Goal: Information Seeking & Learning: Learn about a topic

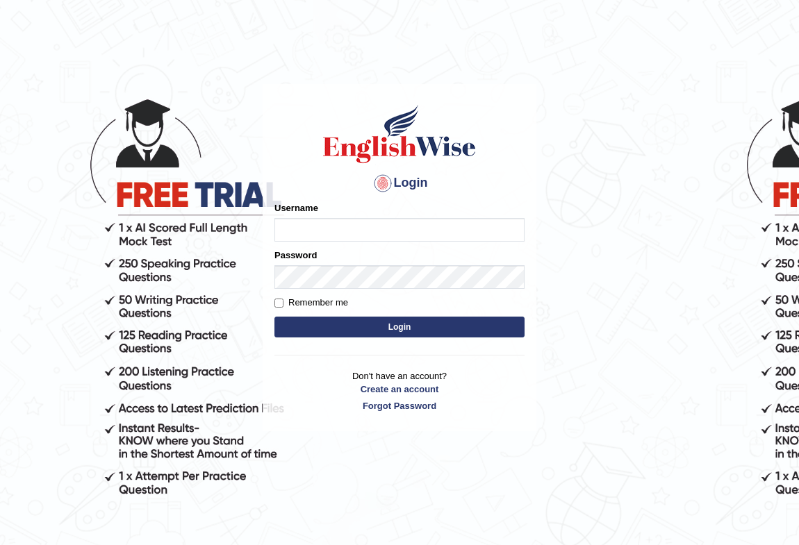
click at [324, 228] on input "Username" at bounding box center [399, 230] width 250 height 24
type input "Bondarenko"
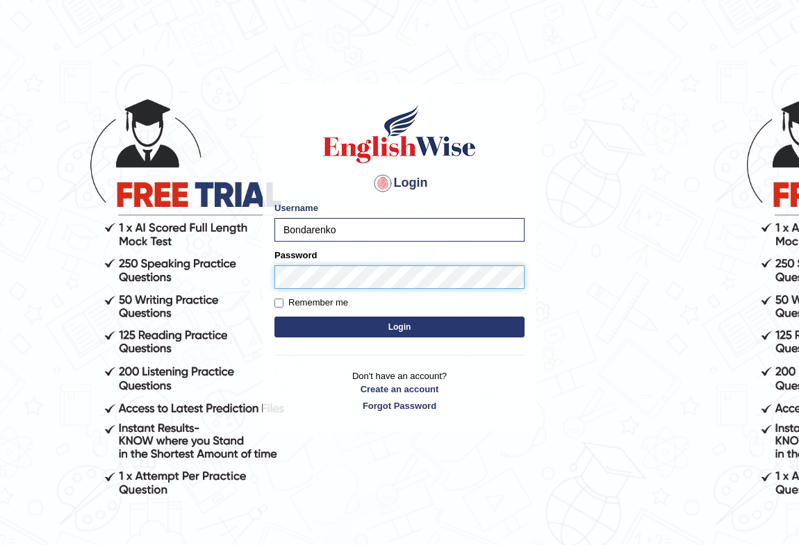
click at [274, 317] on button "Login" at bounding box center [399, 327] width 250 height 21
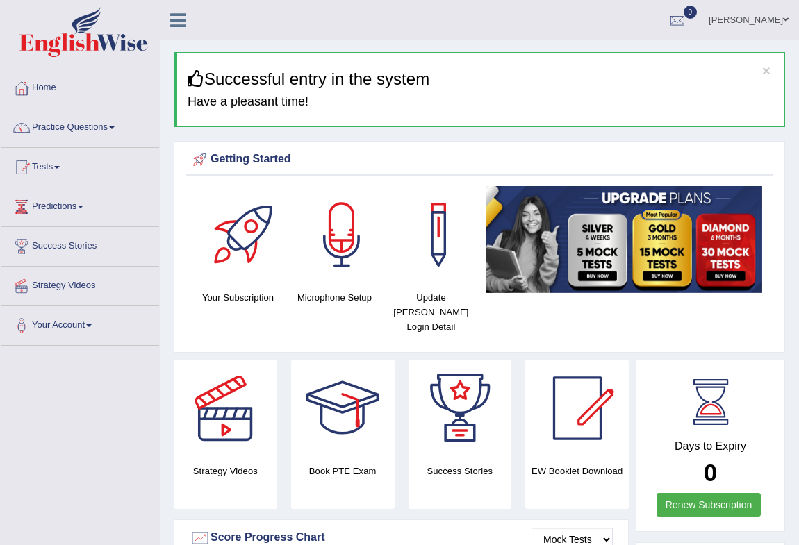
drag, startPoint x: 749, startPoint y: 431, endPoint x: 687, endPoint y: 433, distance: 61.9
click at [687, 440] on h4 "Days to Expiry" at bounding box center [709, 446] width 117 height 12
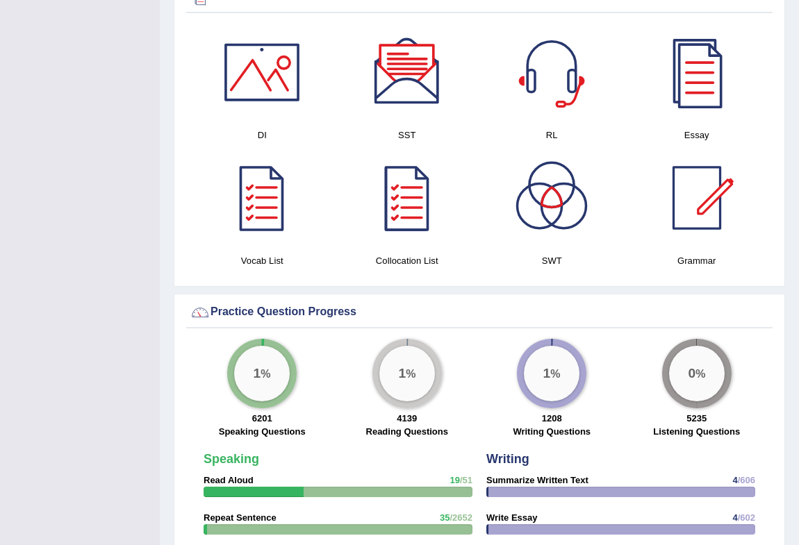
scroll to position [631, 0]
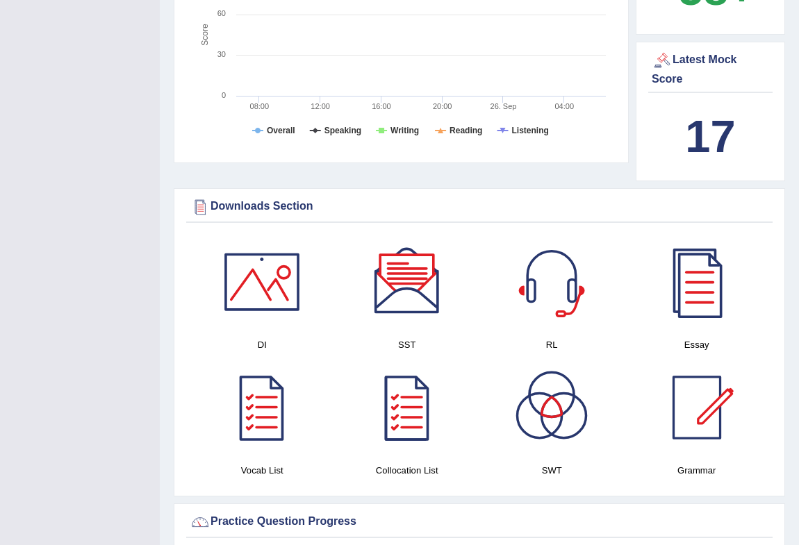
click at [243, 301] on div at bounding box center [261, 281] width 97 height 97
click at [425, 298] on div at bounding box center [406, 281] width 97 height 97
click at [557, 292] on div at bounding box center [551, 281] width 97 height 97
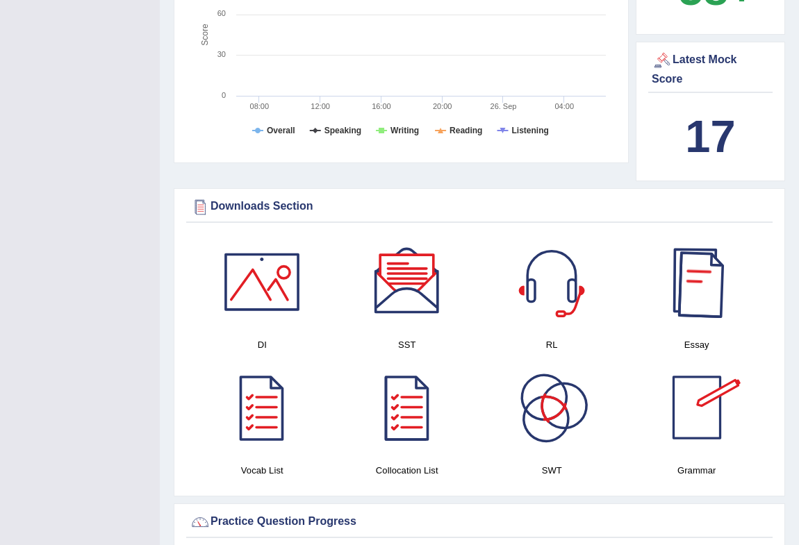
click at [706, 305] on div at bounding box center [696, 281] width 97 height 97
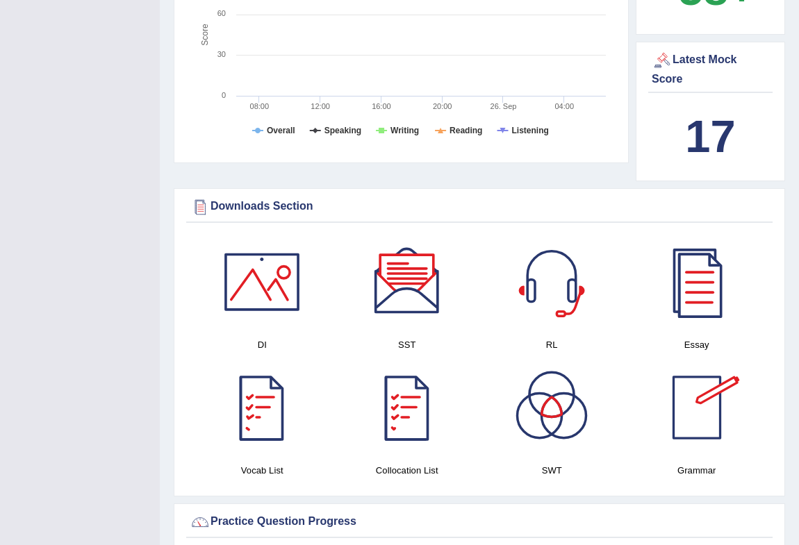
click at [257, 417] on div at bounding box center [261, 407] width 97 height 97
click at [407, 426] on div at bounding box center [406, 407] width 97 height 97
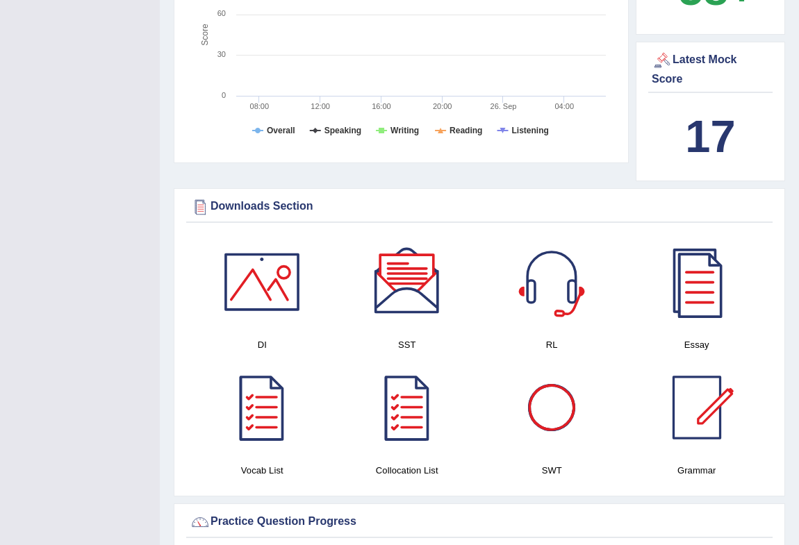
click at [552, 422] on div at bounding box center [551, 407] width 97 height 97
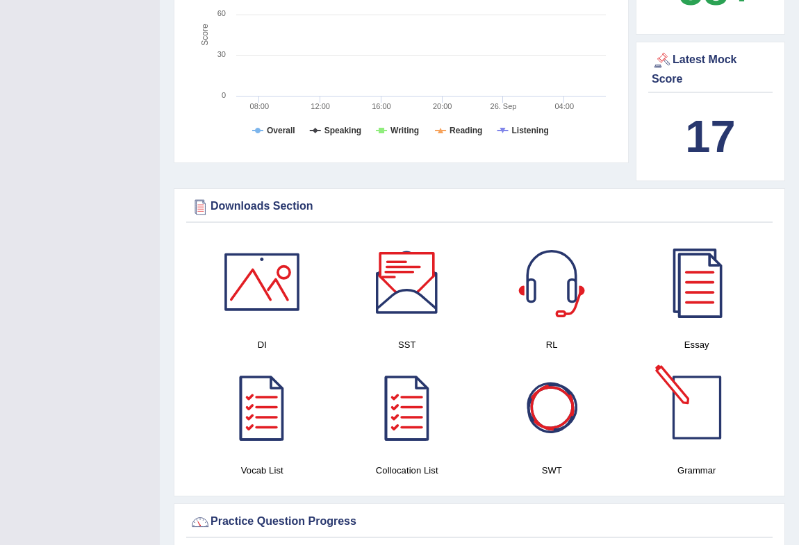
click at [674, 389] on div at bounding box center [696, 407] width 97 height 97
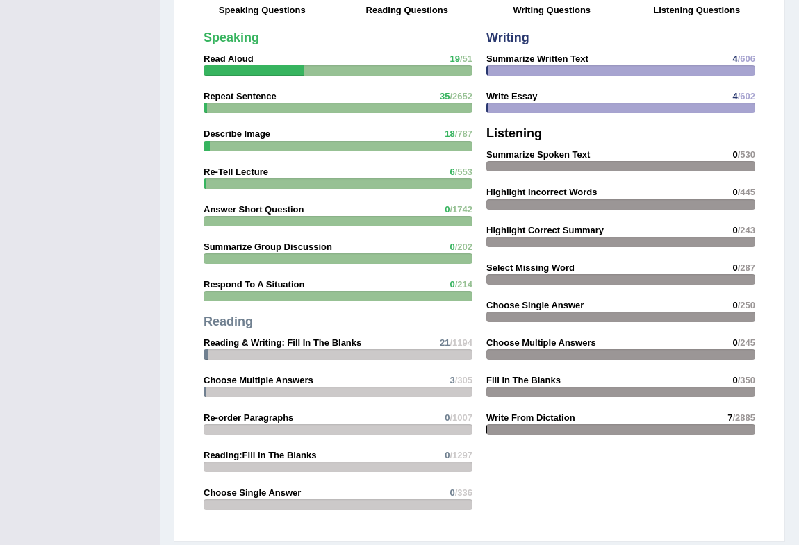
scroll to position [0, 0]
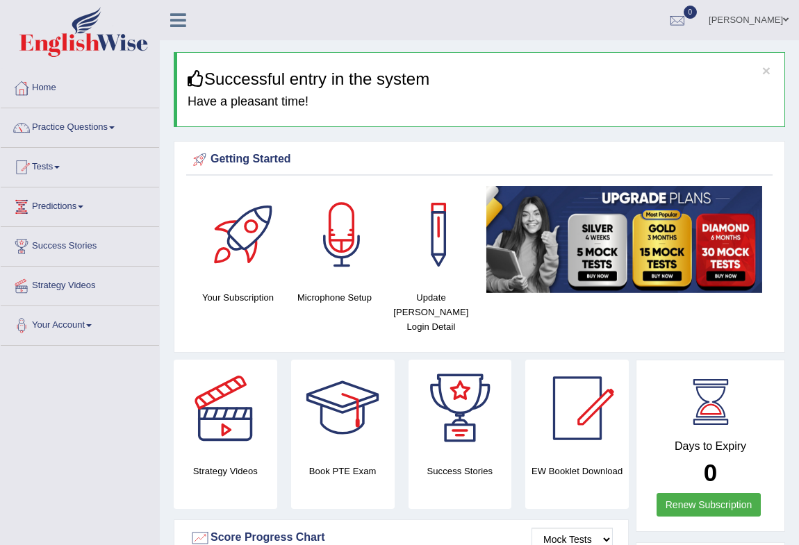
click at [92, 127] on link "Practice Questions" at bounding box center [80, 125] width 158 height 35
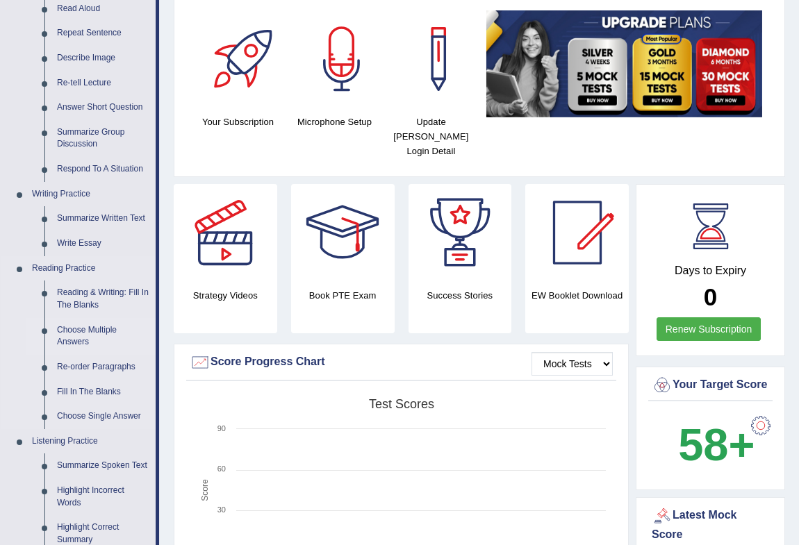
scroll to position [210, 0]
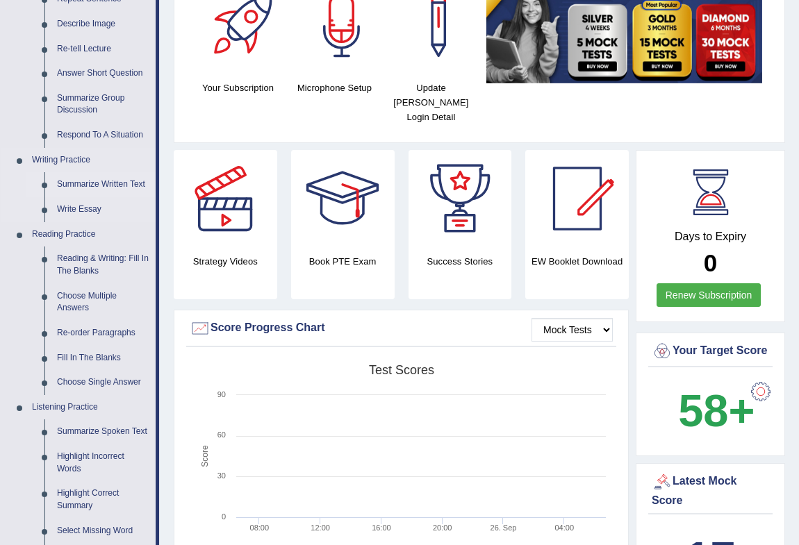
click at [93, 182] on link "Summarize Written Text" at bounding box center [103, 184] width 105 height 25
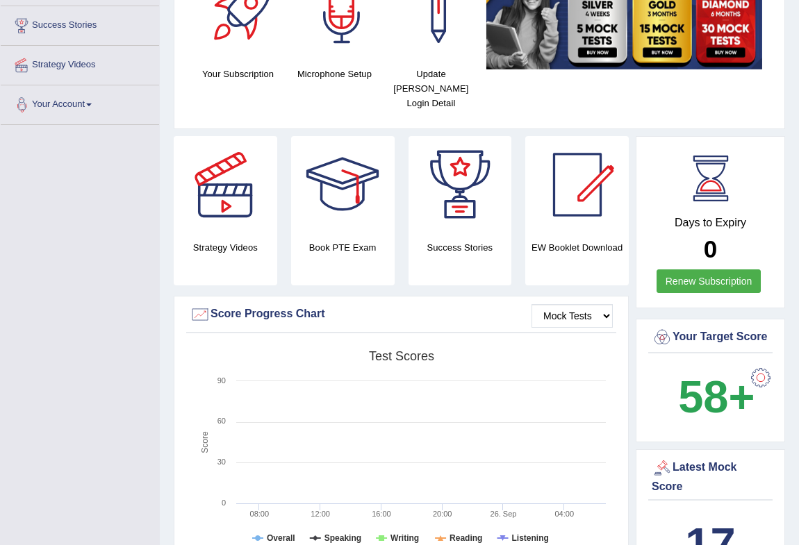
scroll to position [282, 0]
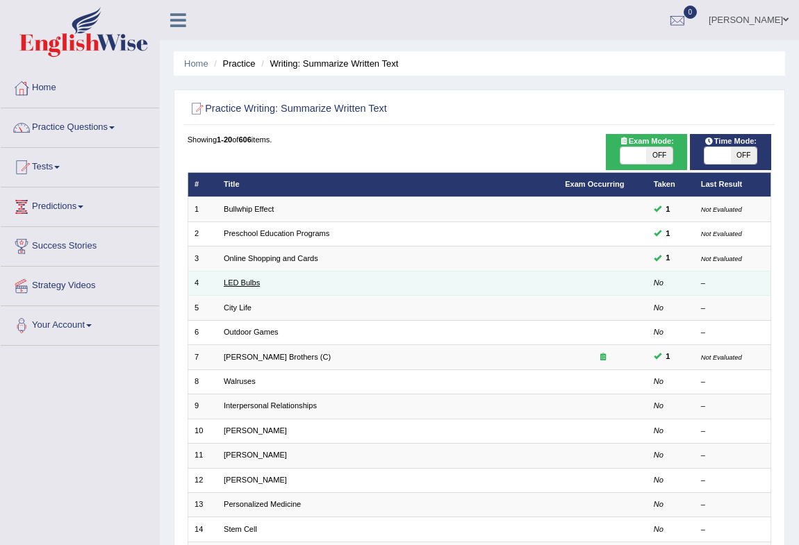
click at [247, 278] on link "LED Bulbs" at bounding box center [242, 282] width 36 height 8
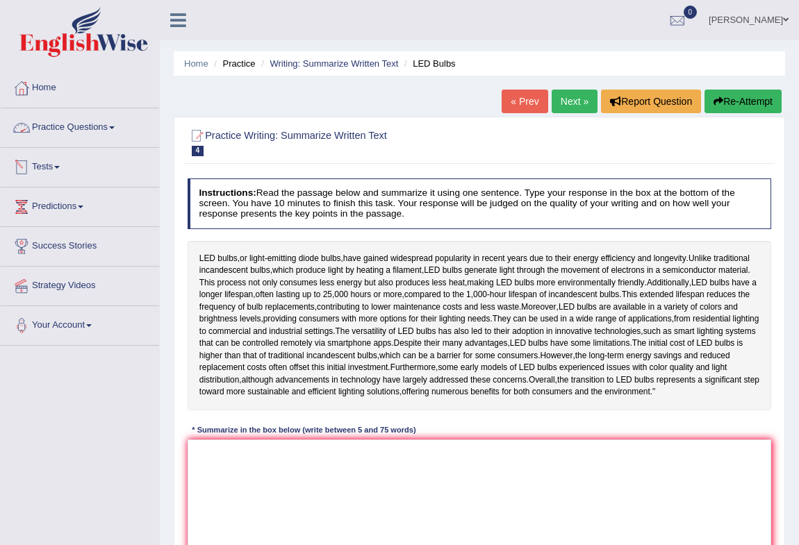
click at [52, 130] on link "Practice Questions" at bounding box center [80, 125] width 158 height 35
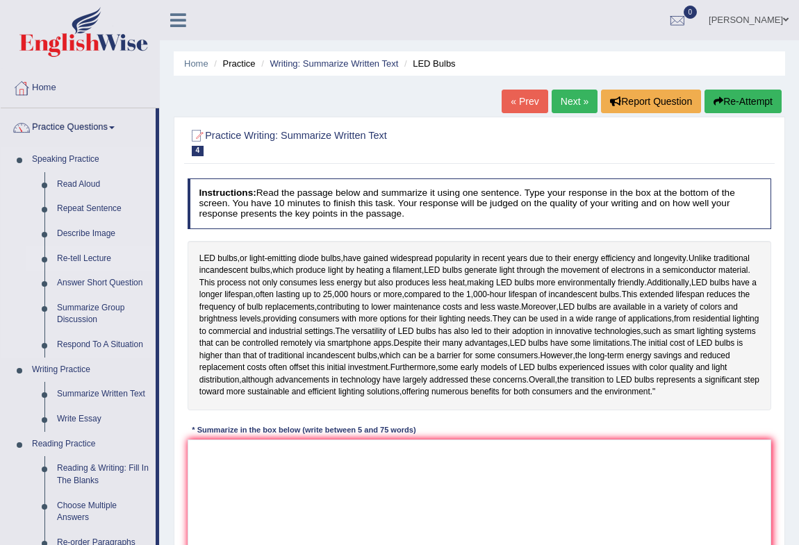
click at [81, 257] on link "Re-tell Lecture" at bounding box center [103, 259] width 105 height 25
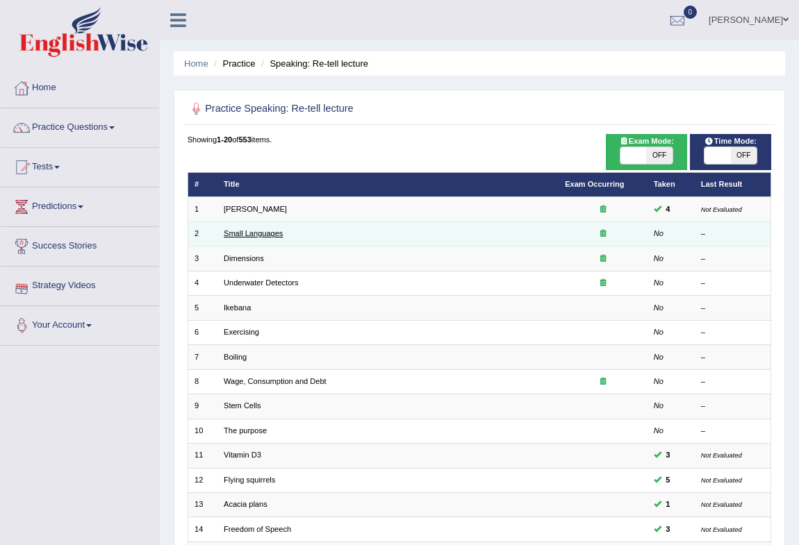
click at [271, 233] on link "Small Languages" at bounding box center [253, 233] width 59 height 8
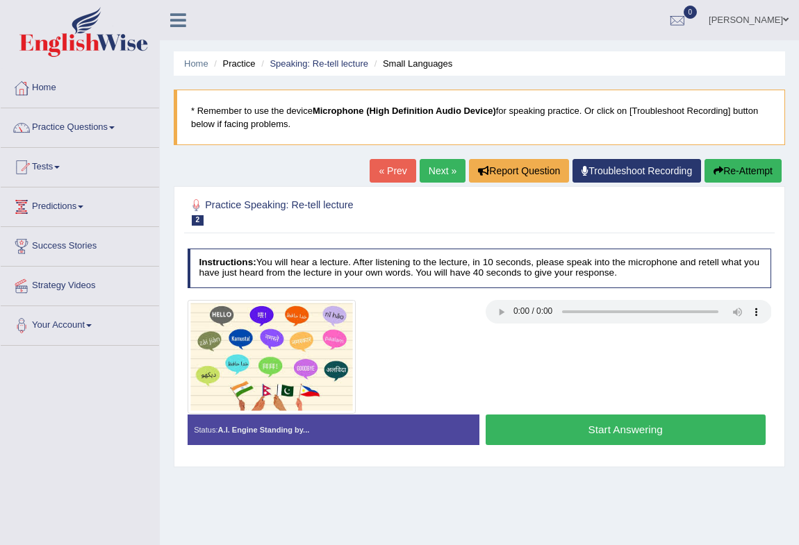
click at [540, 429] on button "Start Answering" at bounding box center [625, 430] width 280 height 30
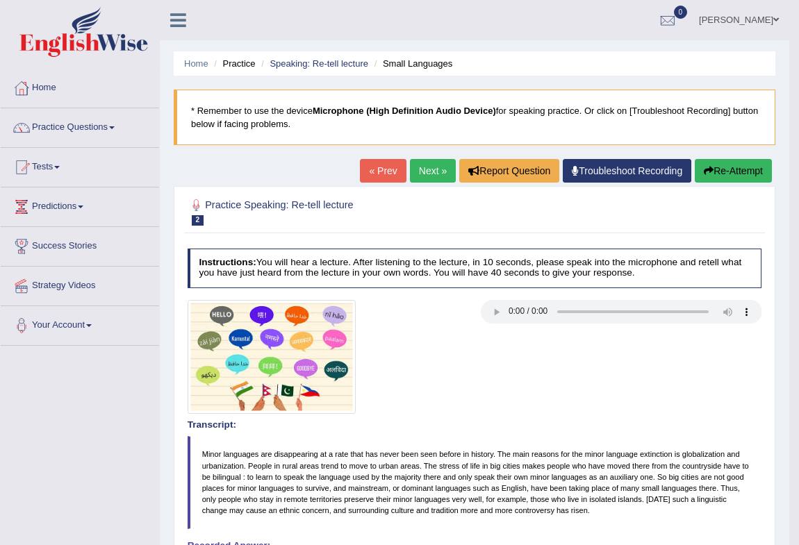
click at [715, 168] on button "Re-Attempt" at bounding box center [732, 171] width 77 height 24
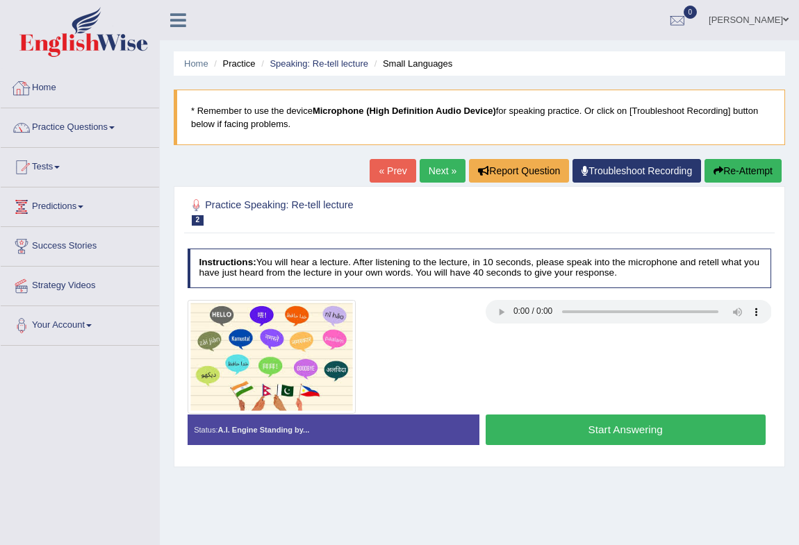
click at [47, 85] on link "Home" at bounding box center [80, 86] width 158 height 35
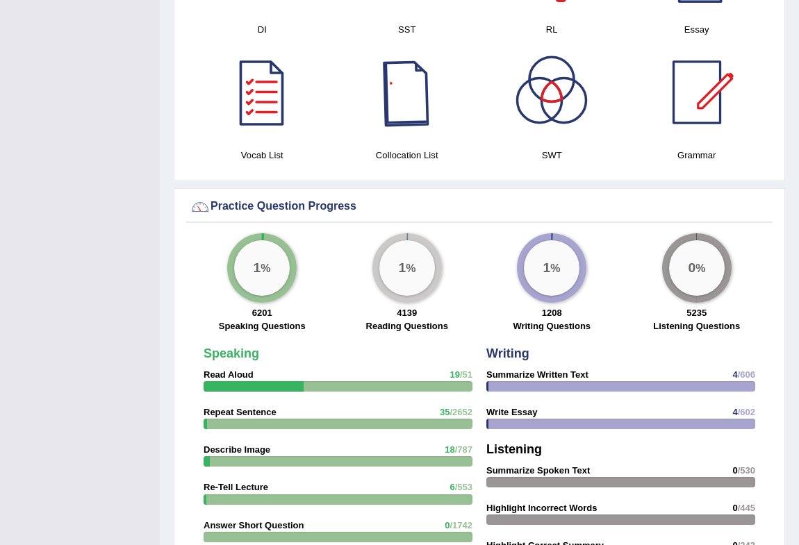
scroll to position [647, 0]
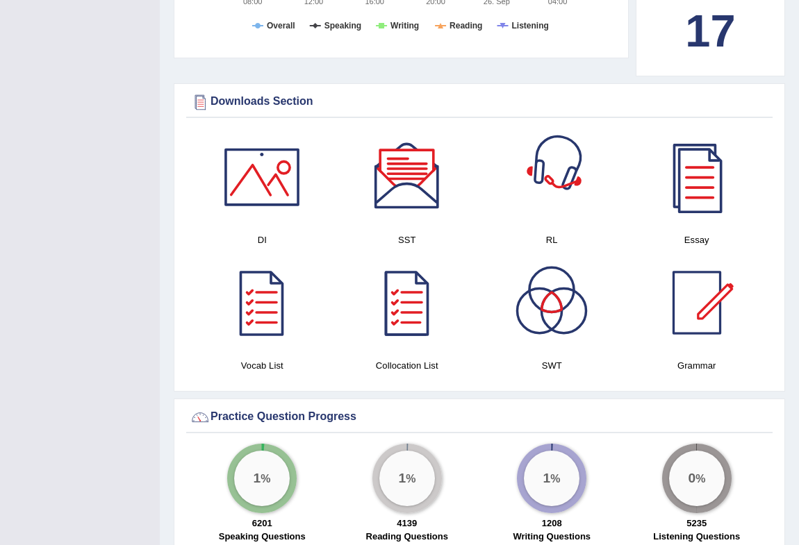
click at [557, 196] on div at bounding box center [551, 176] width 97 height 97
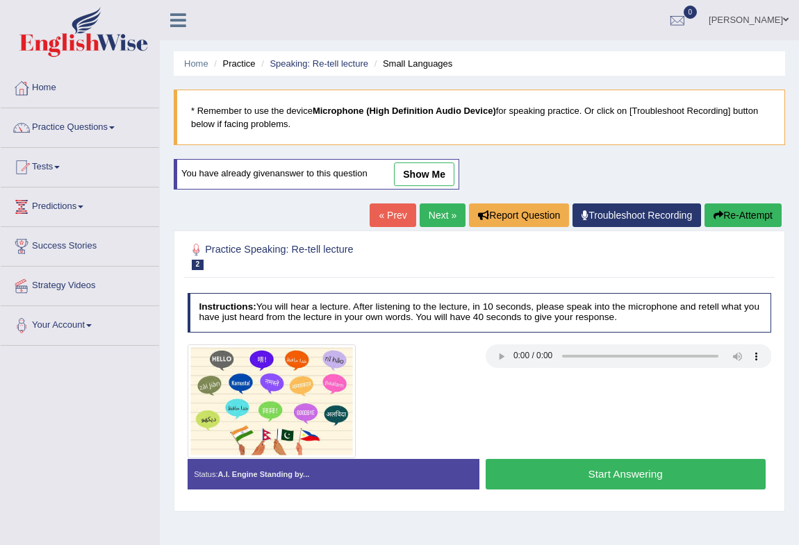
click at [608, 469] on button "Start Answering" at bounding box center [625, 474] width 280 height 30
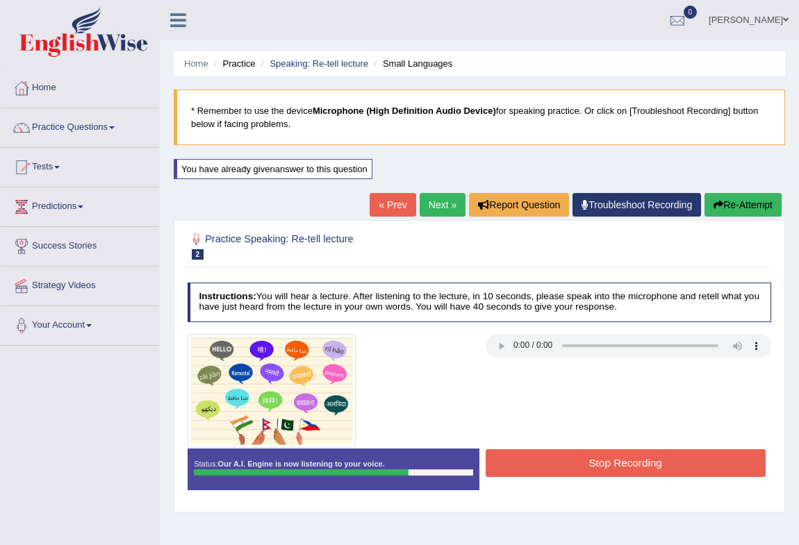
click at [607, 469] on button "Stop Recording" at bounding box center [625, 462] width 280 height 27
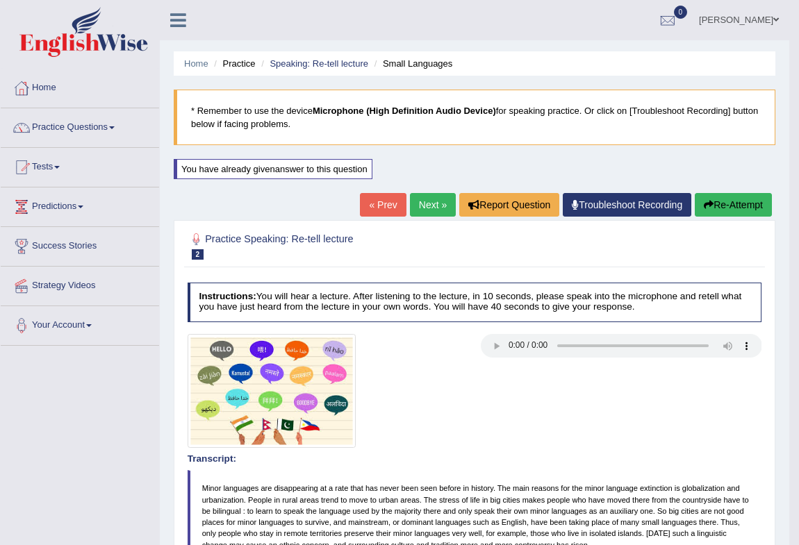
click at [419, 208] on link "Next »" at bounding box center [433, 205] width 46 height 24
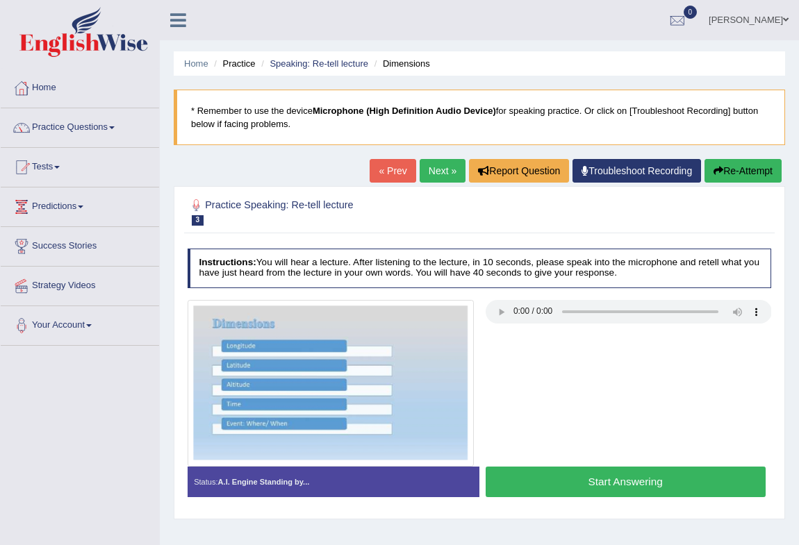
click at [602, 483] on button "Start Answering" at bounding box center [625, 482] width 280 height 30
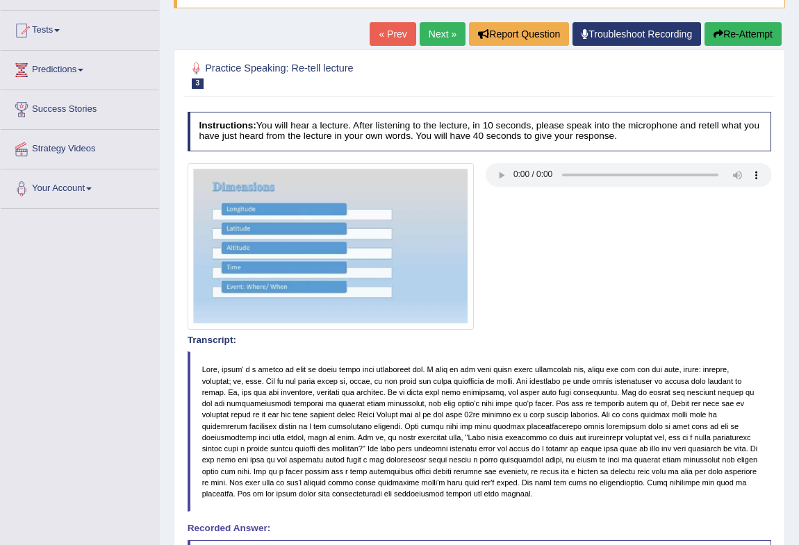
scroll to position [347, 0]
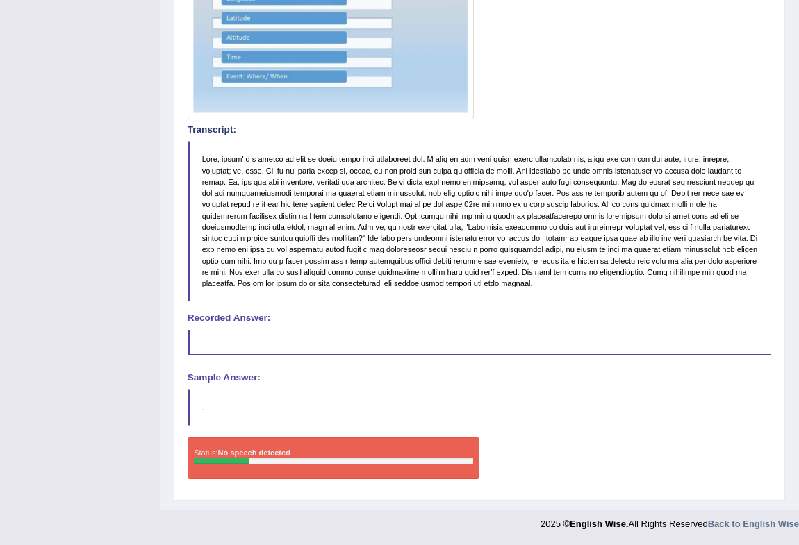
click at [329, 335] on blockquote at bounding box center [479, 342] width 584 height 25
click at [310, 344] on blockquote at bounding box center [479, 342] width 584 height 25
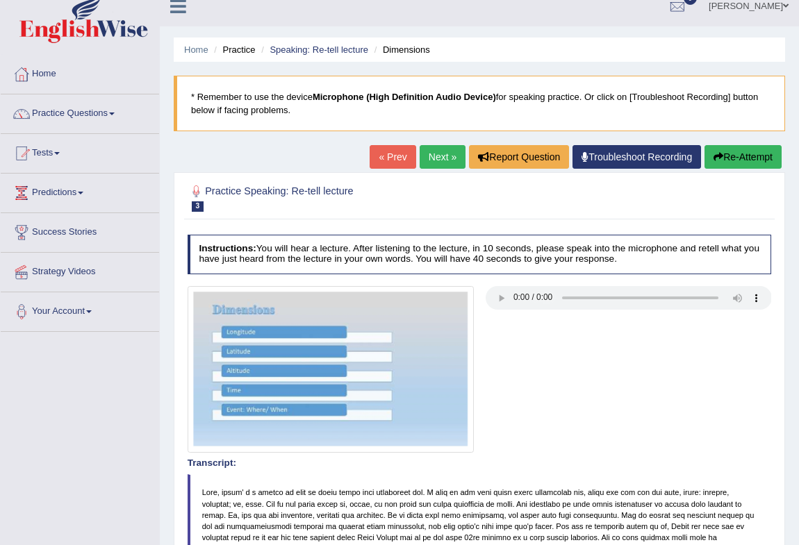
scroll to position [0, 0]
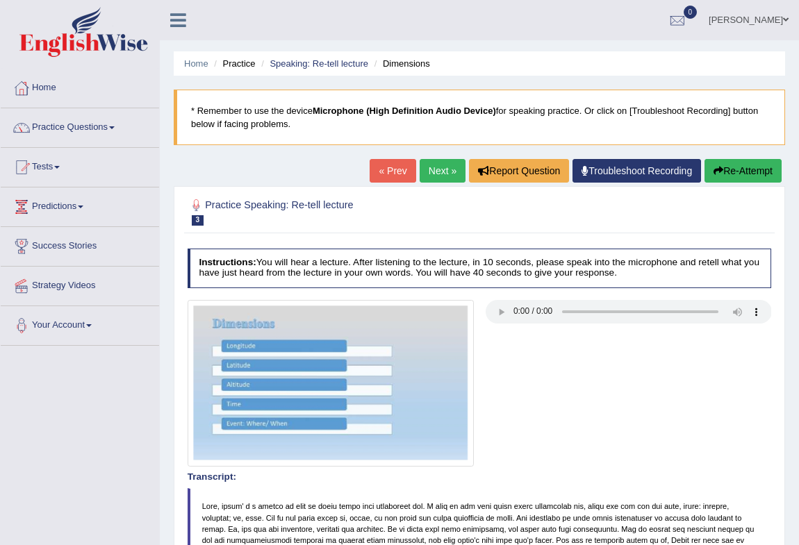
click at [749, 166] on button "Re-Attempt" at bounding box center [742, 171] width 77 height 24
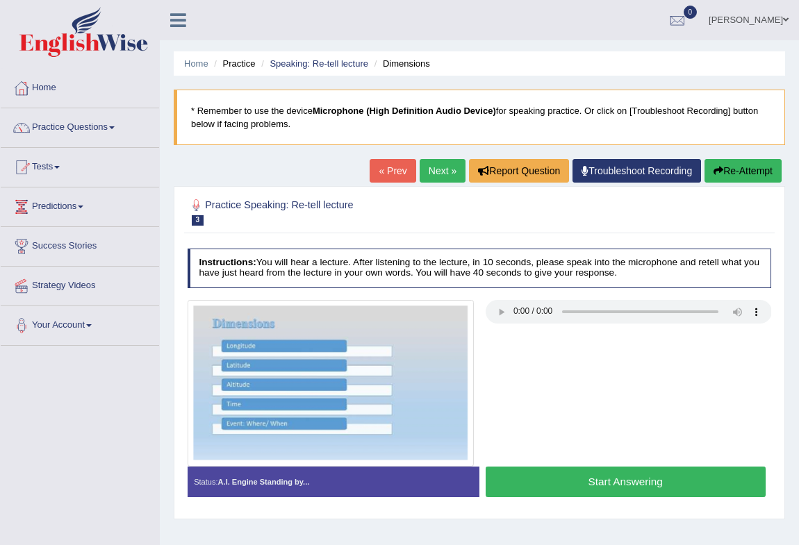
click at [647, 483] on button "Start Answering" at bounding box center [625, 482] width 280 height 30
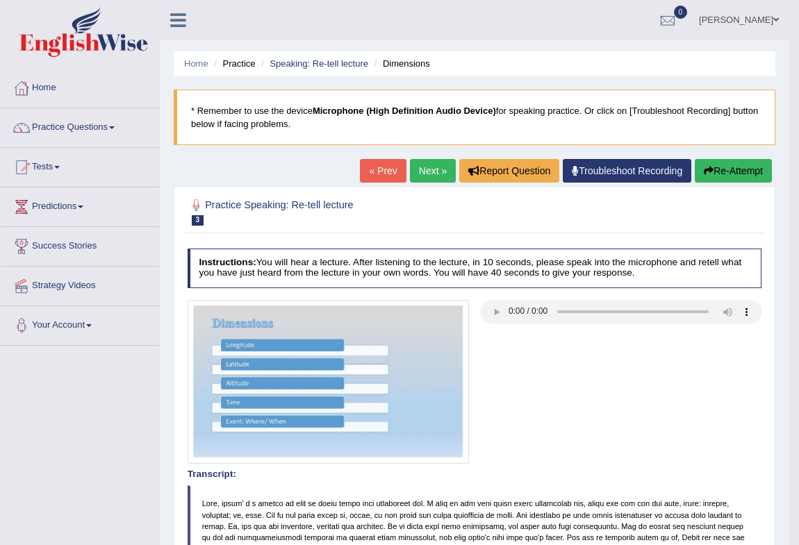
click at [729, 173] on button "Re-Attempt" at bounding box center [732, 171] width 77 height 24
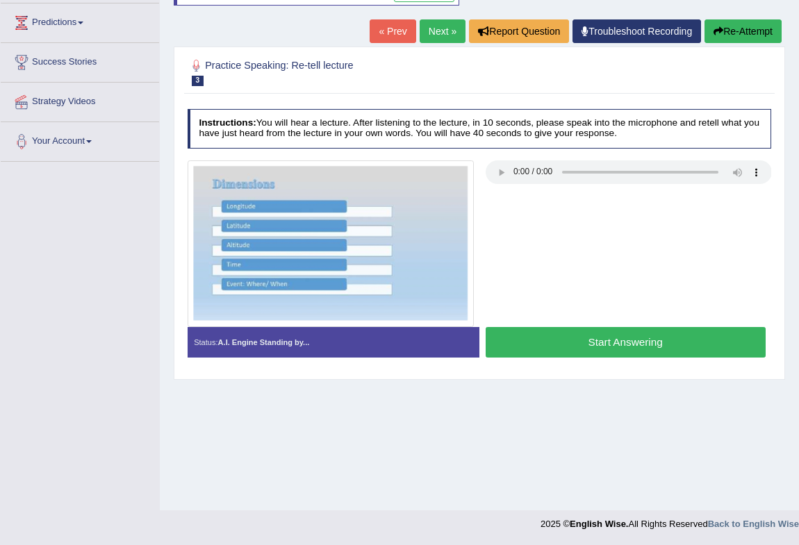
click at [574, 351] on button "Start Answering" at bounding box center [625, 342] width 280 height 30
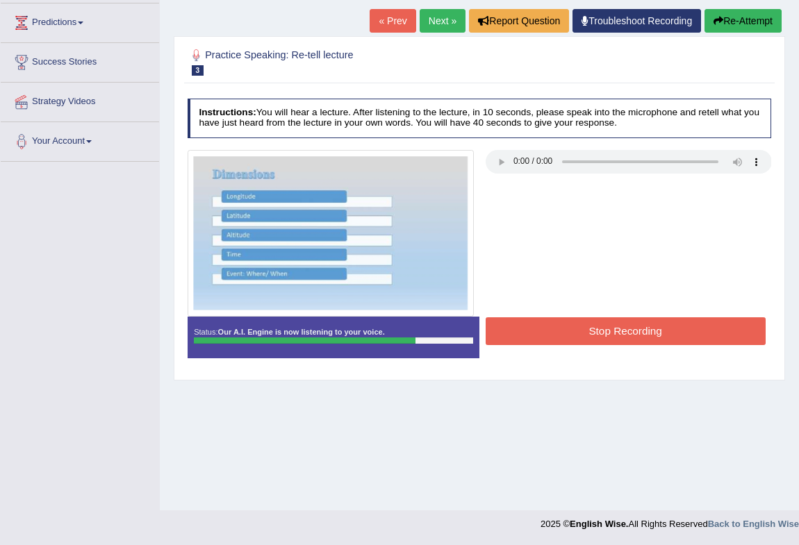
click at [521, 335] on button "Stop Recording" at bounding box center [625, 330] width 280 height 27
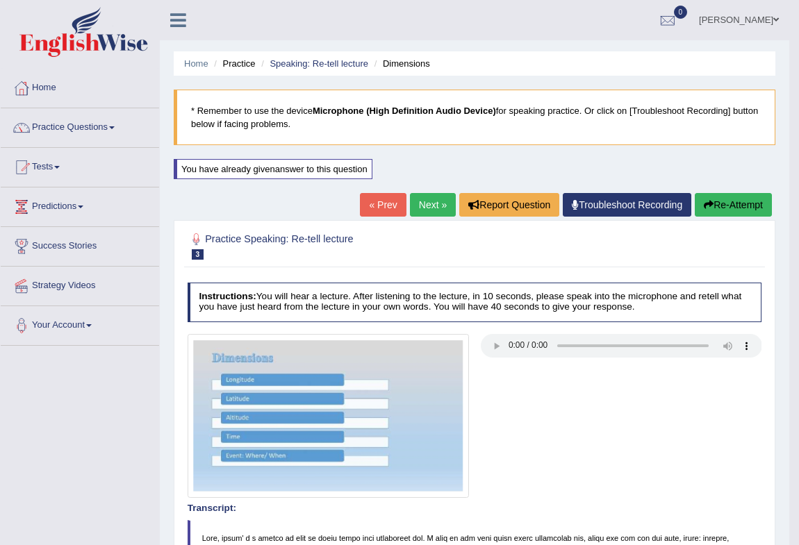
click at [419, 197] on link "Next »" at bounding box center [433, 205] width 46 height 24
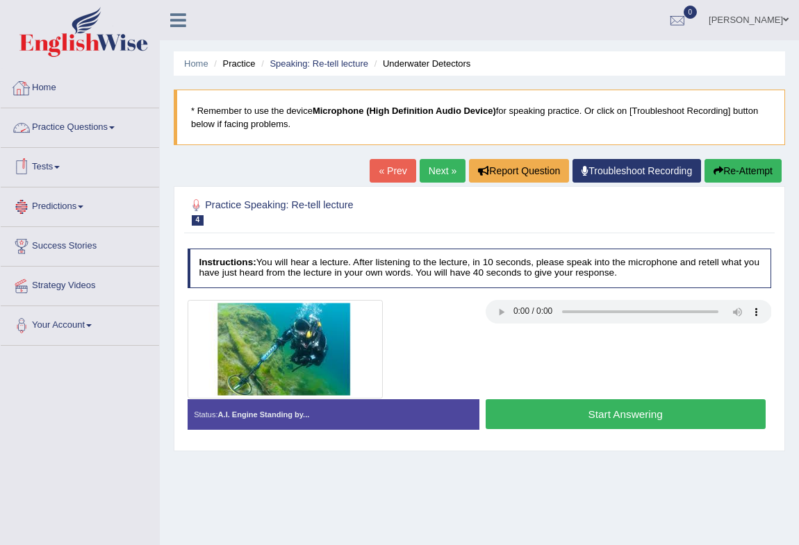
click at [70, 124] on link "Practice Questions" at bounding box center [80, 125] width 158 height 35
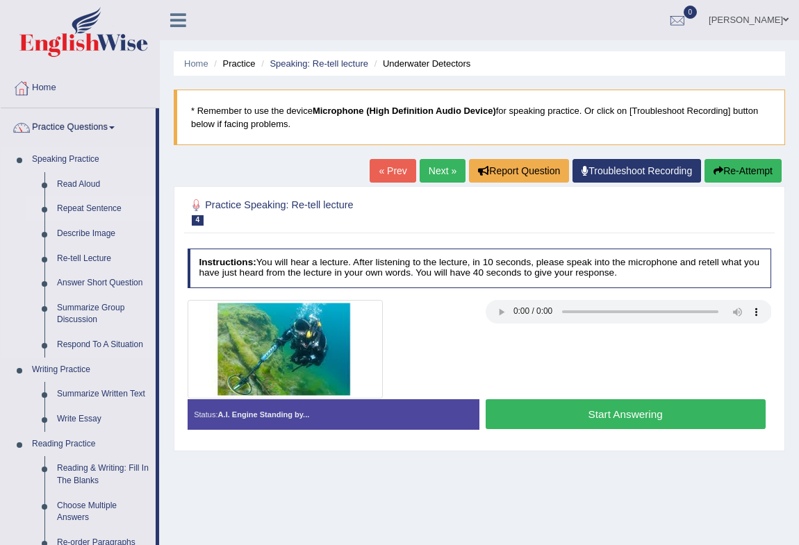
click at [94, 202] on link "Repeat Sentence" at bounding box center [103, 209] width 105 height 25
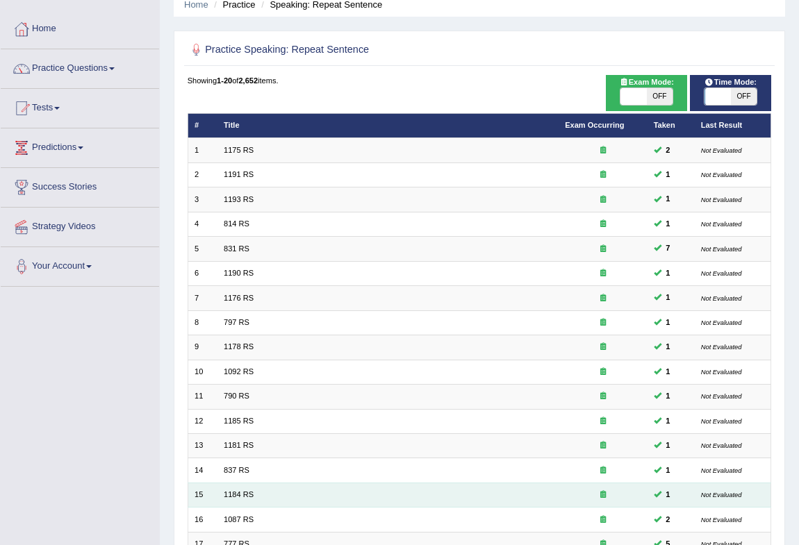
scroll to position [256, 0]
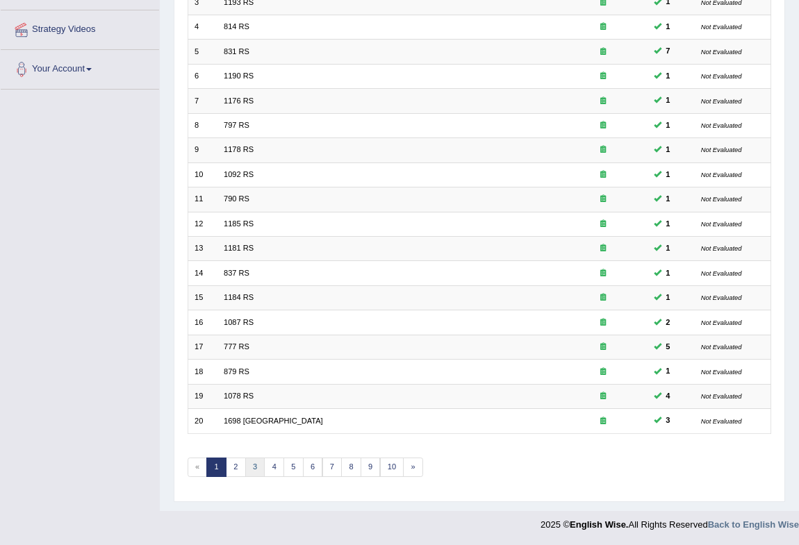
click at [252, 463] on link "3" at bounding box center [255, 467] width 20 height 19
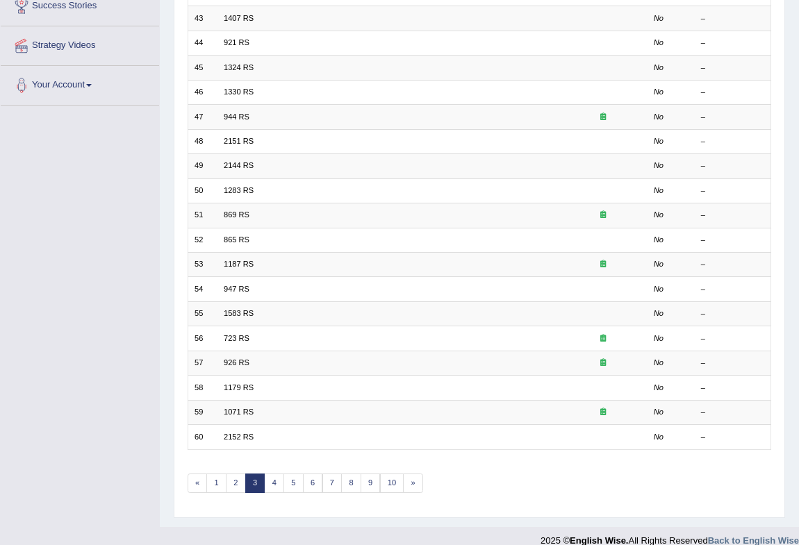
scroll to position [256, 0]
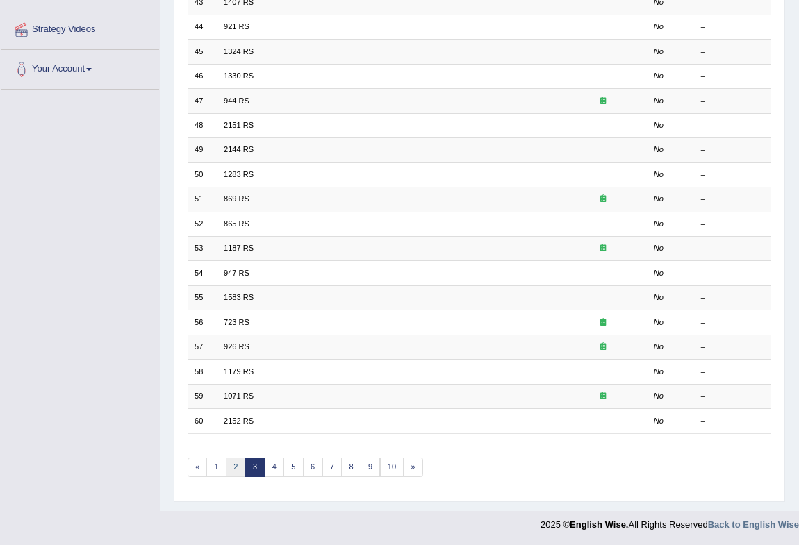
click at [237, 466] on link "2" at bounding box center [236, 467] width 20 height 19
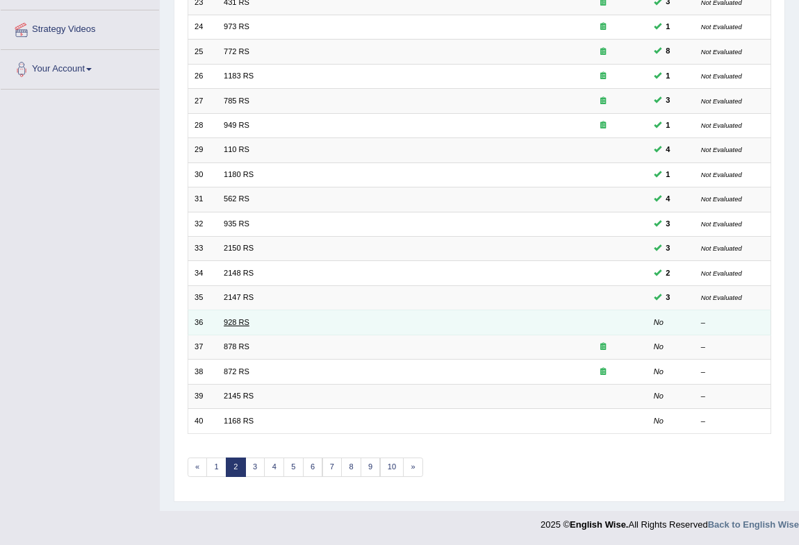
click at [231, 319] on link "928 RS" at bounding box center [237, 322] width 26 height 8
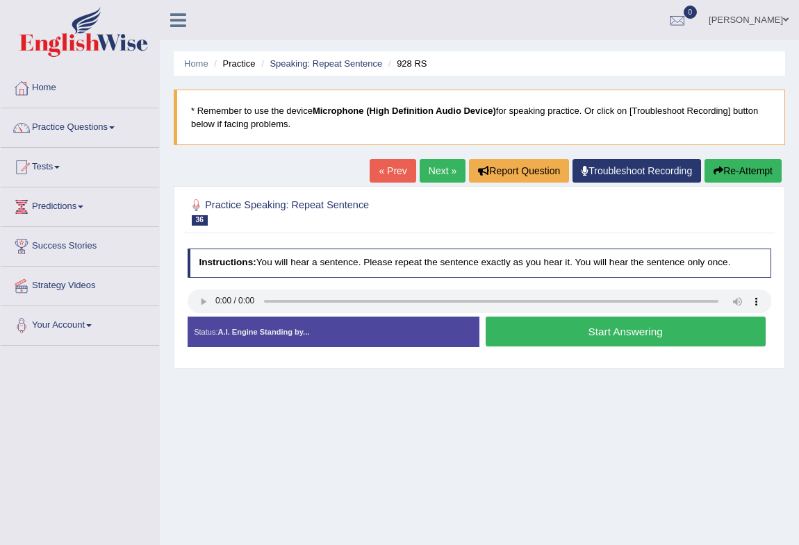
click at [523, 337] on button "Start Answering" at bounding box center [625, 332] width 280 height 30
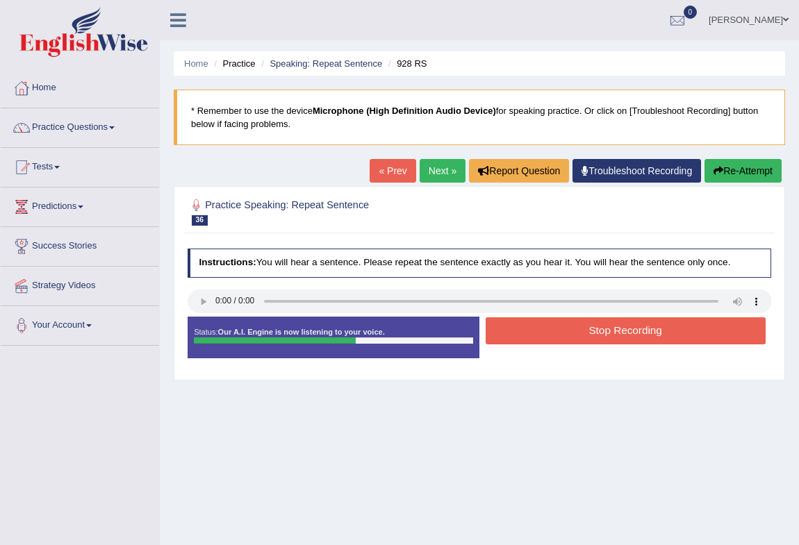
click at [531, 338] on button "Stop Recording" at bounding box center [625, 330] width 280 height 27
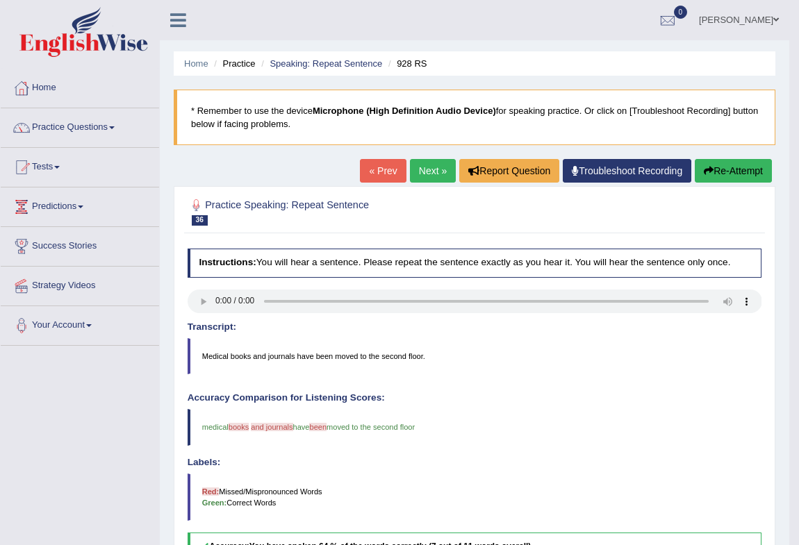
click at [419, 159] on link "Next »" at bounding box center [433, 171] width 46 height 24
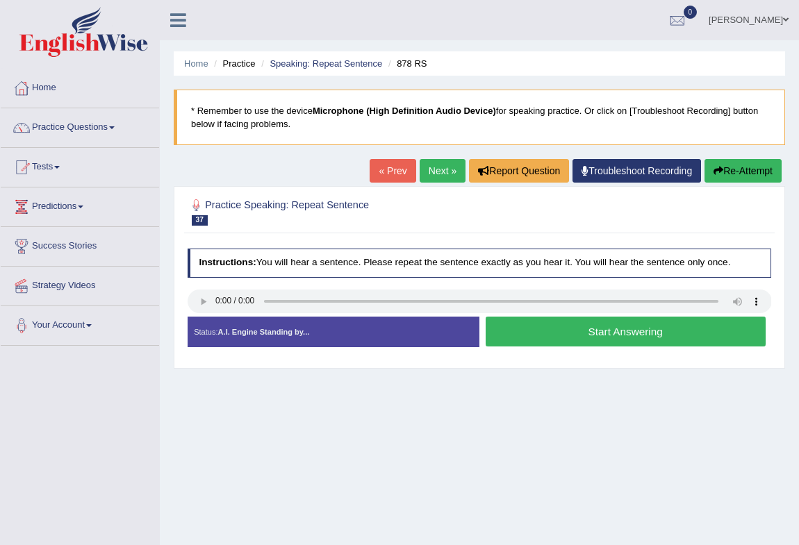
click at [599, 329] on button "Start Answering" at bounding box center [625, 332] width 280 height 30
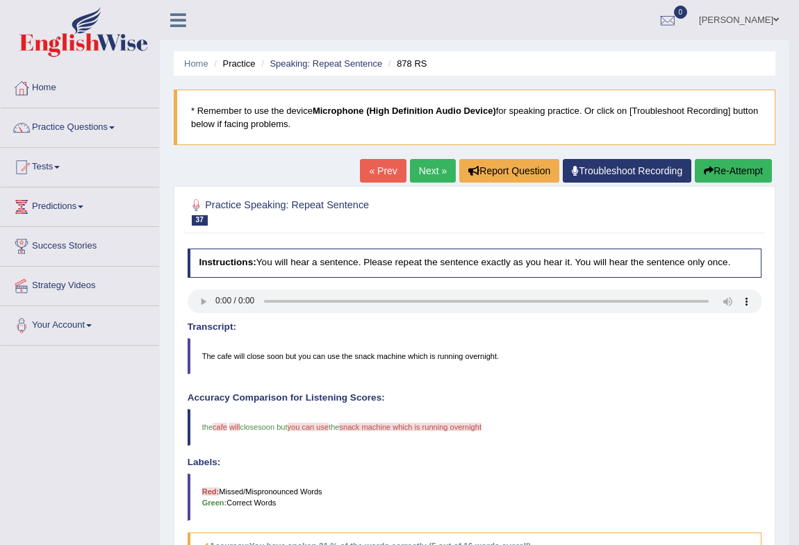
click at [725, 169] on button "Re-Attempt" at bounding box center [732, 171] width 77 height 24
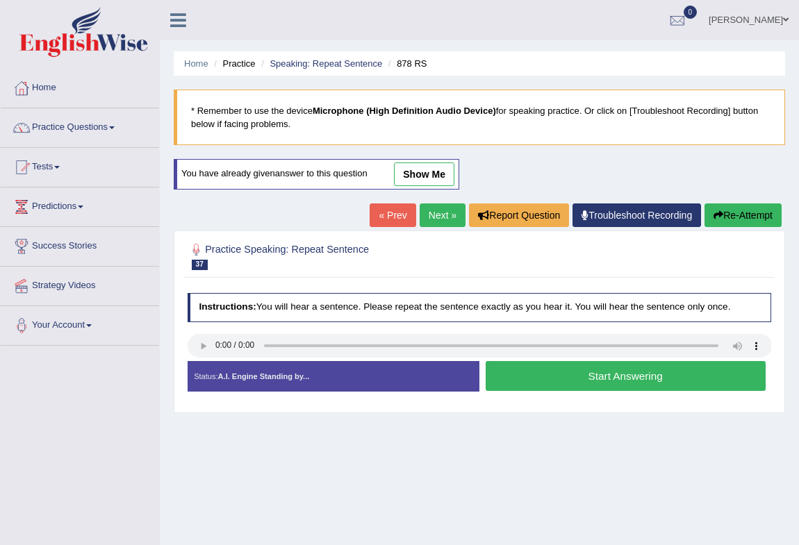
click at [610, 374] on button "Start Answering" at bounding box center [625, 376] width 280 height 30
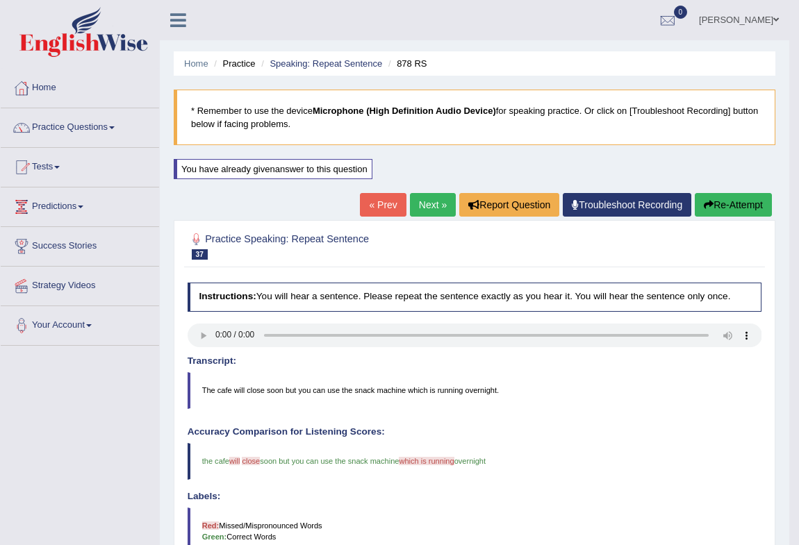
click at [417, 209] on link "Next »" at bounding box center [433, 205] width 46 height 24
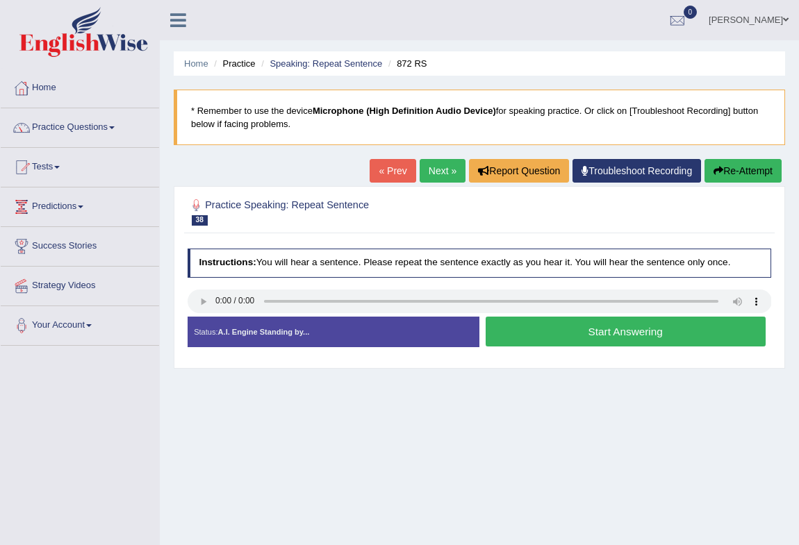
click at [554, 346] on button "Start Answering" at bounding box center [625, 332] width 280 height 30
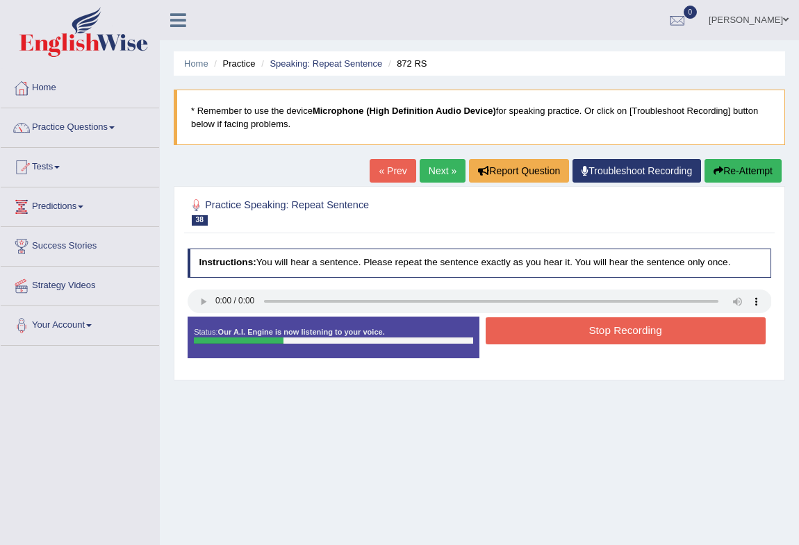
click at [567, 333] on button "Stop Recording" at bounding box center [625, 330] width 280 height 27
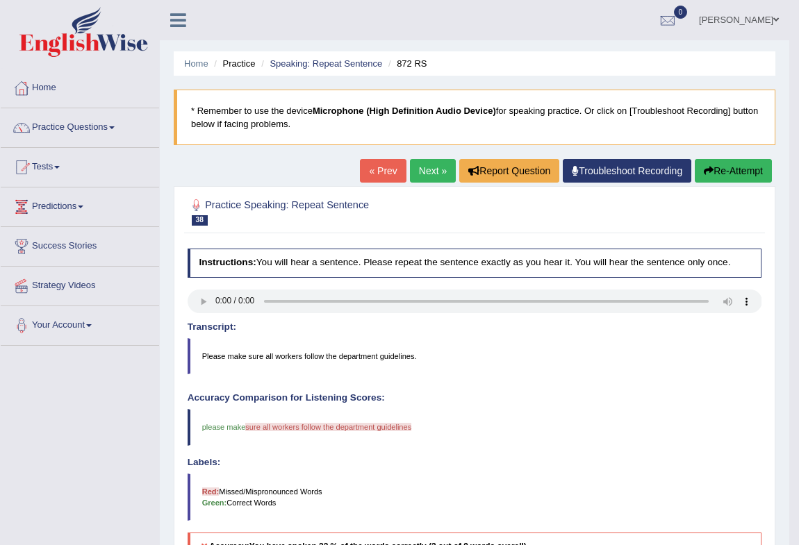
click at [712, 173] on button "Re-Attempt" at bounding box center [732, 171] width 77 height 24
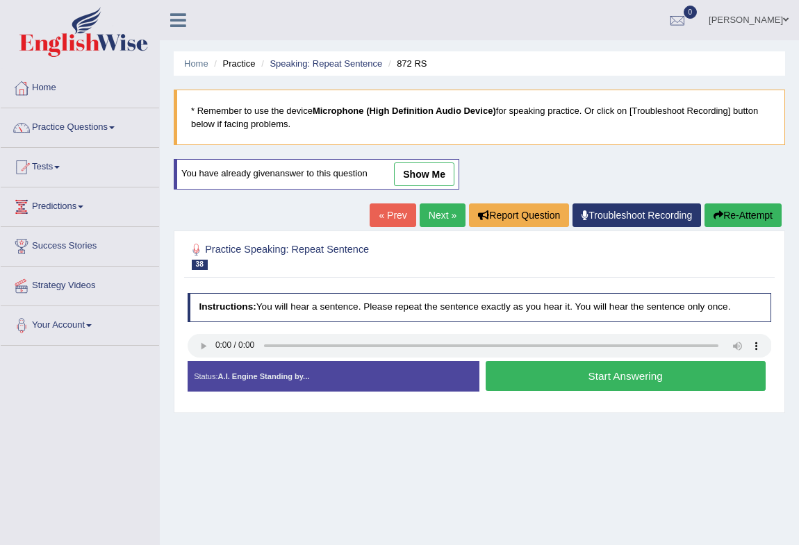
click at [590, 381] on button "Start Answering" at bounding box center [625, 376] width 280 height 30
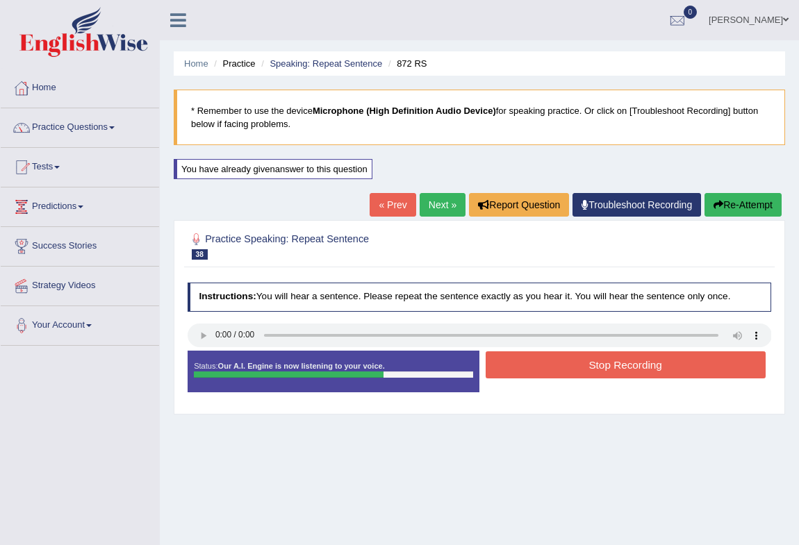
click at [560, 367] on button "Stop Recording" at bounding box center [625, 364] width 280 height 27
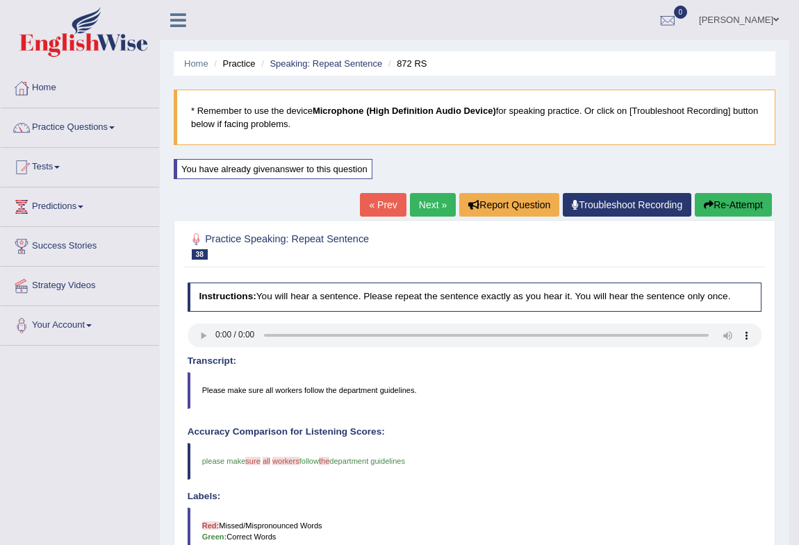
click at [419, 203] on link "Next »" at bounding box center [433, 205] width 46 height 24
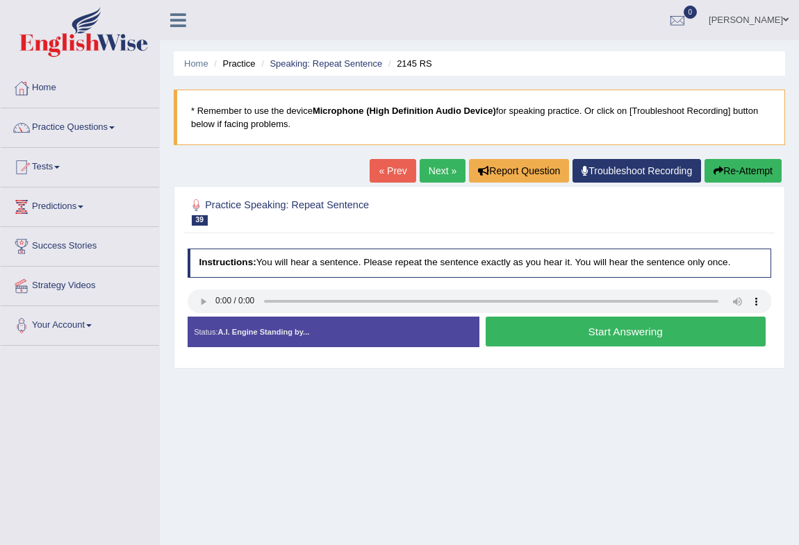
click at [535, 333] on button "Start Answering" at bounding box center [625, 332] width 280 height 30
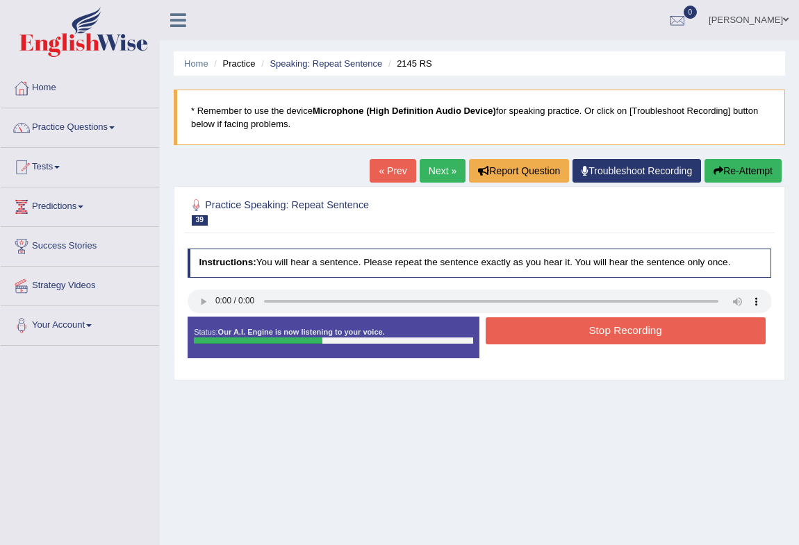
click at [537, 329] on button "Stop Recording" at bounding box center [625, 330] width 280 height 27
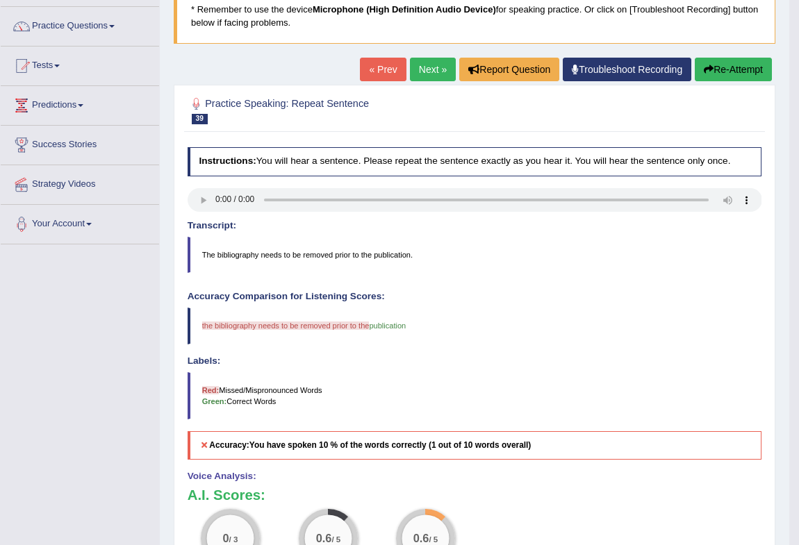
scroll to position [90, 0]
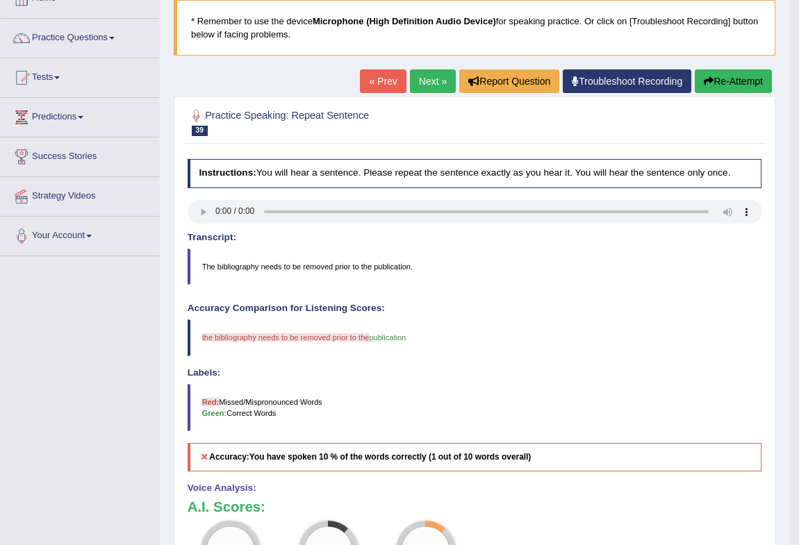
click at [730, 81] on button "Re-Attempt" at bounding box center [732, 81] width 77 height 24
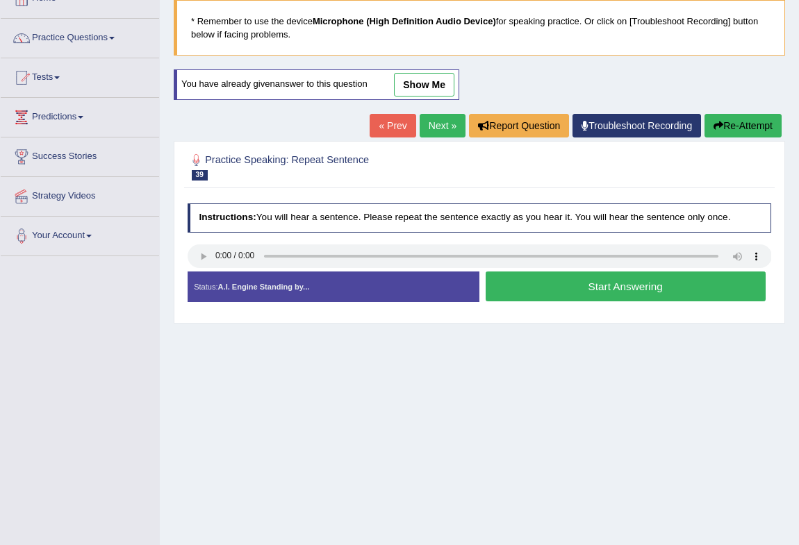
click at [576, 285] on button "Start Answering" at bounding box center [625, 287] width 280 height 30
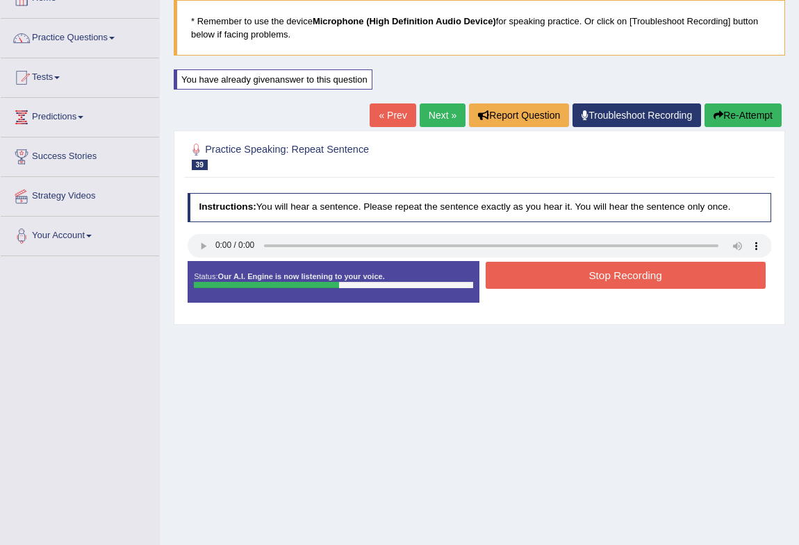
click at [565, 277] on button "Stop Recording" at bounding box center [625, 275] width 280 height 27
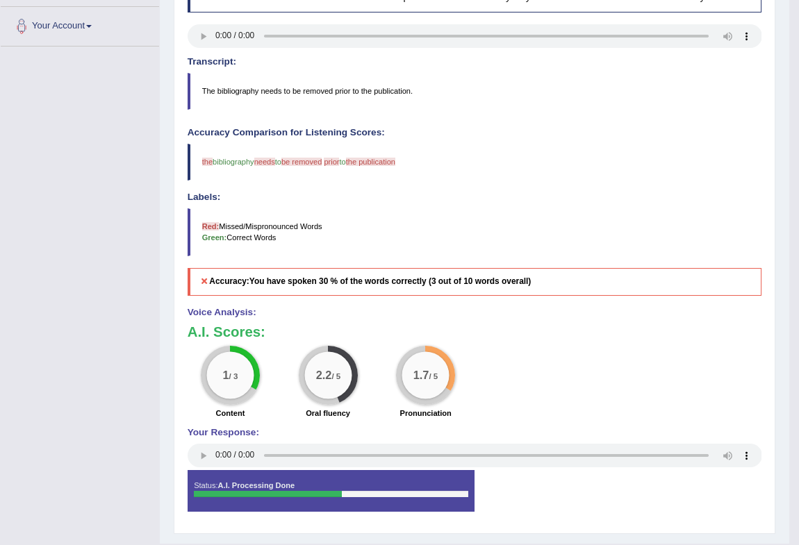
scroll to position [90, 0]
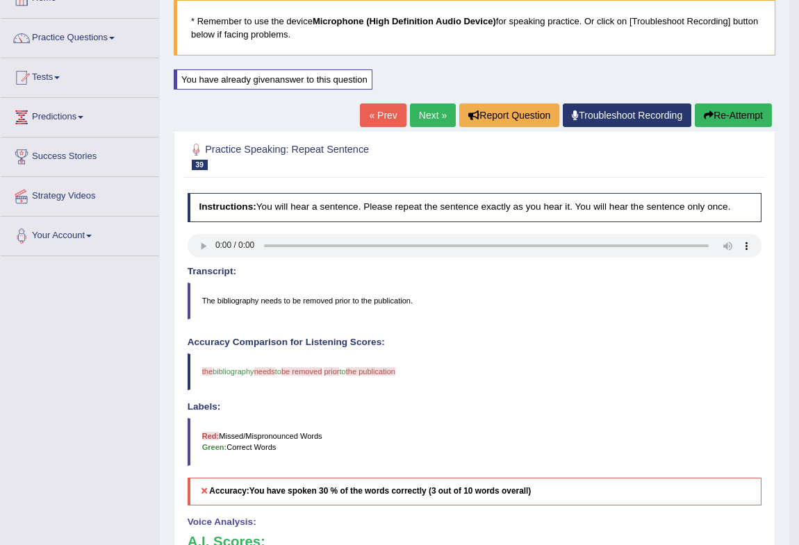
click at [698, 119] on button "Re-Attempt" at bounding box center [732, 115] width 77 height 24
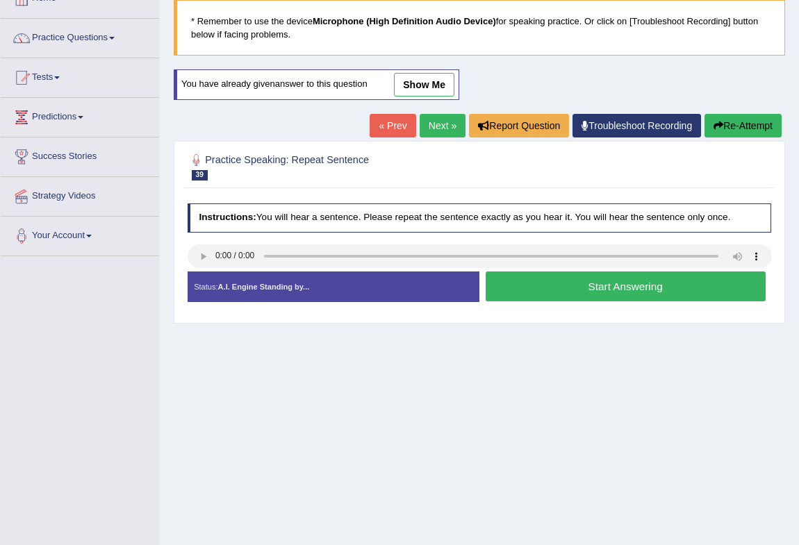
click at [575, 291] on button "Start Answering" at bounding box center [625, 287] width 280 height 30
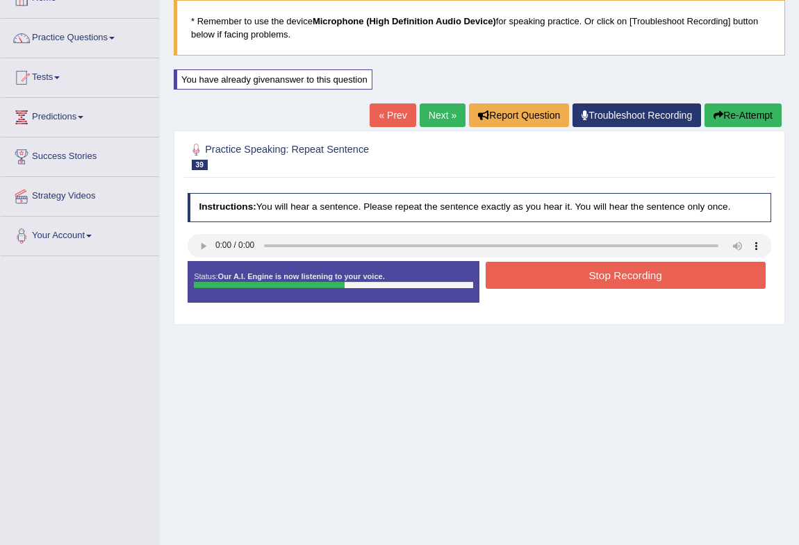
click at [575, 271] on button "Stop Recording" at bounding box center [625, 275] width 280 height 27
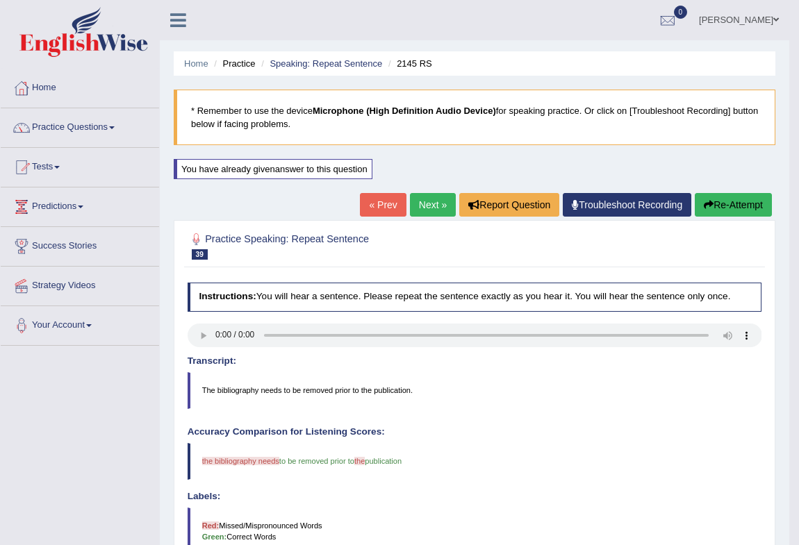
click at [730, 197] on button "Re-Attempt" at bounding box center [732, 205] width 77 height 24
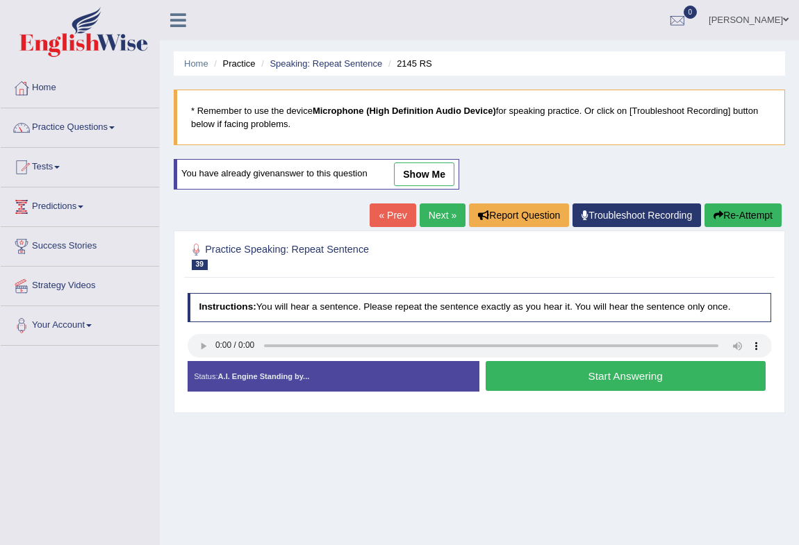
click at [512, 380] on button "Start Answering" at bounding box center [625, 376] width 280 height 30
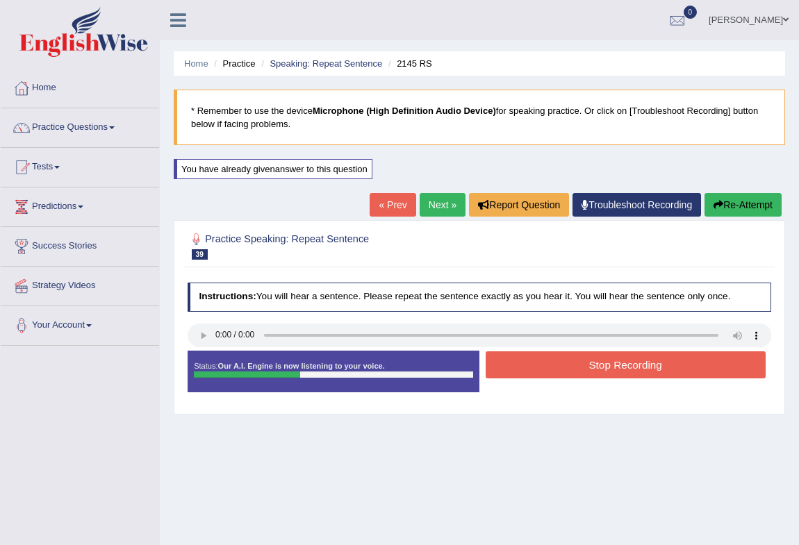
click at [528, 373] on button "Stop Recording" at bounding box center [625, 364] width 280 height 27
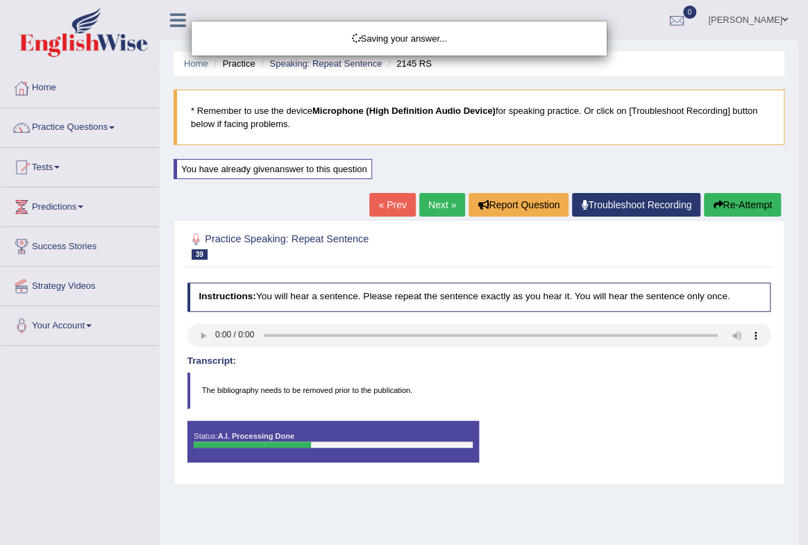
click at [753, 209] on div "Saving your answer..." at bounding box center [404, 272] width 808 height 545
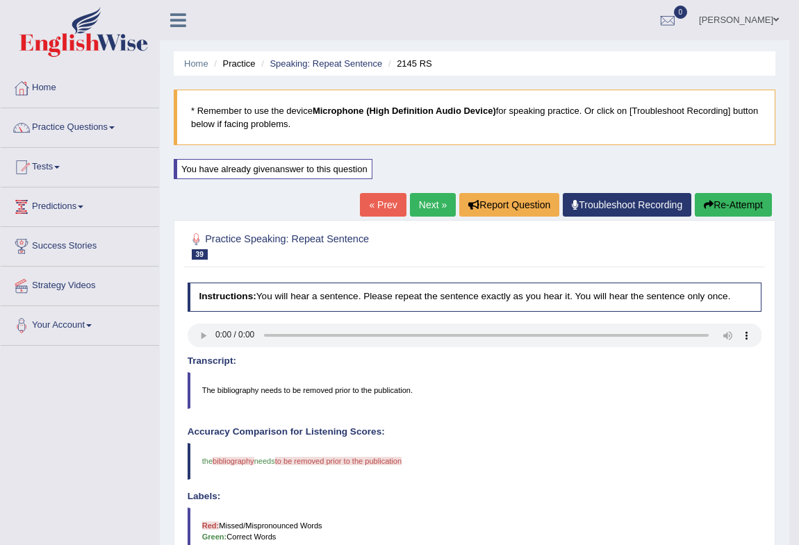
click at [721, 206] on button "Re-Attempt" at bounding box center [732, 205] width 77 height 24
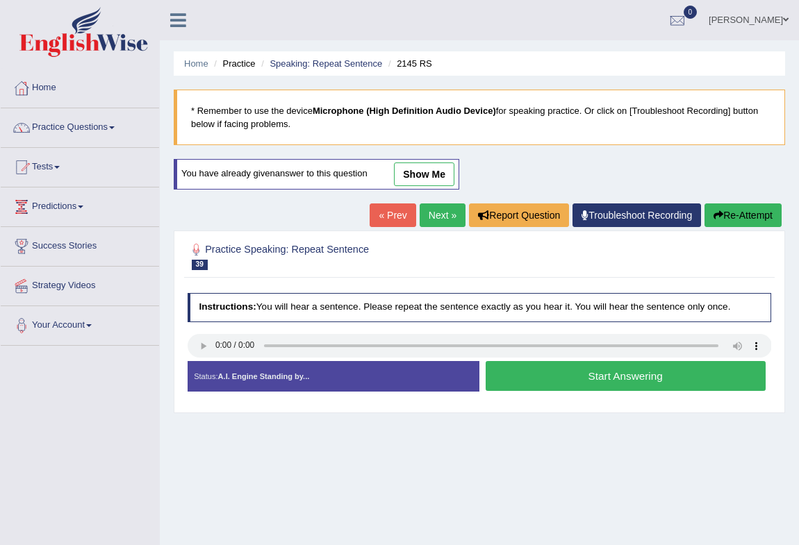
click at [557, 381] on button "Start Answering" at bounding box center [625, 376] width 280 height 30
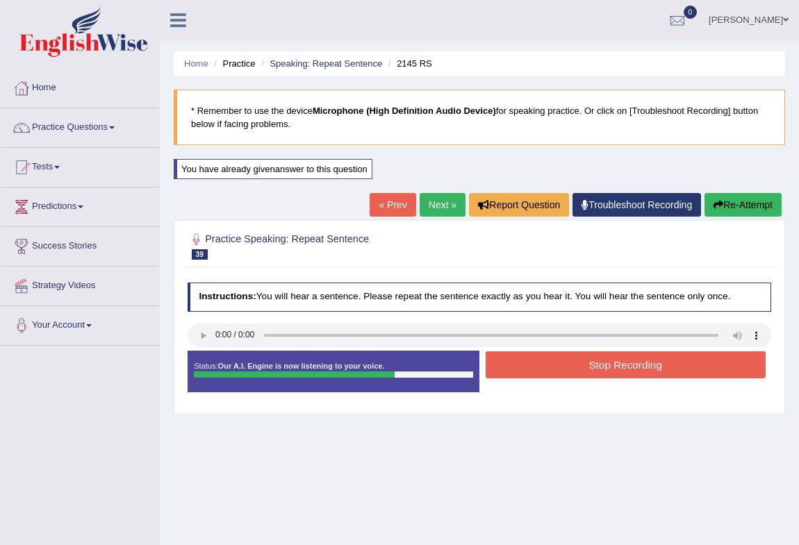
click at [549, 372] on button "Stop Recording" at bounding box center [625, 364] width 280 height 27
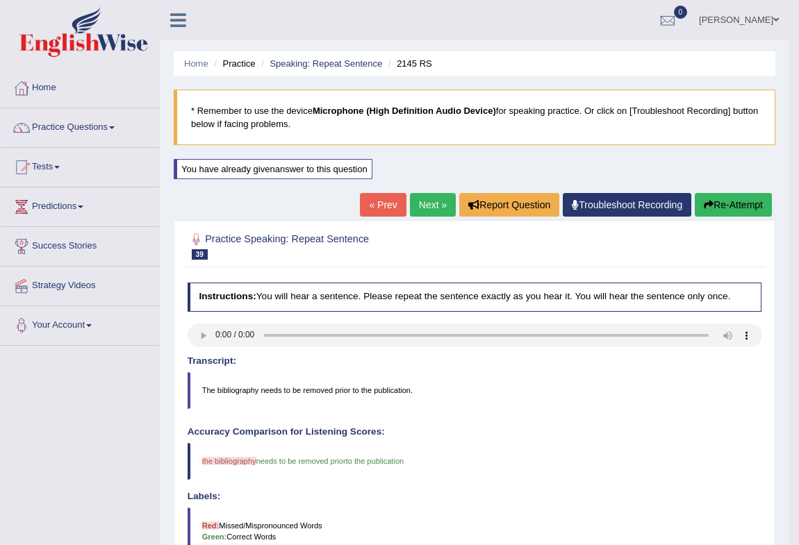
click at [729, 208] on button "Re-Attempt" at bounding box center [732, 205] width 77 height 24
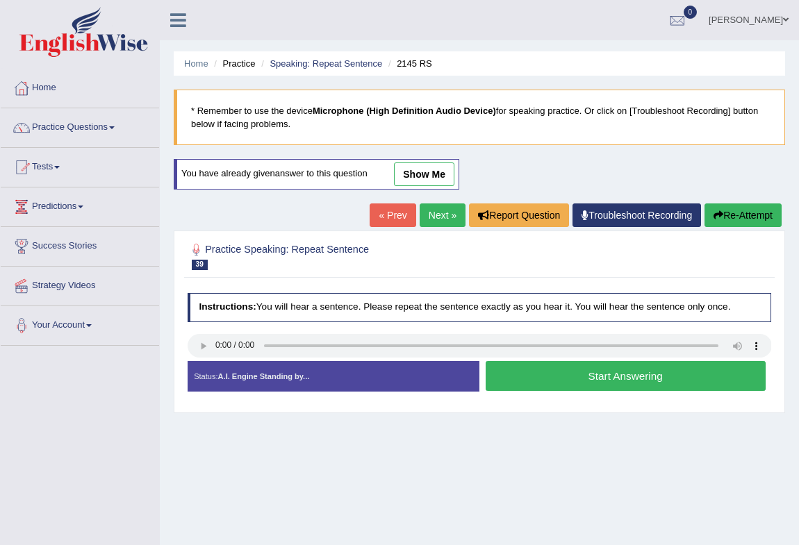
click at [556, 383] on button "Start Answering" at bounding box center [625, 376] width 280 height 30
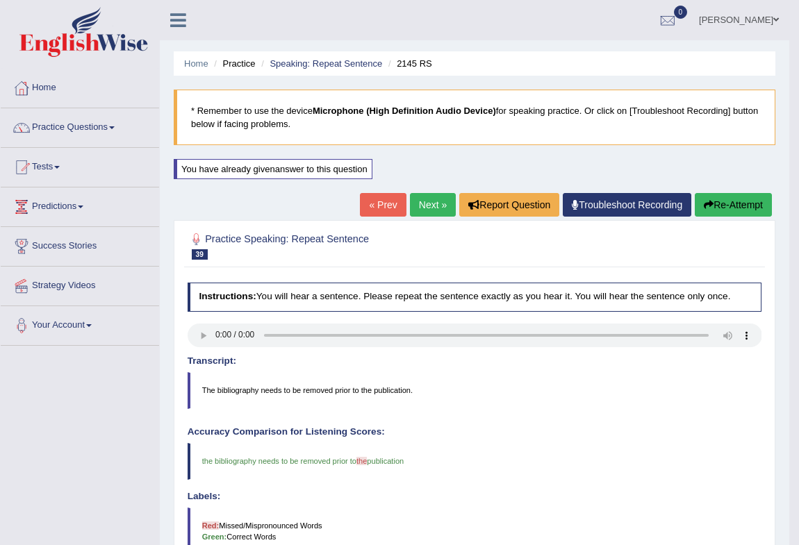
click at [715, 206] on button "Re-Attempt" at bounding box center [732, 205] width 77 height 24
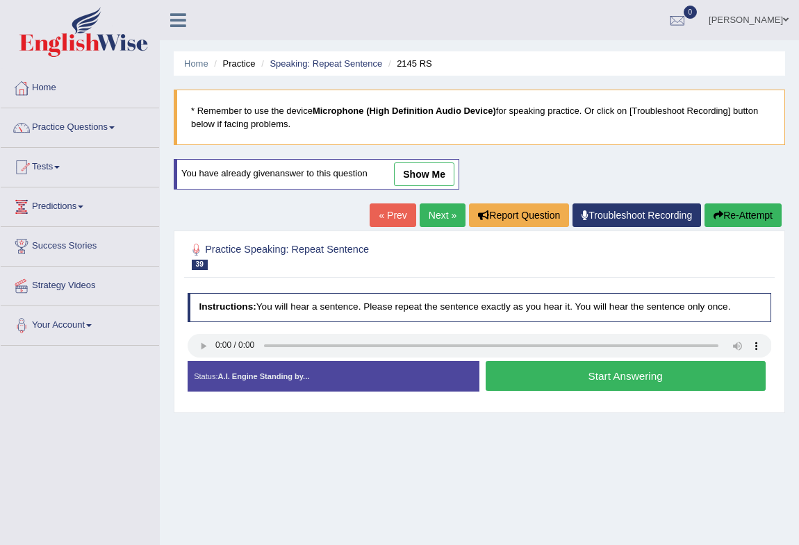
click at [539, 382] on button "Start Answering" at bounding box center [625, 376] width 280 height 30
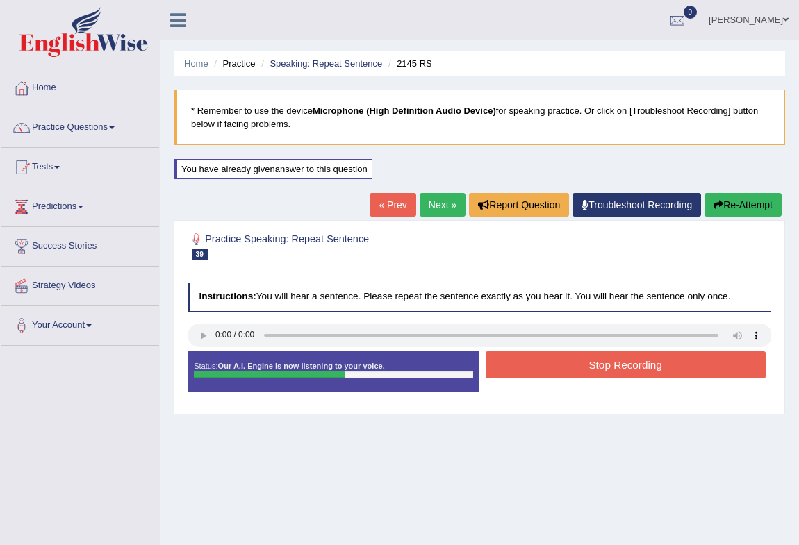
click at [549, 371] on button "Stop Recording" at bounding box center [625, 364] width 280 height 27
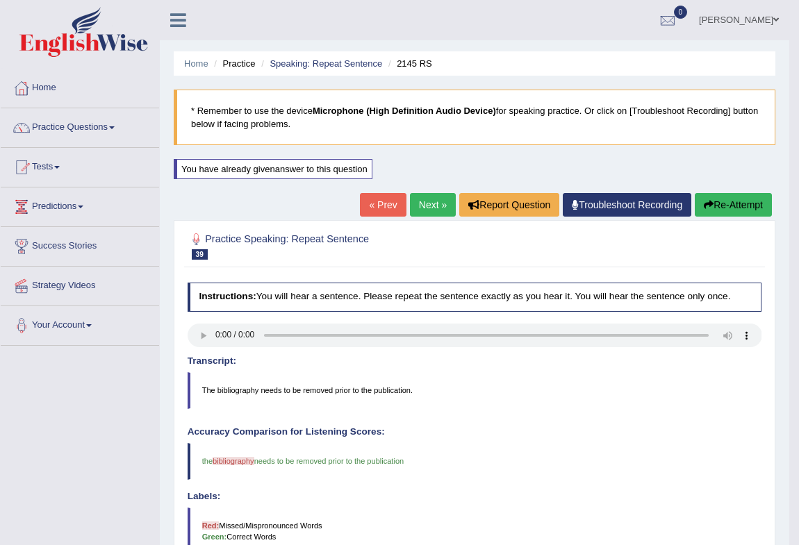
click at [750, 198] on button "Re-Attempt" at bounding box center [732, 205] width 77 height 24
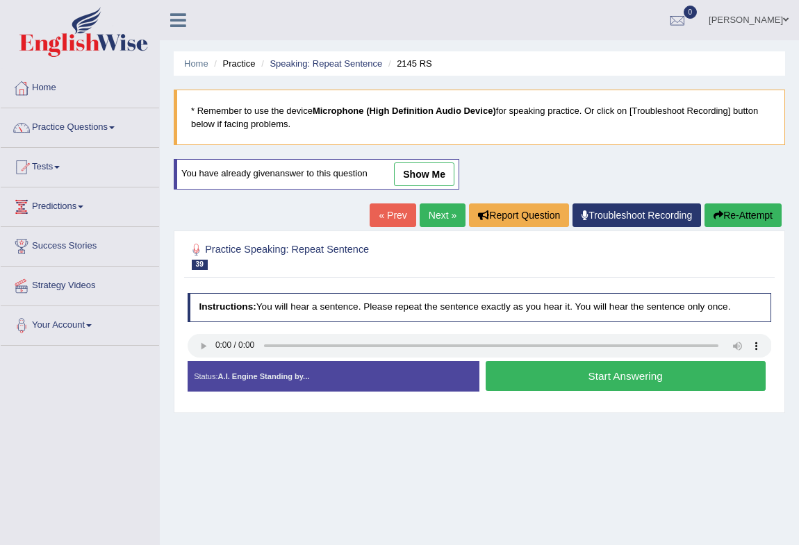
click at [556, 373] on button "Start Answering" at bounding box center [625, 376] width 280 height 30
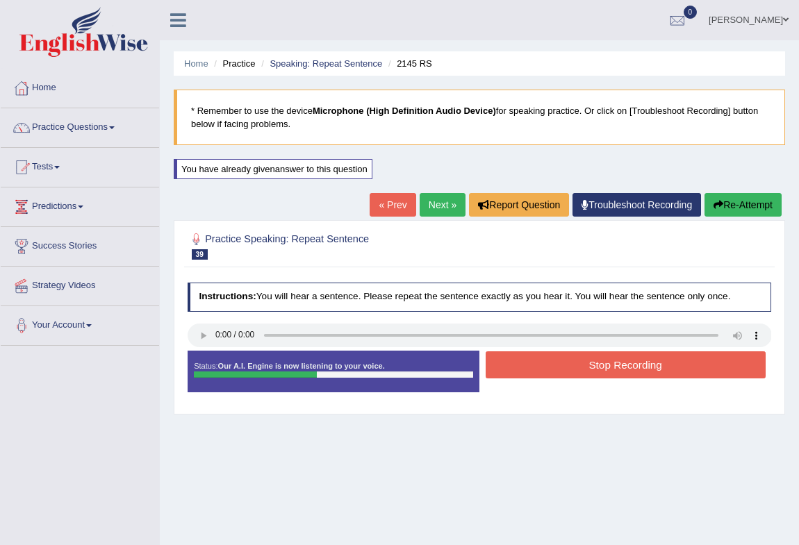
click at [581, 366] on button "Stop Recording" at bounding box center [625, 364] width 280 height 27
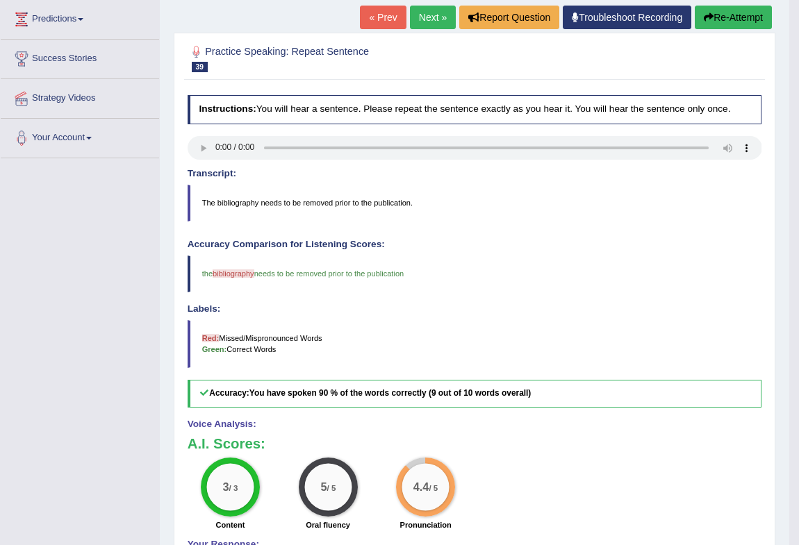
scroll to position [210, 0]
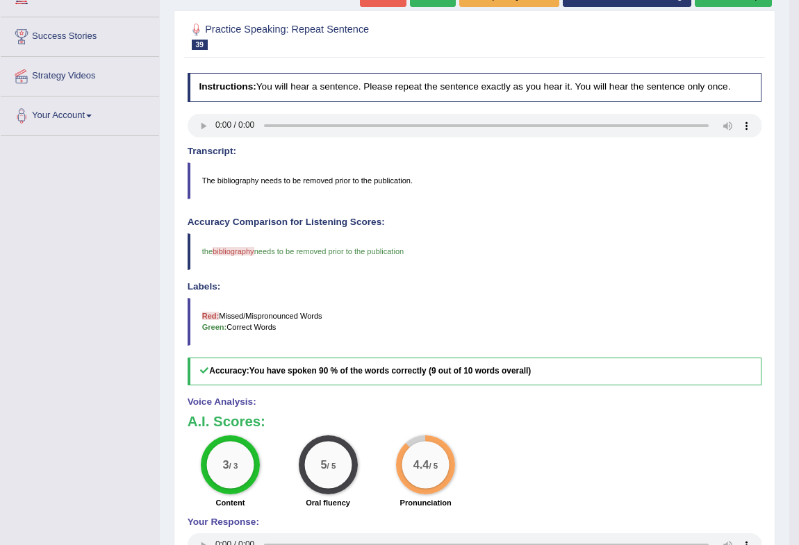
click at [242, 178] on blockquote "The bibliography needs to be removed prior to the publication." at bounding box center [474, 180] width 574 height 36
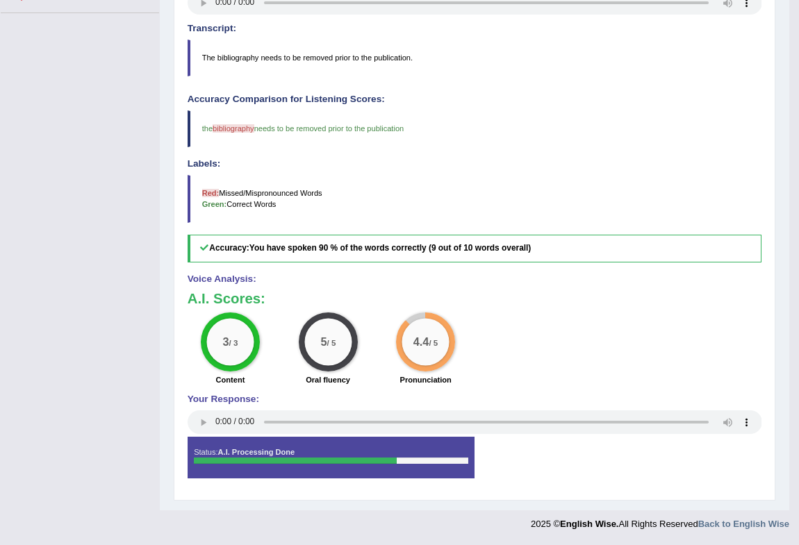
scroll to position [0, 0]
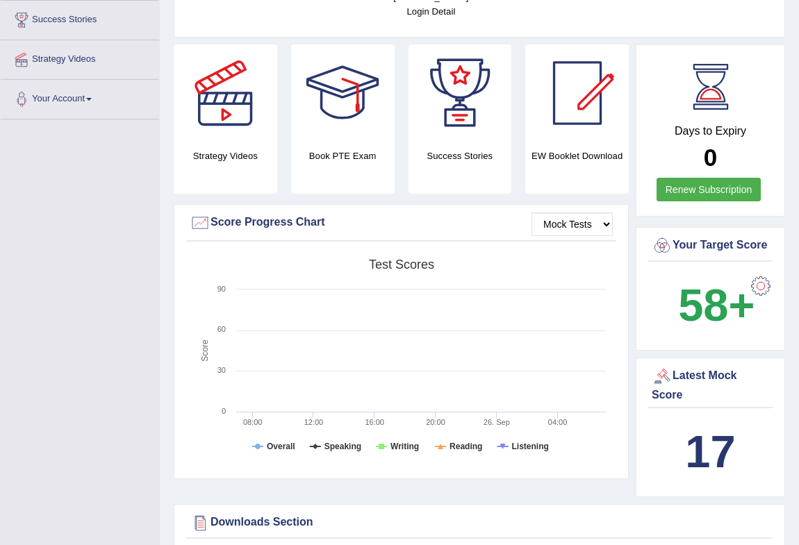
scroll to position [437, 0]
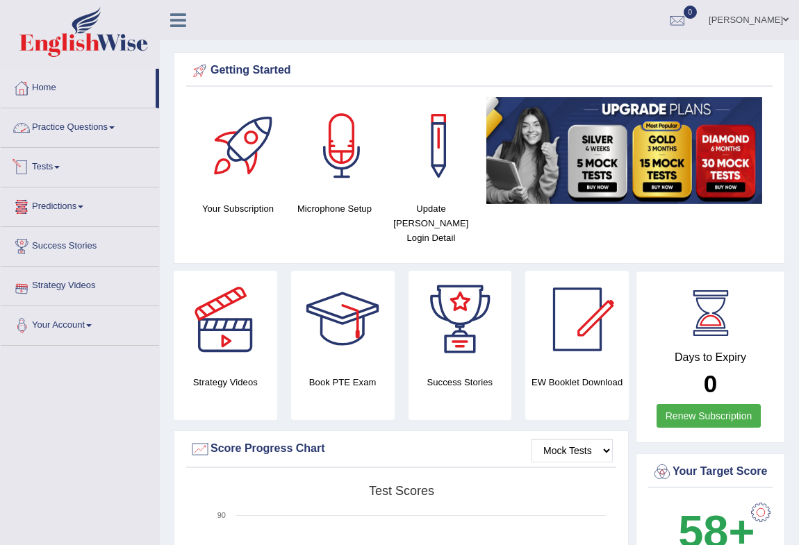
click at [53, 128] on link "Practice Questions" at bounding box center [80, 125] width 158 height 35
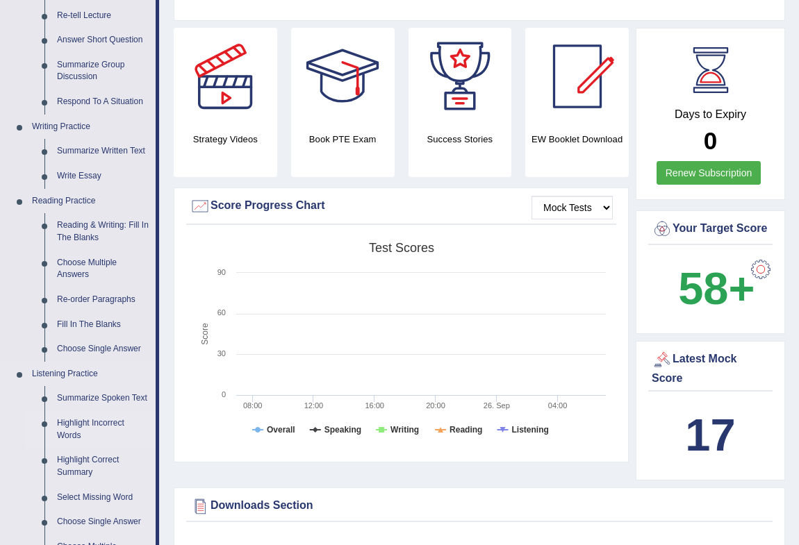
scroll to position [210, 0]
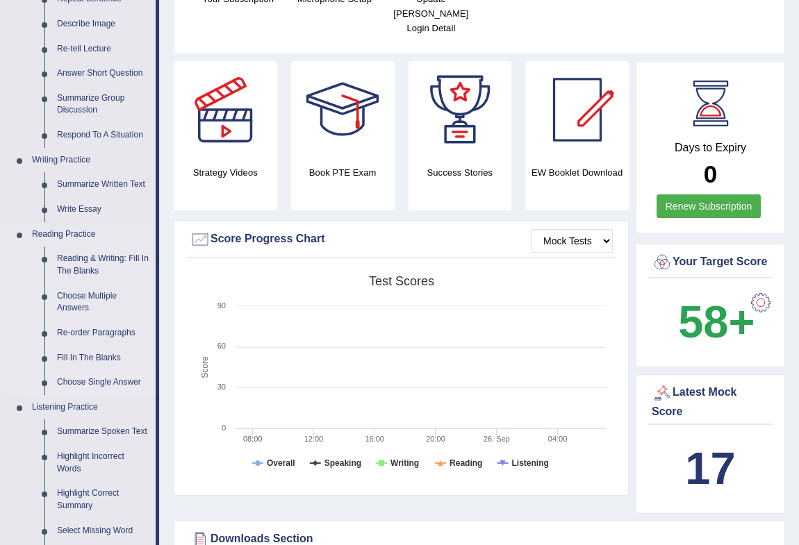
click at [82, 381] on link "Choose Single Answer" at bounding box center [103, 382] width 105 height 25
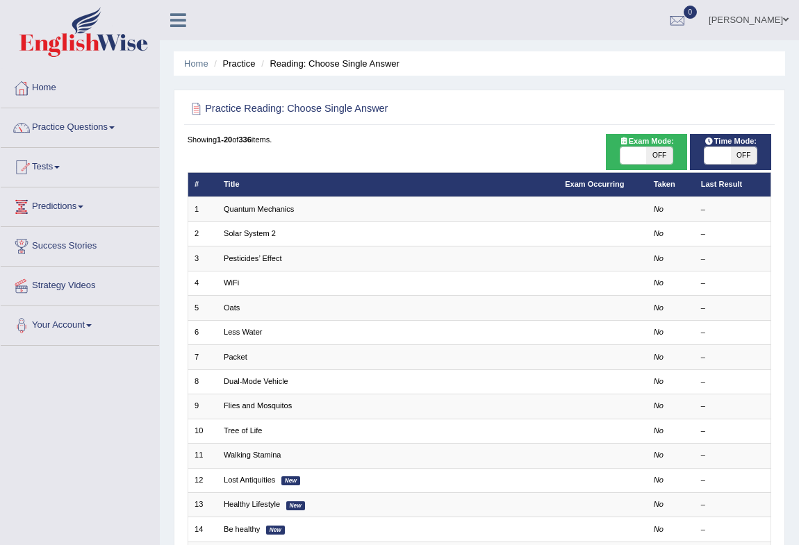
click at [253, 209] on link "Quantum Mechanics" at bounding box center [259, 209] width 70 height 8
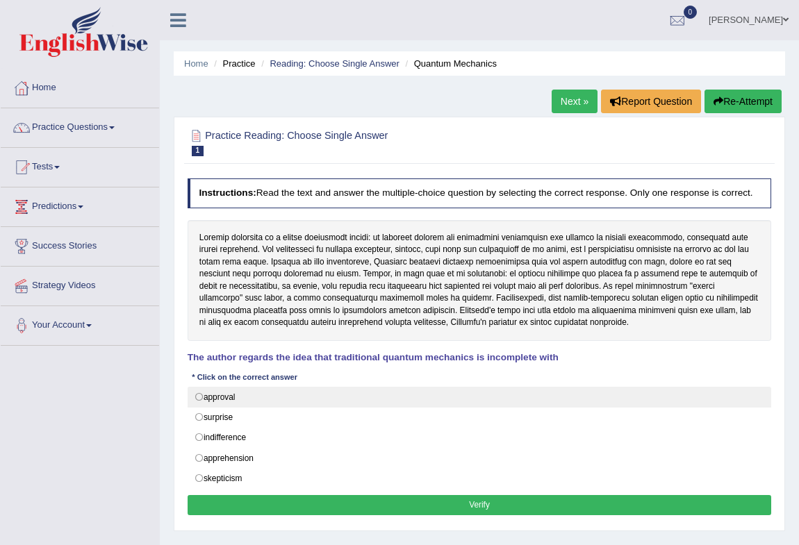
drag, startPoint x: 202, startPoint y: 394, endPoint x: 213, endPoint y: 401, distance: 12.7
click at [201, 394] on label "approval" at bounding box center [479, 397] width 584 height 21
radio input "true"
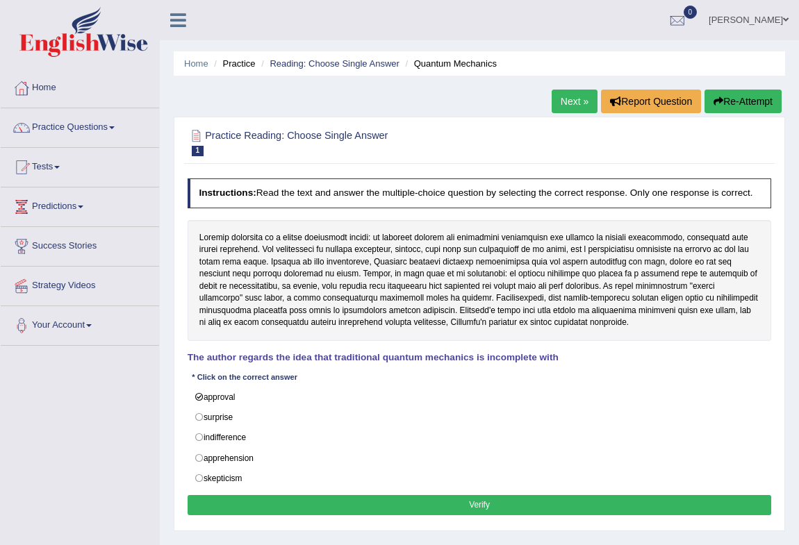
click at [289, 495] on button "Verify" at bounding box center [479, 505] width 584 height 20
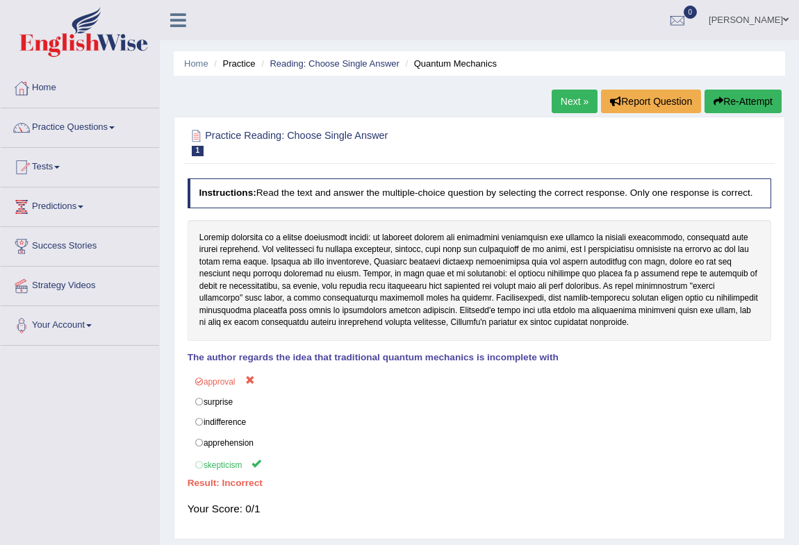
click at [562, 97] on link "Next »" at bounding box center [574, 102] width 46 height 24
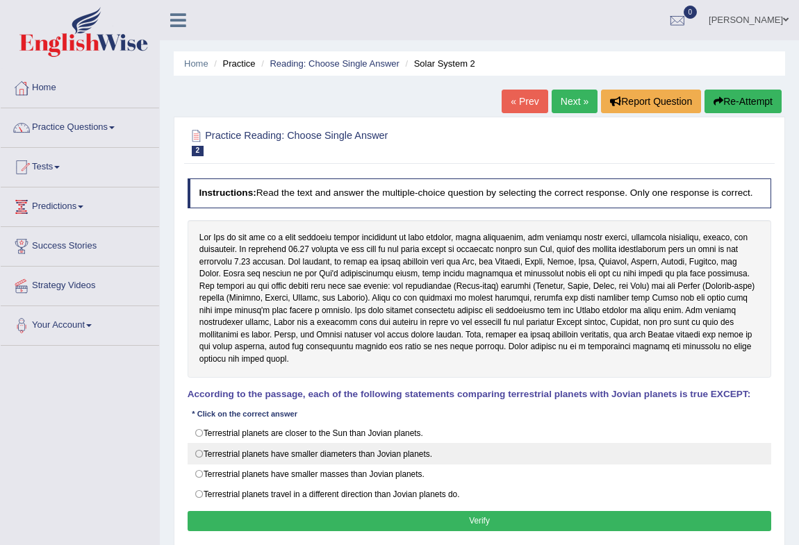
click at [200, 443] on label "Terrestrial planets have smaller diameters than Jovian planets." at bounding box center [479, 453] width 584 height 21
radio input "true"
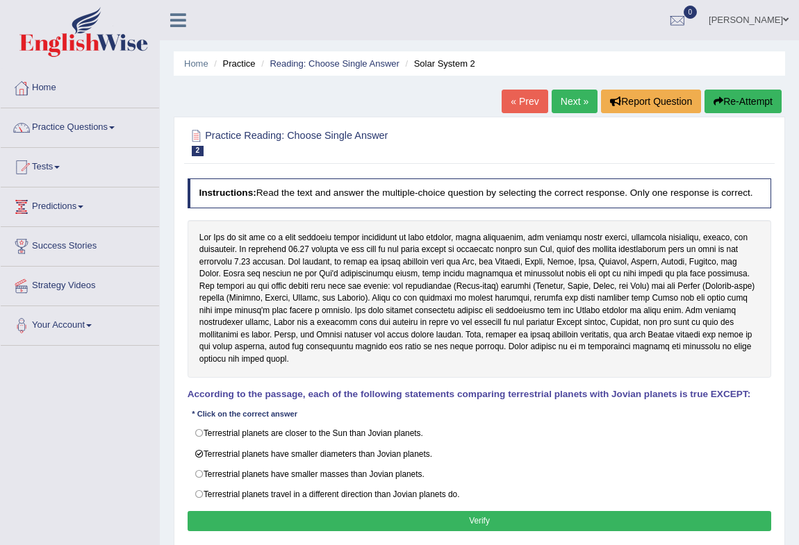
click at [281, 511] on button "Verify" at bounding box center [479, 521] width 584 height 20
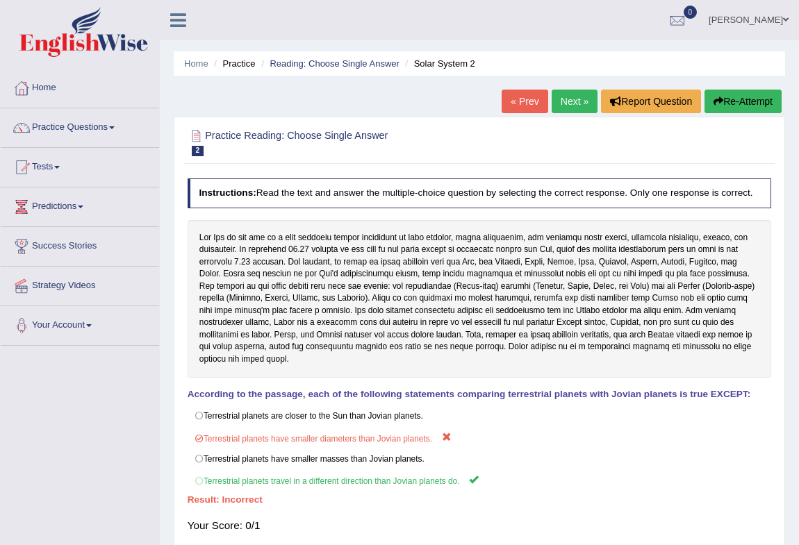
click at [564, 102] on link "Next »" at bounding box center [574, 102] width 46 height 24
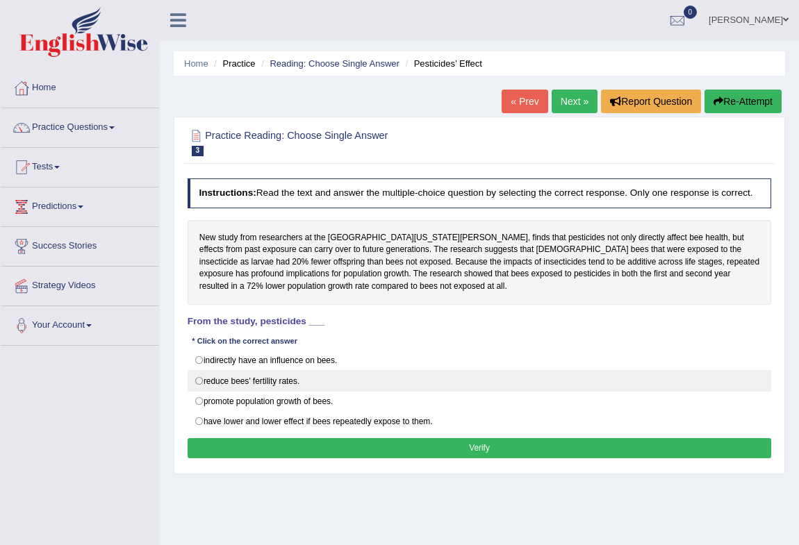
click at [248, 377] on label "reduce bees’ fertility rates." at bounding box center [479, 380] width 584 height 21
radio input "true"
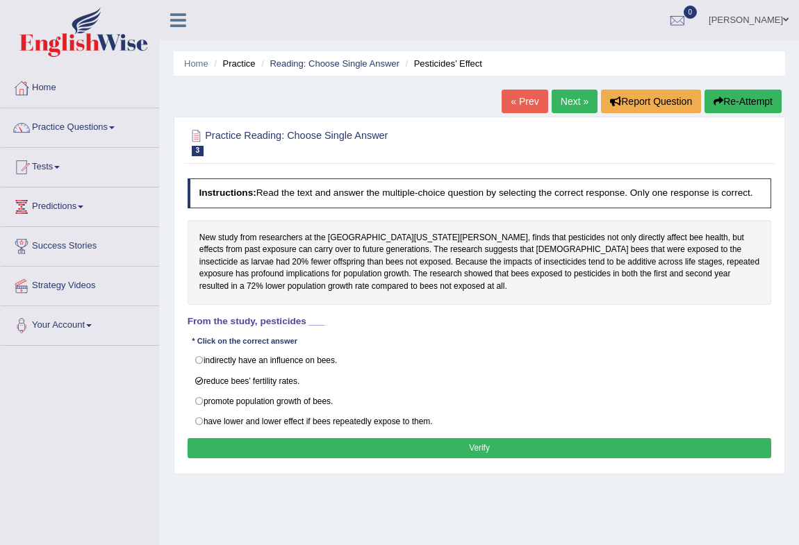
click at [331, 443] on button "Verify" at bounding box center [479, 448] width 584 height 20
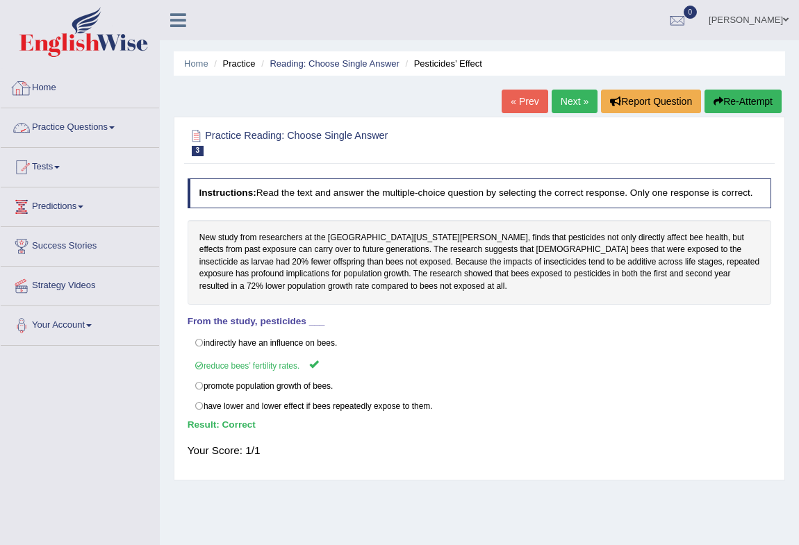
click at [44, 131] on link "Practice Questions" at bounding box center [80, 125] width 158 height 35
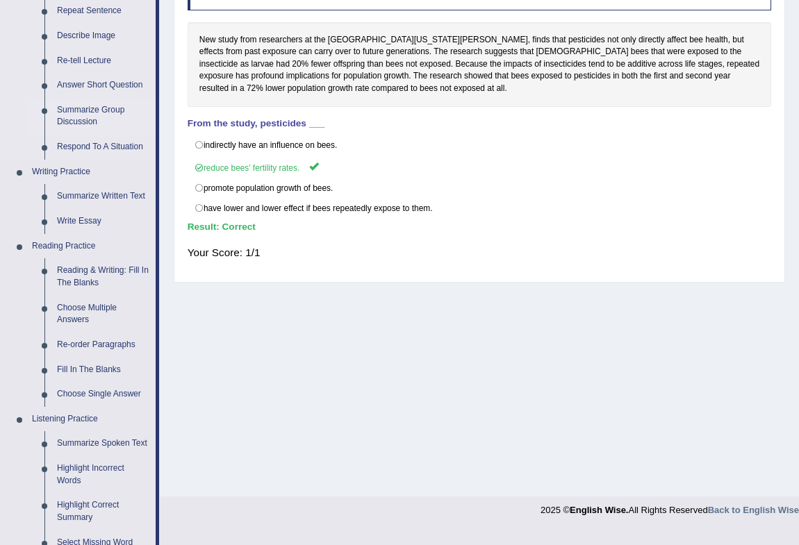
scroll to position [210, 0]
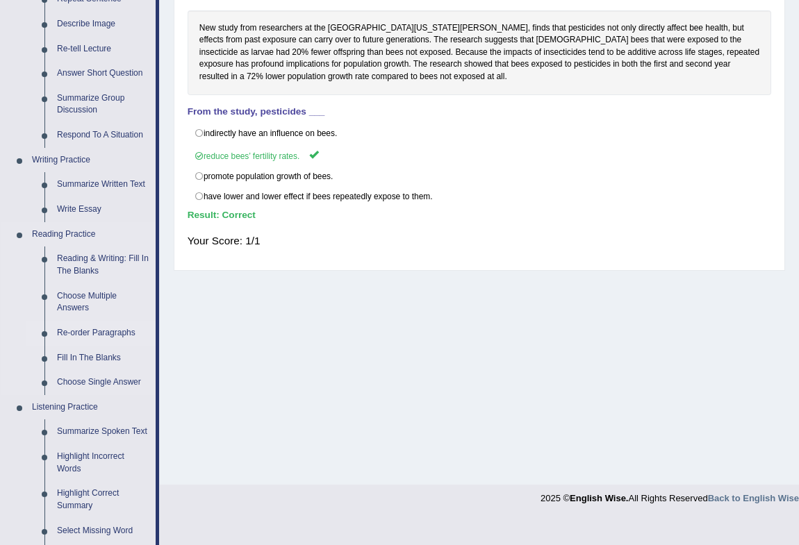
click at [107, 333] on link "Re-order Paragraphs" at bounding box center [103, 333] width 105 height 25
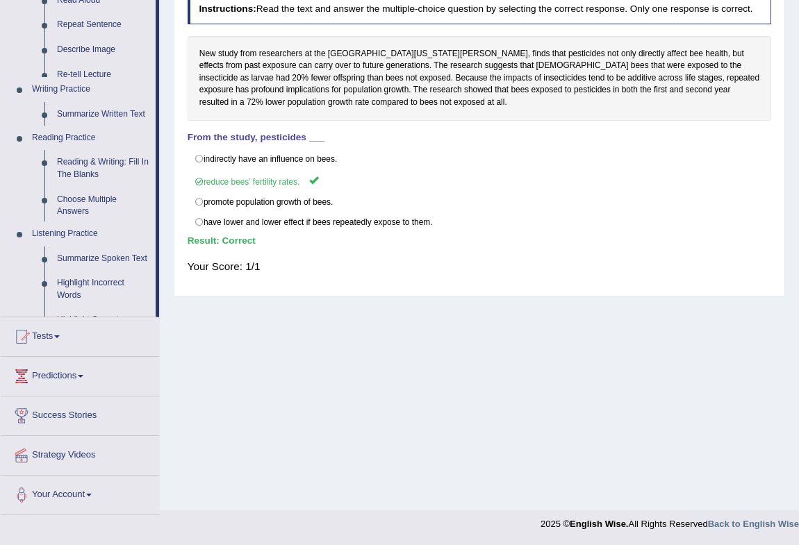
scroll to position [184, 0]
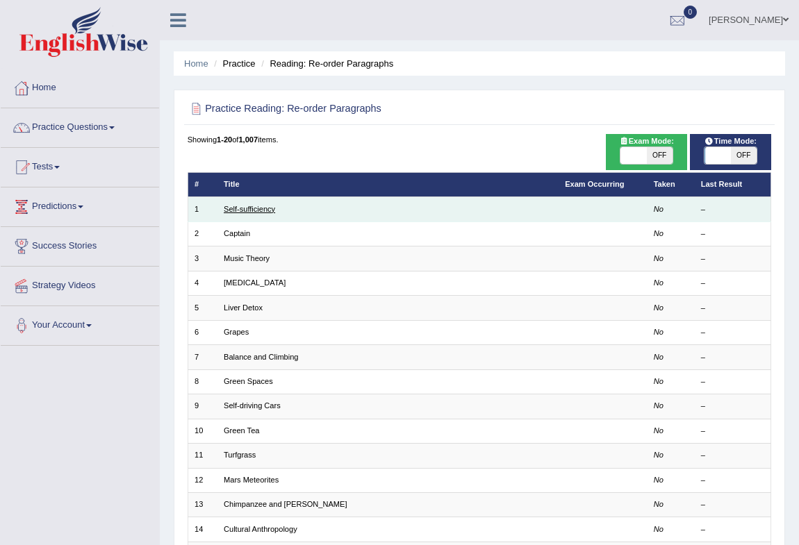
click at [260, 205] on link "Self-sufficiency" at bounding box center [249, 209] width 51 height 8
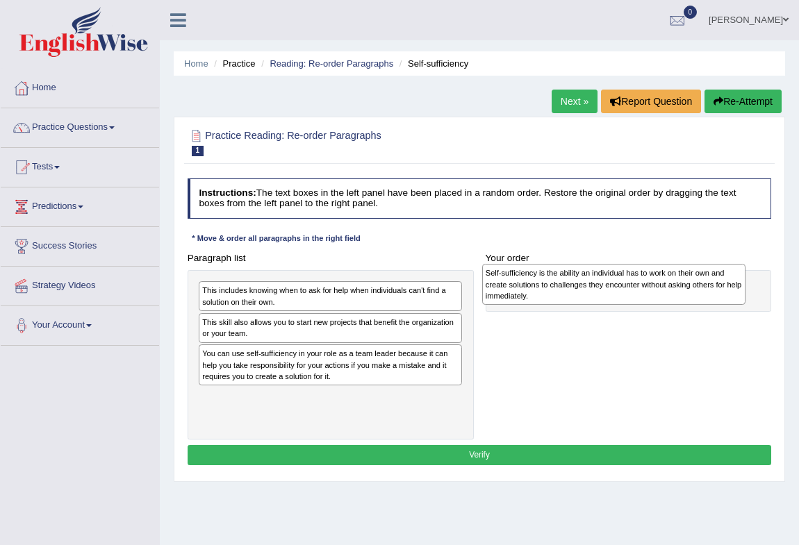
drag, startPoint x: 235, startPoint y: 408, endPoint x: 573, endPoint y: 287, distance: 358.2
click at [573, 287] on div "Self-sufficiency is the ability an individual has to work on their own and crea…" at bounding box center [614, 284] width 264 height 41
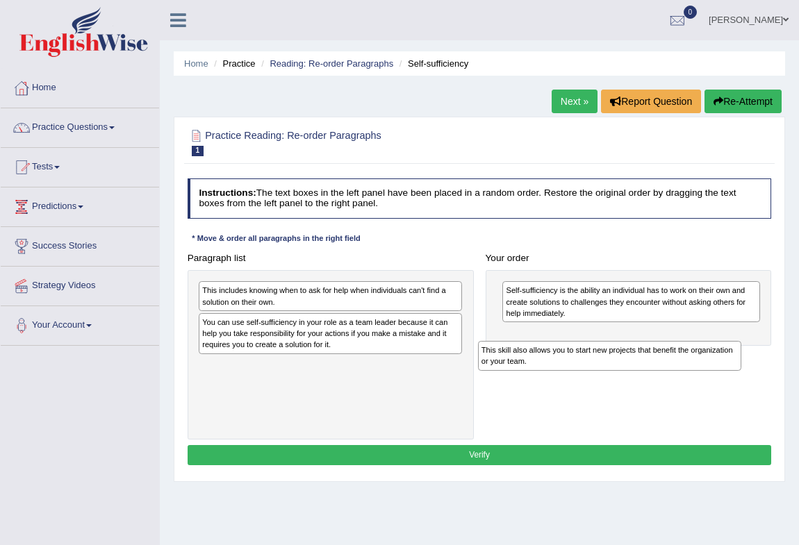
drag, startPoint x: 279, startPoint y: 334, endPoint x: 610, endPoint y: 378, distance: 334.2
click at [610, 378] on div "Paragraph list This includes knowing when to ask for help when individuals can'…" at bounding box center [479, 344] width 596 height 192
drag, startPoint x: 357, startPoint y: 371, endPoint x: 751, endPoint y: 370, distance: 394.4
click at [751, 370] on div "Paragraph list This includes knowing when to ask for help when individuals can'…" at bounding box center [479, 344] width 596 height 192
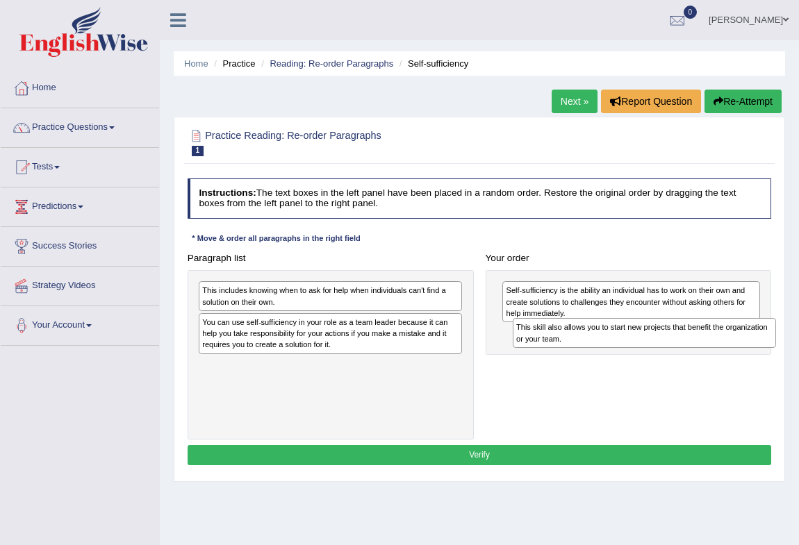
drag, startPoint x: 415, startPoint y: 367, endPoint x: 789, endPoint y: 342, distance: 375.1
click at [789, 342] on div "Home Practice Reading: Re-order Paragraphs Self-sufficiency Next » Report Quest…" at bounding box center [479, 347] width 639 height 694
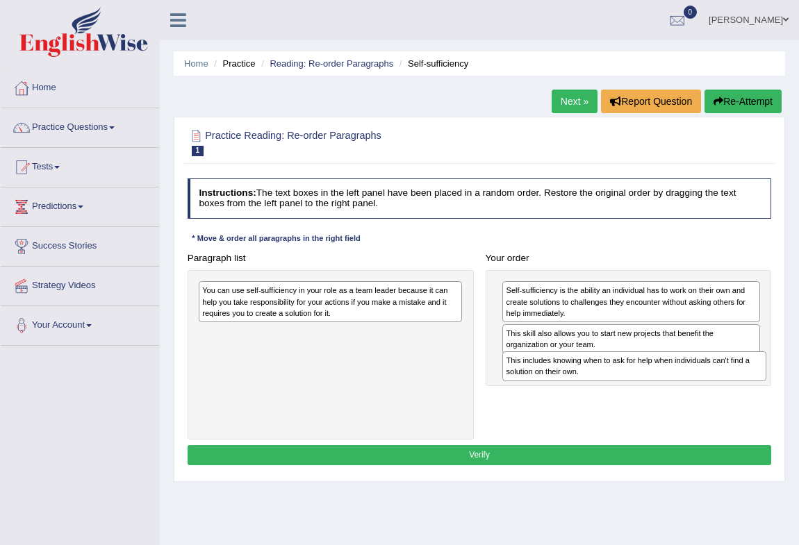
drag, startPoint x: 292, startPoint y: 299, endPoint x: 652, endPoint y: 384, distance: 370.4
click at [652, 384] on div "Paragraph list This includes knowing when to ask for help when individuals can'…" at bounding box center [479, 344] width 596 height 192
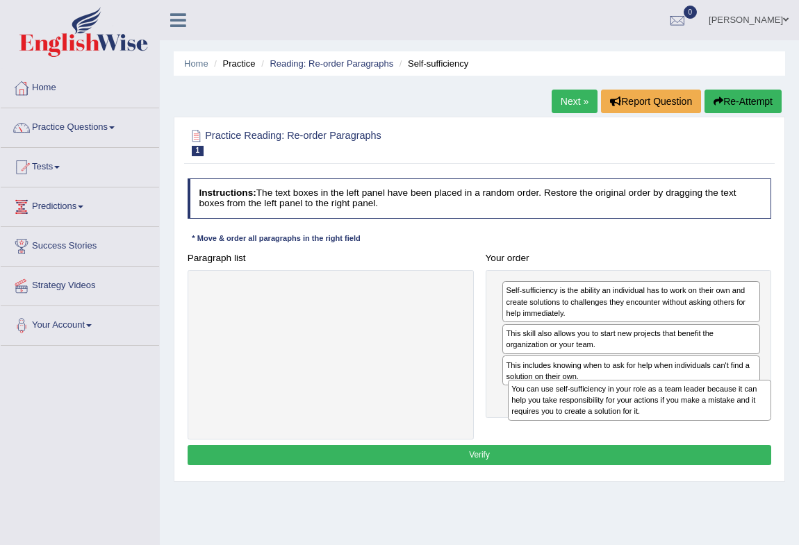
drag, startPoint x: 274, startPoint y: 300, endPoint x: 640, endPoint y: 421, distance: 385.6
click at [640, 421] on div "Paragraph list You can use self-sufficiency in your role as a team leader becau…" at bounding box center [479, 344] width 596 height 192
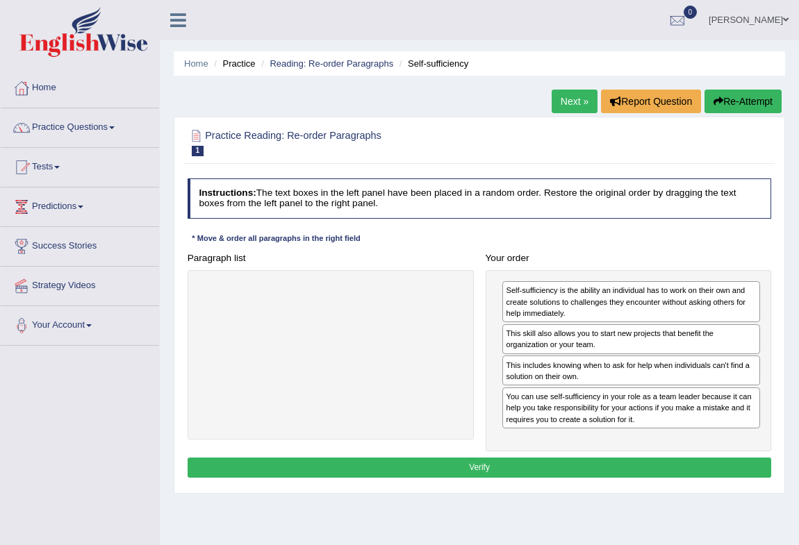
click at [533, 464] on button "Verify" at bounding box center [479, 468] width 584 height 20
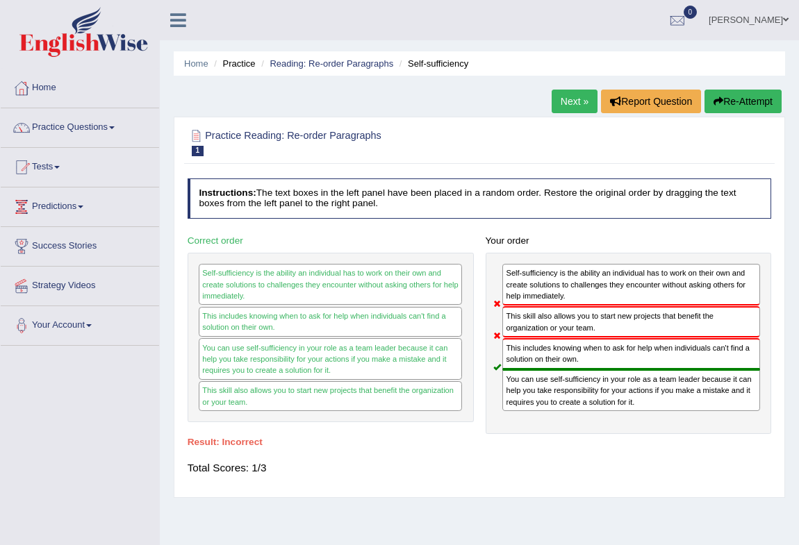
click at [749, 104] on button "Re-Attempt" at bounding box center [742, 102] width 77 height 24
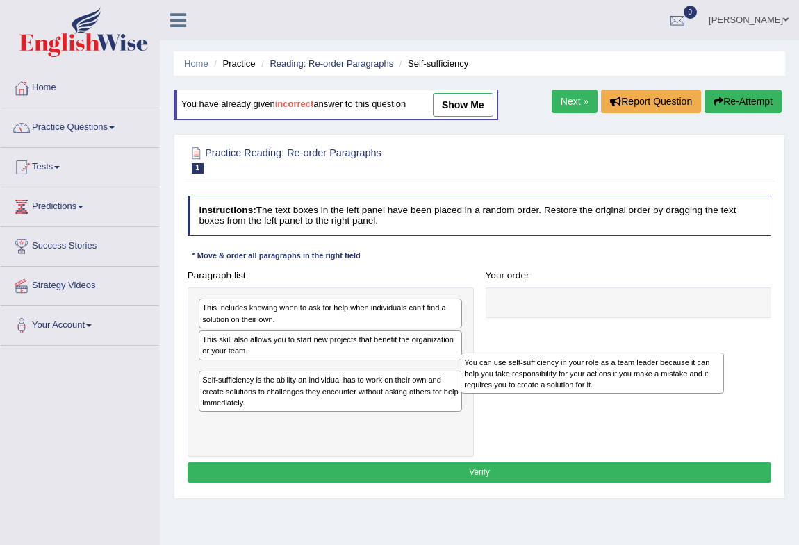
drag, startPoint x: 326, startPoint y: 394, endPoint x: 642, endPoint y: 399, distance: 316.0
click at [638, 401] on div "Paragraph list This includes knowing when to ask for help when individuals can'…" at bounding box center [479, 361] width 596 height 192
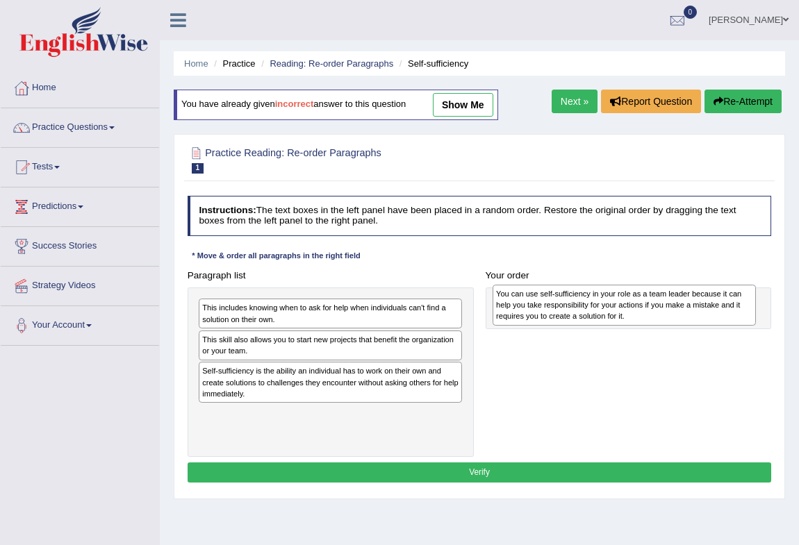
drag, startPoint x: 273, startPoint y: 388, endPoint x: 621, endPoint y: 315, distance: 356.3
click at [621, 315] on div "You can use self-sufficiency in your role as a team leader because it can help …" at bounding box center [624, 305] width 264 height 41
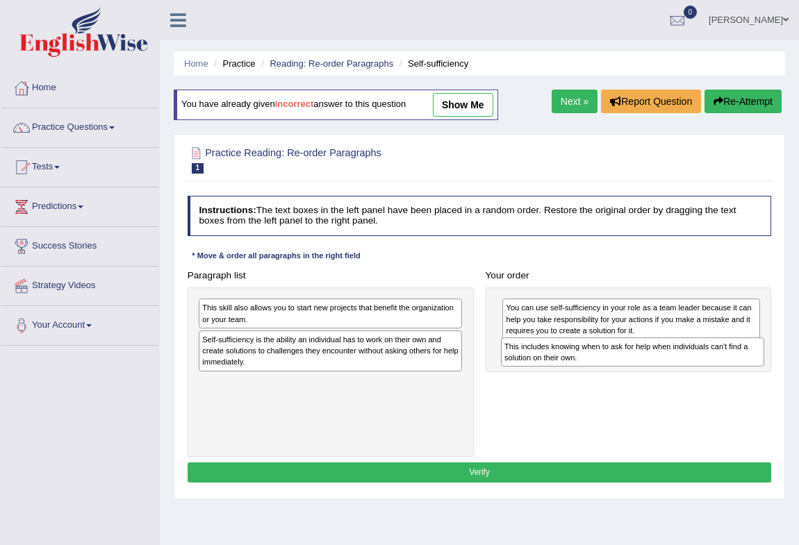
drag, startPoint x: 249, startPoint y: 317, endPoint x: 607, endPoint y: 368, distance: 361.3
click at [607, 368] on div "Paragraph list This includes knowing when to ask for help when individuals can'…" at bounding box center [479, 361] width 596 height 192
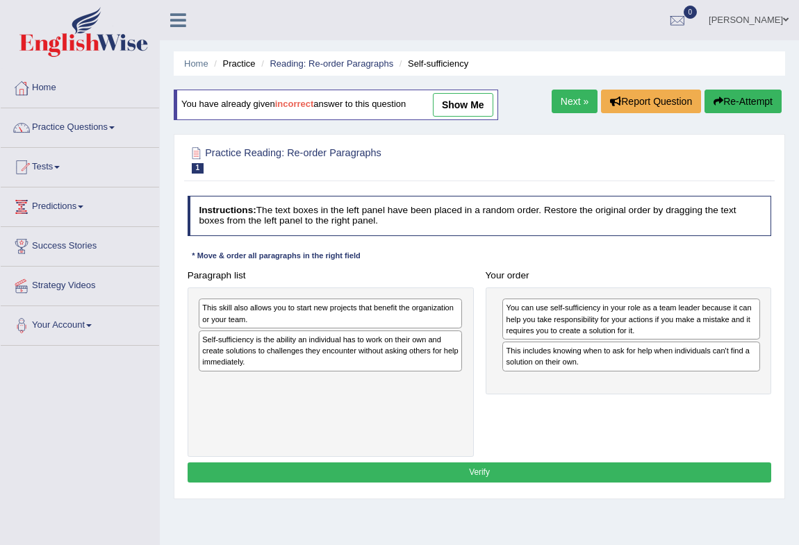
click at [333, 351] on div "Self-sufficiency is the ability an individual has to work on their own and crea…" at bounding box center [330, 351] width 263 height 41
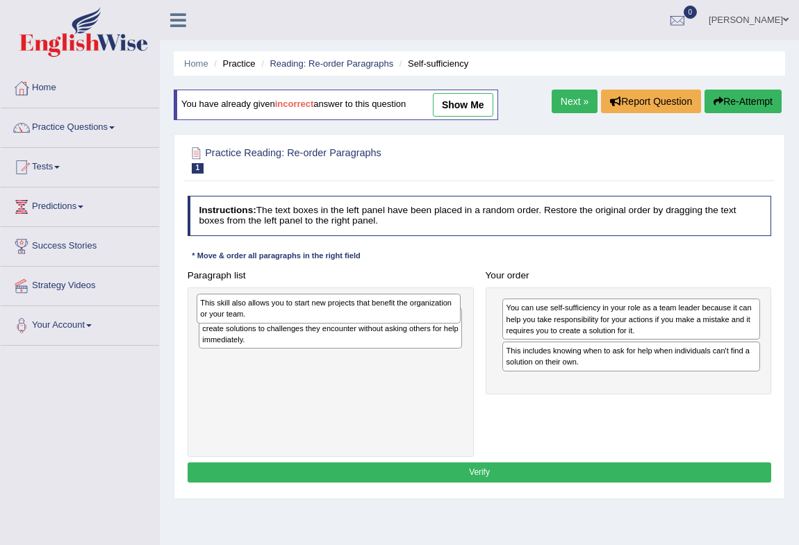
click at [324, 321] on div "This skill also allows you to start new projects that benefit the organization …" at bounding box center [329, 309] width 264 height 30
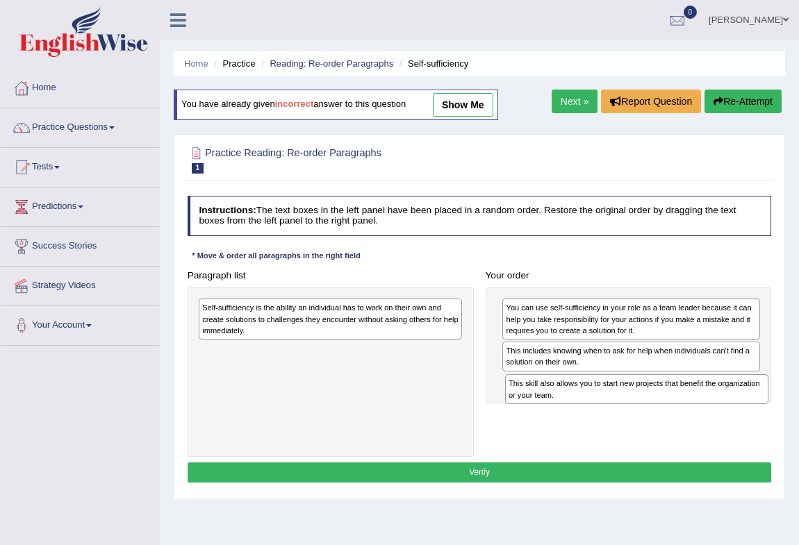
drag, startPoint x: 273, startPoint y: 315, endPoint x: 635, endPoint y: 409, distance: 374.6
click at [635, 409] on div "Paragraph list This skill also allows you to start new projects that benefit th…" at bounding box center [479, 361] width 596 height 192
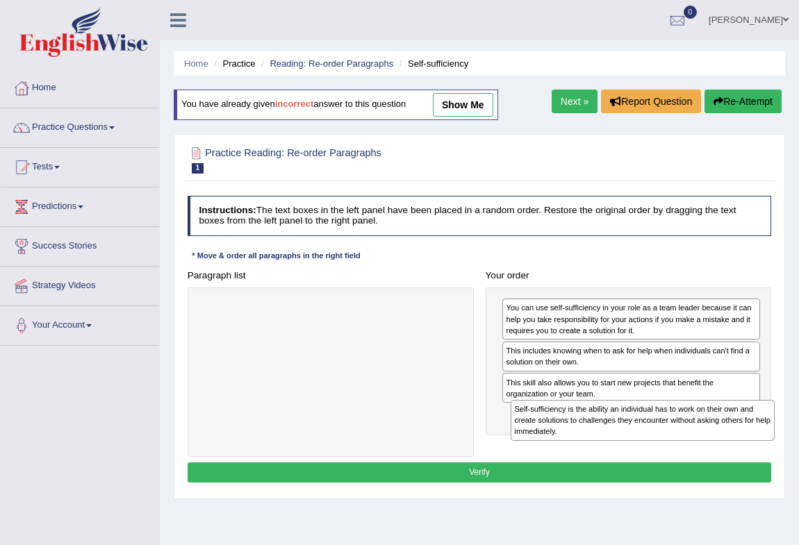
drag, startPoint x: 310, startPoint y: 324, endPoint x: 680, endPoint y: 449, distance: 390.6
click at [680, 449] on div "Paragraph list Self-sufficiency is the ability an individual has to work on the…" at bounding box center [479, 361] width 596 height 192
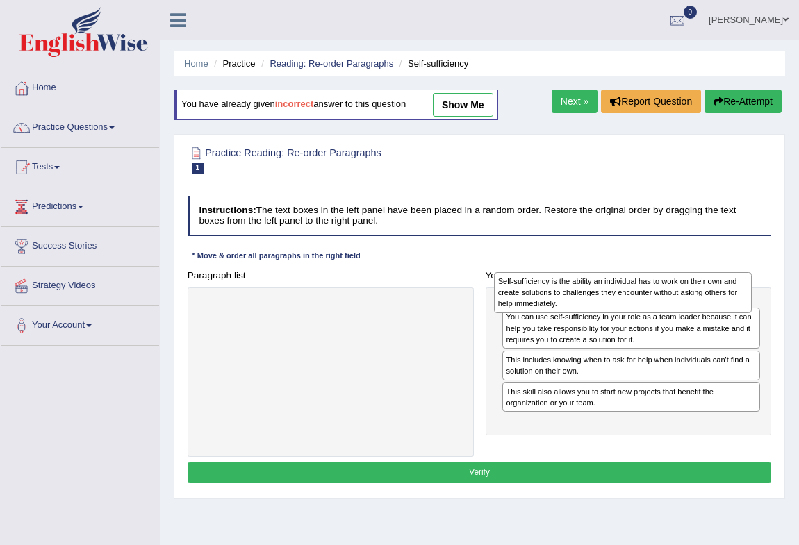
drag, startPoint x: 587, startPoint y: 432, endPoint x: 582, endPoint y: 301, distance: 131.4
click at [582, 301] on div "Self-sufficiency is the ability an individual has to work on their own and crea…" at bounding box center [623, 292] width 258 height 41
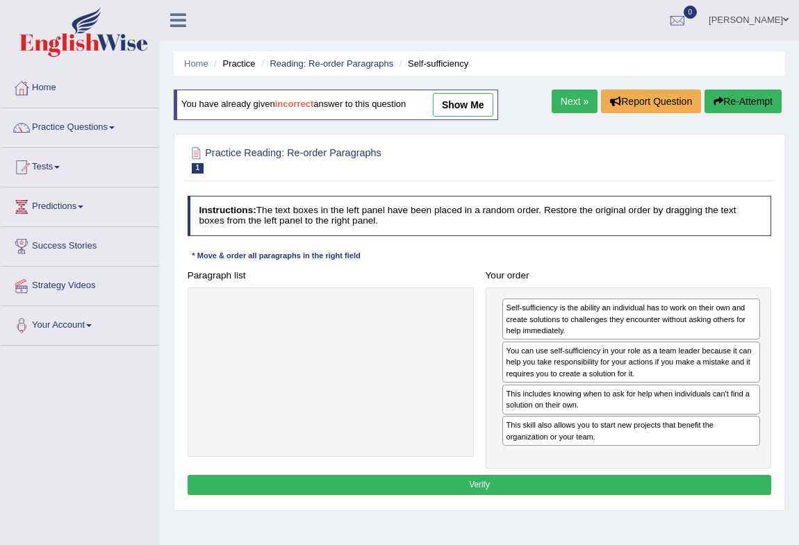
click at [533, 473] on div "Instructions: The text boxes in the left panel have been placed in a random ord…" at bounding box center [479, 347] width 590 height 315
click at [535, 481] on button "Verify" at bounding box center [479, 485] width 584 height 20
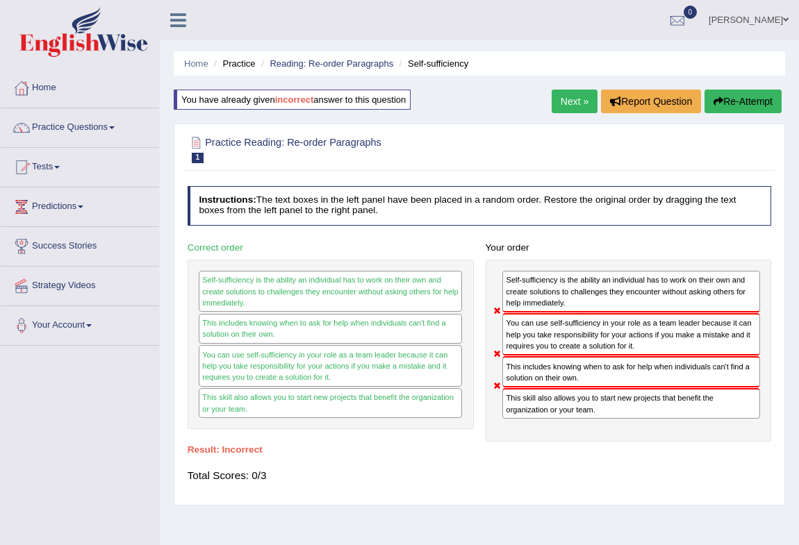
click at [742, 101] on button "Re-Attempt" at bounding box center [742, 102] width 77 height 24
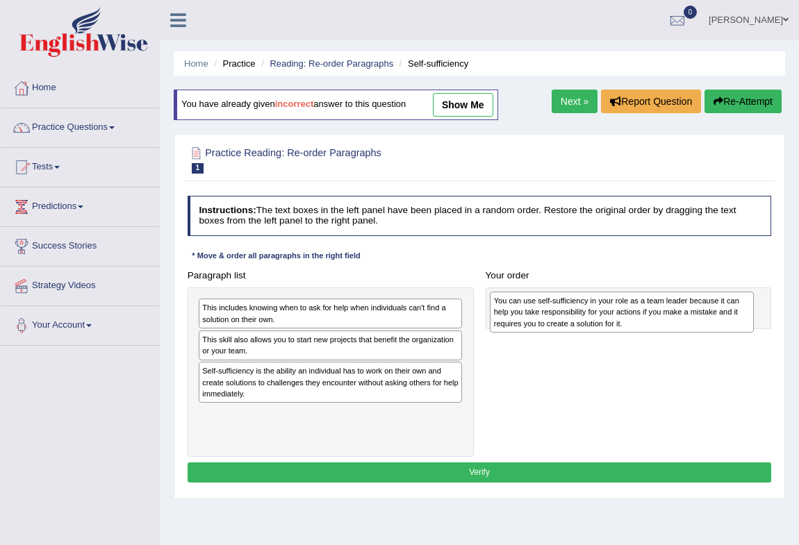
drag, startPoint x: 333, startPoint y: 384, endPoint x: 679, endPoint y: 319, distance: 351.9
click at [679, 319] on div "You can use self-sufficiency in your role as a team leader because it can help …" at bounding box center [622, 312] width 264 height 41
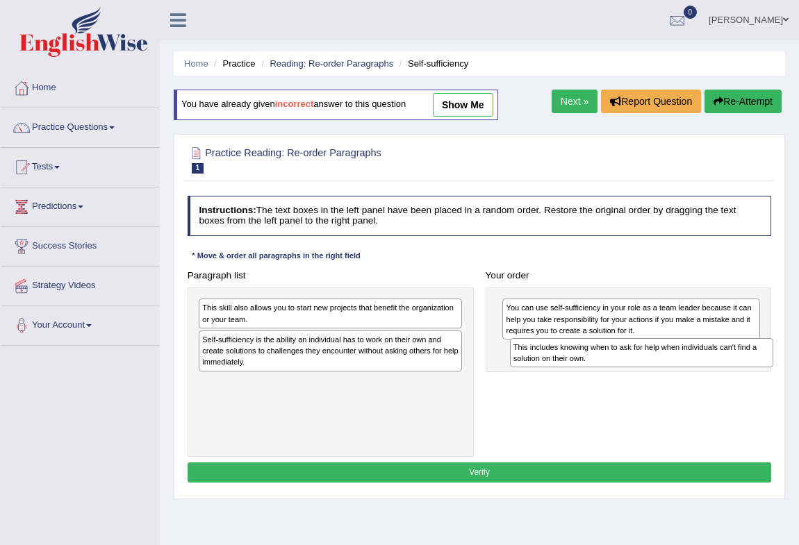
drag, startPoint x: 276, startPoint y: 312, endPoint x: 644, endPoint y: 365, distance: 372.4
click at [644, 365] on div "This includes knowing when to ask for help when individuals can't find a soluti…" at bounding box center [642, 353] width 264 height 30
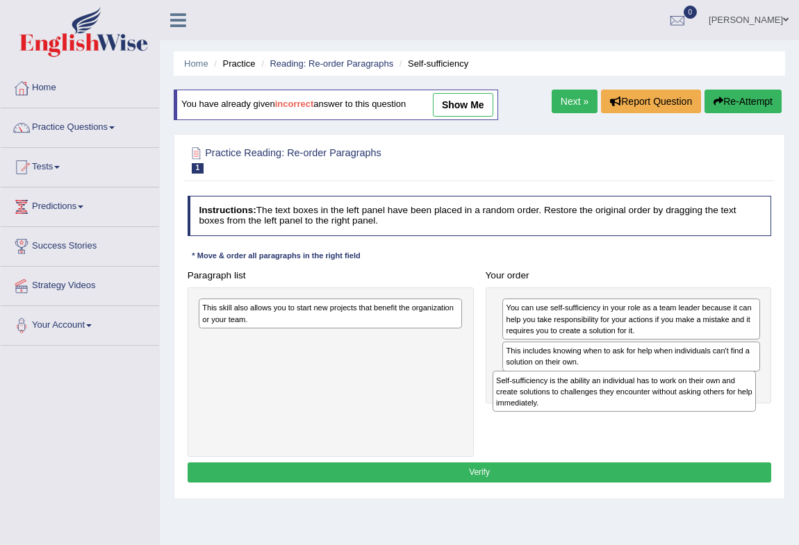
drag, startPoint x: 279, startPoint y: 354, endPoint x: 628, endPoint y: 414, distance: 353.7
click at [628, 414] on div "Paragraph list This skill also allows you to start new projects that benefit th…" at bounding box center [479, 361] width 596 height 192
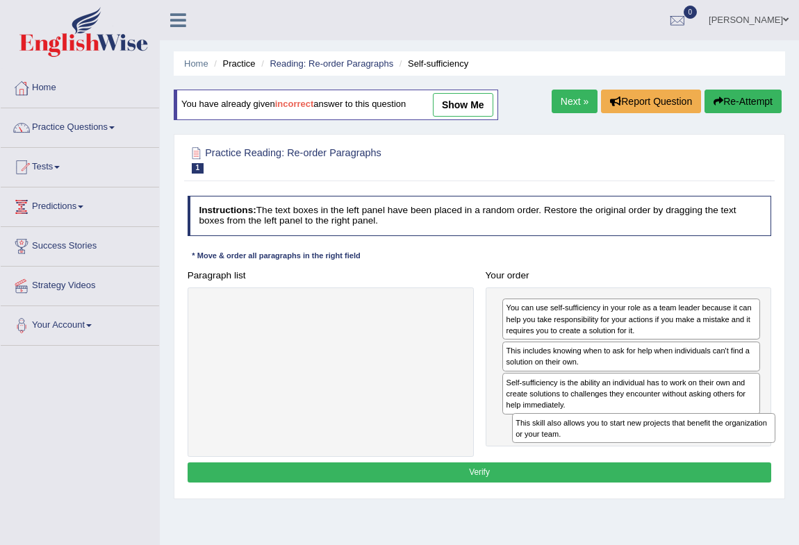
drag, startPoint x: 256, startPoint y: 319, endPoint x: 622, endPoint y: 459, distance: 392.5
click at [622, 459] on div "Instructions: The text boxes in the left panel have been placed in a random ord…" at bounding box center [479, 341] width 590 height 302
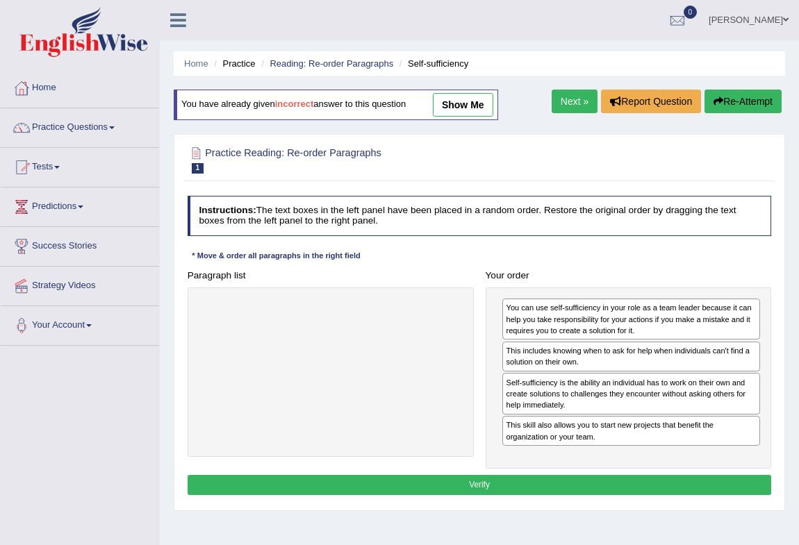
click at [528, 485] on button "Verify" at bounding box center [479, 485] width 584 height 20
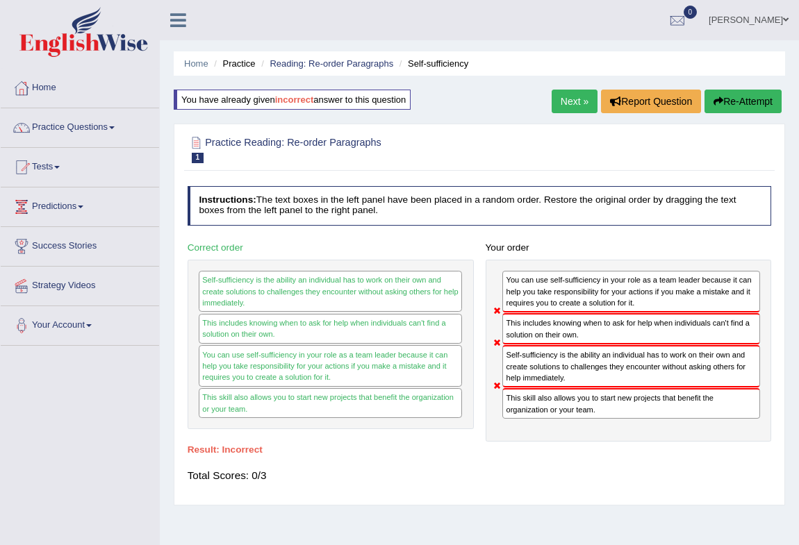
click at [722, 90] on button "Re-Attempt" at bounding box center [742, 102] width 77 height 24
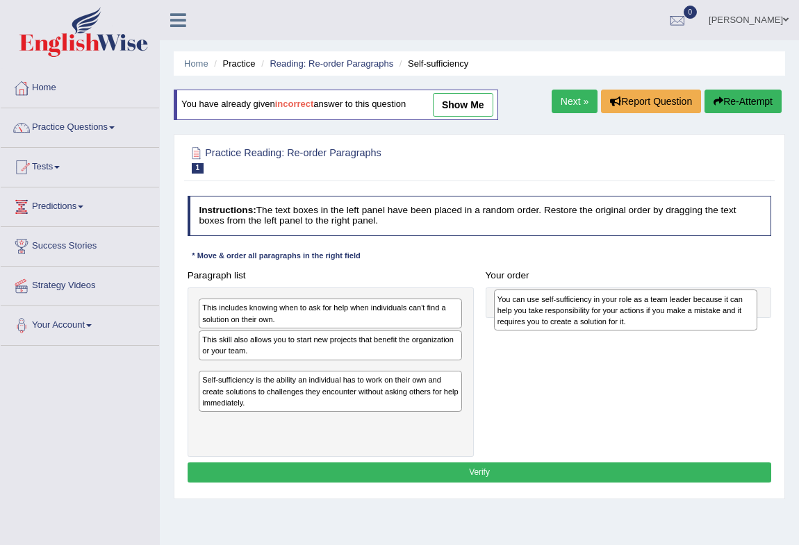
drag, startPoint x: 383, startPoint y: 393, endPoint x: 728, endPoint y: 321, distance: 352.4
click at [728, 321] on div "You can use self-sufficiency in your role as a team leader because it can help …" at bounding box center [626, 310] width 264 height 41
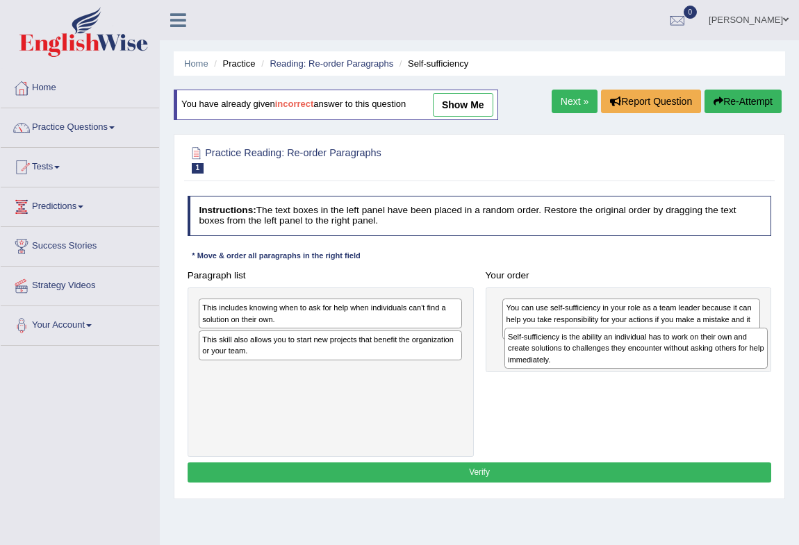
drag, startPoint x: 356, startPoint y: 384, endPoint x: 708, endPoint y: 360, distance: 352.8
click at [708, 360] on div "Self-sufficiency is the ability an individual has to work on their own and crea…" at bounding box center [636, 348] width 264 height 41
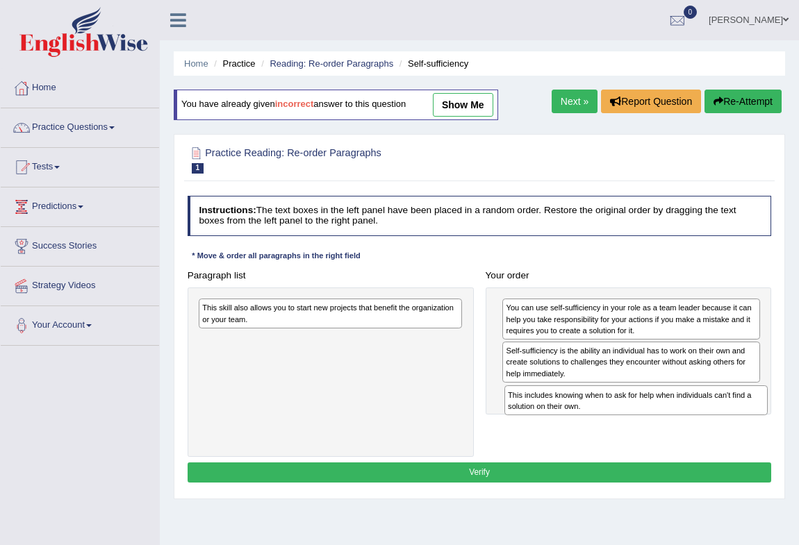
drag, startPoint x: 350, startPoint y: 333, endPoint x: 681, endPoint y: 425, distance: 343.9
click at [681, 425] on div "Paragraph list This includes knowing when to ask for help when individuals can'…" at bounding box center [479, 361] width 596 height 192
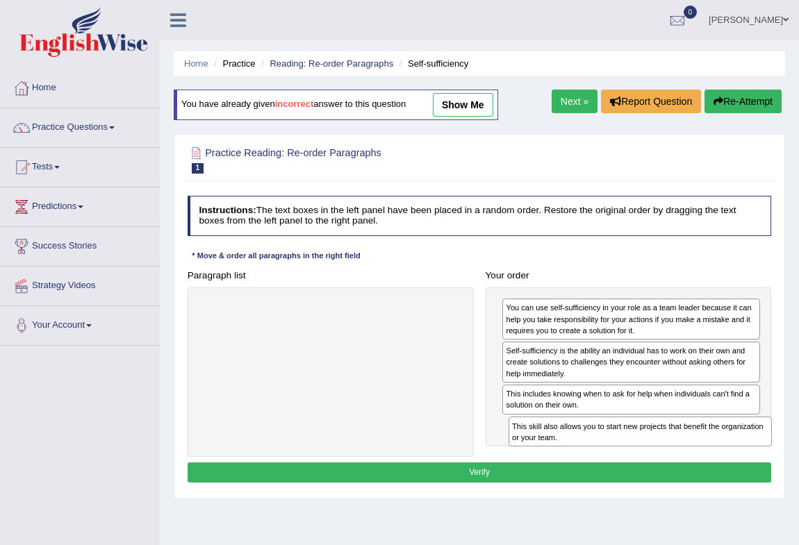
drag, startPoint x: 317, startPoint y: 320, endPoint x: 685, endPoint y: 465, distance: 395.0
click at [685, 465] on div "Instructions: The text boxes in the left panel have been placed in a random ord…" at bounding box center [479, 341] width 590 height 302
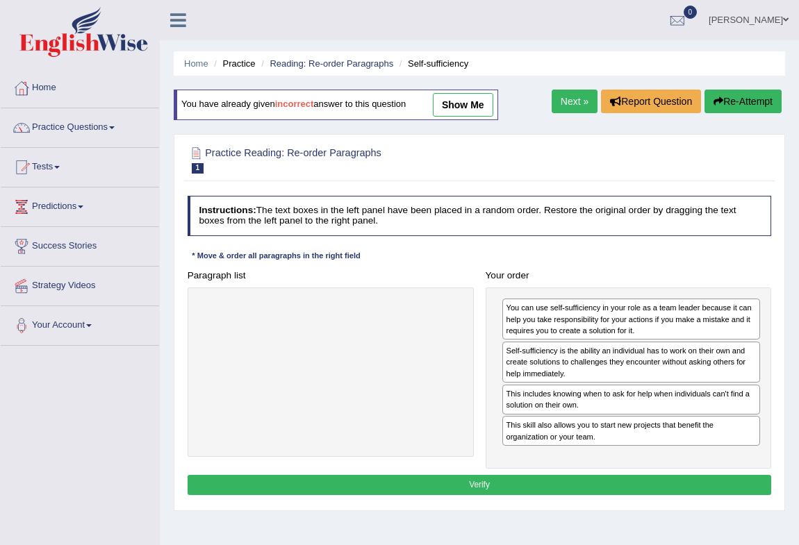
click at [501, 485] on button "Verify" at bounding box center [479, 485] width 584 height 20
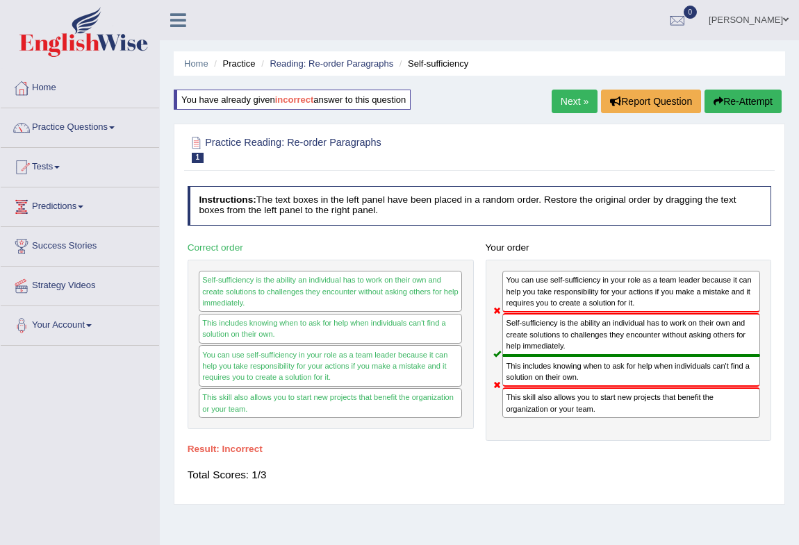
click at [740, 104] on button "Re-Attempt" at bounding box center [742, 102] width 77 height 24
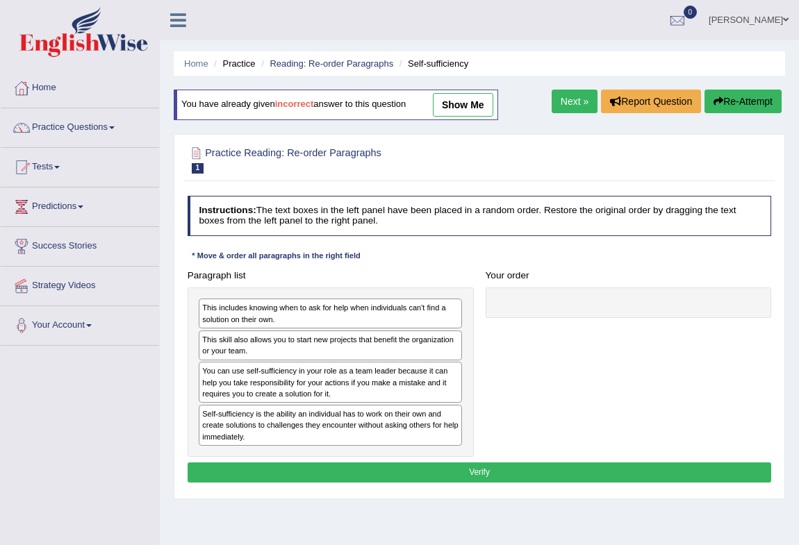
click at [258, 426] on div "Self-sufficiency is the ability an individual has to work on their own and crea…" at bounding box center [330, 425] width 263 height 41
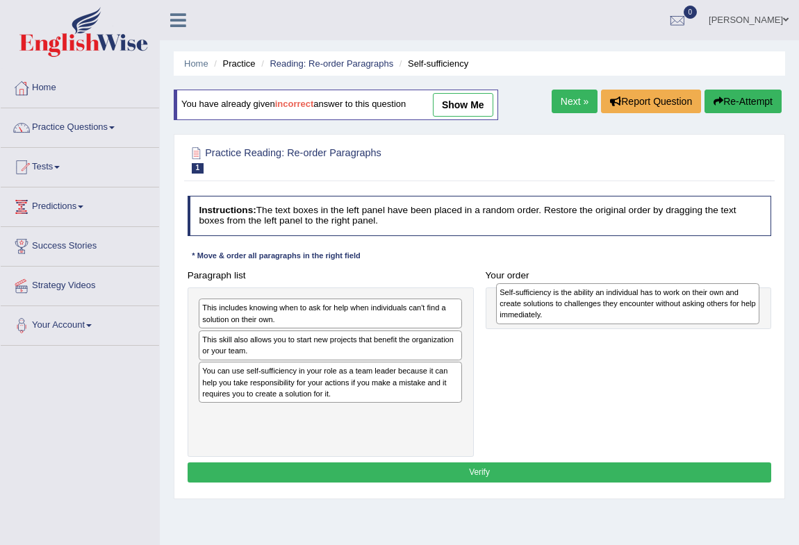
drag, startPoint x: 258, startPoint y: 426, endPoint x: 609, endPoint y: 308, distance: 370.4
click at [609, 308] on div "Self-sufficiency is the ability an individual has to work on their own and crea…" at bounding box center [628, 303] width 264 height 41
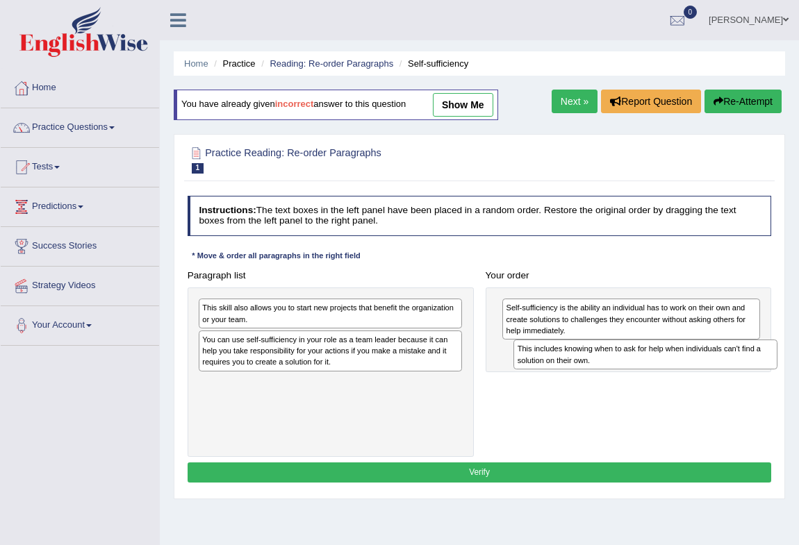
drag, startPoint x: 285, startPoint y: 314, endPoint x: 659, endPoint y: 368, distance: 377.5
click at [659, 368] on div "This includes knowing when to ask for help when individuals can't find a soluti…" at bounding box center [645, 355] width 264 height 30
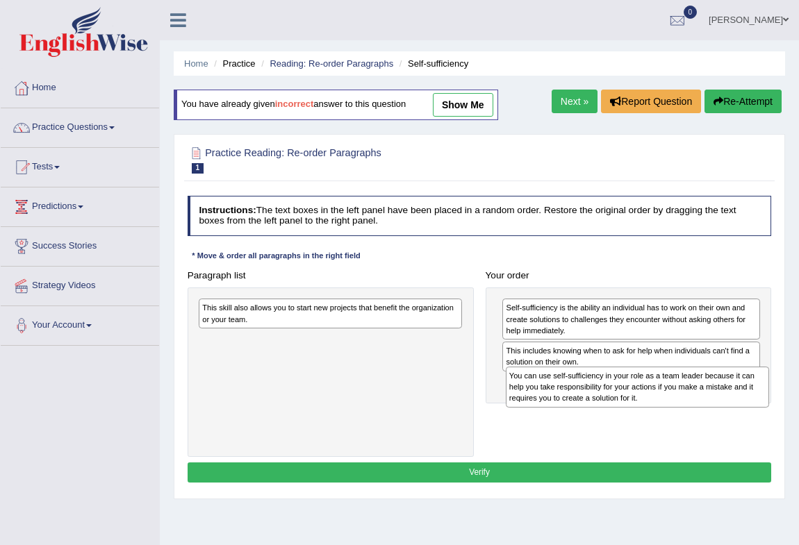
drag, startPoint x: 324, startPoint y: 351, endPoint x: 688, endPoint y: 406, distance: 367.9
click at [688, 406] on div "You can use self-sufficiency in your role as a team leader because it can help …" at bounding box center [638, 387] width 264 height 41
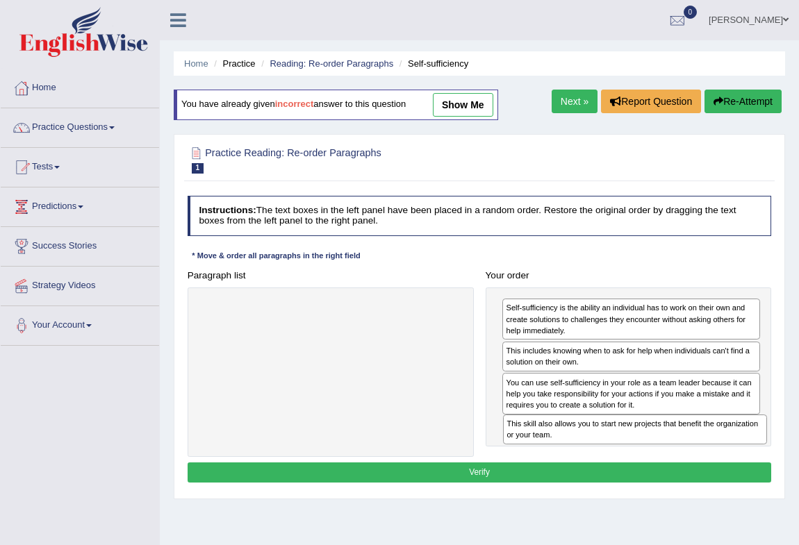
drag, startPoint x: 262, startPoint y: 323, endPoint x: 624, endPoint y: 465, distance: 388.1
click at [624, 465] on div "Instructions: The text boxes in the left panel have been placed in a random ord…" at bounding box center [479, 341] width 590 height 302
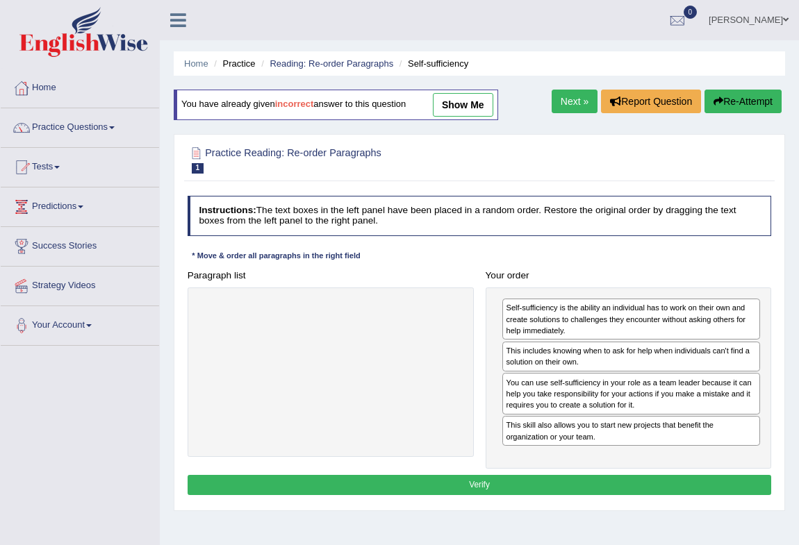
click at [482, 489] on button "Verify" at bounding box center [479, 485] width 584 height 20
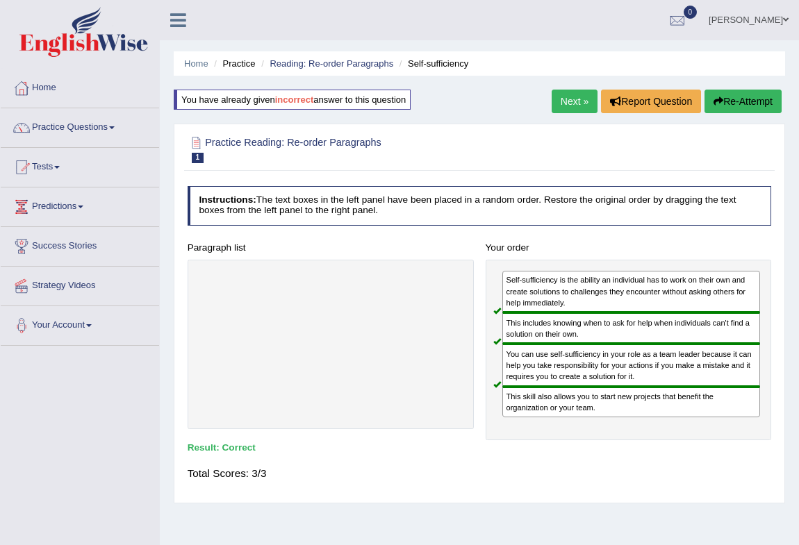
click at [577, 101] on link "Next »" at bounding box center [574, 102] width 46 height 24
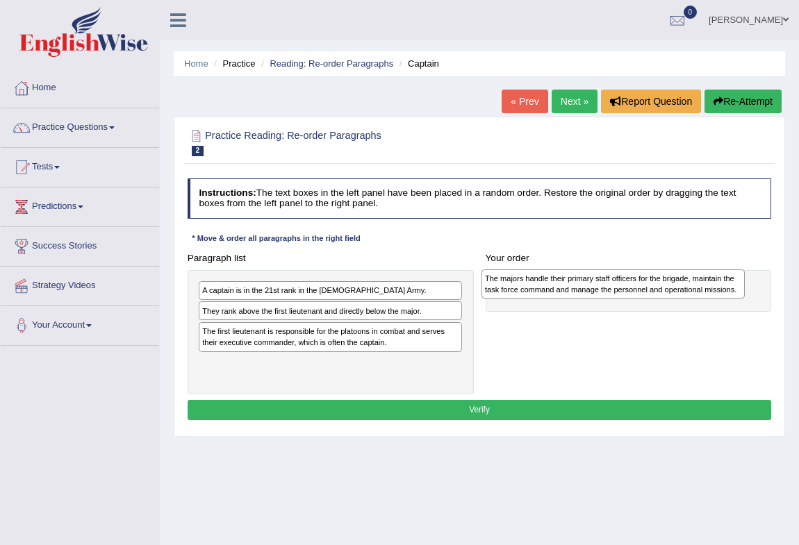
drag, startPoint x: 285, startPoint y: 294, endPoint x: 620, endPoint y: 285, distance: 335.5
click at [620, 285] on div "The majors handle their primary staff officers for the brigade, maintain the ta…" at bounding box center [613, 284] width 264 height 30
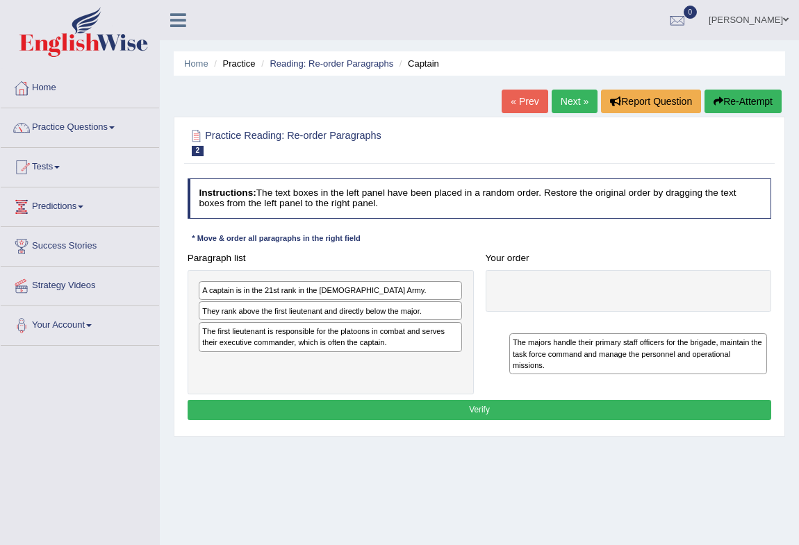
drag, startPoint x: 556, startPoint y: 308, endPoint x: 567, endPoint y: 376, distance: 68.4
click at [567, 376] on div "Paragraph list A captain is in the 21st rank in the US Army. They rank above th…" at bounding box center [479, 321] width 596 height 147
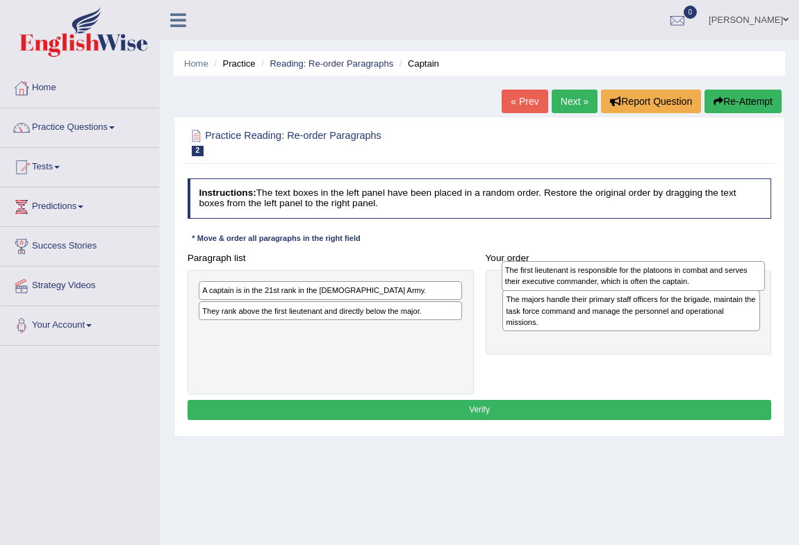
drag, startPoint x: 251, startPoint y: 335, endPoint x: 610, endPoint y: 276, distance: 363.7
click at [610, 276] on div "The first lieutenant is responsible for the platoons in combat and serves their…" at bounding box center [633, 276] width 264 height 30
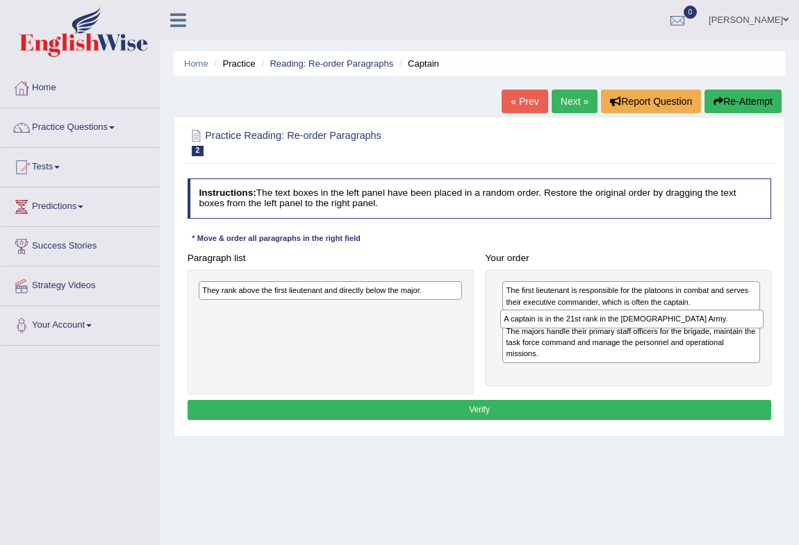
drag, startPoint x: 343, startPoint y: 290, endPoint x: 701, endPoint y: 329, distance: 359.8
click at [701, 329] on div "Paragraph list A captain is in the 21st rank in the US Army. They rank above th…" at bounding box center [479, 321] width 596 height 147
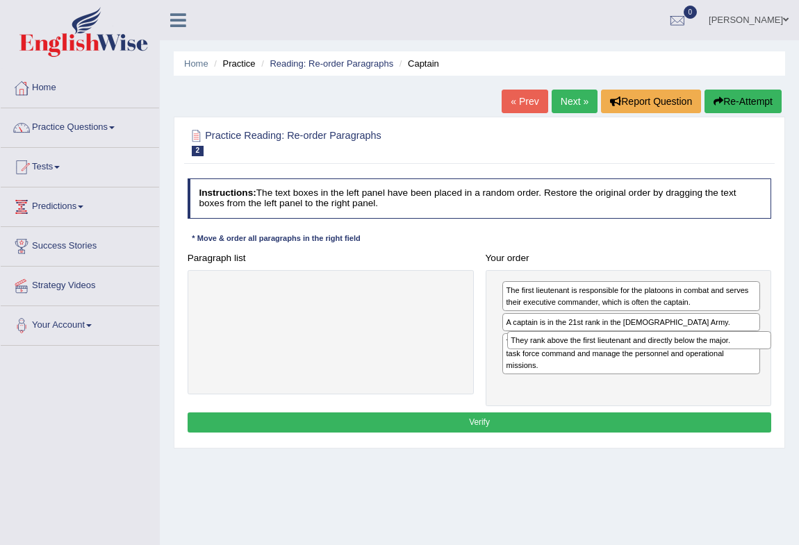
drag, startPoint x: 299, startPoint y: 295, endPoint x: 665, endPoint y: 360, distance: 371.6
click at [665, 360] on div "Paragraph list They rank above the first lieutenant and directly below the majo…" at bounding box center [479, 327] width 596 height 159
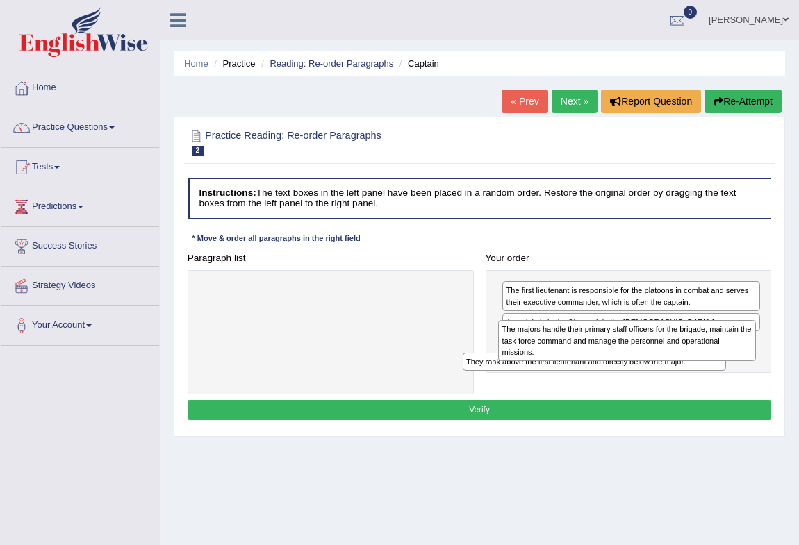
click at [663, 358] on div "The majors handle their primary staff officers for the brigade, maintain the ta…" at bounding box center [627, 340] width 258 height 41
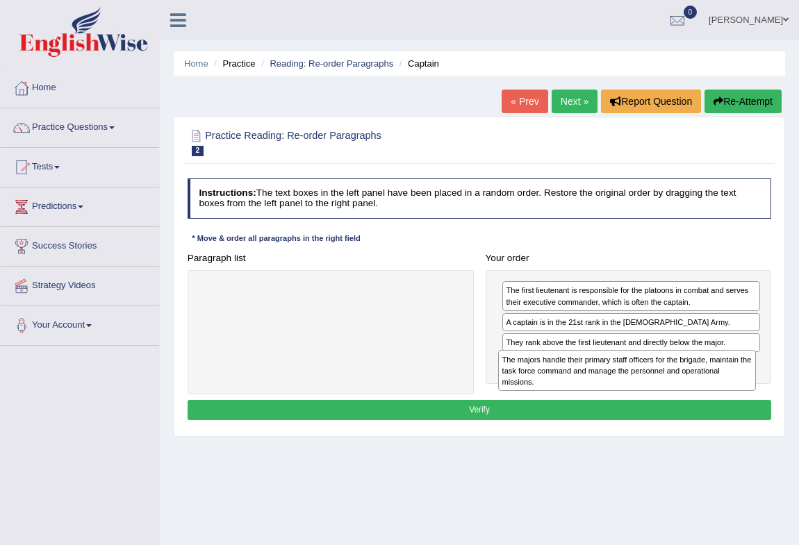
drag, startPoint x: 622, startPoint y: 361, endPoint x: 621, endPoint y: 396, distance: 35.4
click at [621, 396] on div "Instructions: The text boxes in the left panel have been placed in a random ord…" at bounding box center [479, 301] width 590 height 257
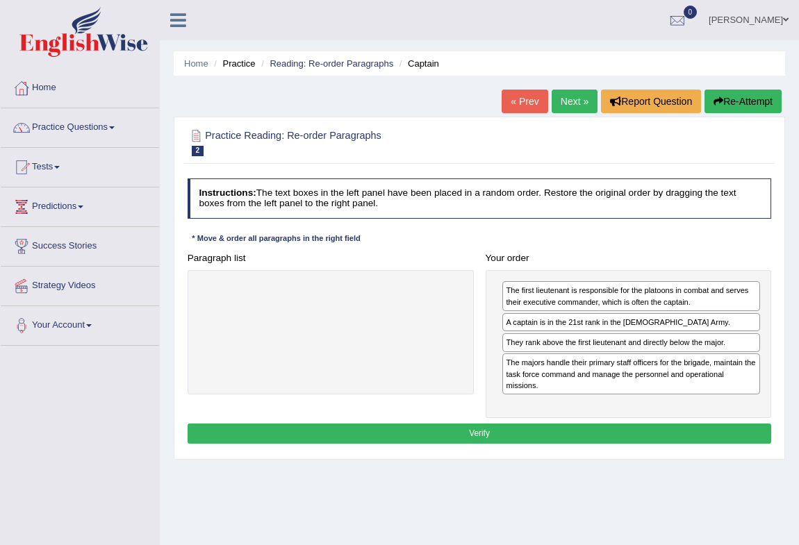
click at [560, 437] on button "Verify" at bounding box center [479, 434] width 584 height 20
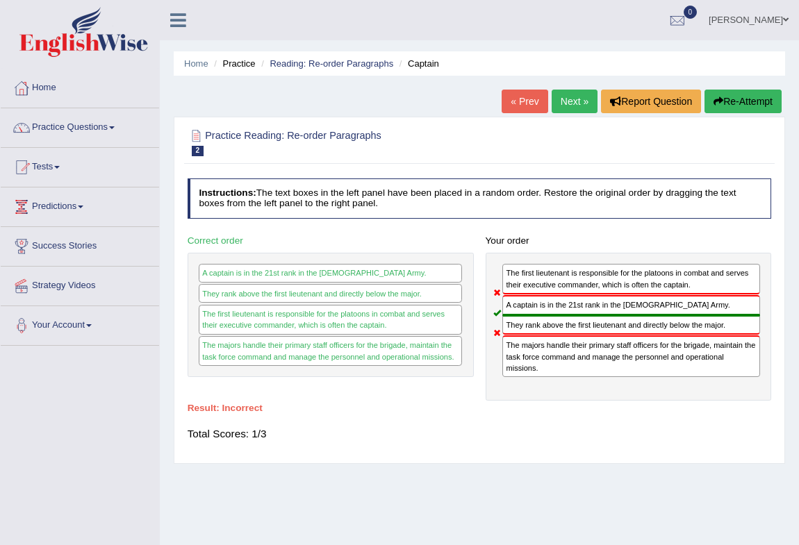
click at [722, 104] on button "Re-Attempt" at bounding box center [742, 102] width 77 height 24
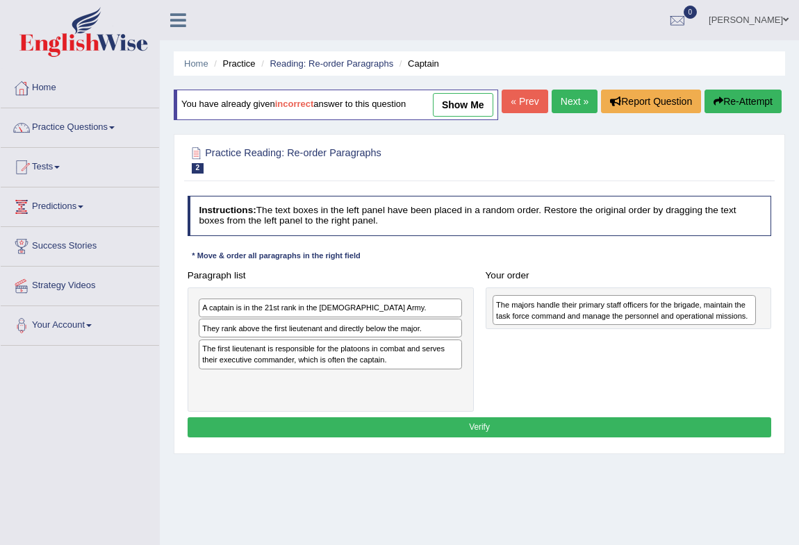
drag, startPoint x: 385, startPoint y: 343, endPoint x: 728, endPoint y: 345, distance: 342.3
click at [728, 325] on div "The majors handle their primary staff officers for the brigade, maintain the ta…" at bounding box center [624, 310] width 264 height 30
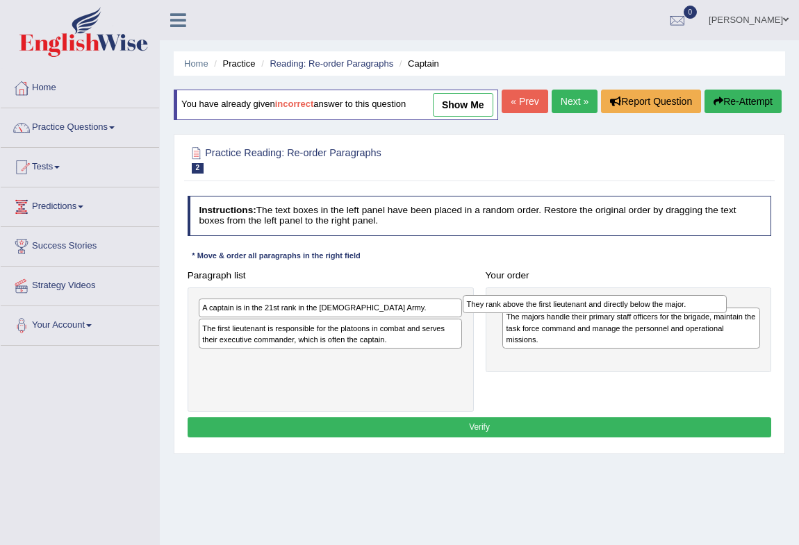
drag, startPoint x: 419, startPoint y: 361, endPoint x: 733, endPoint y: 342, distance: 314.4
click at [733, 342] on div "Paragraph list A captain is in the 21st rank in the [DEMOGRAPHIC_DATA] Army. Th…" at bounding box center [479, 338] width 596 height 147
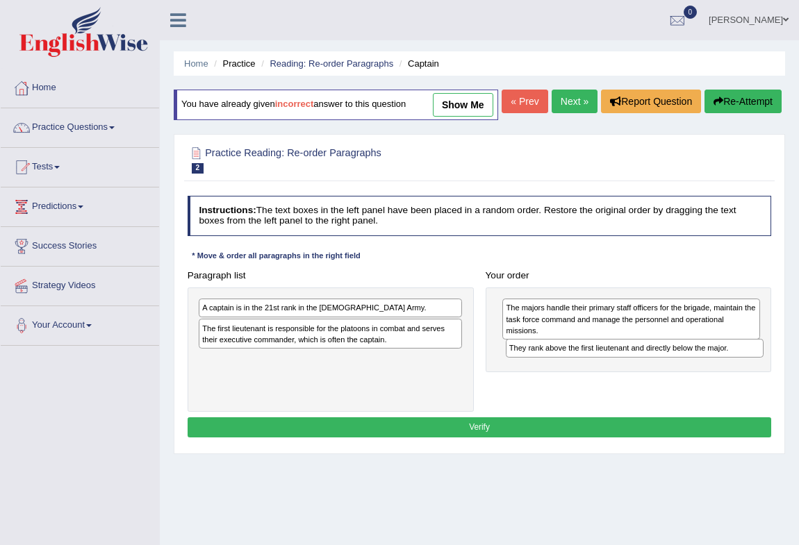
drag, startPoint x: 605, startPoint y: 336, endPoint x: 612, endPoint y: 390, distance: 54.0
click at [612, 372] on div "They rank above the first lieutenant and directly below the major. The majors h…" at bounding box center [628, 329] width 286 height 85
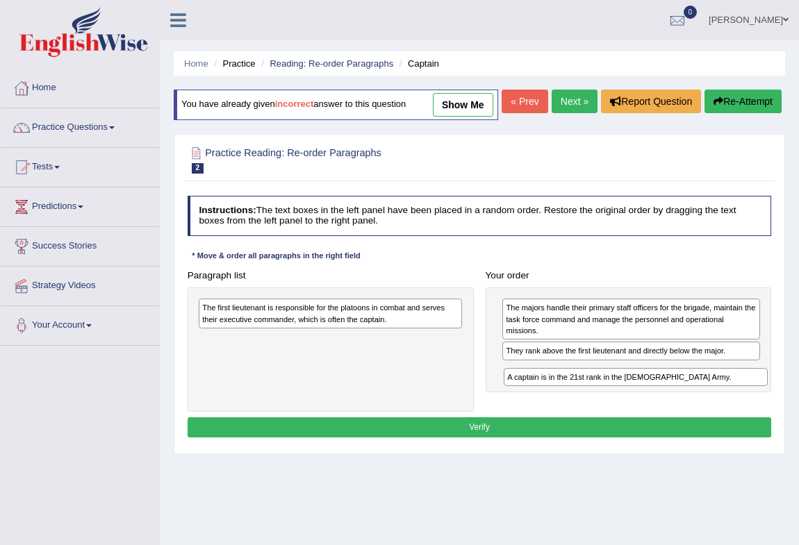
drag, startPoint x: 305, startPoint y: 337, endPoint x: 666, endPoint y: 422, distance: 371.0
click at [666, 412] on div "Paragraph list A captain is in the 21st rank in the US Army. The first lieutena…" at bounding box center [479, 338] width 596 height 147
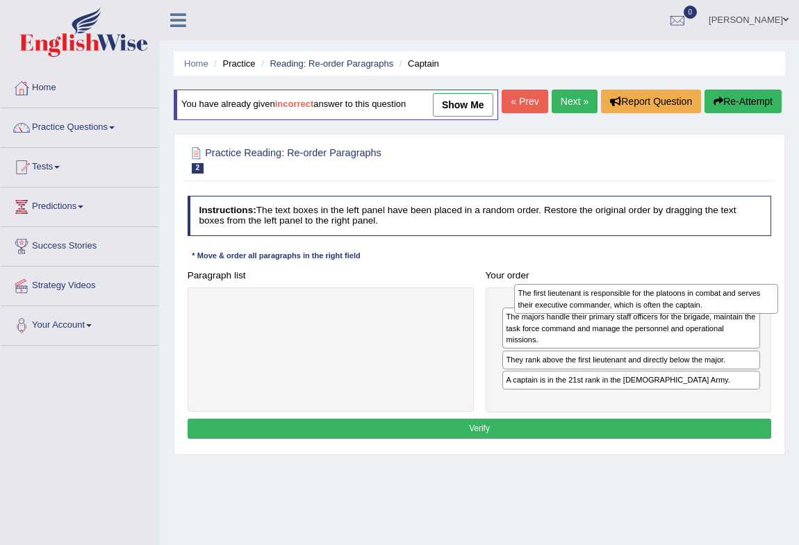
drag, startPoint x: 283, startPoint y: 340, endPoint x: 654, endPoint y: 326, distance: 371.0
click at [657, 314] on div "The first lieutenant is responsible for the platoons in combat and serves their…" at bounding box center [646, 299] width 264 height 30
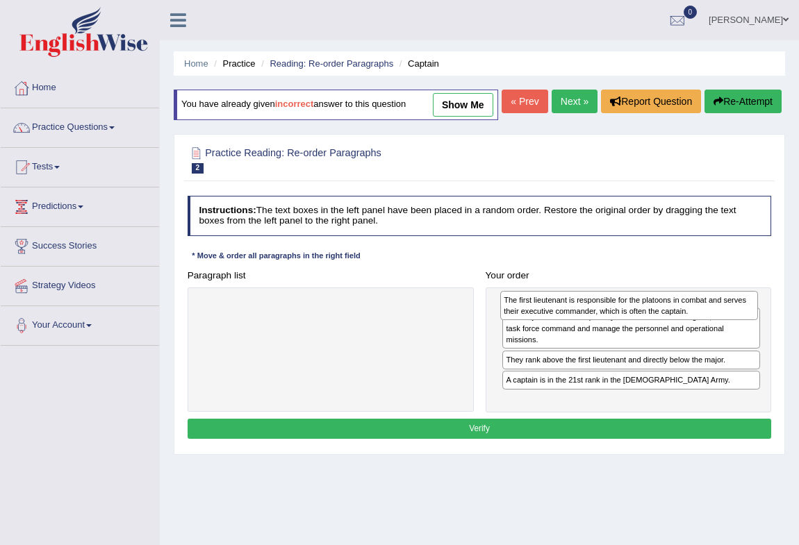
click at [571, 321] on div "The first lieutenant is responsible for the platoons in combat and serves their…" at bounding box center [629, 306] width 258 height 30
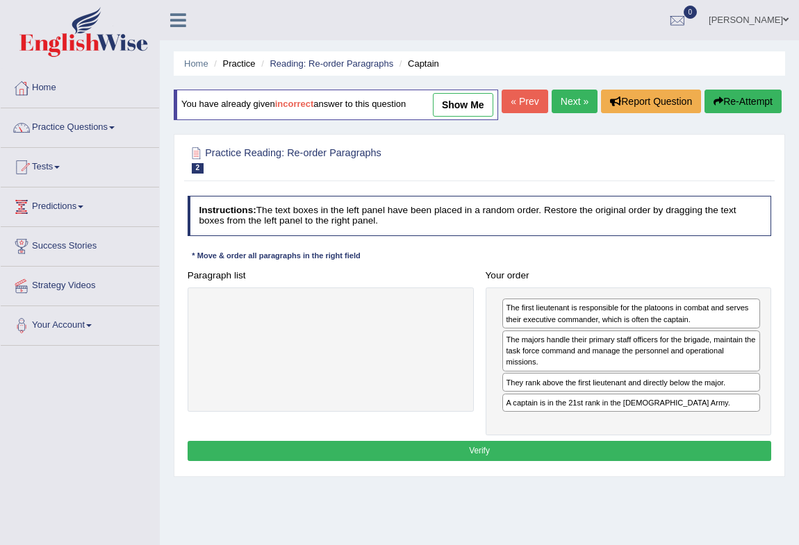
click at [535, 461] on button "Verify" at bounding box center [479, 451] width 584 height 20
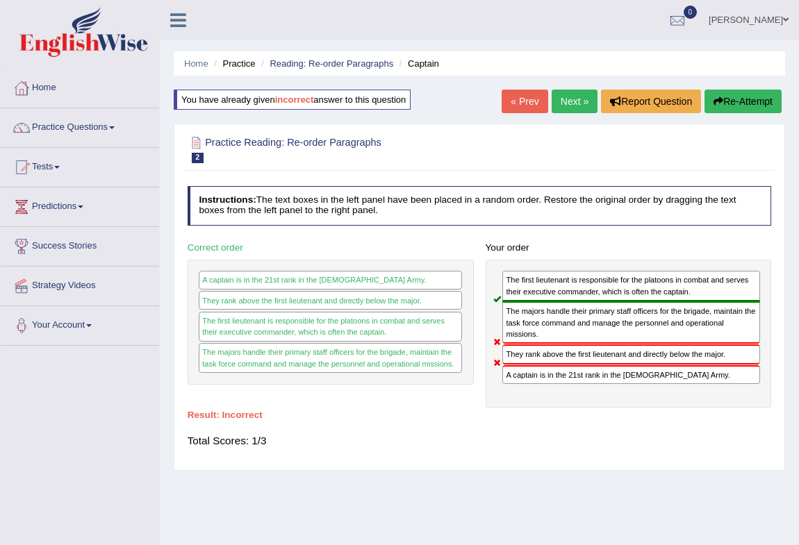
click at [728, 104] on button "Re-Attempt" at bounding box center [742, 102] width 77 height 24
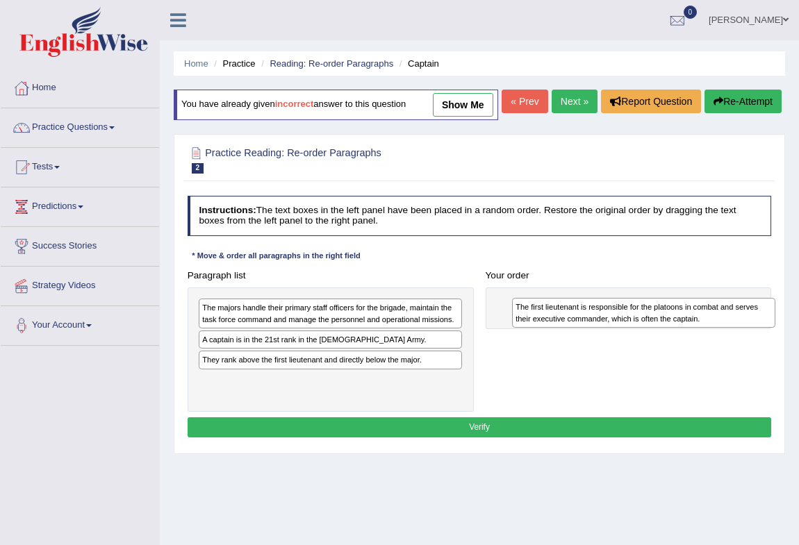
drag, startPoint x: 368, startPoint y: 412, endPoint x: 741, endPoint y: 346, distance: 378.8
click at [741, 328] on div "The first lieutenant is responsible for the platoons in combat and serves their…" at bounding box center [644, 313] width 264 height 30
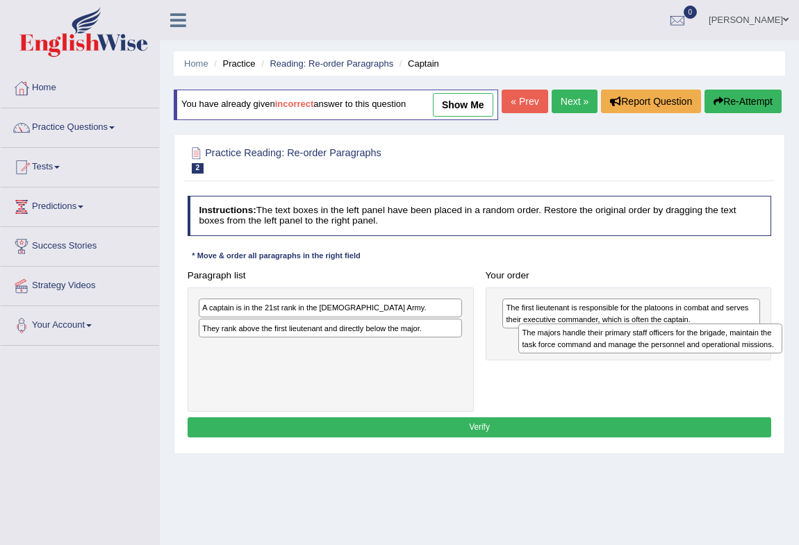
drag, startPoint x: 306, startPoint y: 338, endPoint x: 680, endPoint y: 374, distance: 375.3
click at [680, 353] on div "The majors handle their primary staff officers for the brigade, maintain the ta…" at bounding box center [650, 339] width 264 height 30
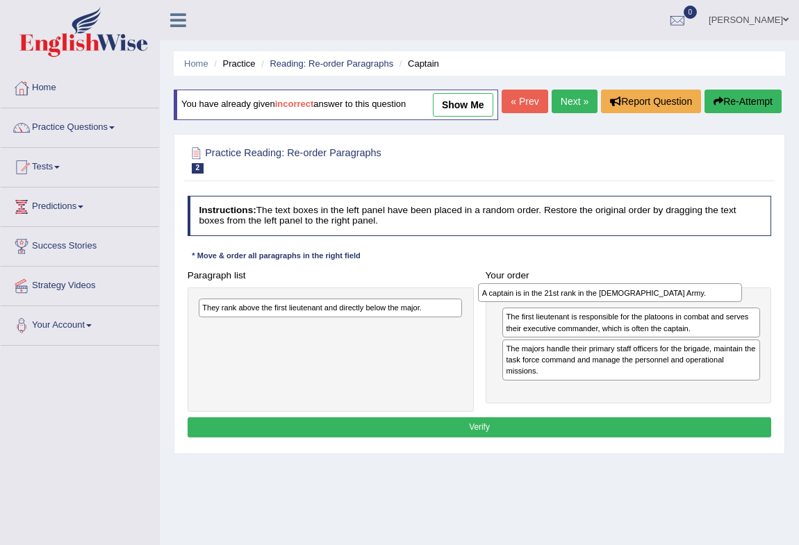
drag, startPoint x: 327, startPoint y: 333, endPoint x: 661, endPoint y: 319, distance: 334.3
click at [660, 302] on div "A captain is in the 21st rank in the US Army." at bounding box center [610, 292] width 264 height 19
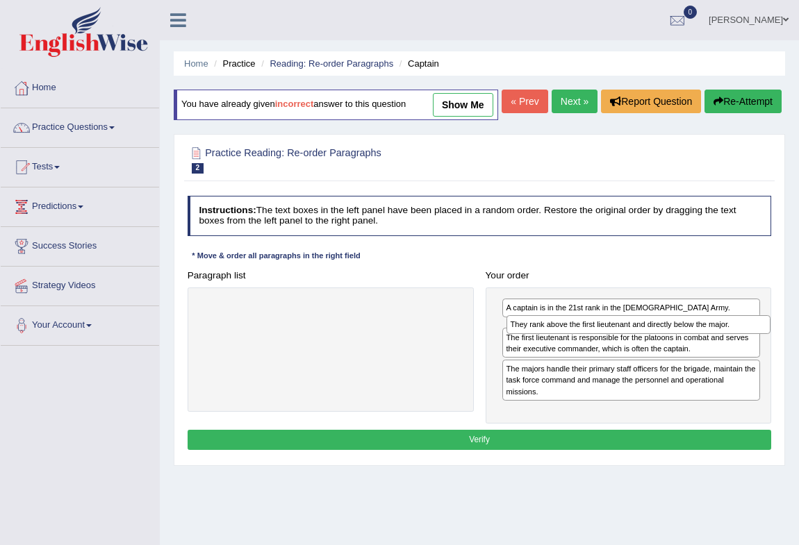
drag, startPoint x: 264, startPoint y: 336, endPoint x: 629, endPoint y: 362, distance: 366.1
click at [629, 362] on div "Paragraph list They rank above the first lieutenant and directly below the majo…" at bounding box center [479, 344] width 596 height 159
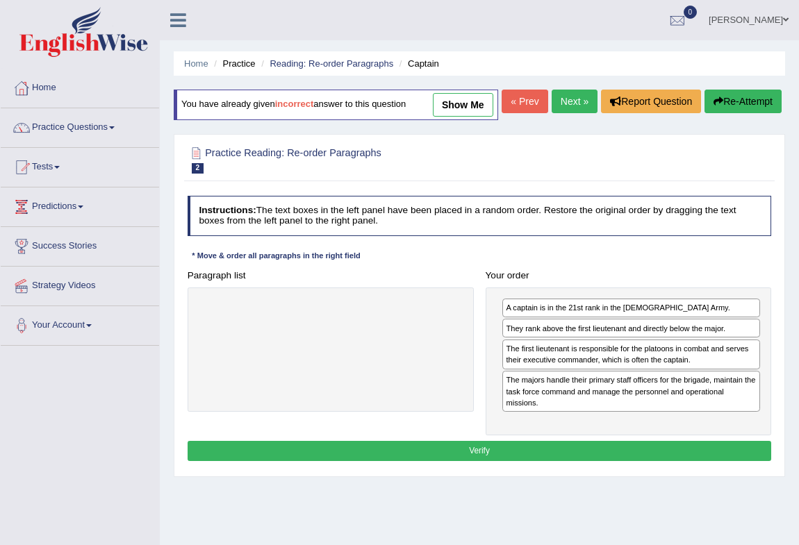
click at [445, 461] on button "Verify" at bounding box center [479, 451] width 584 height 20
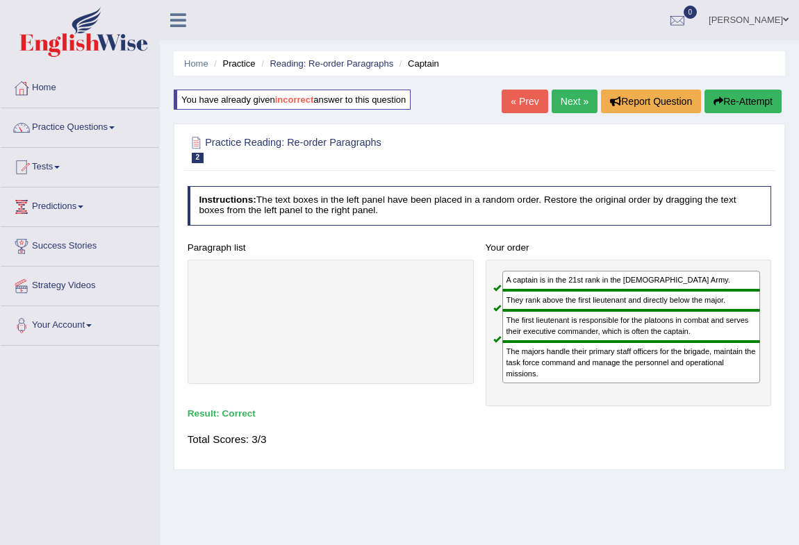
click at [558, 106] on link "Next »" at bounding box center [574, 102] width 46 height 24
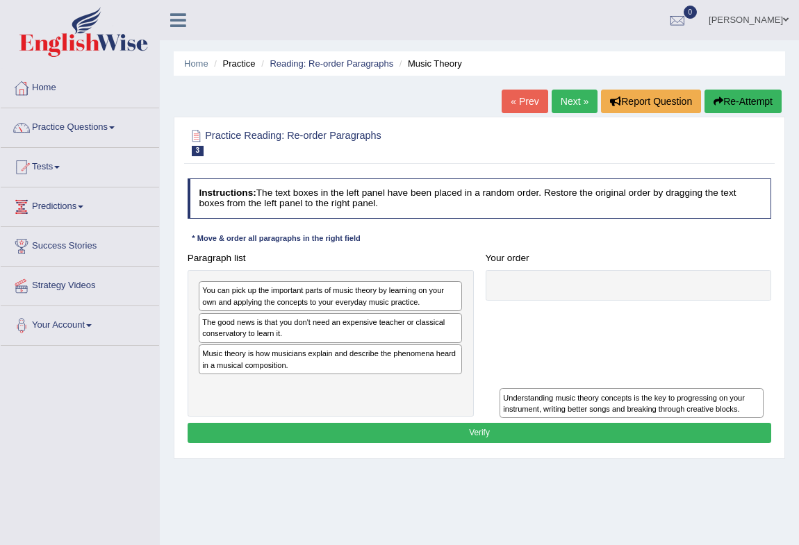
drag, startPoint x: 305, startPoint y: 396, endPoint x: 649, endPoint y: 432, distance: 345.6
click at [650, 432] on div "Instructions: The text boxes in the left panel have been placed in a random ord…" at bounding box center [479, 313] width 590 height 280
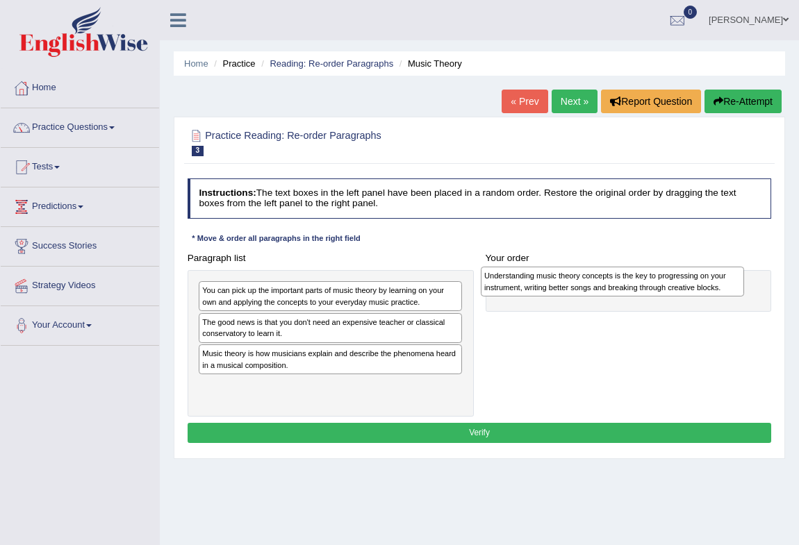
drag, startPoint x: 424, startPoint y: 394, endPoint x: 759, endPoint y: 289, distance: 350.9
click at [759, 289] on div "Paragraph list You can pick up the important parts of music theory by learning …" at bounding box center [479, 332] width 596 height 169
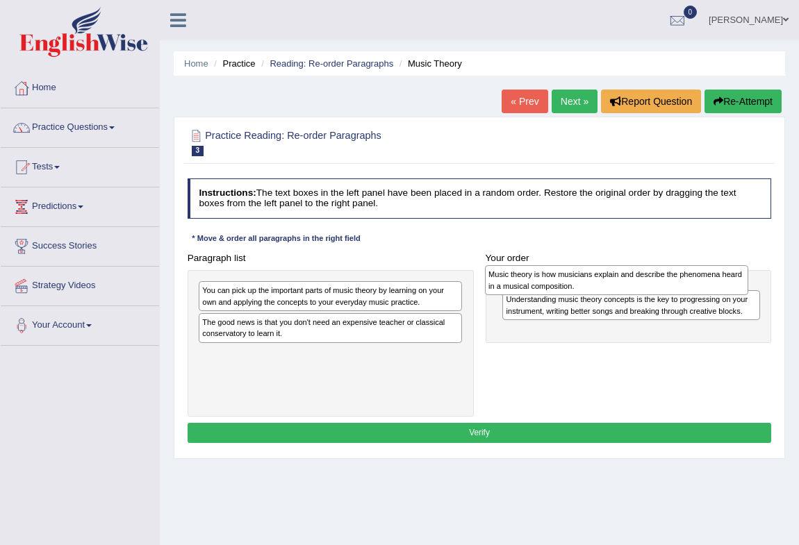
drag, startPoint x: 273, startPoint y: 360, endPoint x: 612, endPoint y: 285, distance: 347.9
click at [612, 285] on div "Music theory is how musicians explain and describe the phenomena heard in a mus…" at bounding box center [617, 280] width 264 height 30
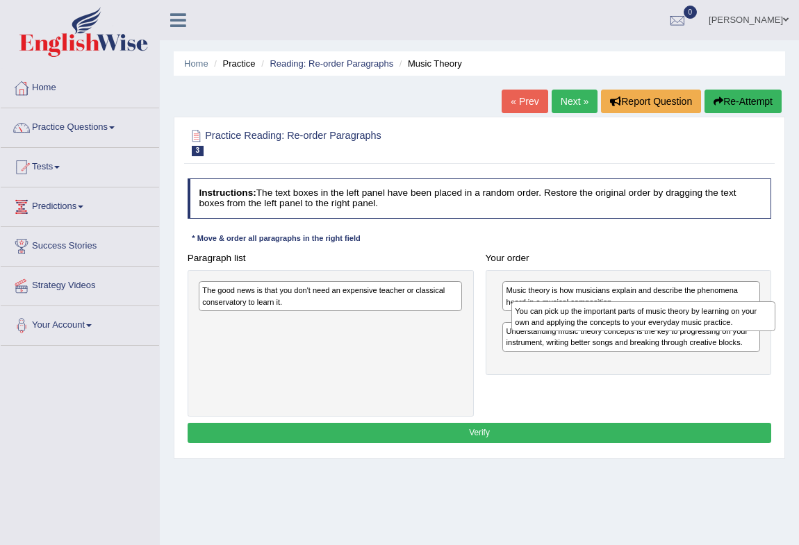
drag, startPoint x: 291, startPoint y: 299, endPoint x: 662, endPoint y: 328, distance: 372.0
click at [662, 328] on div "You can pick up the important parts of music theory by learning on your own and…" at bounding box center [643, 316] width 264 height 30
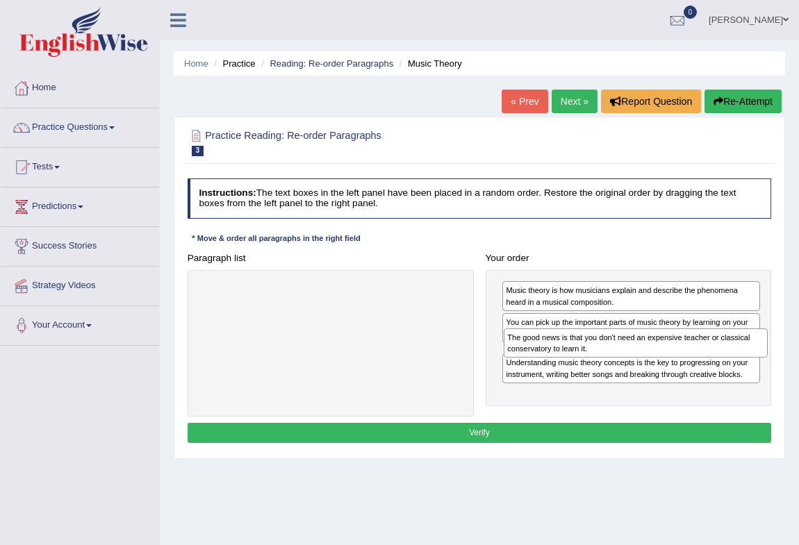
drag, startPoint x: 263, startPoint y: 298, endPoint x: 625, endPoint y: 359, distance: 366.9
click at [625, 359] on div "Paragraph list The good news is that you don't need an expensive teacher or cla…" at bounding box center [479, 332] width 596 height 169
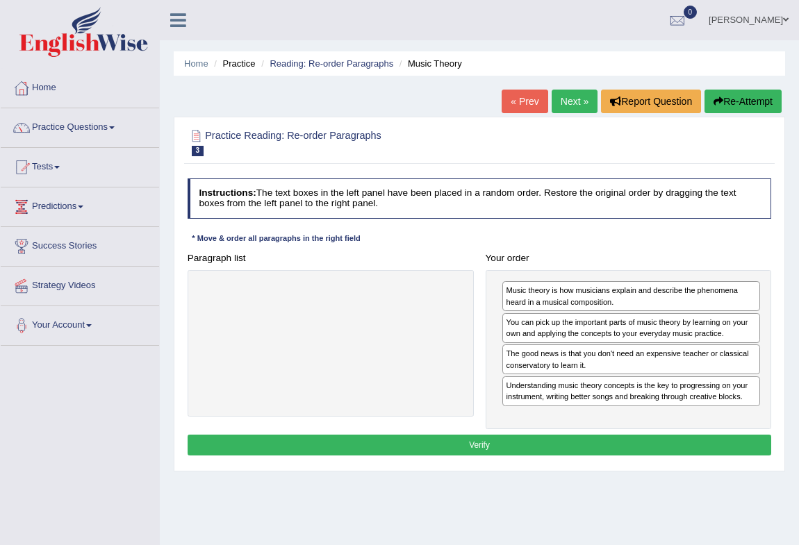
click at [474, 444] on button "Verify" at bounding box center [479, 445] width 584 height 20
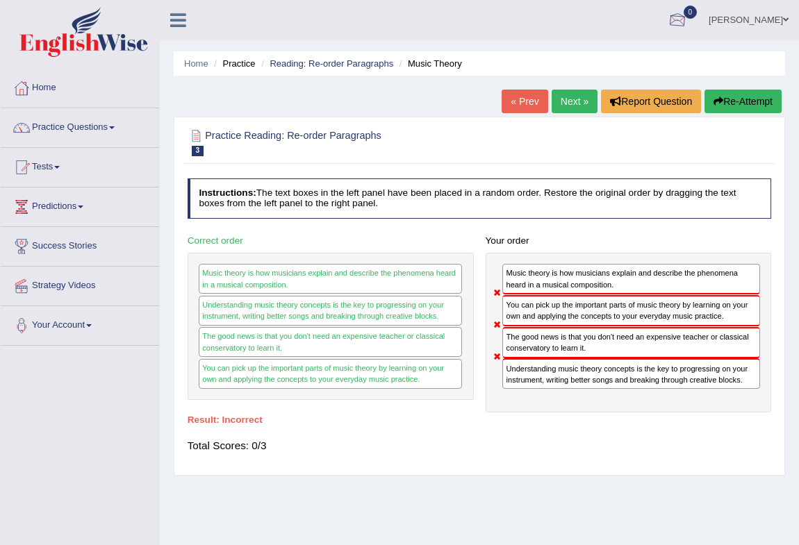
click at [725, 97] on button "Re-Attempt" at bounding box center [742, 102] width 77 height 24
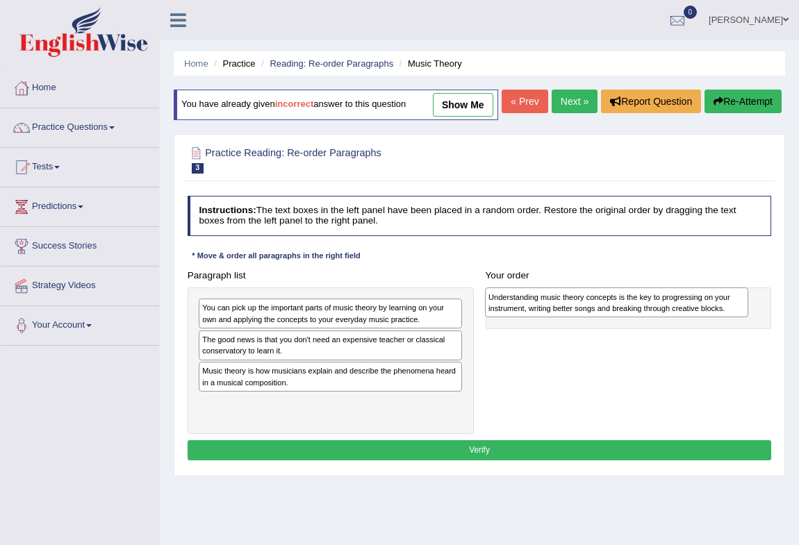
drag, startPoint x: 347, startPoint y: 440, endPoint x: 687, endPoint y: 339, distance: 354.4
click at [687, 317] on div "Understanding music theory concepts is the key to progressing on your instrumen…" at bounding box center [617, 302] width 264 height 30
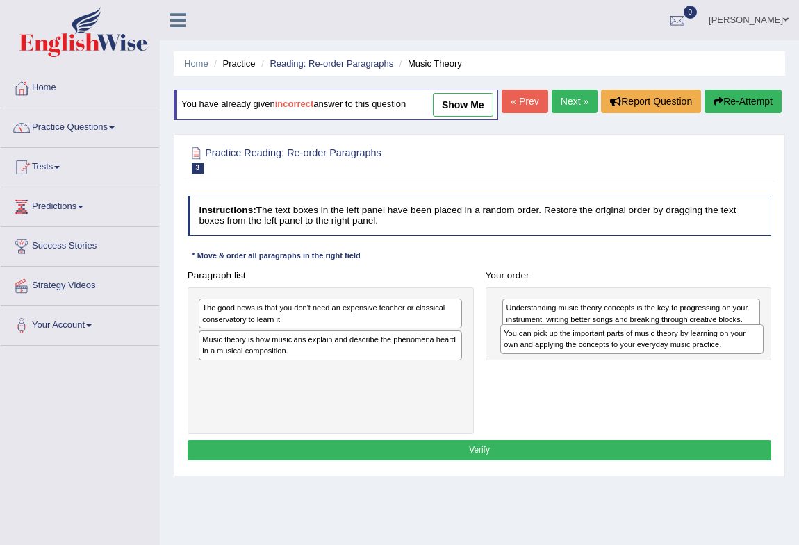
drag, startPoint x: 344, startPoint y: 342, endPoint x: 702, endPoint y: 378, distance: 359.4
click at [702, 354] on div "You can pick up the important parts of music theory by learning on your own and…" at bounding box center [632, 339] width 264 height 30
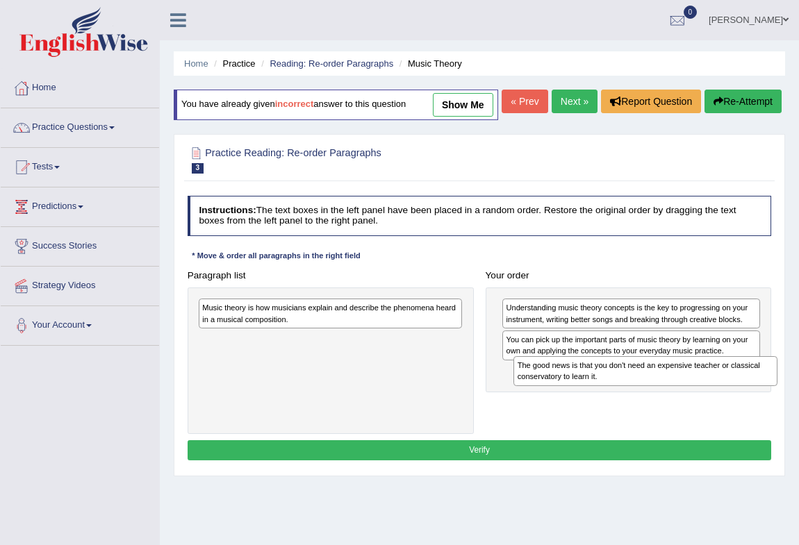
drag, startPoint x: 361, startPoint y: 345, endPoint x: 735, endPoint y: 419, distance: 380.8
click at [735, 419] on div "Paragraph list The good news is that you don't need an expensive teacher or cla…" at bounding box center [479, 349] width 596 height 169
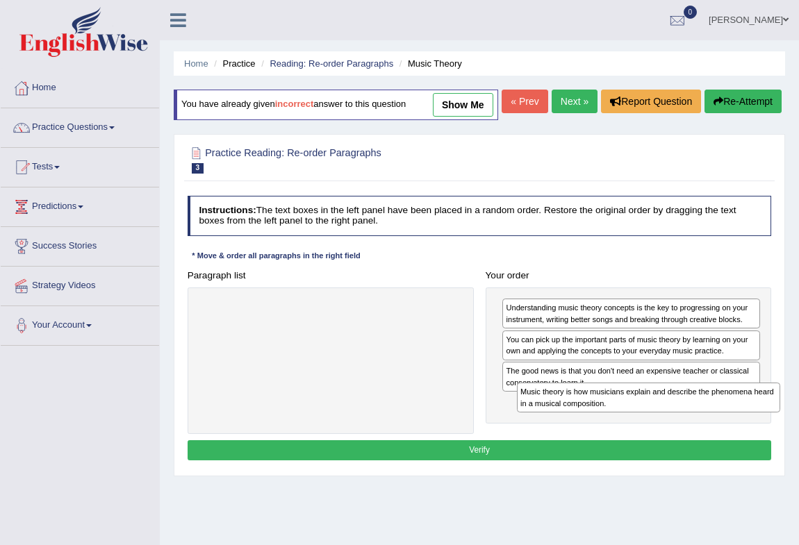
drag, startPoint x: 356, startPoint y: 346, endPoint x: 733, endPoint y: 451, distance: 390.7
click at [733, 434] on div "Paragraph list Music theory is how musicians explain and describe the phenomena…" at bounding box center [479, 349] width 596 height 169
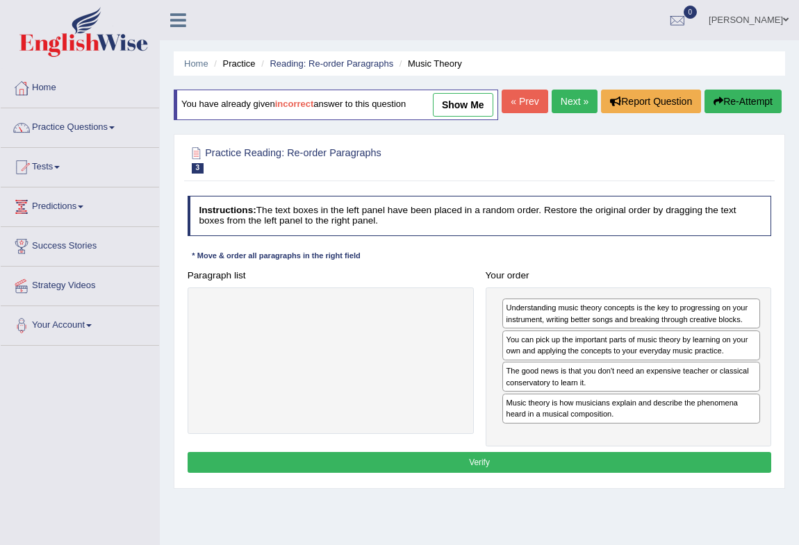
click at [610, 472] on button "Verify" at bounding box center [479, 462] width 584 height 20
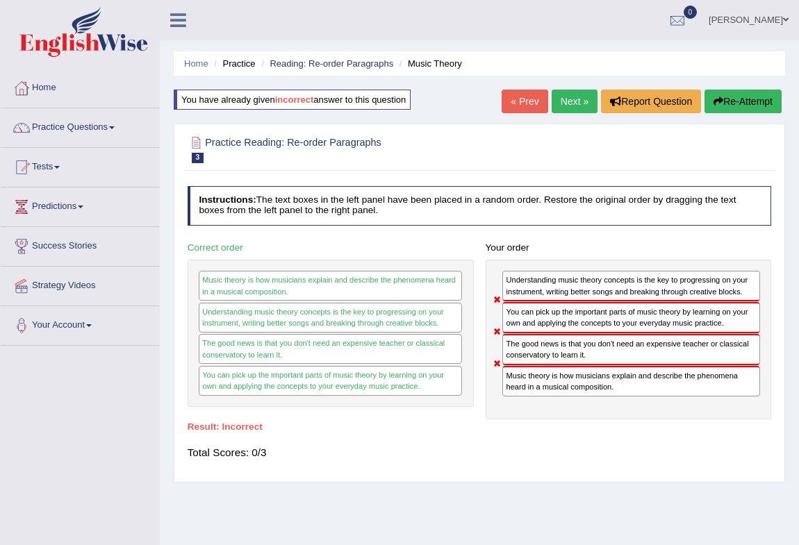
click at [729, 108] on button "Re-Attempt" at bounding box center [742, 102] width 77 height 24
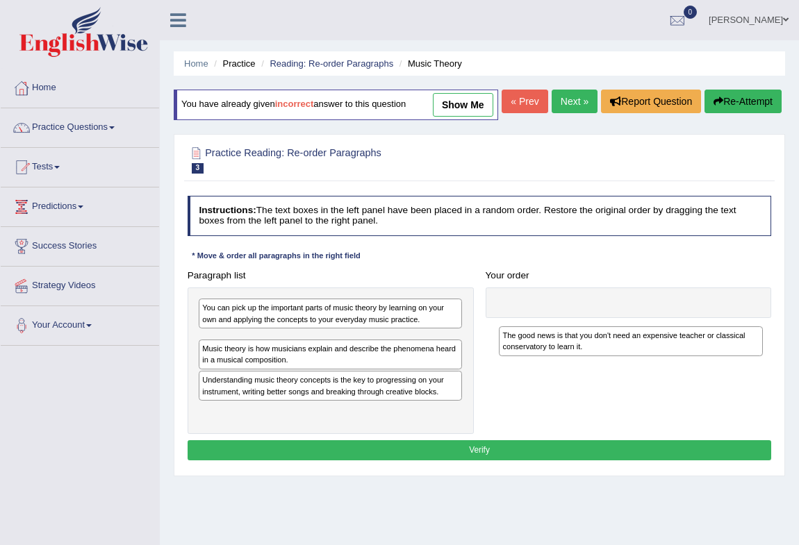
drag, startPoint x: 0, startPoint y: 0, endPoint x: 717, endPoint y: 376, distance: 810.0
click at [717, 356] on div "The good news is that you don't need an expensive teacher or classical conserva…" at bounding box center [631, 341] width 264 height 30
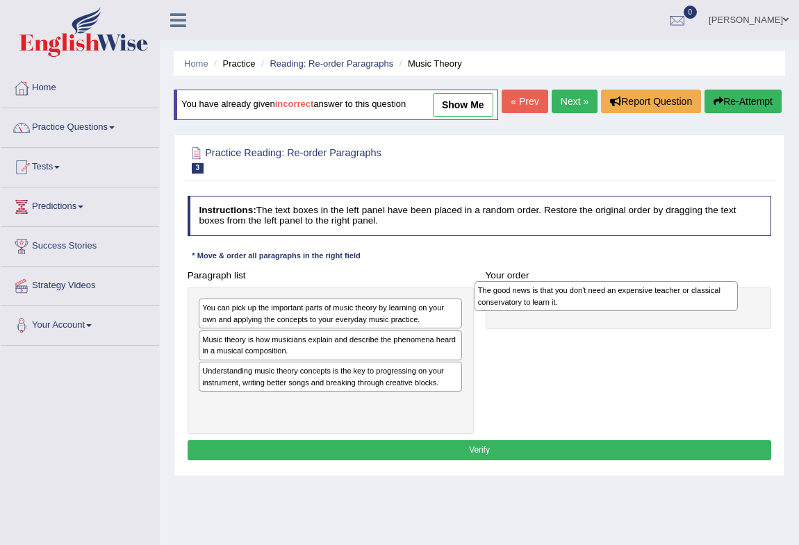
drag, startPoint x: 382, startPoint y: 376, endPoint x: 710, endPoint y: 330, distance: 330.9
click at [710, 311] on div "The good news is that you don't need an expensive teacher or classical conserva…" at bounding box center [606, 296] width 264 height 30
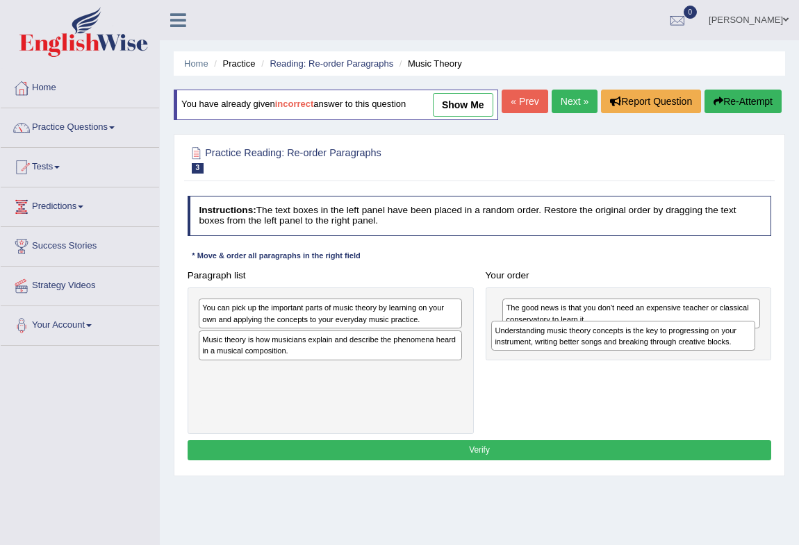
drag, startPoint x: 367, startPoint y: 411, endPoint x: 714, endPoint y: 381, distance: 348.5
click at [714, 381] on div "Paragraph list You can pick up the important parts of music theory by learning …" at bounding box center [479, 349] width 596 height 169
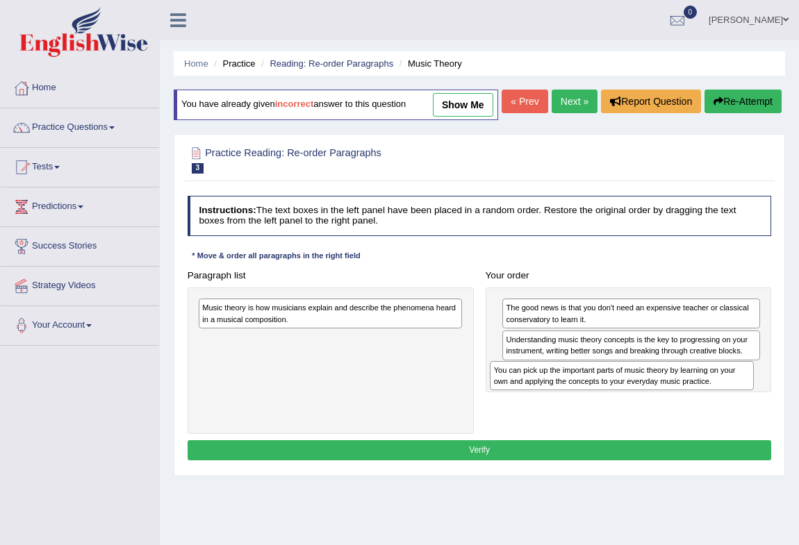
drag, startPoint x: 426, startPoint y: 336, endPoint x: 772, endPoint y: 415, distance: 354.7
click at [772, 415] on div "Paragraph list You can pick up the important parts of music theory by learning …" at bounding box center [479, 349] width 596 height 169
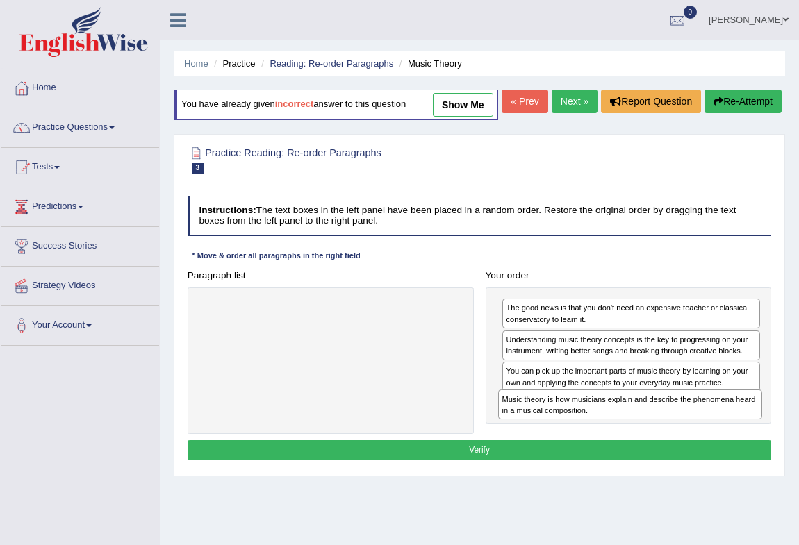
drag, startPoint x: 383, startPoint y: 334, endPoint x: 737, endPoint y: 447, distance: 371.1
click at [737, 434] on div "Paragraph list Music theory is how musicians explain and describe the phenomena…" at bounding box center [479, 349] width 596 height 169
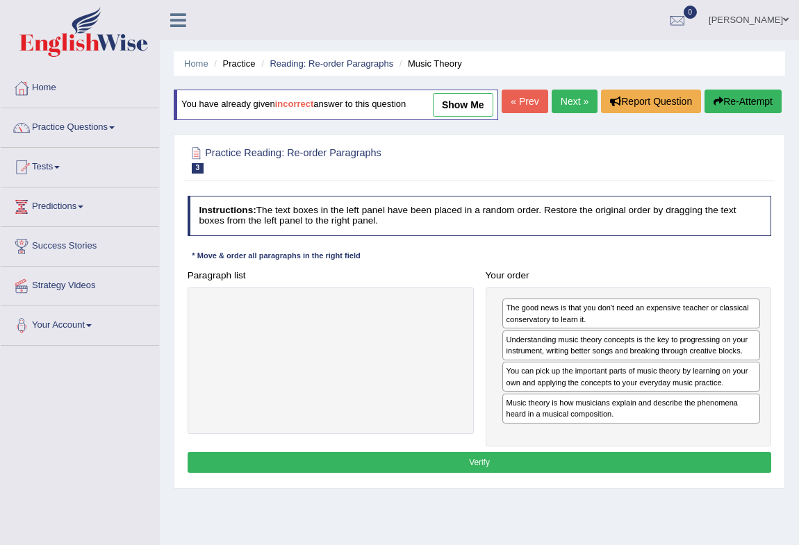
click at [569, 472] on button "Verify" at bounding box center [479, 462] width 584 height 20
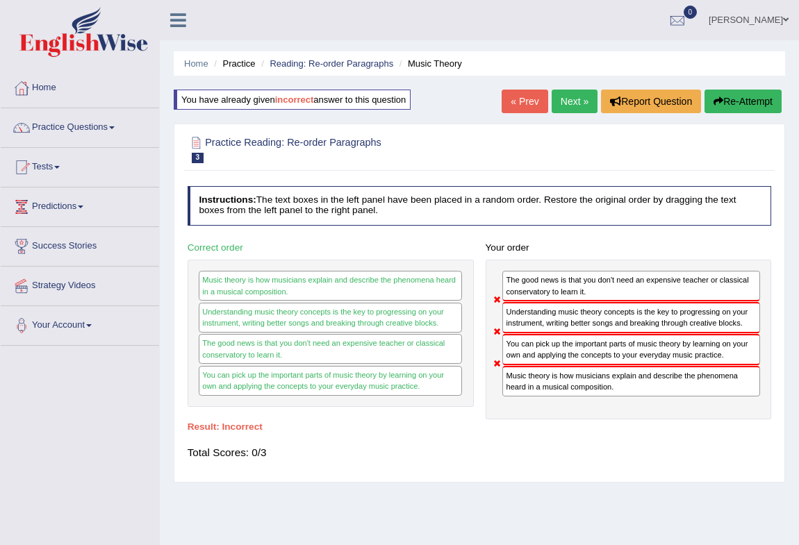
click at [727, 99] on button "Re-Attempt" at bounding box center [742, 102] width 77 height 24
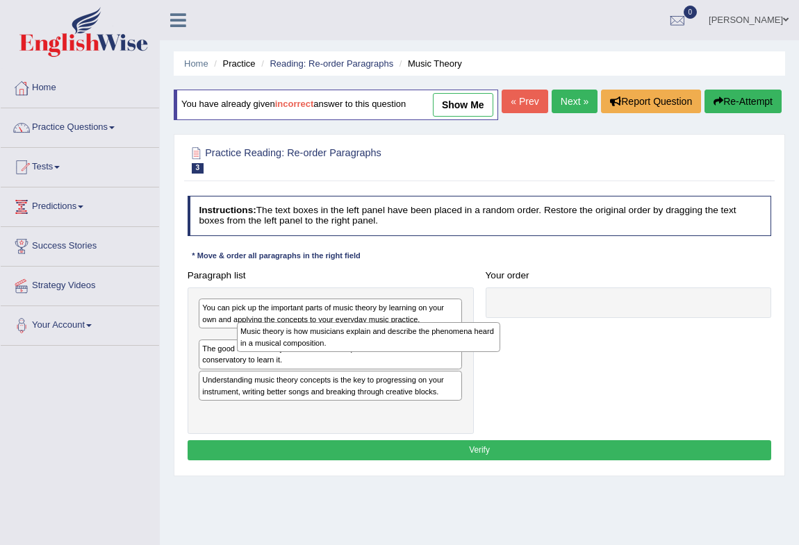
drag, startPoint x: 358, startPoint y: 406, endPoint x: 404, endPoint y: 376, distance: 55.1
click at [404, 352] on div "Music theory is how musicians explain and describe the phenomena heard in a mus…" at bounding box center [369, 337] width 264 height 30
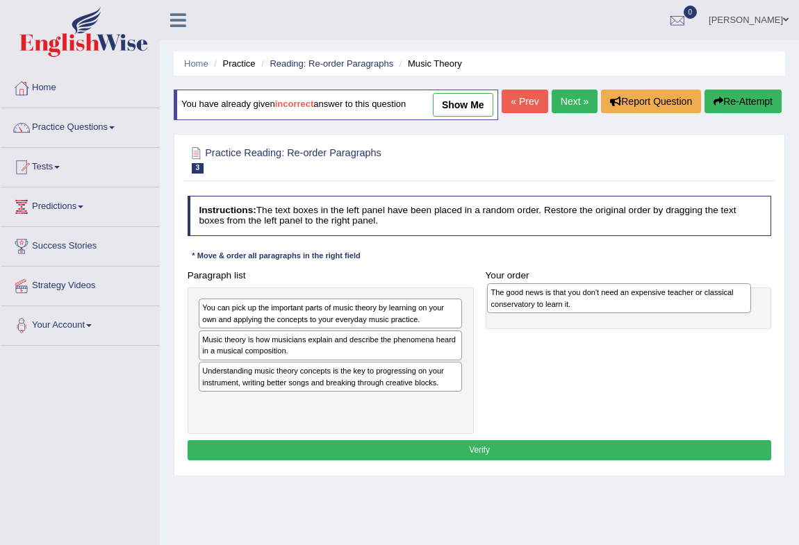
drag, startPoint x: 331, startPoint y: 410, endPoint x: 673, endPoint y: 335, distance: 350.4
click at [673, 313] on div "The good news is that you don't need an expensive teacher or classical conserva…" at bounding box center [619, 298] width 264 height 30
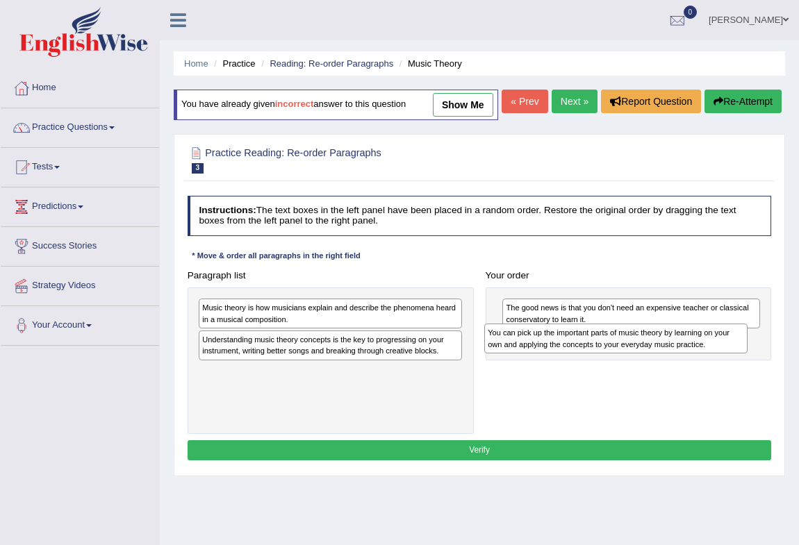
drag, startPoint x: 409, startPoint y: 340, endPoint x: 748, endPoint y: 375, distance: 340.7
click at [748, 375] on div "Paragraph list You can pick up the important parts of music theory by learning …" at bounding box center [479, 349] width 596 height 169
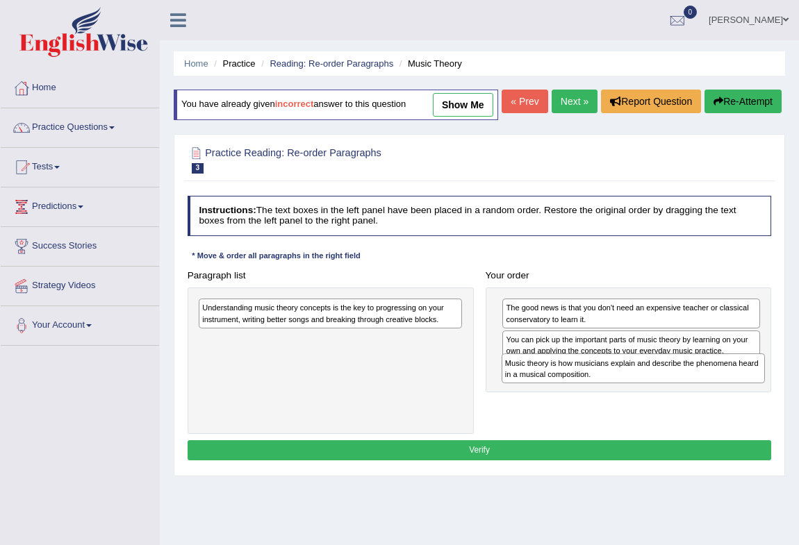
drag, startPoint x: 403, startPoint y: 342, endPoint x: 762, endPoint y: 412, distance: 365.8
click at [762, 412] on div "Paragraph list Music theory is how musicians explain and describe the phenomena…" at bounding box center [479, 349] width 596 height 169
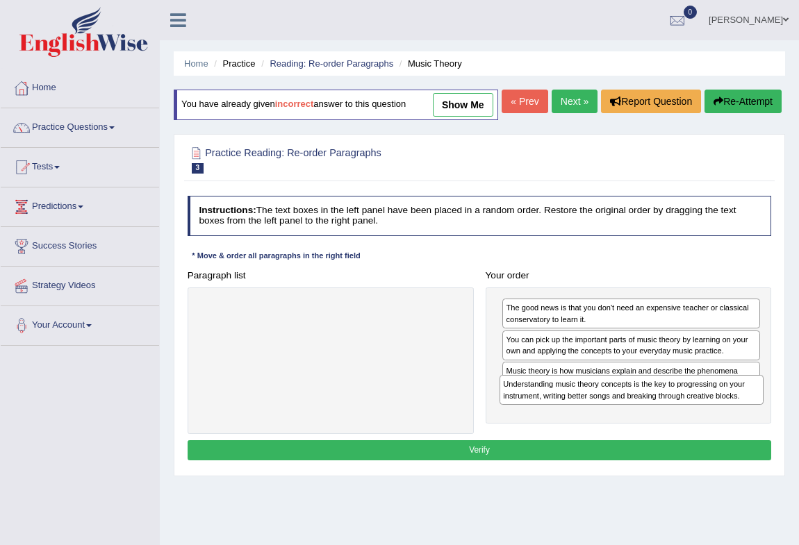
drag, startPoint x: 422, startPoint y: 343, endPoint x: 776, endPoint y: 437, distance: 365.7
click at [776, 434] on div "Paragraph list Understanding music theory concepts is the key to progressing on…" at bounding box center [479, 349] width 596 height 169
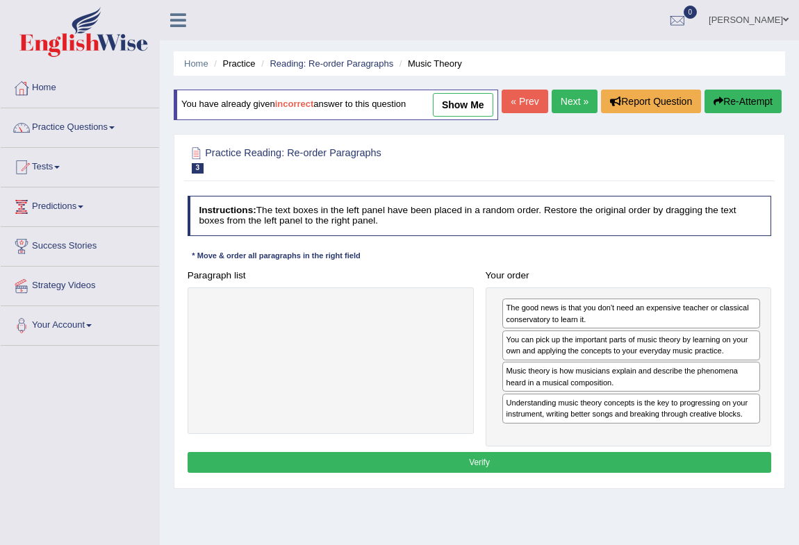
click at [653, 472] on button "Verify" at bounding box center [479, 462] width 584 height 20
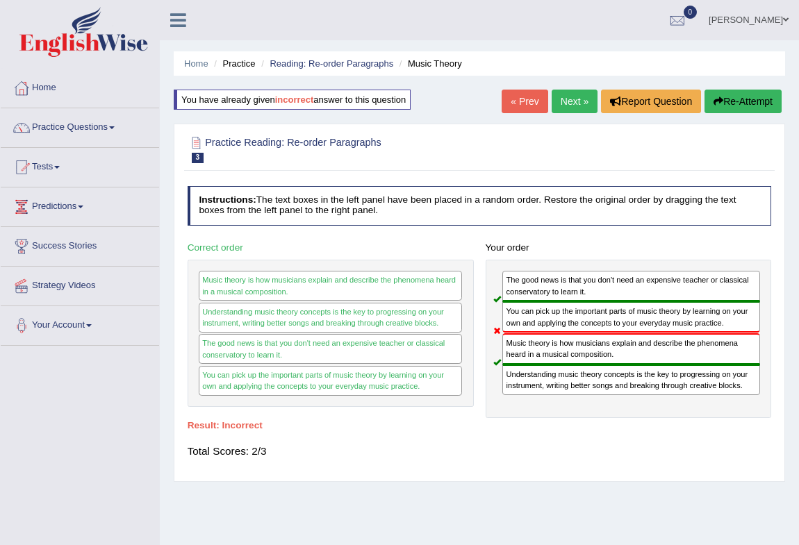
click at [755, 98] on button "Re-Attempt" at bounding box center [742, 102] width 77 height 24
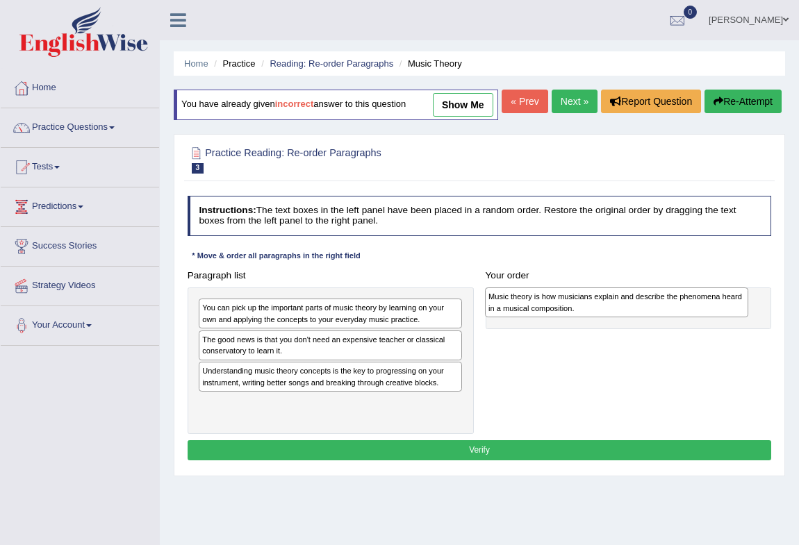
drag, startPoint x: 288, startPoint y: 408, endPoint x: 628, endPoint y: 337, distance: 346.7
click at [628, 317] on div "Music theory is how musicians explain and describe the phenomena heard in a mus…" at bounding box center [617, 302] width 264 height 30
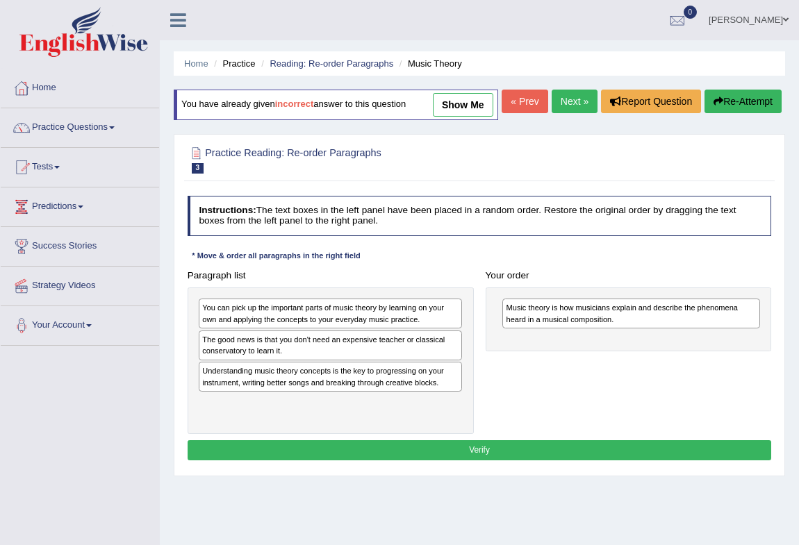
click at [346, 392] on div "Understanding music theory concepts is the key to progressing on your instrumen…" at bounding box center [330, 377] width 263 height 30
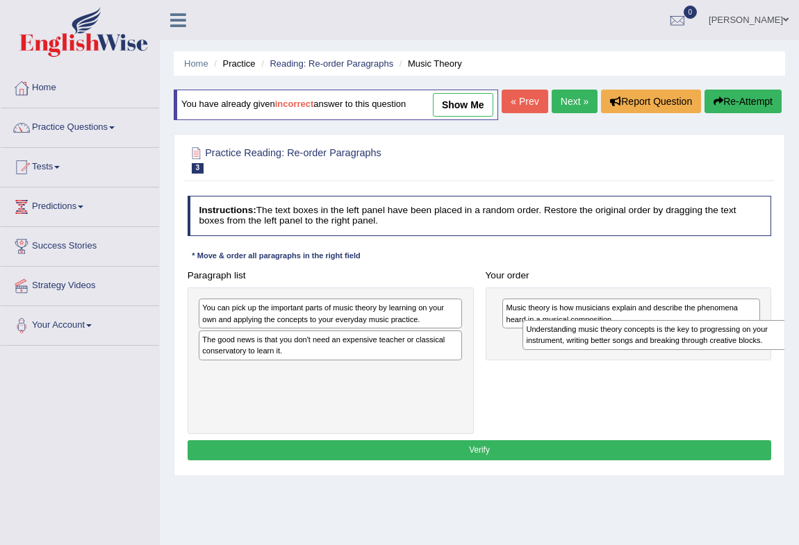
drag, startPoint x: 362, startPoint y: 411, endPoint x: 746, endPoint y: 379, distance: 385.3
click at [746, 379] on div "Paragraph list You can pick up the important parts of music theory by learning …" at bounding box center [479, 349] width 596 height 169
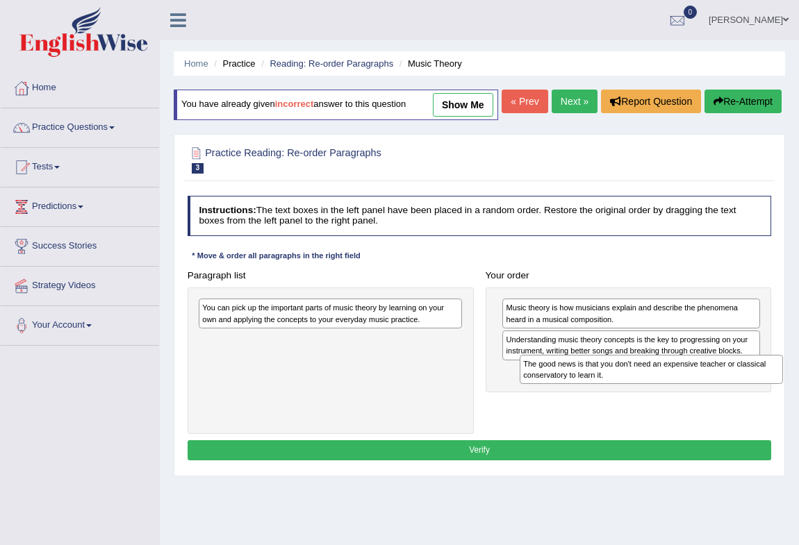
drag, startPoint x: 313, startPoint y: 376, endPoint x: 692, endPoint y: 417, distance: 381.3
click at [692, 417] on div "Paragraph list You can pick up the important parts of music theory by learning …" at bounding box center [479, 349] width 596 height 169
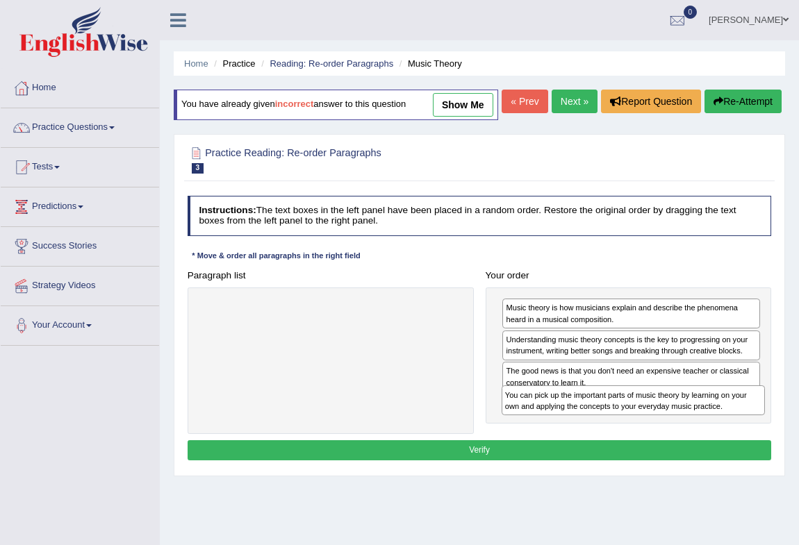
drag, startPoint x: 345, startPoint y: 340, endPoint x: 704, endPoint y: 448, distance: 375.0
click at [704, 434] on div "Paragraph list You can pick up the important parts of music theory by learning …" at bounding box center [479, 349] width 596 height 169
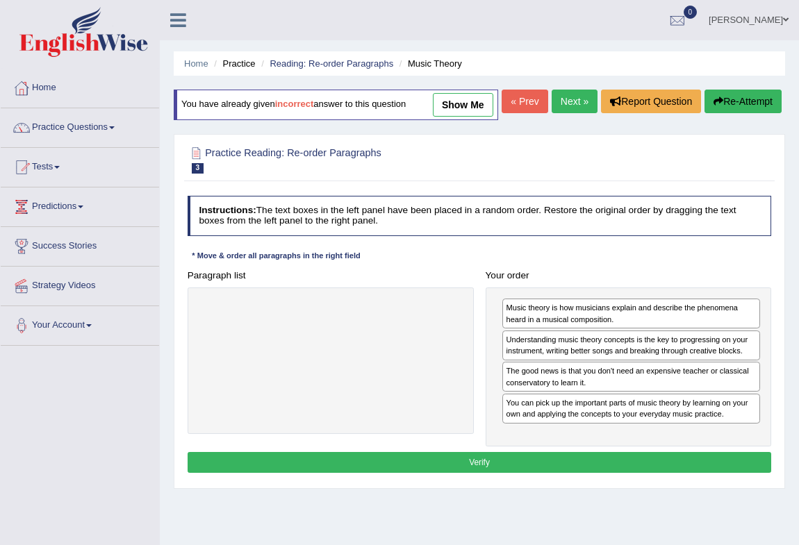
click at [590, 472] on button "Verify" at bounding box center [479, 462] width 584 height 20
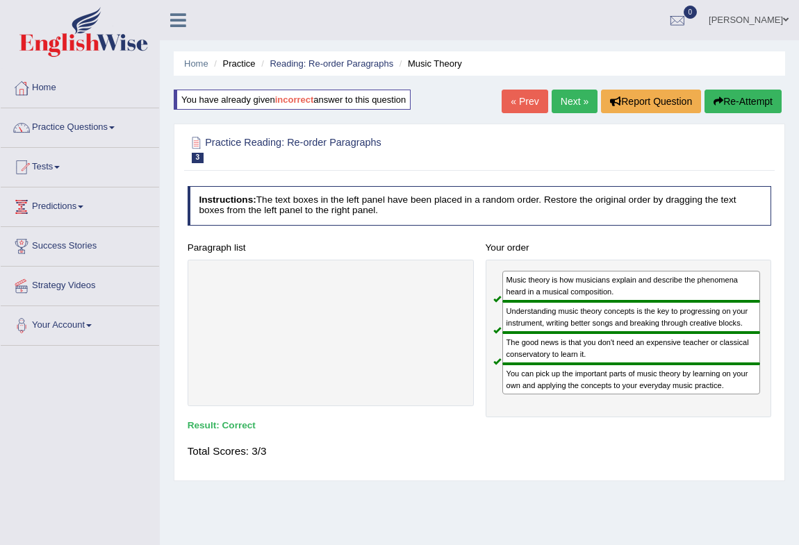
click at [565, 101] on link "Next »" at bounding box center [574, 102] width 46 height 24
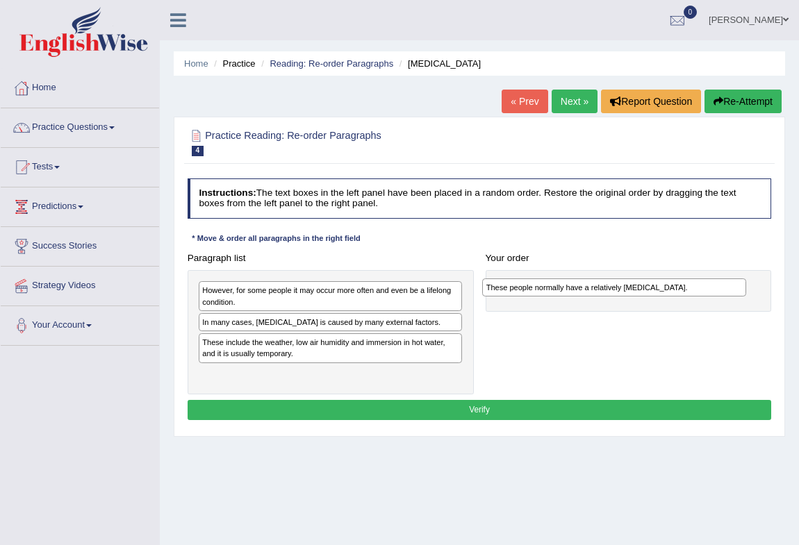
drag, startPoint x: 292, startPoint y: 342, endPoint x: 631, endPoint y: 290, distance: 342.8
click at [631, 290] on div "These people normally have a relatively [MEDICAL_DATA]." at bounding box center [614, 287] width 264 height 19
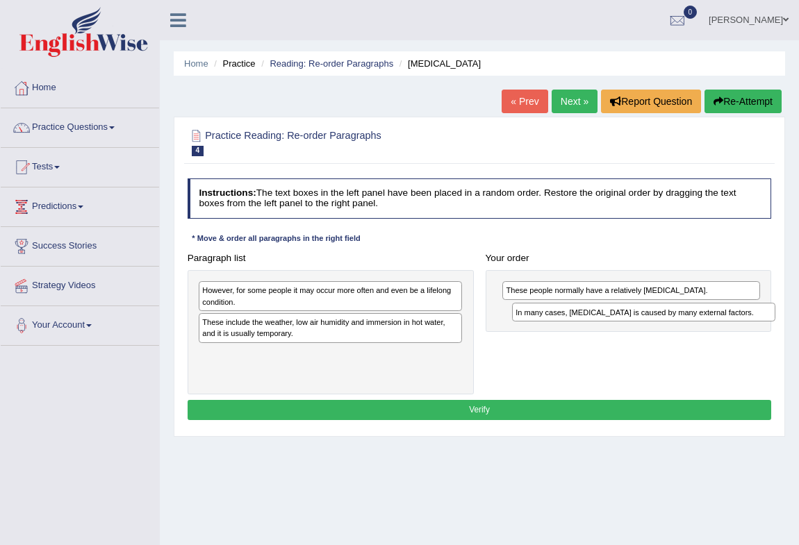
drag, startPoint x: 283, startPoint y: 325, endPoint x: 655, endPoint y: 325, distance: 371.5
click at [655, 325] on div "Paragraph list However, for some people it may occur more often and even be a l…" at bounding box center [479, 321] width 596 height 147
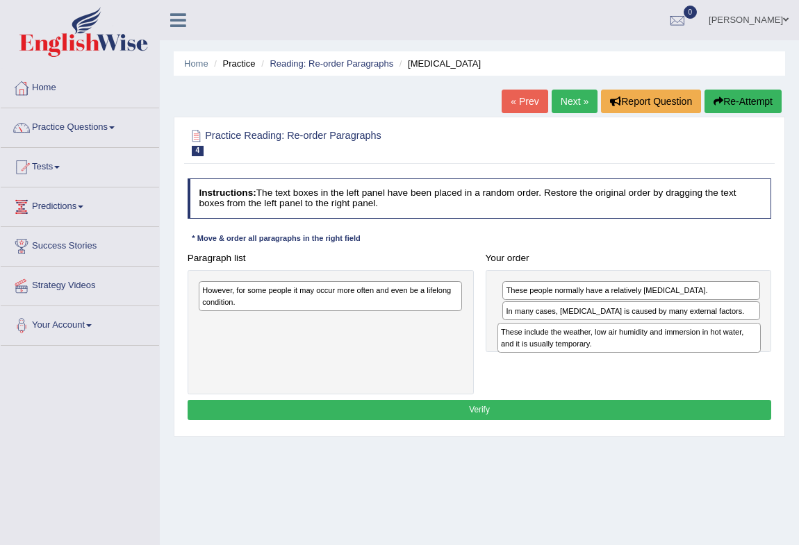
drag, startPoint x: 271, startPoint y: 331, endPoint x: 625, endPoint y: 355, distance: 354.9
click at [625, 355] on div "Paragraph list However, for some people it may occur more often and even be a l…" at bounding box center [479, 321] width 596 height 147
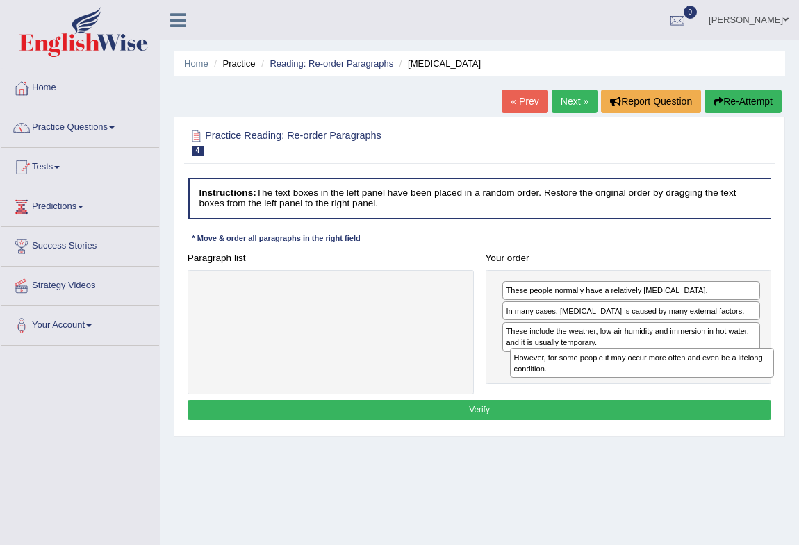
drag, startPoint x: 282, startPoint y: 292, endPoint x: 651, endPoint y: 376, distance: 379.0
click at [651, 376] on div "However, for some people it may occur more often and even be a lifelong conditi…" at bounding box center [642, 363] width 264 height 30
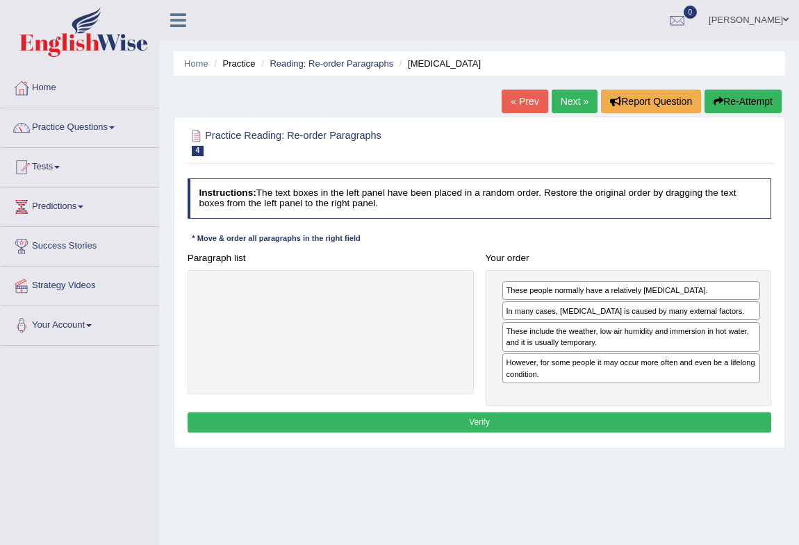
click at [507, 425] on button "Verify" at bounding box center [479, 422] width 584 height 20
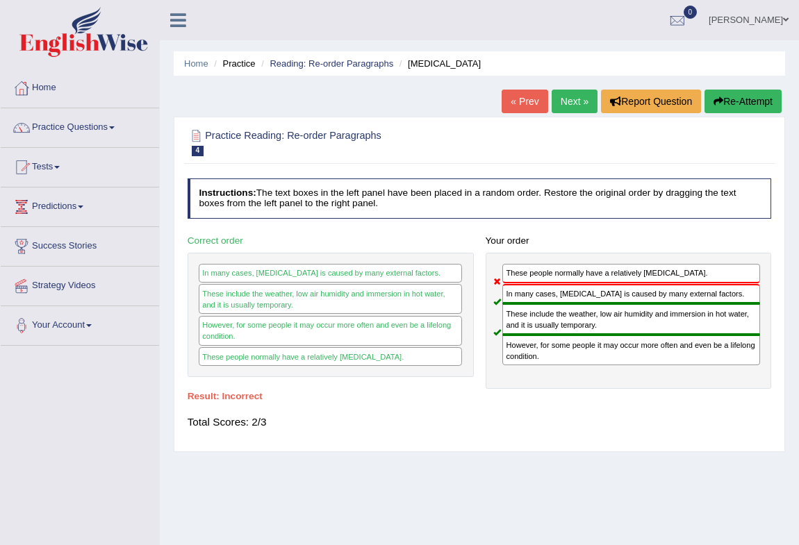
click at [728, 102] on button "Re-Attempt" at bounding box center [742, 102] width 77 height 24
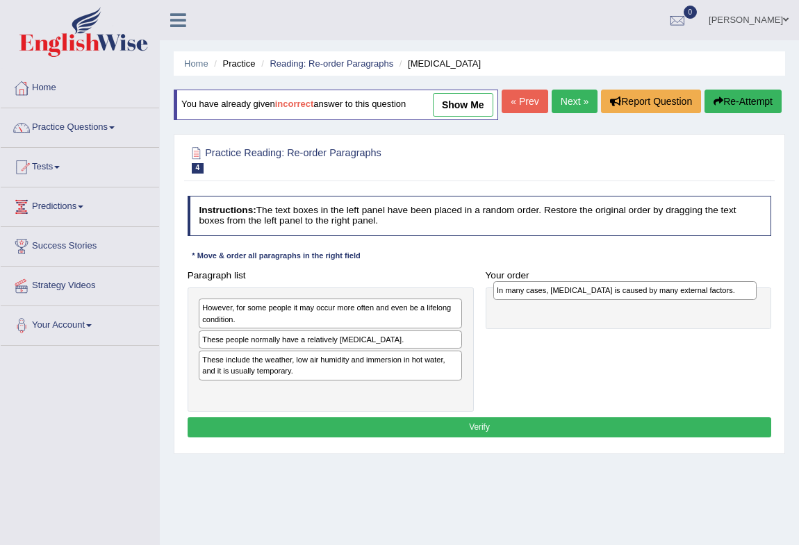
drag, startPoint x: 348, startPoint y: 368, endPoint x: 657, endPoint y: 321, distance: 312.6
click at [657, 300] on div "In many cases, [MEDICAL_DATA] is caused by many external factors." at bounding box center [625, 290] width 264 height 19
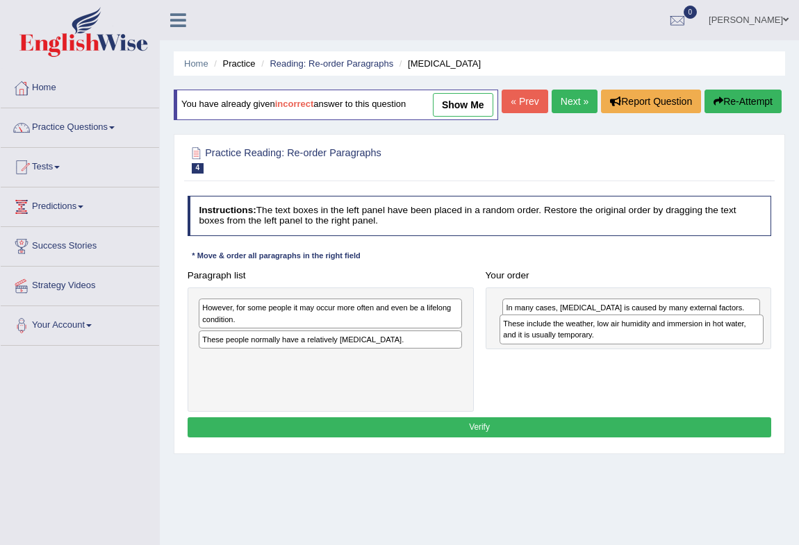
drag, startPoint x: 292, startPoint y: 395, endPoint x: 649, endPoint y: 368, distance: 357.9
click at [649, 344] on div "These include the weather, low air humidity and immersion in hot water, and it …" at bounding box center [631, 330] width 264 height 30
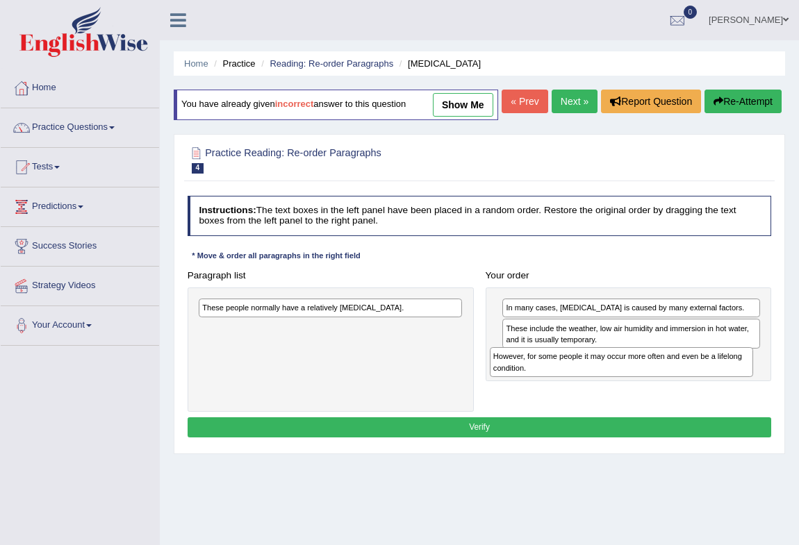
drag, startPoint x: 293, startPoint y: 340, endPoint x: 638, endPoint y: 403, distance: 350.7
click at [638, 403] on div "Paragraph list However, for some people it may occur more often and even be a l…" at bounding box center [479, 338] width 596 height 147
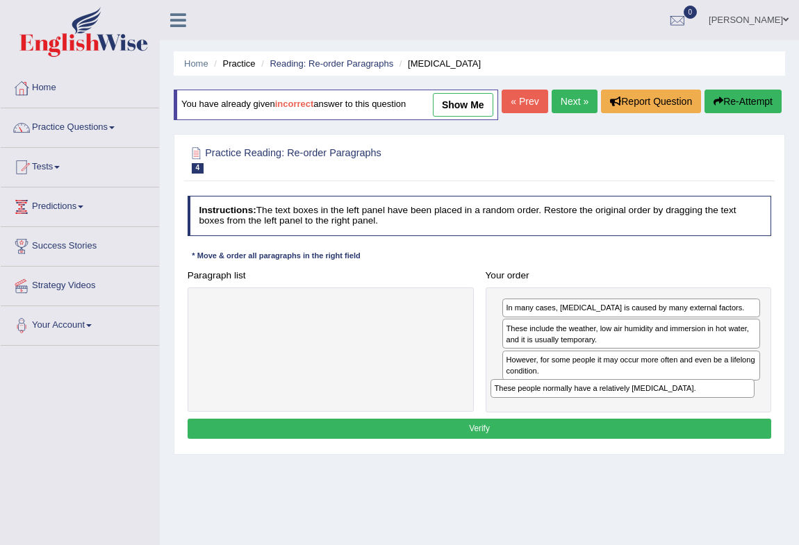
drag, startPoint x: 305, startPoint y: 337, endPoint x: 651, endPoint y: 437, distance: 360.8
click at [651, 412] on div "Paragraph list These people normally have a relatively sensitive skin. Correct …" at bounding box center [479, 338] width 596 height 147
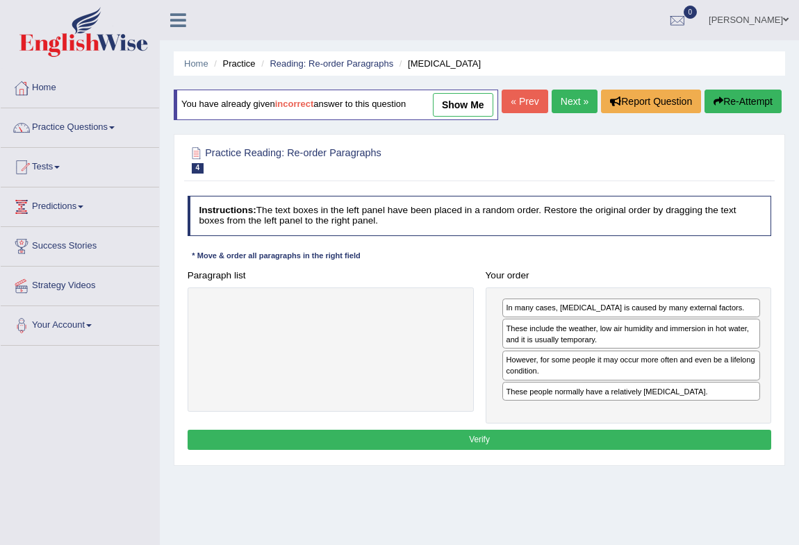
click at [520, 450] on button "Verify" at bounding box center [479, 440] width 584 height 20
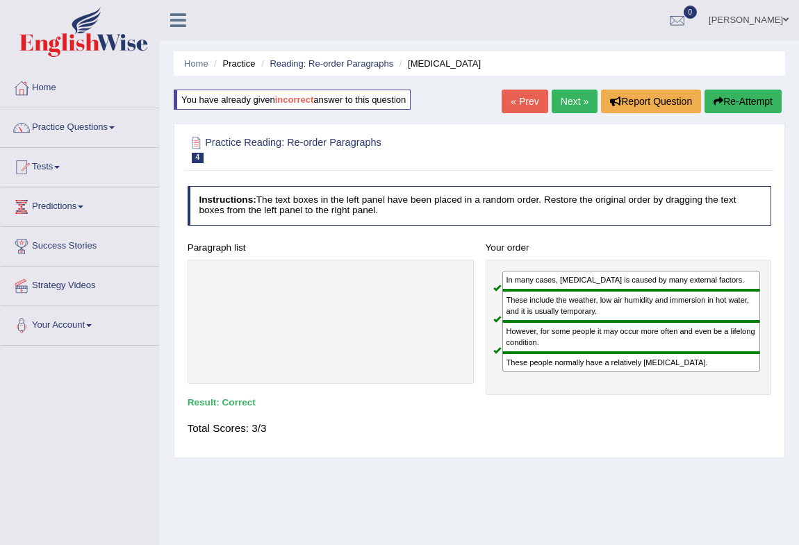
click at [560, 100] on link "Next »" at bounding box center [574, 102] width 46 height 24
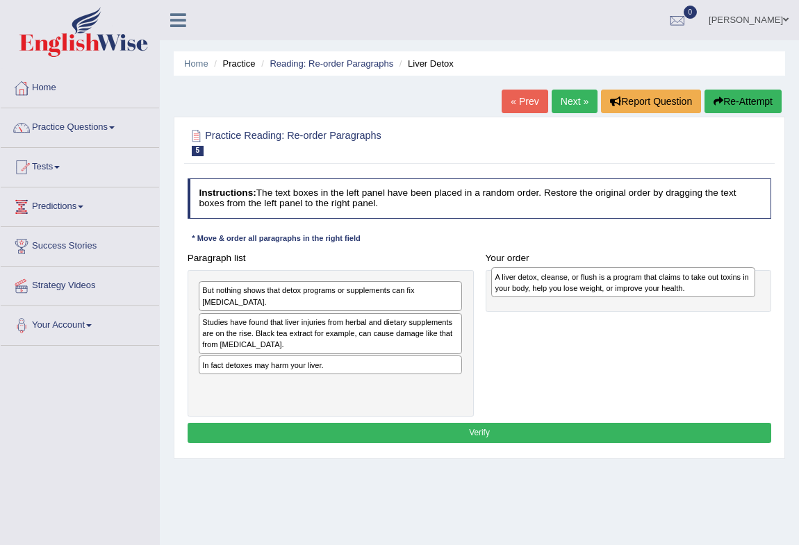
drag, startPoint x: 267, startPoint y: 329, endPoint x: 615, endPoint y: 288, distance: 350.3
click at [615, 288] on div "A liver detox, cleanse, or flush is a program that claims to take out toxins in…" at bounding box center [623, 282] width 264 height 30
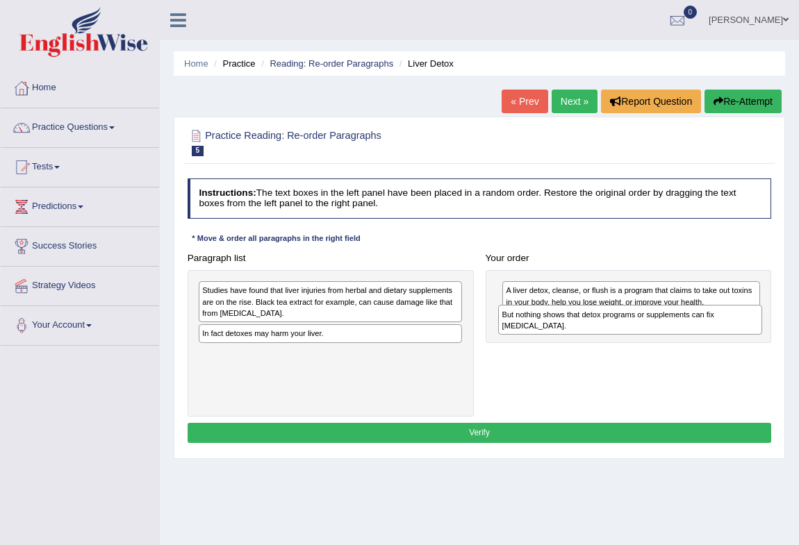
drag, startPoint x: 315, startPoint y: 294, endPoint x: 671, endPoint y: 328, distance: 357.1
click at [671, 328] on div "But nothing shows that detox programs or supplements can fix [MEDICAL_DATA]." at bounding box center [630, 320] width 264 height 30
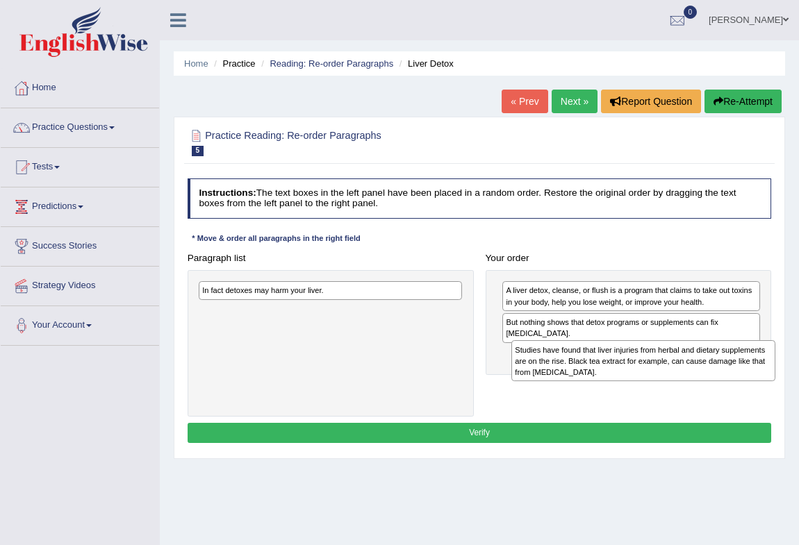
drag, startPoint x: 317, startPoint y: 297, endPoint x: 688, endPoint y: 373, distance: 378.4
click at [688, 373] on div "Studies have found that liver injuries from herbal and dietary supplements are …" at bounding box center [643, 360] width 264 height 41
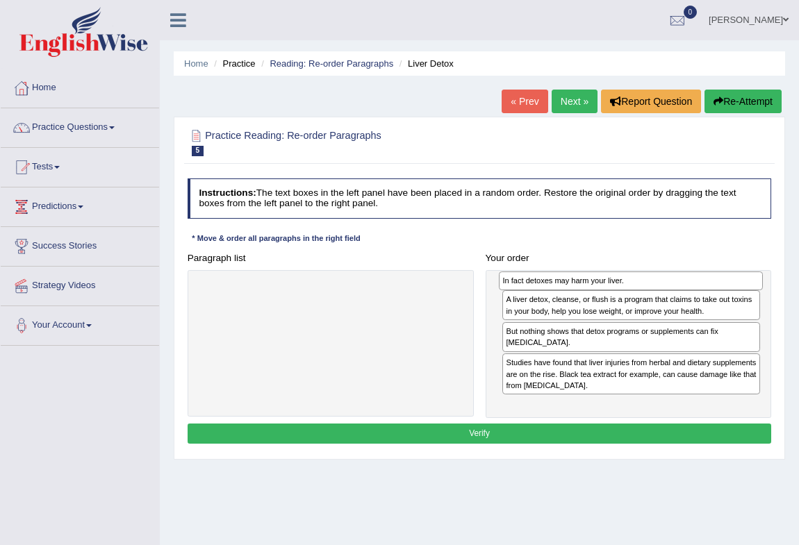
drag, startPoint x: 279, startPoint y: 292, endPoint x: 635, endPoint y: 286, distance: 356.3
click at [635, 286] on div "In fact detoxes may harm your liver." at bounding box center [631, 281] width 264 height 19
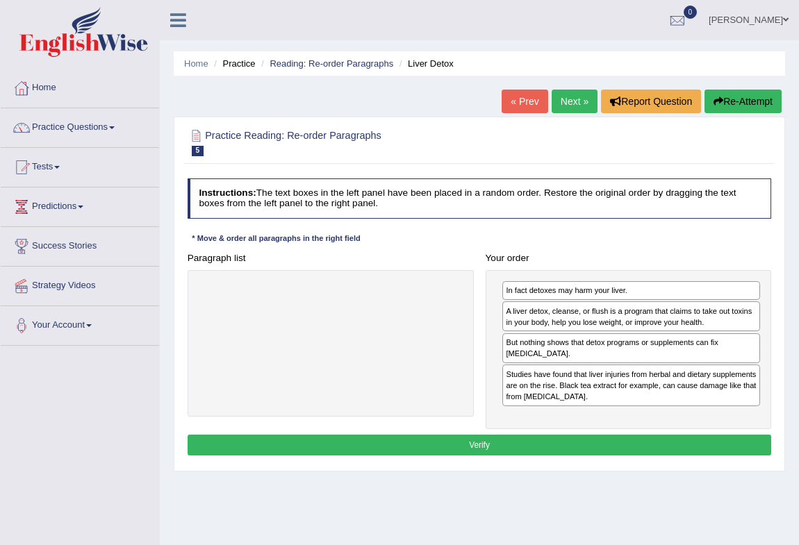
click at [523, 440] on button "Verify" at bounding box center [479, 445] width 584 height 20
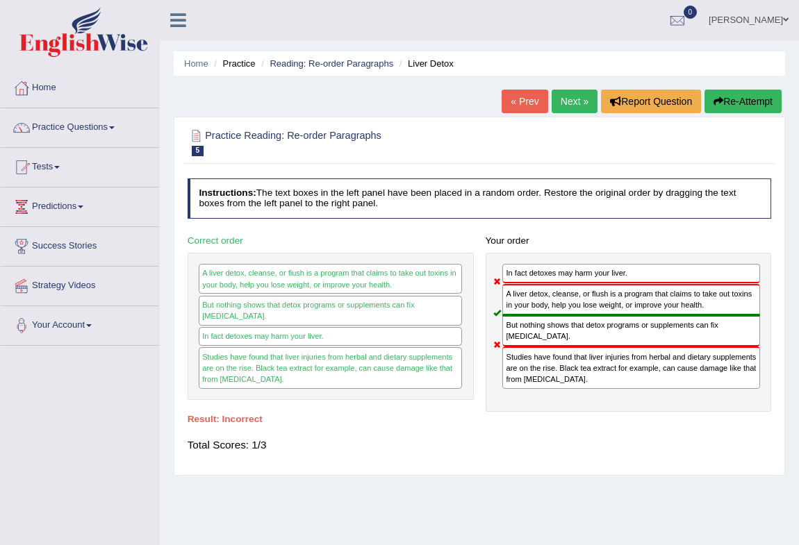
click at [748, 99] on button "Re-Attempt" at bounding box center [742, 102] width 77 height 24
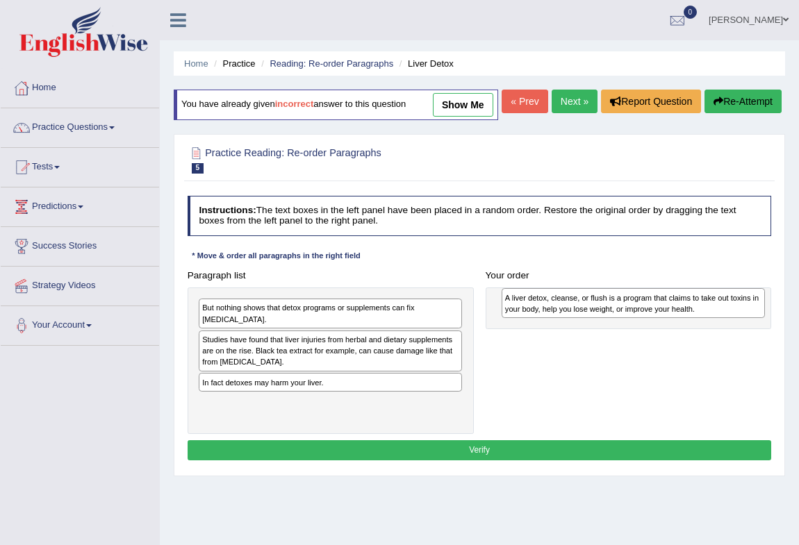
drag, startPoint x: 288, startPoint y: 376, endPoint x: 647, endPoint y: 339, distance: 360.9
click at [647, 318] on div "A liver detox, cleanse, or flush is a program that claims to take out toxins in…" at bounding box center [633, 303] width 264 height 30
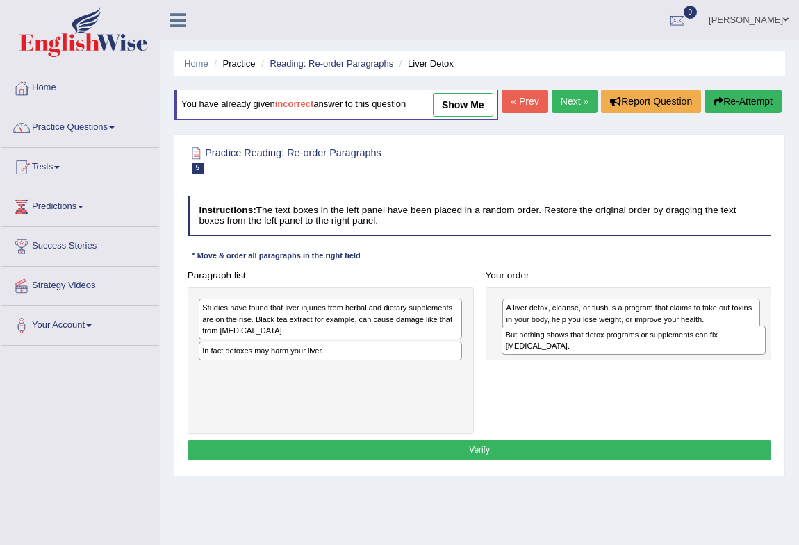
drag, startPoint x: 272, startPoint y: 342, endPoint x: 631, endPoint y: 379, distance: 361.6
click at [631, 356] on div "But nothing shows that detox programs or supplements can fix liver damage." at bounding box center [633, 341] width 264 height 30
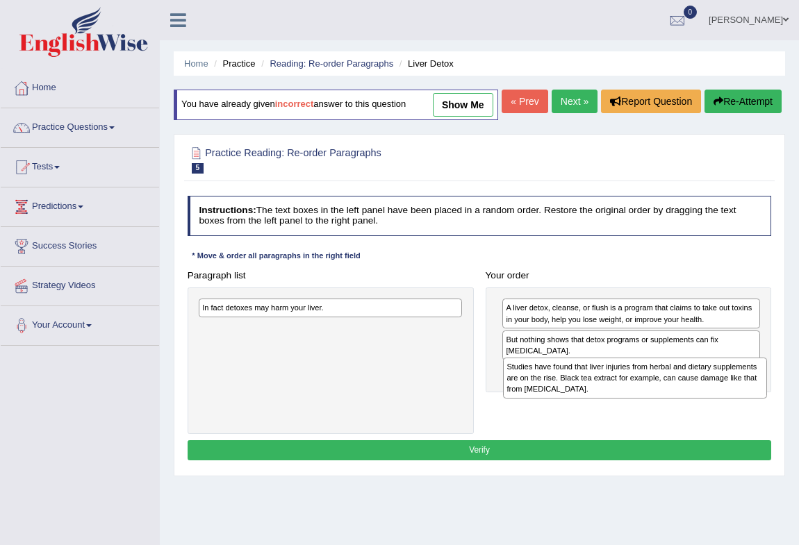
drag, startPoint x: 334, startPoint y: 349, endPoint x: 695, endPoint y: 424, distance: 368.8
click at [695, 399] on div "Studies have found that liver injuries from herbal and dietary supplements are …" at bounding box center [635, 378] width 264 height 41
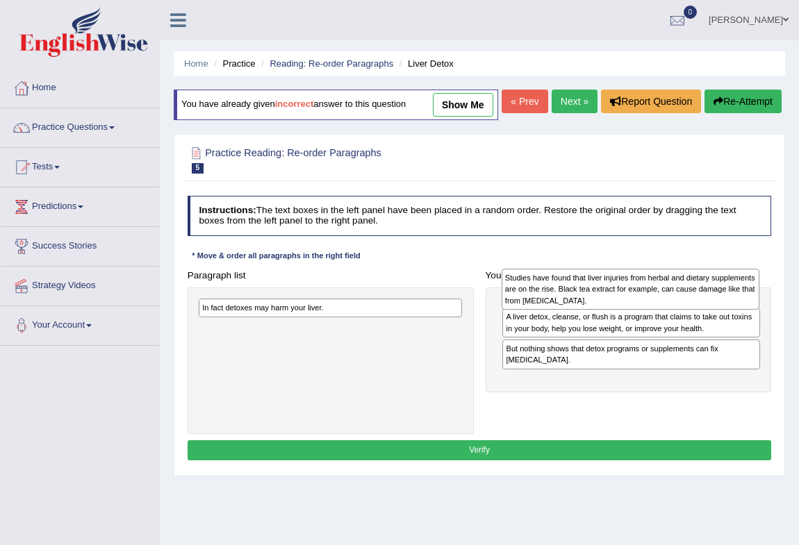
drag, startPoint x: 575, startPoint y: 417, endPoint x: 578, endPoint y: 325, distance: 92.4
click at [578, 310] on div "Studies have found that liver injuries from herbal and dietary supplements are …" at bounding box center [630, 289] width 258 height 41
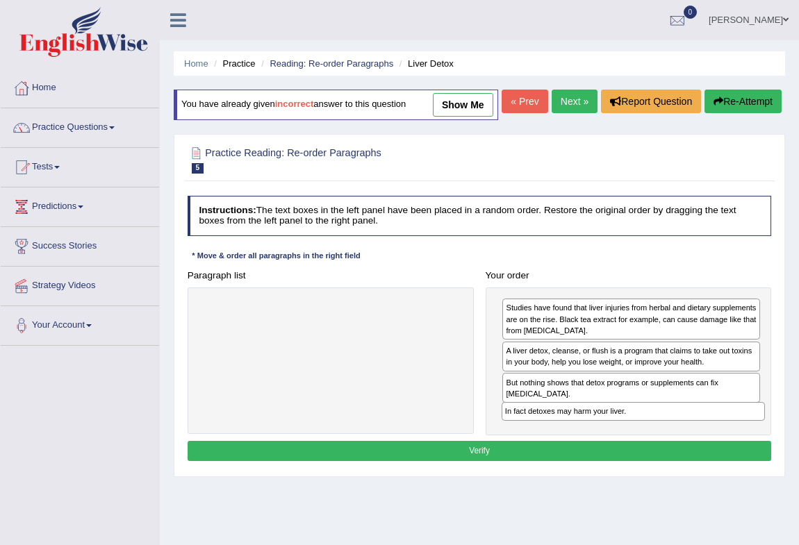
drag, startPoint x: 271, startPoint y: 337, endPoint x: 630, endPoint y: 465, distance: 381.7
click at [630, 465] on div "Instructions: The text boxes in the left panel have been placed in a random ord…" at bounding box center [479, 330] width 590 height 281
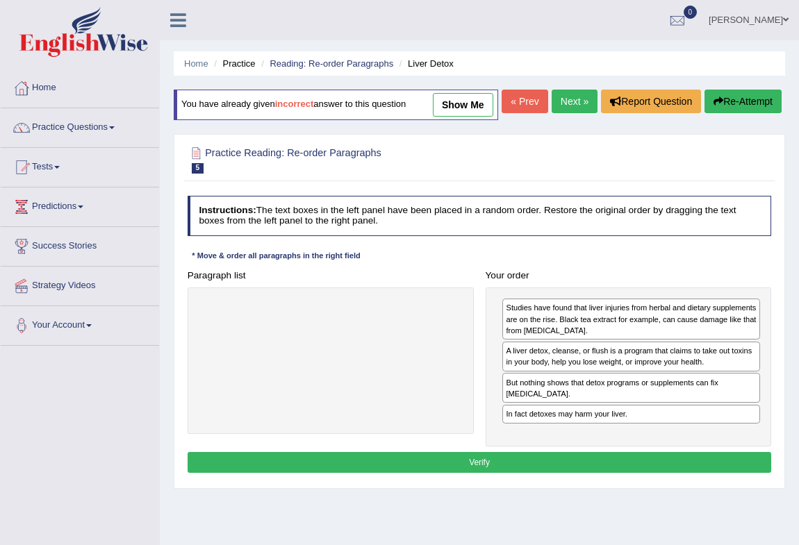
click at [435, 472] on button "Verify" at bounding box center [479, 462] width 584 height 20
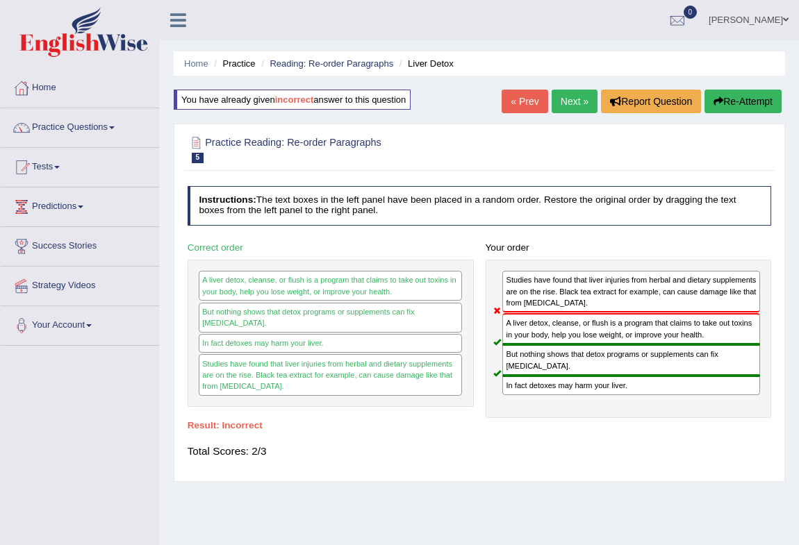
click at [765, 90] on button "Re-Attempt" at bounding box center [742, 102] width 77 height 24
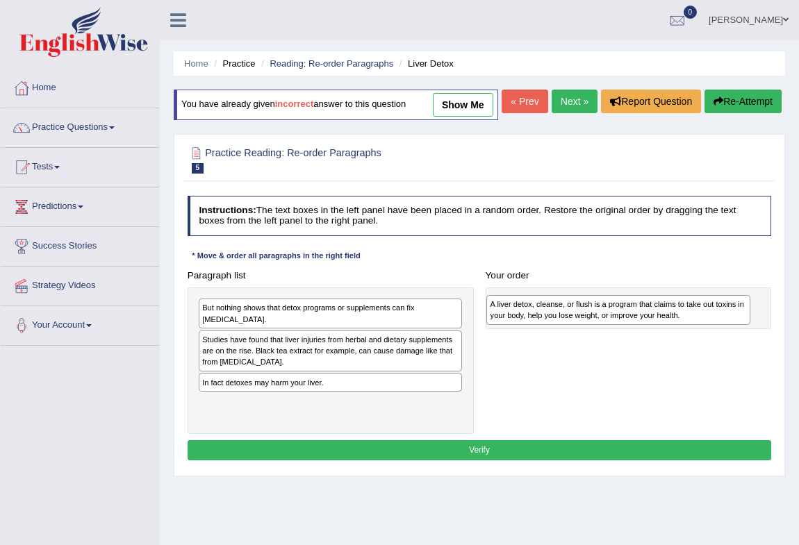
drag, startPoint x: 346, startPoint y: 372, endPoint x: 688, endPoint y: 342, distance: 342.9
click at [688, 325] on div "A liver detox, cleanse, or flush is a program that claims to take out toxins in…" at bounding box center [618, 310] width 264 height 30
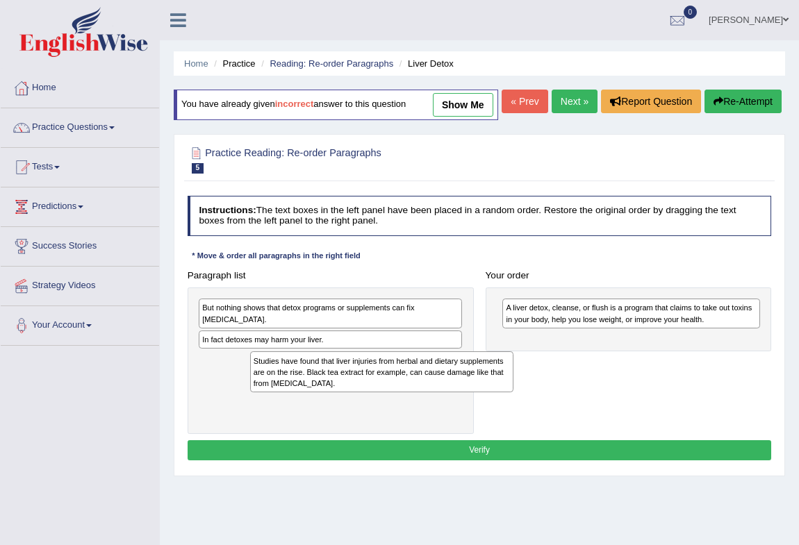
drag, startPoint x: 299, startPoint y: 380, endPoint x: 352, endPoint y: 414, distance: 63.4
click at [353, 392] on div "Studies have found that liver injuries from herbal and dietary supplements are …" at bounding box center [382, 371] width 264 height 41
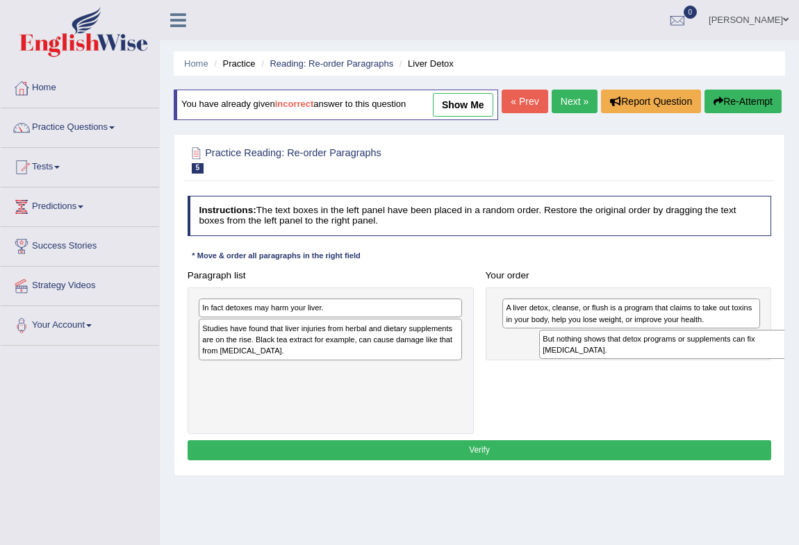
drag, startPoint x: 312, startPoint y: 341, endPoint x: 715, endPoint y: 383, distance: 405.7
click at [715, 360] on div "But nothing shows that detox programs or supplements can fix liver damage." at bounding box center [671, 345] width 264 height 30
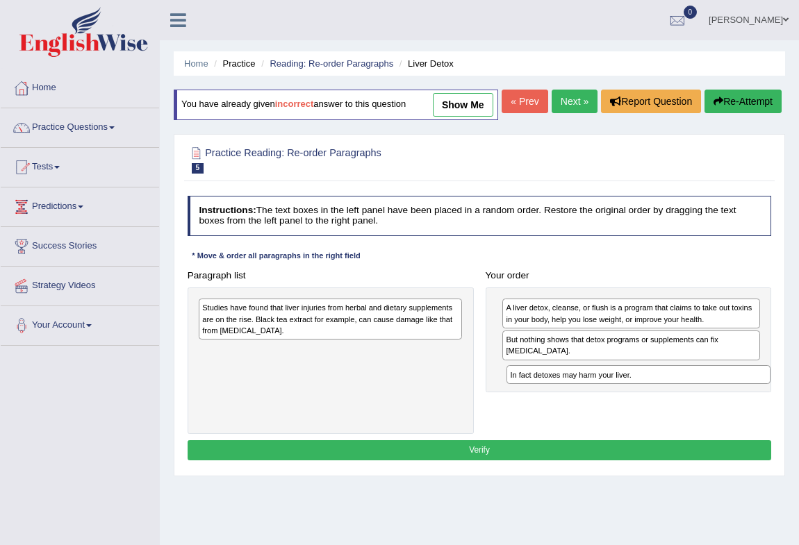
drag, startPoint x: 385, startPoint y: 335, endPoint x: 750, endPoint y: 420, distance: 374.9
click at [750, 420] on div "Paragraph list In fact detoxes may harm your liver. Studies have found that liv…" at bounding box center [479, 349] width 596 height 169
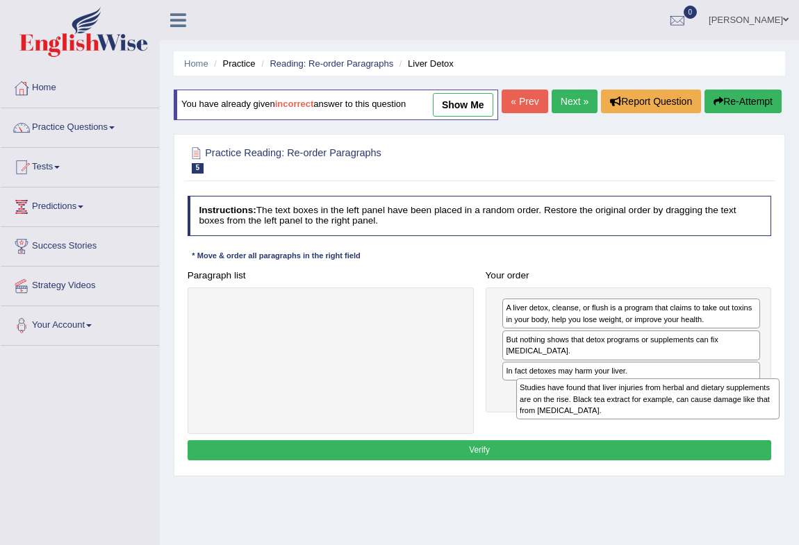
drag, startPoint x: 374, startPoint y: 350, endPoint x: 750, endPoint y: 450, distance: 389.4
click at [750, 434] on div "Paragraph list Studies have found that liver injuries from herbal and dietary s…" at bounding box center [479, 349] width 596 height 169
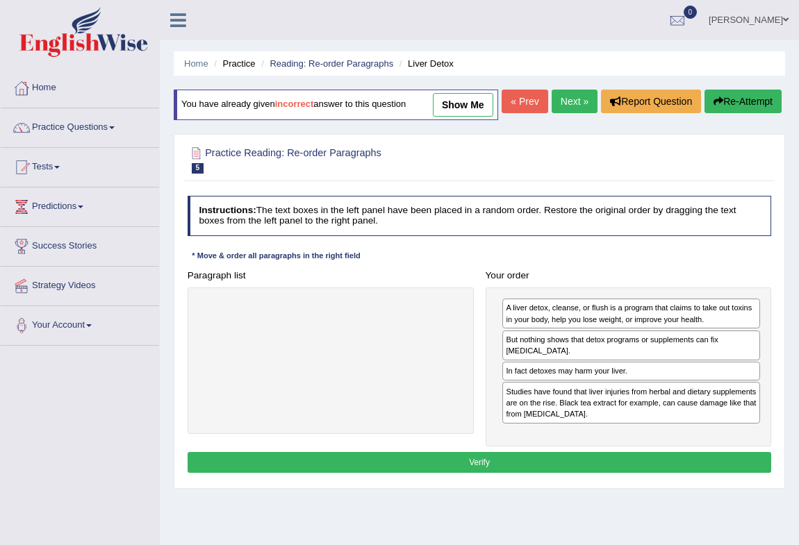
click at [608, 472] on button "Verify" at bounding box center [479, 462] width 584 height 20
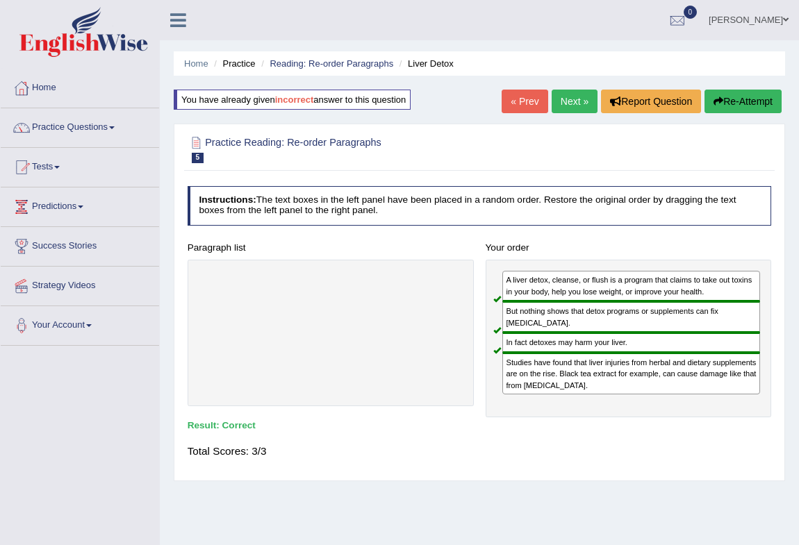
click at [572, 99] on link "Next »" at bounding box center [574, 102] width 46 height 24
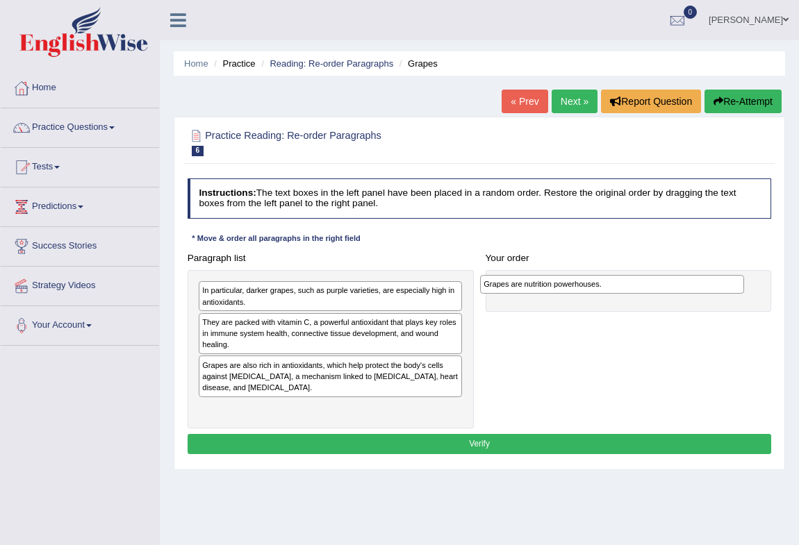
drag, startPoint x: 260, startPoint y: 293, endPoint x: 594, endPoint y: 292, distance: 334.0
click at [594, 292] on div "Grapes are nutrition powerhouses." at bounding box center [612, 284] width 264 height 19
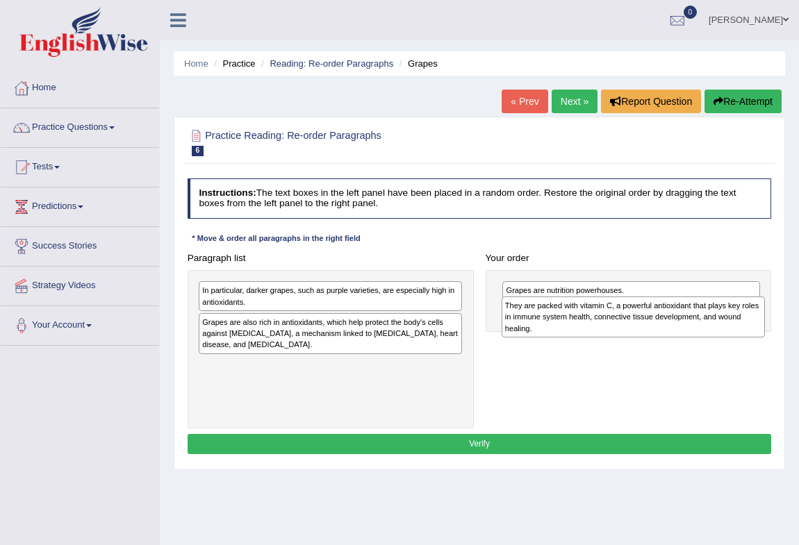
drag, startPoint x: 293, startPoint y: 336, endPoint x: 652, endPoint y: 328, distance: 359.1
click at [652, 328] on div "They are packed with vitamin C, a powerful antioxidant that plays key roles in …" at bounding box center [633, 317] width 264 height 41
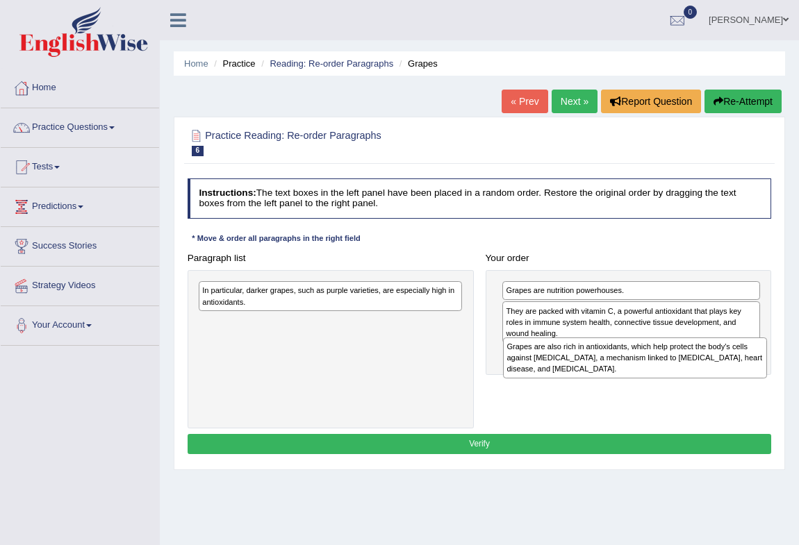
drag, startPoint x: 284, startPoint y: 335, endPoint x: 645, endPoint y: 376, distance: 363.3
click at [645, 376] on div "Grapes are also rich in antioxidants, which help protect the body's cells again…" at bounding box center [635, 357] width 264 height 41
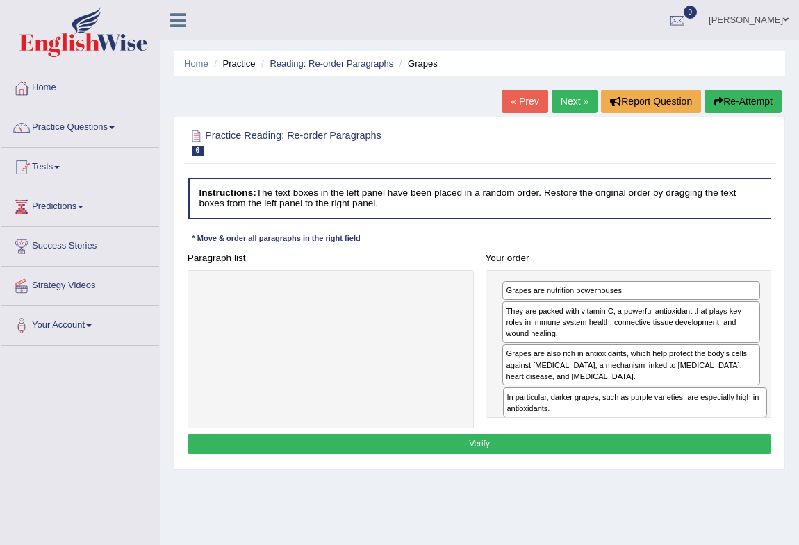
drag, startPoint x: 290, startPoint y: 297, endPoint x: 651, endPoint y: 427, distance: 383.7
click at [651, 427] on div "Paragraph list In particular, darker grapes, such as purple varieties, are espe…" at bounding box center [479, 338] width 596 height 181
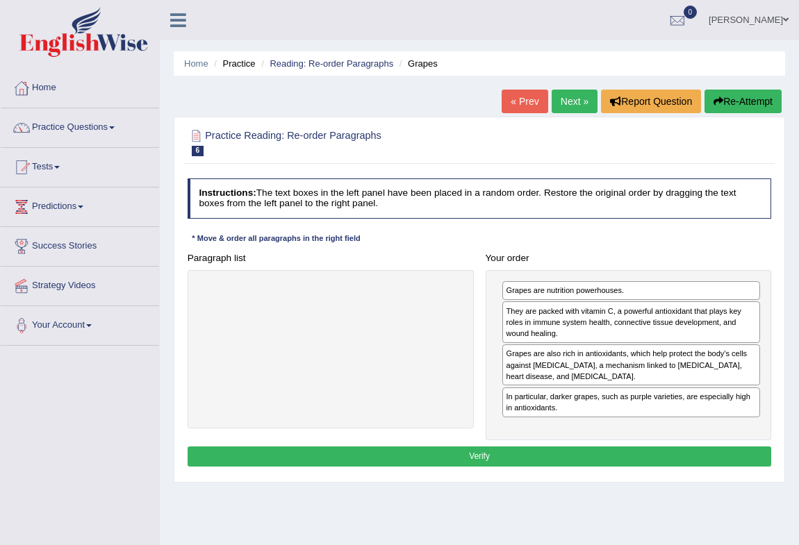
click at [531, 461] on button "Verify" at bounding box center [479, 456] width 584 height 20
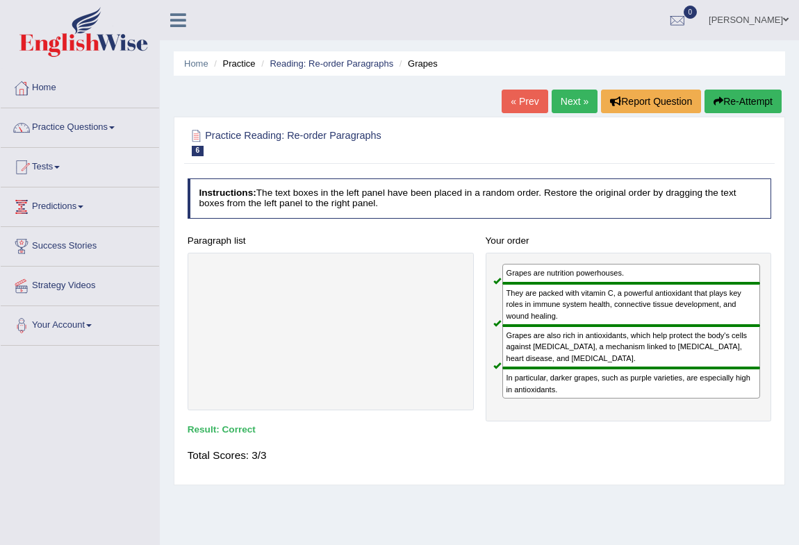
click at [565, 100] on link "Next »" at bounding box center [574, 102] width 46 height 24
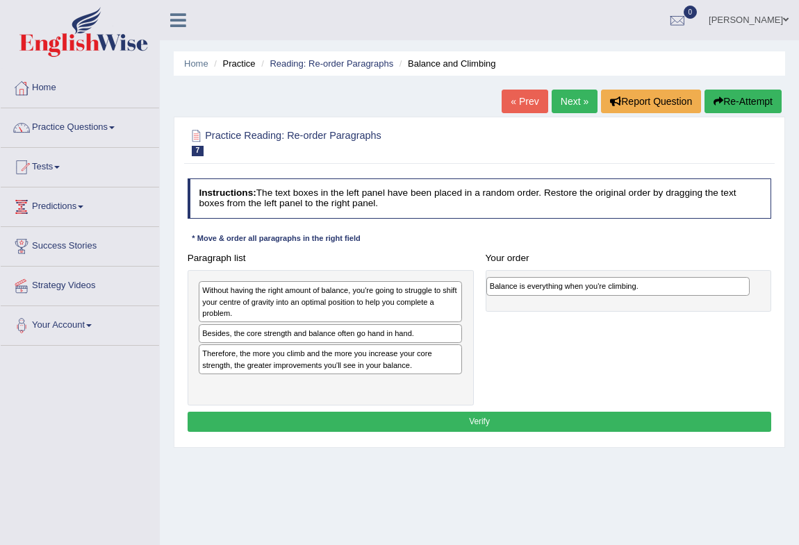
drag, startPoint x: 284, startPoint y: 331, endPoint x: 625, endPoint y: 290, distance: 343.5
click at [625, 290] on div "Balance is everything when you're climbing." at bounding box center [618, 286] width 264 height 19
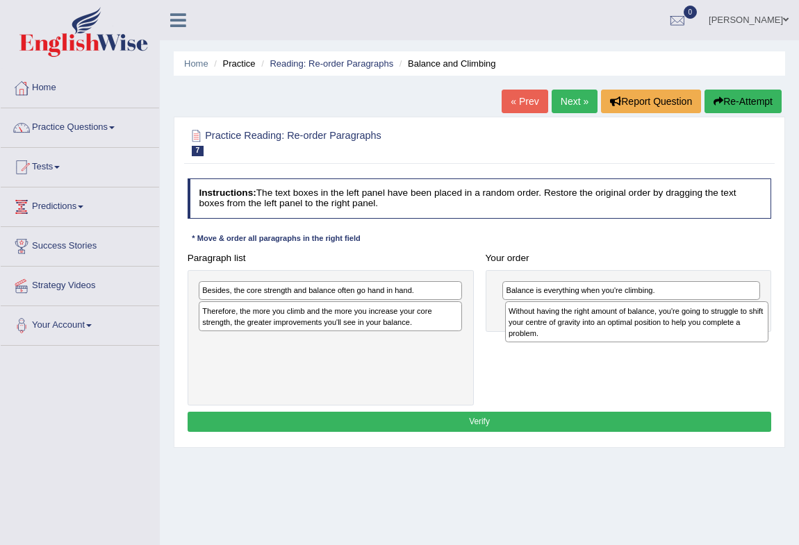
drag, startPoint x: 267, startPoint y: 305, endPoint x: 630, endPoint y: 335, distance: 364.4
click at [630, 335] on div "Without having the right amount of balance, you're going to struggle to shift y…" at bounding box center [637, 321] width 264 height 41
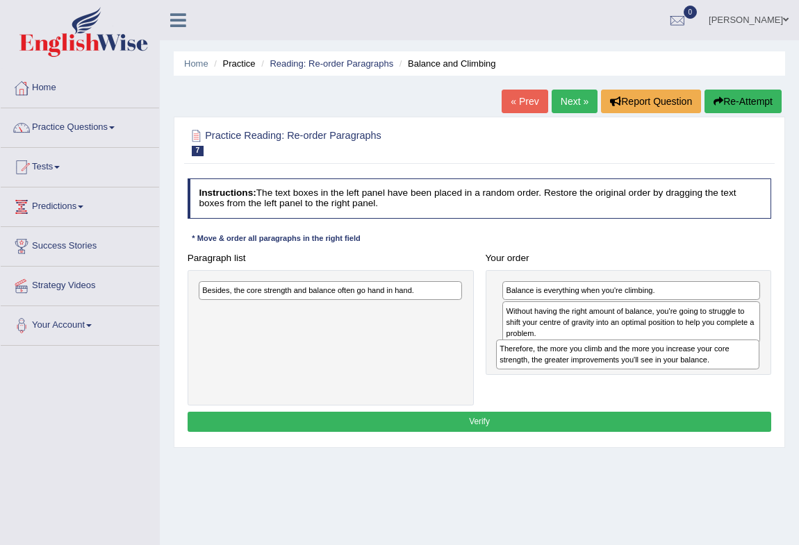
drag, startPoint x: 295, startPoint y: 320, endPoint x: 637, endPoint y: 371, distance: 346.1
click at [637, 371] on div "Paragraph list Besides, the core strength and balance often go hand in hand. Th…" at bounding box center [479, 327] width 596 height 158
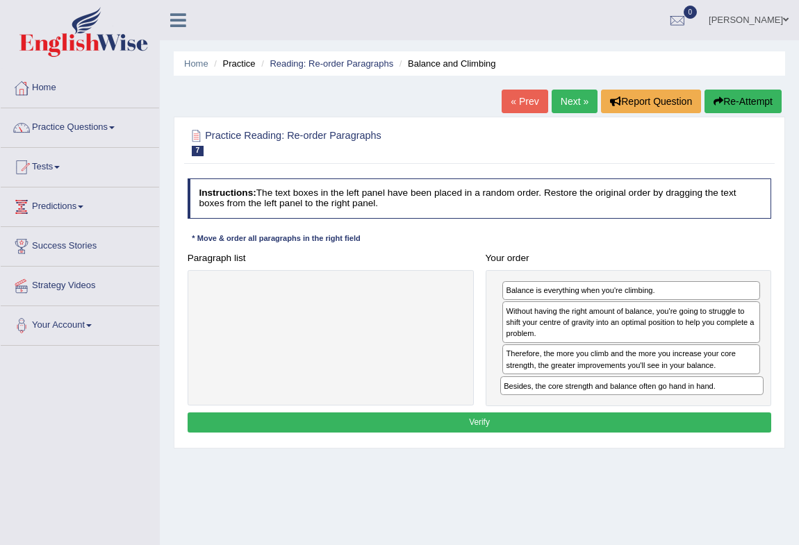
drag, startPoint x: 333, startPoint y: 290, endPoint x: 690, endPoint y: 408, distance: 376.6
click at [690, 408] on div "Instructions: The text boxes in the left panel have been placed in a random ord…" at bounding box center [479, 307] width 590 height 269
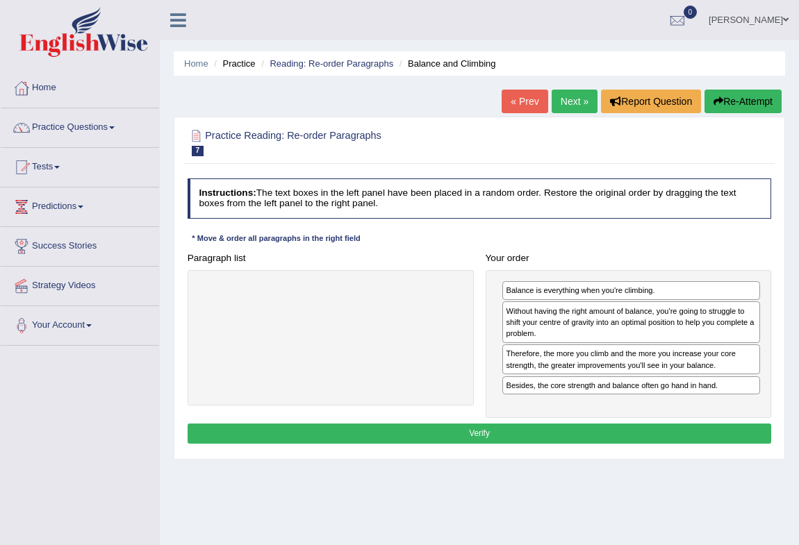
click at [478, 433] on button "Verify" at bounding box center [479, 434] width 584 height 20
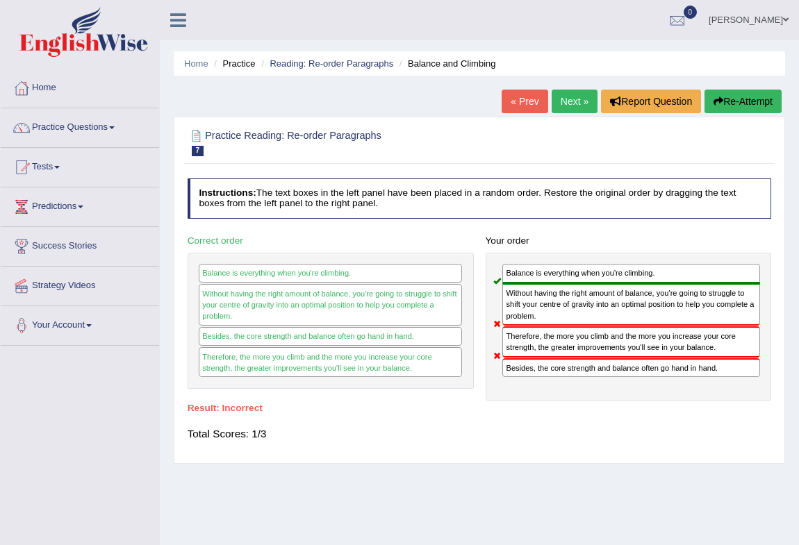
click at [736, 102] on button "Re-Attempt" at bounding box center [742, 102] width 77 height 24
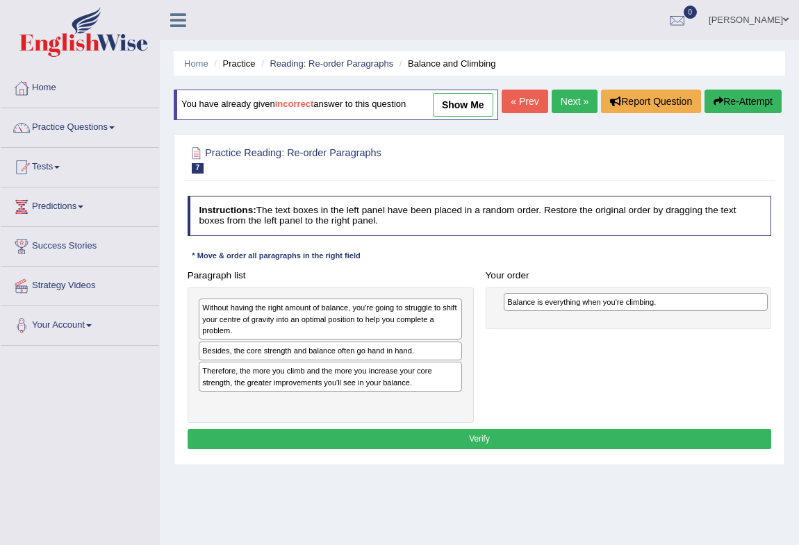
drag, startPoint x: 257, startPoint y: 380, endPoint x: 619, endPoint y: 336, distance: 364.4
click at [619, 312] on div "Balance is everything when you're climbing." at bounding box center [635, 302] width 264 height 19
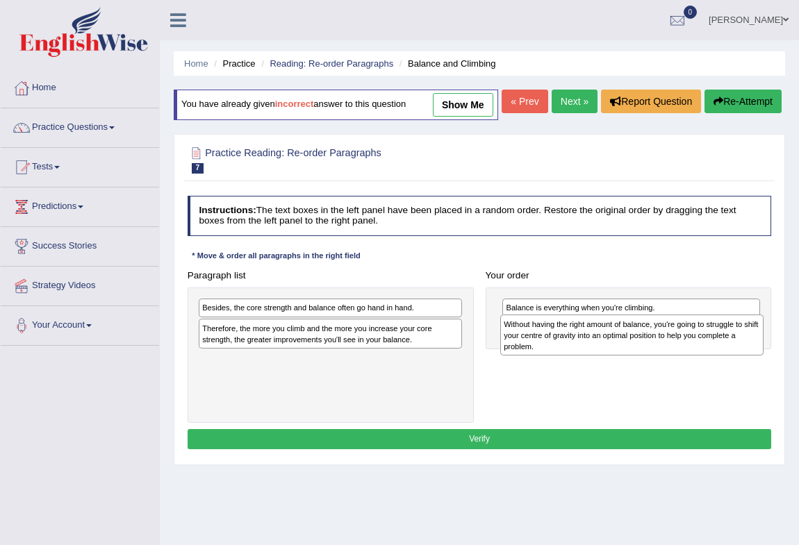
drag, startPoint x: 284, startPoint y: 342, endPoint x: 642, endPoint y: 367, distance: 358.5
click at [642, 356] on div "Without having the right amount of balance, you're going to struggle to shift y…" at bounding box center [632, 335] width 264 height 41
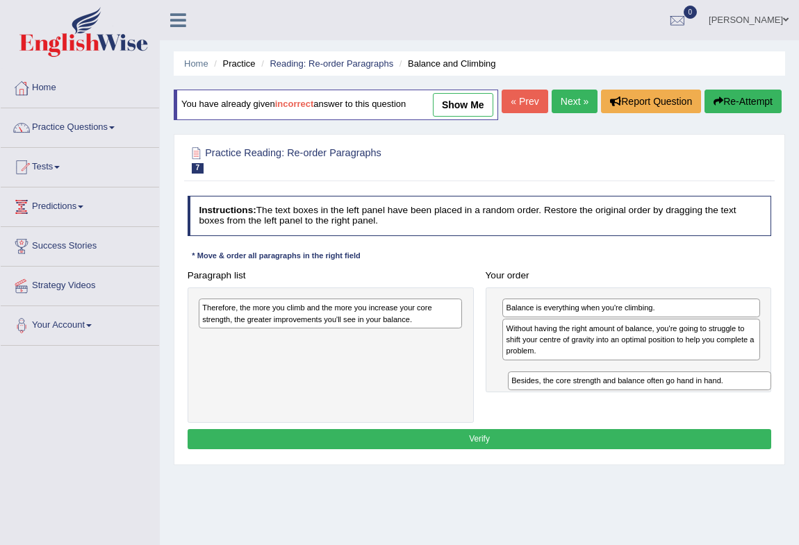
drag, startPoint x: 247, startPoint y: 336, endPoint x: 613, endPoint y: 428, distance: 377.9
click at [613, 423] on div "Paragraph list Besides, the core strength and balance often go hand in hand. Th…" at bounding box center [479, 344] width 596 height 158
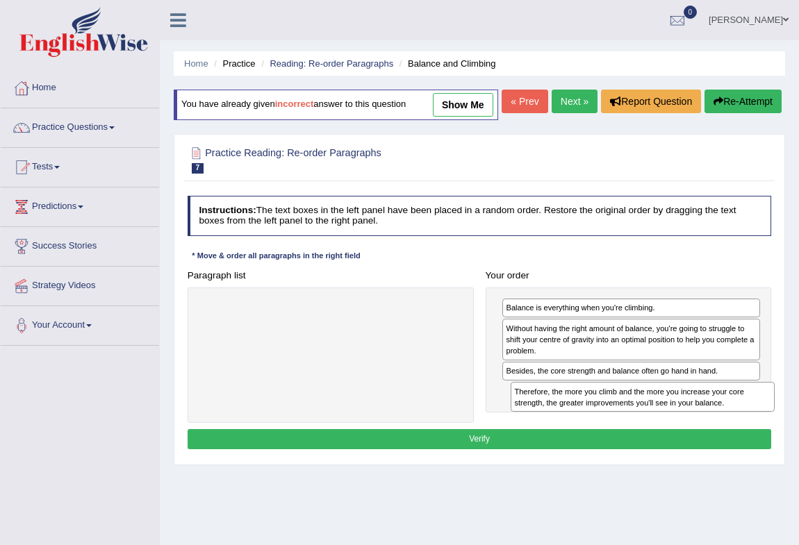
drag, startPoint x: 274, startPoint y: 340, endPoint x: 644, endPoint y: 444, distance: 384.5
click at [644, 423] on div "Paragraph list Therefore, the more you climb and the more you increase your cor…" at bounding box center [479, 344] width 596 height 158
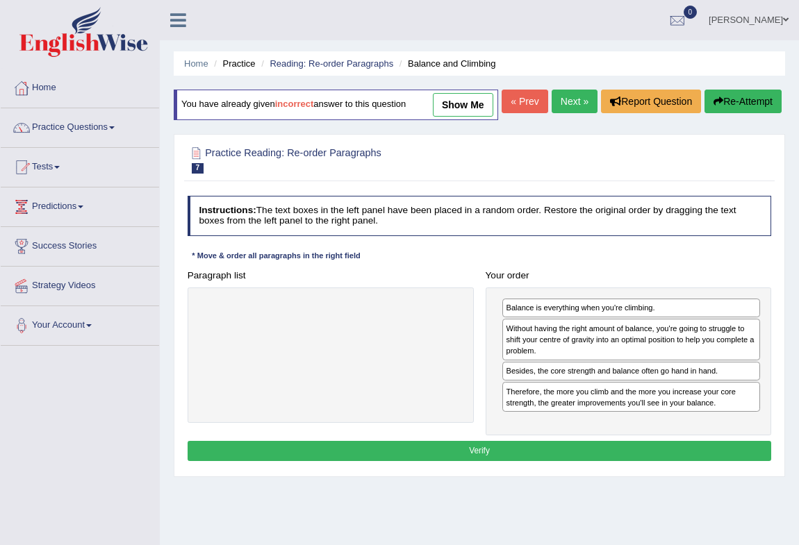
click at [479, 466] on div "Instructions: The text boxes in the left panel have been placed in a random ord…" at bounding box center [479, 330] width 590 height 281
click at [476, 461] on button "Verify" at bounding box center [479, 451] width 584 height 20
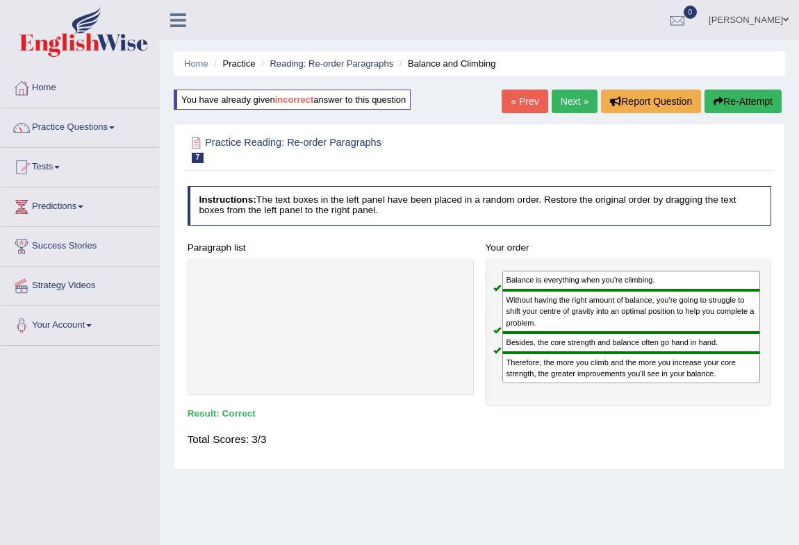
click at [562, 94] on link "Next »" at bounding box center [574, 102] width 46 height 24
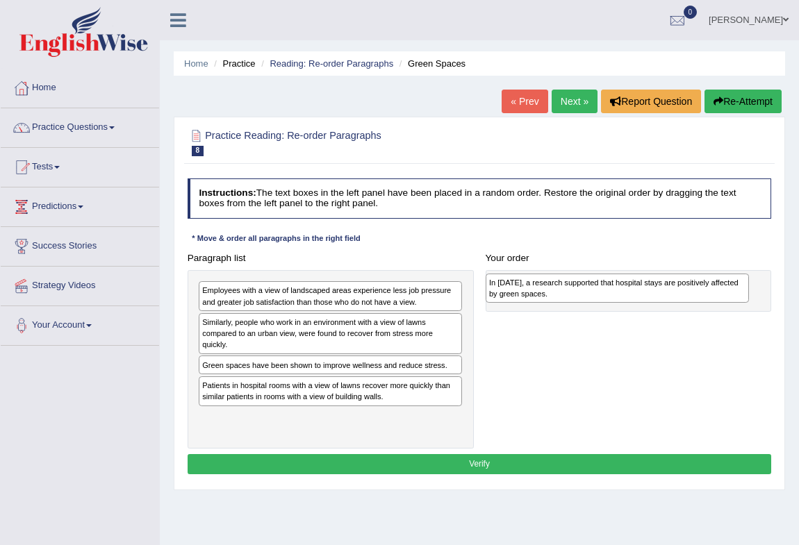
drag, startPoint x: 262, startPoint y: 294, endPoint x: 603, endPoint y: 290, distance: 340.3
click at [603, 290] on div "In [DATE], a research supported that hospital stays are positively affected by …" at bounding box center [617, 289] width 264 height 30
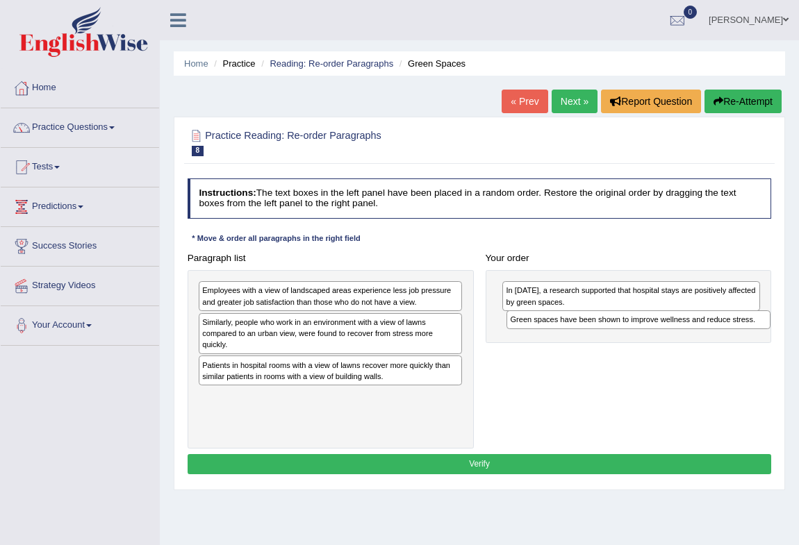
drag, startPoint x: 255, startPoint y: 366, endPoint x: 620, endPoint y: 332, distance: 366.8
click at [620, 332] on div "Paragraph list Employees with a view of landscaped areas experience less job pr…" at bounding box center [479, 348] width 596 height 201
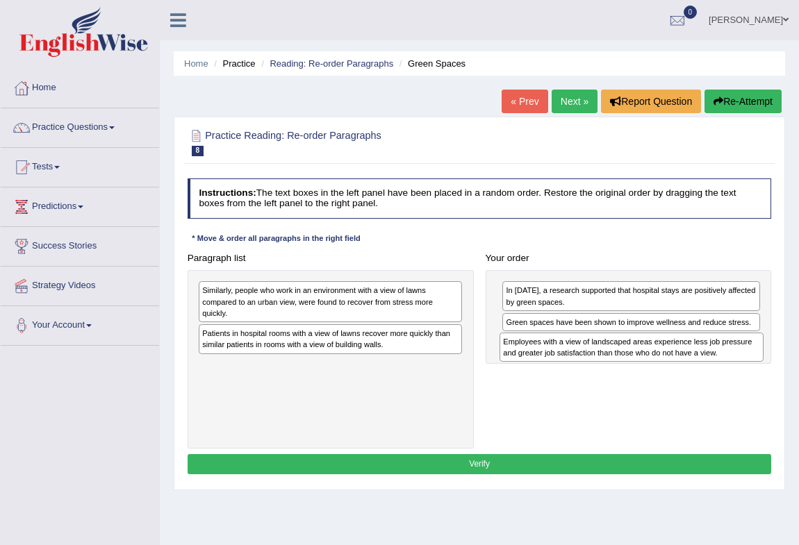
drag, startPoint x: 311, startPoint y: 293, endPoint x: 667, endPoint y: 357, distance: 361.9
click at [667, 358] on div "Employees with a view of landscaped areas experience less job pressure and grea…" at bounding box center [631, 348] width 264 height 30
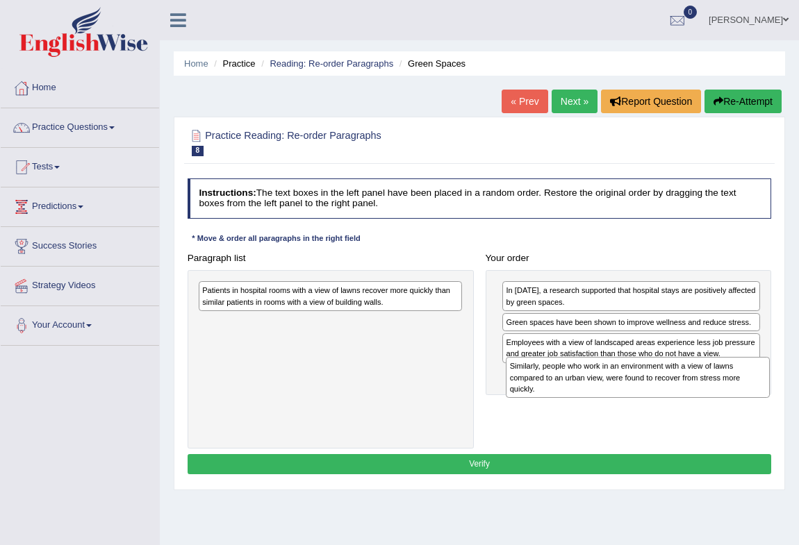
drag, startPoint x: 278, startPoint y: 310, endPoint x: 644, endPoint y: 405, distance: 377.4
click at [644, 405] on div "Paragraph list Similarly, people who work in an environment with a view of lawn…" at bounding box center [479, 348] width 596 height 201
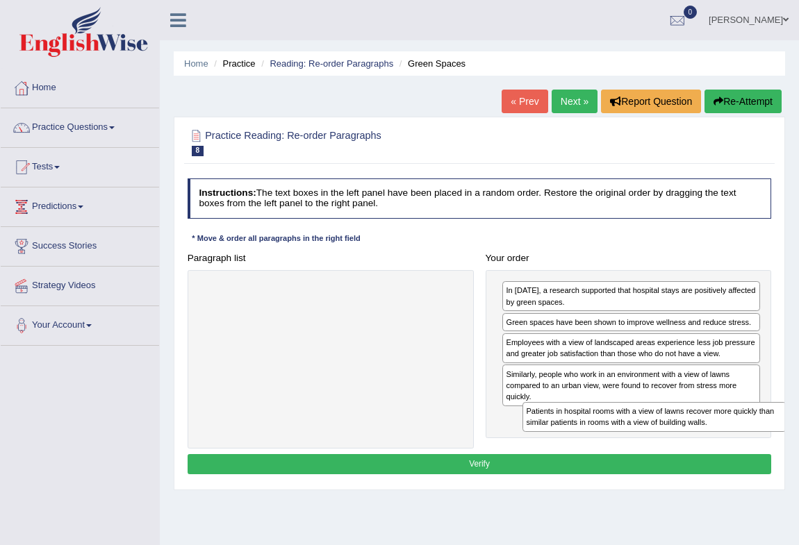
drag, startPoint x: 304, startPoint y: 293, endPoint x: 681, endPoint y: 440, distance: 404.5
click at [688, 442] on div "Paragraph list Patients in hospital rooms with a view of lawns recover more qui…" at bounding box center [479, 348] width 596 height 201
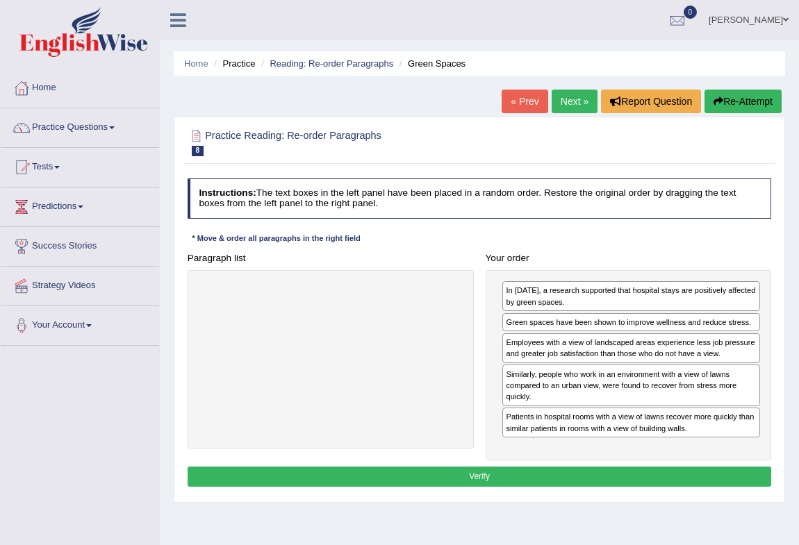
click at [474, 481] on button "Verify" at bounding box center [479, 477] width 584 height 20
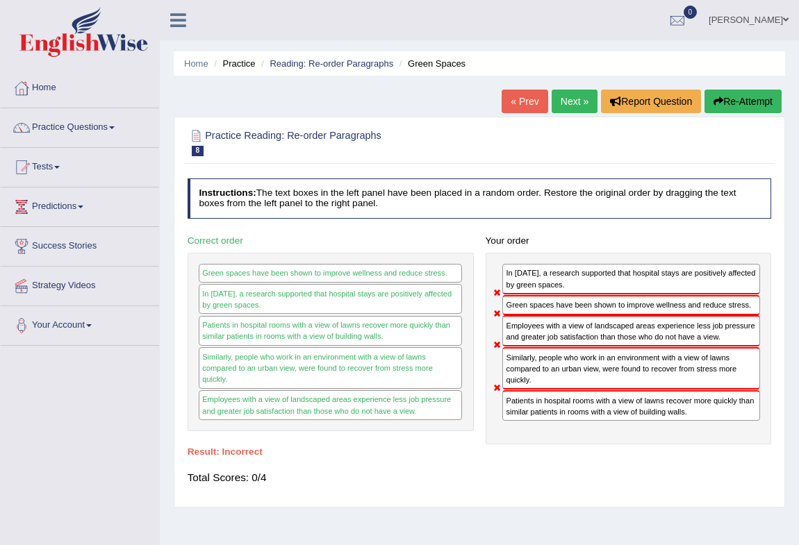
click at [730, 103] on button "Re-Attempt" at bounding box center [742, 102] width 77 height 24
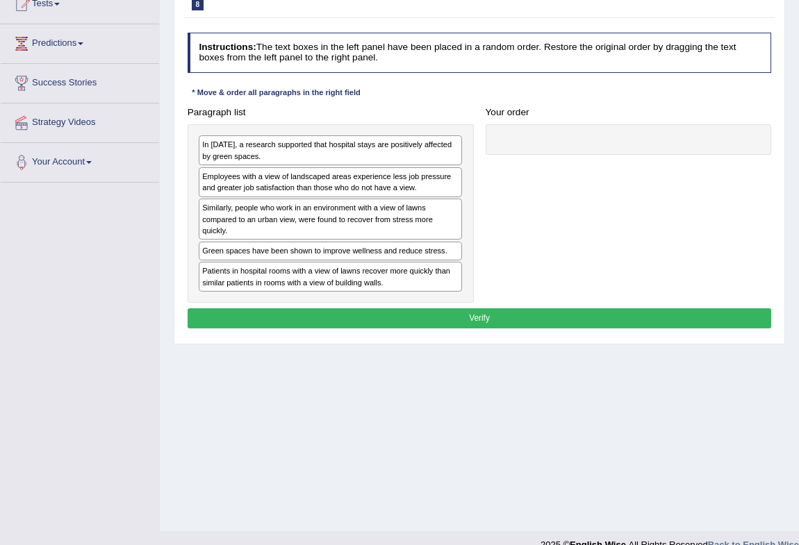
scroll to position [184, 0]
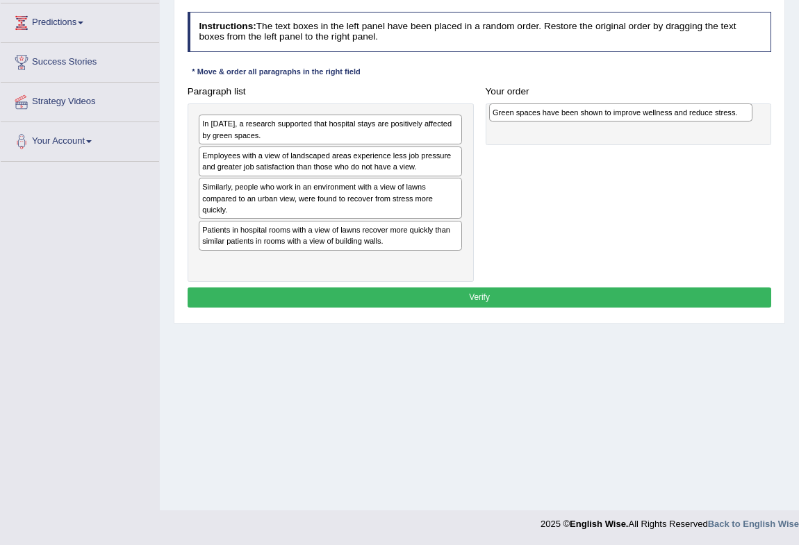
drag, startPoint x: 292, startPoint y: 260, endPoint x: 637, endPoint y: 147, distance: 362.8
click at [637, 122] on div "Green spaces have been shown to improve wellness and reduce stress." at bounding box center [621, 112] width 264 height 19
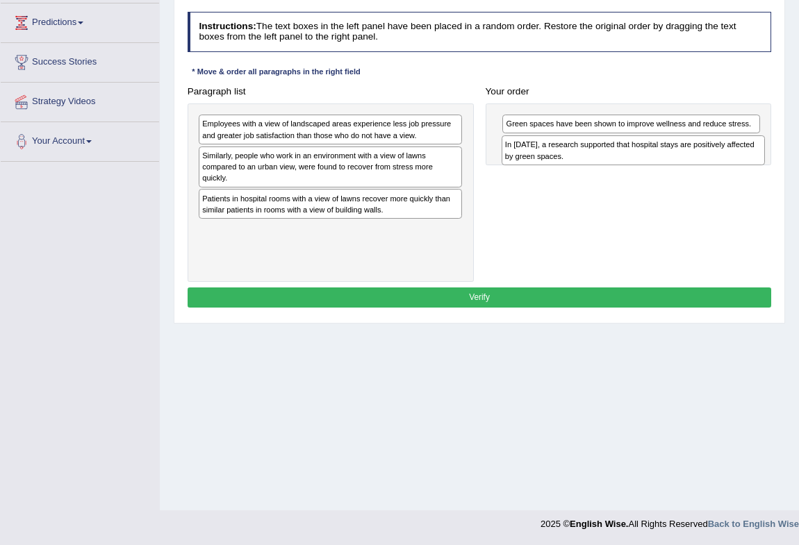
drag, startPoint x: 337, startPoint y: 159, endPoint x: 696, endPoint y: 190, distance: 360.4
click at [696, 165] on div "In [DATE], a research supported that hospital stays are positively affected by …" at bounding box center [633, 150] width 264 height 30
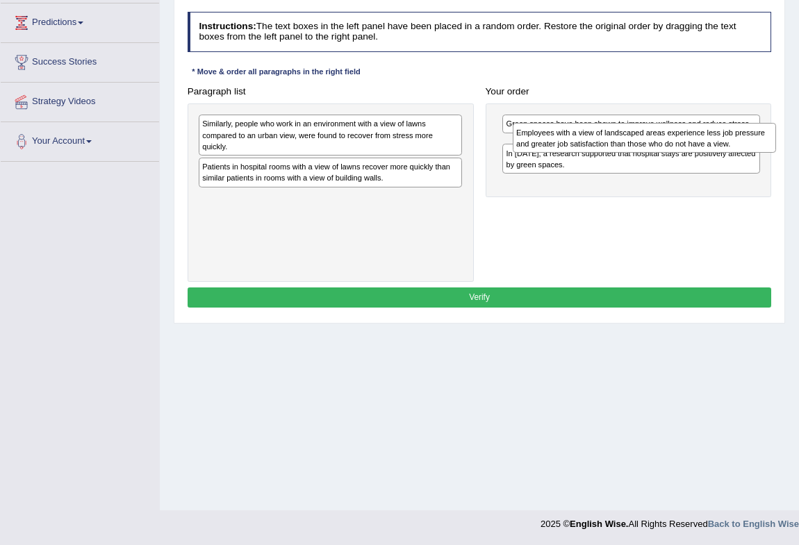
drag, startPoint x: 350, startPoint y: 163, endPoint x: 722, endPoint y: 179, distance: 372.5
click at [722, 179] on div "Paragraph list Employees with a view of landscaped areas experience less job pr…" at bounding box center [479, 181] width 596 height 201
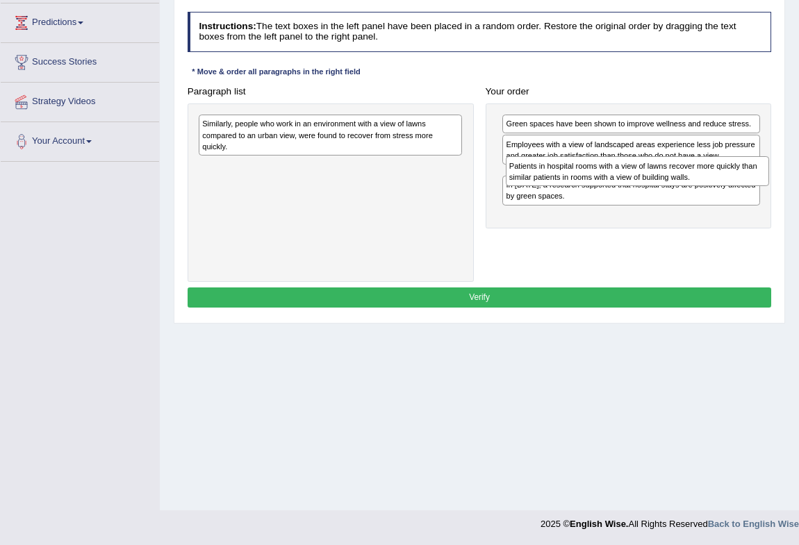
drag, startPoint x: 337, startPoint y: 203, endPoint x: 701, endPoint y: 215, distance: 364.1
click at [701, 215] on div "Paragraph list Similarly, people who work in an environment with a view of lawn…" at bounding box center [479, 181] width 596 height 201
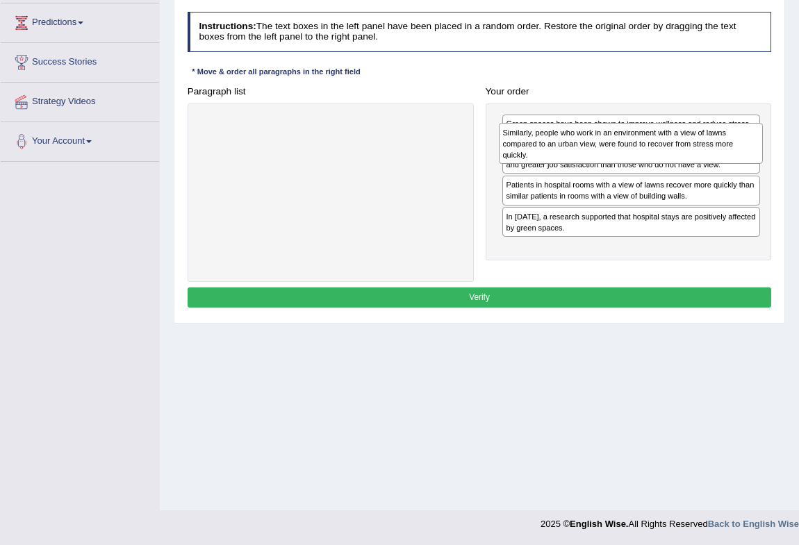
drag, startPoint x: 382, startPoint y: 169, endPoint x: 738, endPoint y: 185, distance: 356.6
click at [738, 164] on div "Similarly, people who work in an environment with a view of lawns compared to a…" at bounding box center [631, 143] width 264 height 41
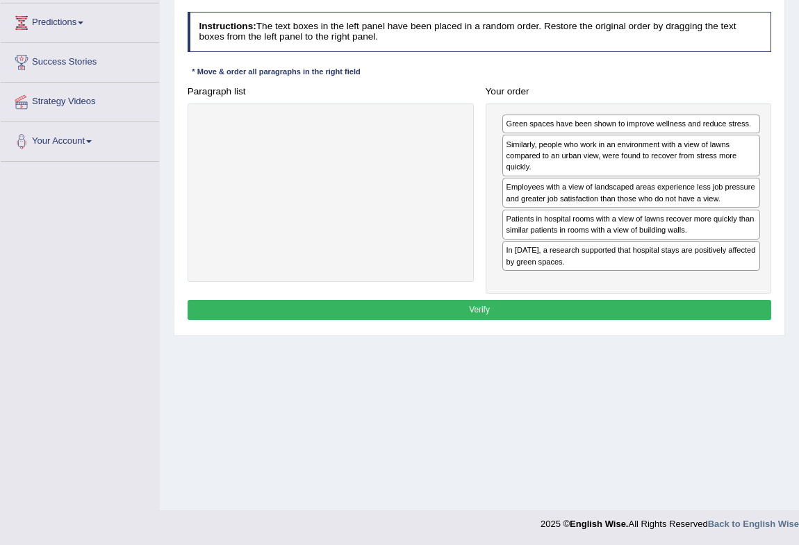
click at [524, 330] on div "Instructions: The text boxes in the left panel have been placed in a random ord…" at bounding box center [479, 168] width 590 height 324
click at [522, 320] on button "Verify" at bounding box center [479, 310] width 584 height 20
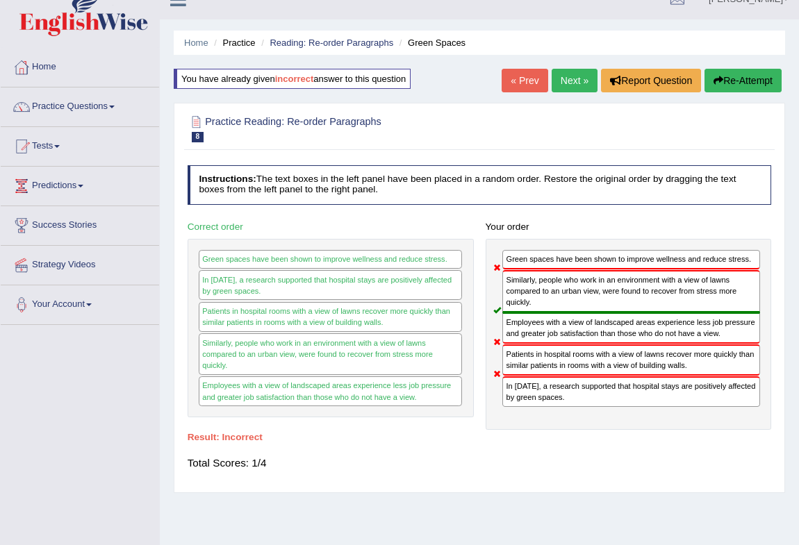
scroll to position [0, 0]
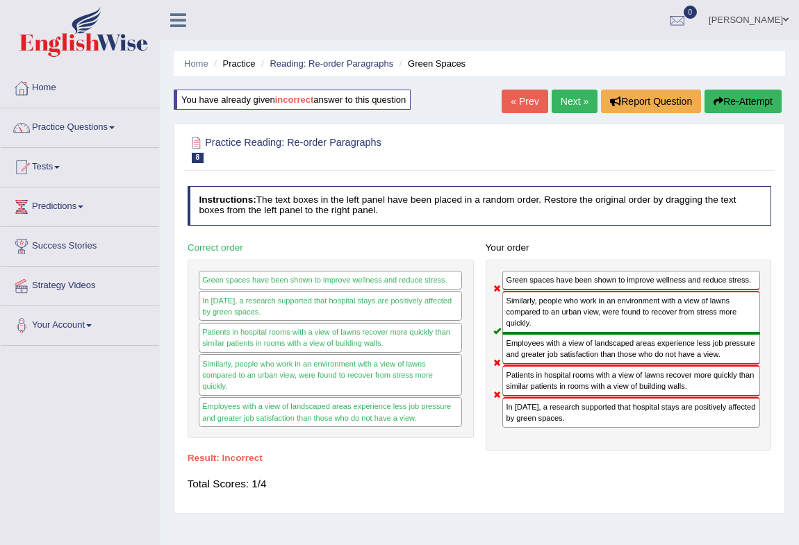
click at [736, 88] on div "Home Practice Reading: Re-order Paragraphs Green Spaces You have already given …" at bounding box center [479, 347] width 639 height 694
click at [735, 90] on button "Re-Attempt" at bounding box center [742, 102] width 77 height 24
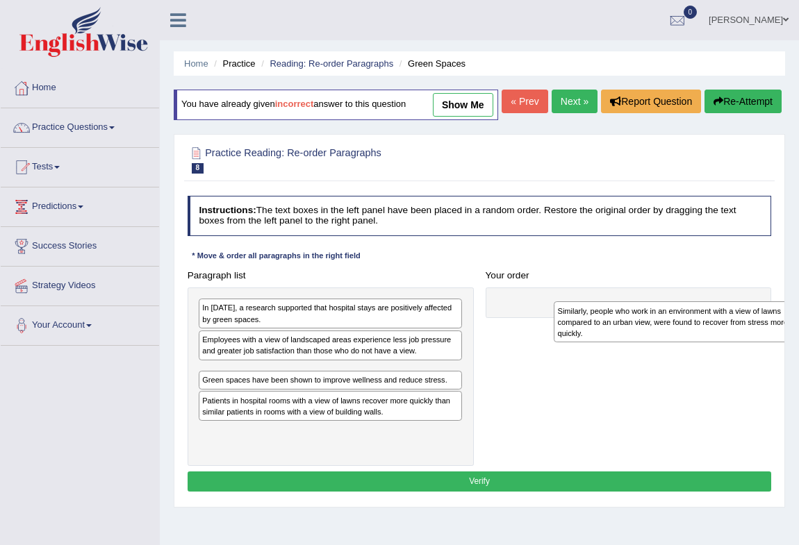
drag, startPoint x: 242, startPoint y: 408, endPoint x: 644, endPoint y: 346, distance: 406.8
click at [652, 342] on div "Similarly, people who work in an environment with a view of lawns compared to a…" at bounding box center [685, 321] width 264 height 41
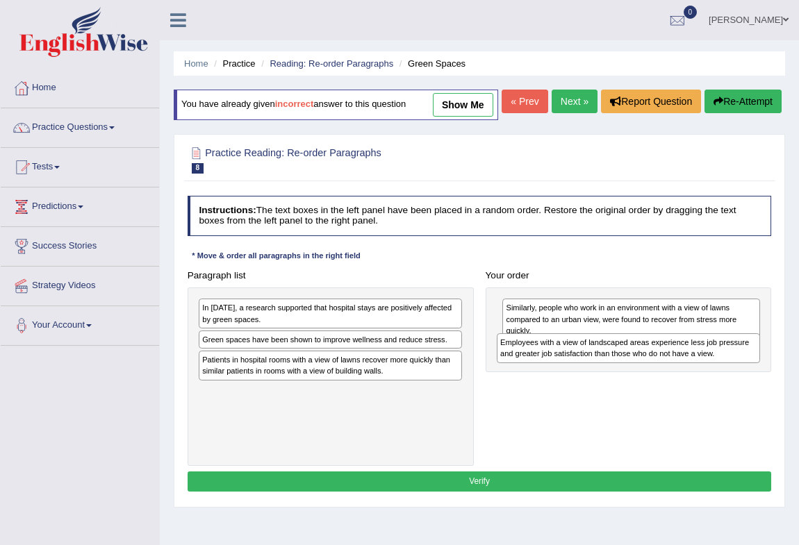
drag, startPoint x: 262, startPoint y: 378, endPoint x: 617, endPoint y: 393, distance: 355.2
click at [617, 394] on div "Paragraph list In 2002, a research supported that hospital stays are positively…" at bounding box center [479, 365] width 596 height 201
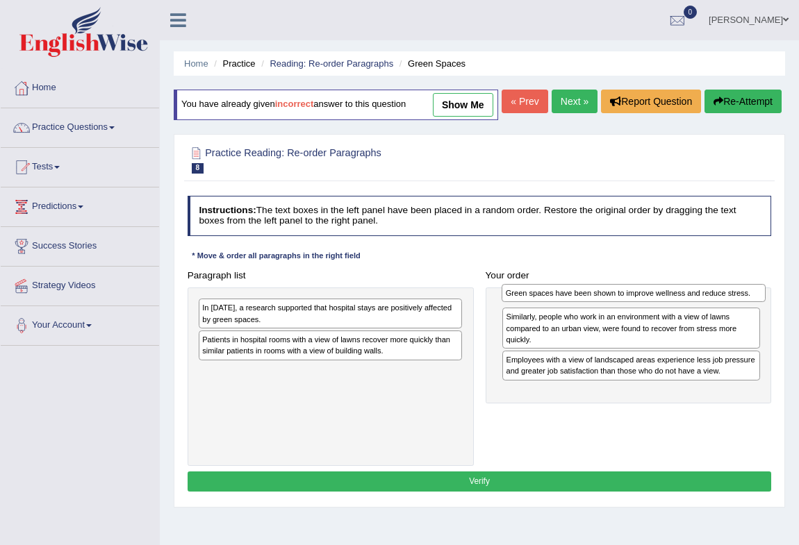
drag, startPoint x: 272, startPoint y: 368, endPoint x: 631, endPoint y: 325, distance: 362.3
click at [631, 303] on div "Green spaces have been shown to improve wellness and reduce stress." at bounding box center [633, 293] width 264 height 19
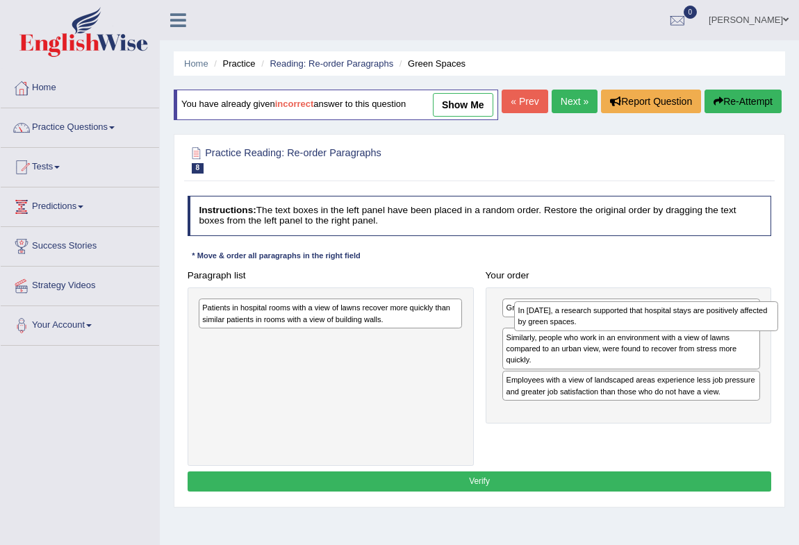
drag, startPoint x: 222, startPoint y: 344, endPoint x: 596, endPoint y: 353, distance: 374.4
click at [596, 331] on div "In 2002, a research supported that hospital stays are positively affected by gr…" at bounding box center [646, 316] width 264 height 30
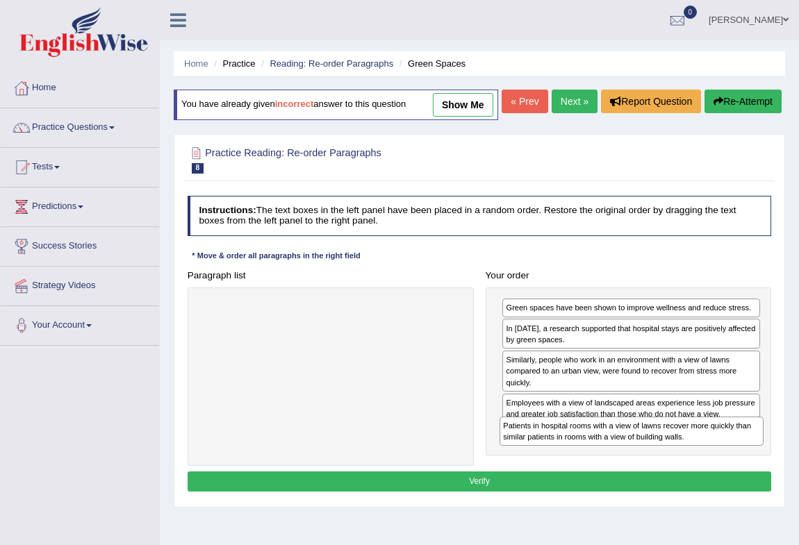
drag, startPoint x: 321, startPoint y: 342, endPoint x: 678, endPoint y: 486, distance: 385.0
click at [678, 466] on div "Paragraph list Patients in hospital rooms with a view of lawns recover more qui…" at bounding box center [479, 365] width 596 height 201
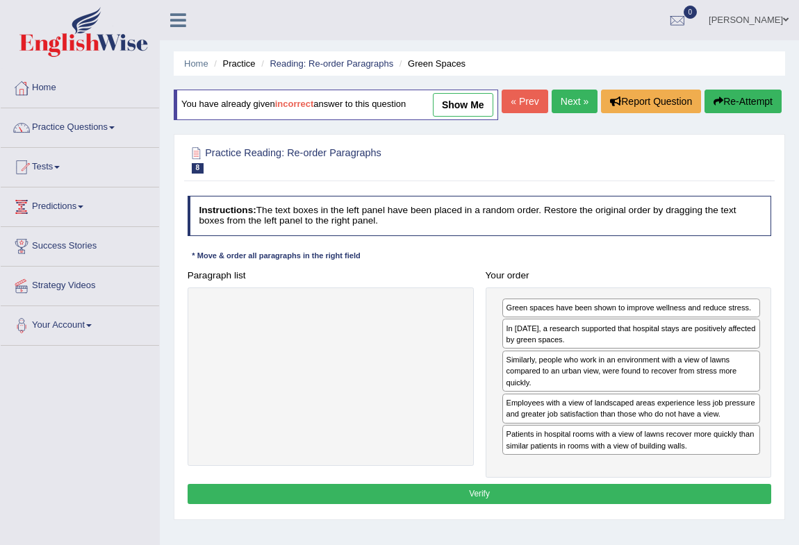
click at [481, 504] on button "Verify" at bounding box center [479, 494] width 584 height 20
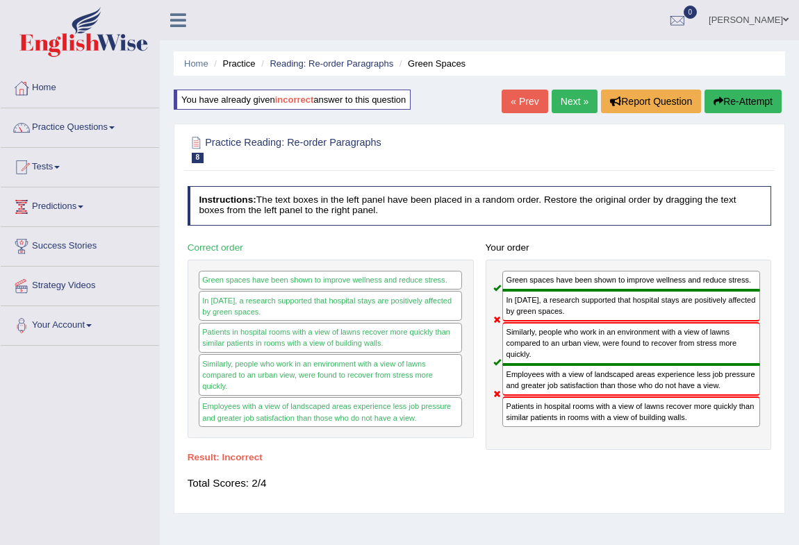
click at [757, 101] on button "Re-Attempt" at bounding box center [742, 102] width 77 height 24
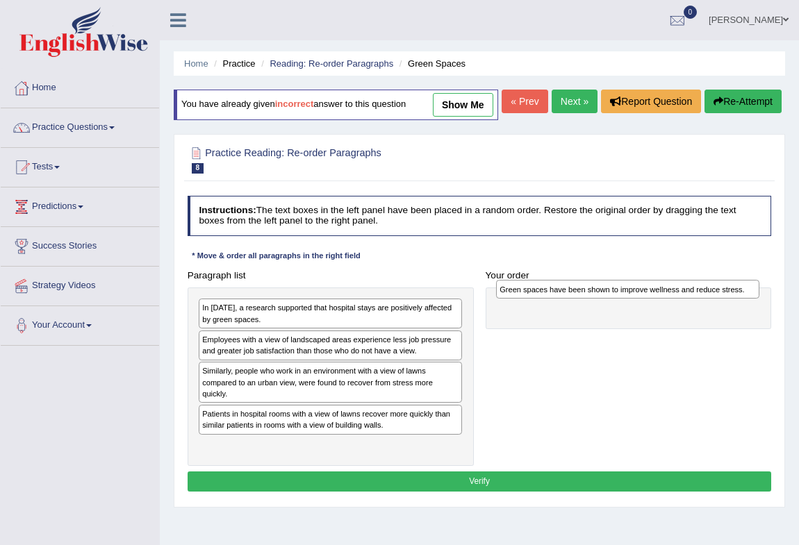
drag, startPoint x: 285, startPoint y: 444, endPoint x: 638, endPoint y: 323, distance: 373.1
click at [638, 299] on div "Green spaces have been shown to improve wellness and reduce stress." at bounding box center [628, 289] width 264 height 19
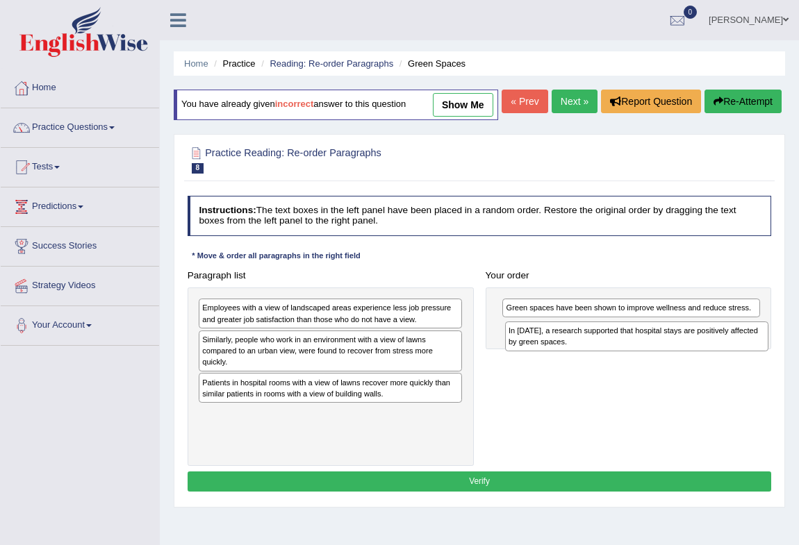
drag, startPoint x: 332, startPoint y: 342, endPoint x: 695, endPoint y: 375, distance: 364.6
click at [695, 351] on div "In [DATE], a research supported that hospital stays are positively affected by …" at bounding box center [637, 336] width 264 height 30
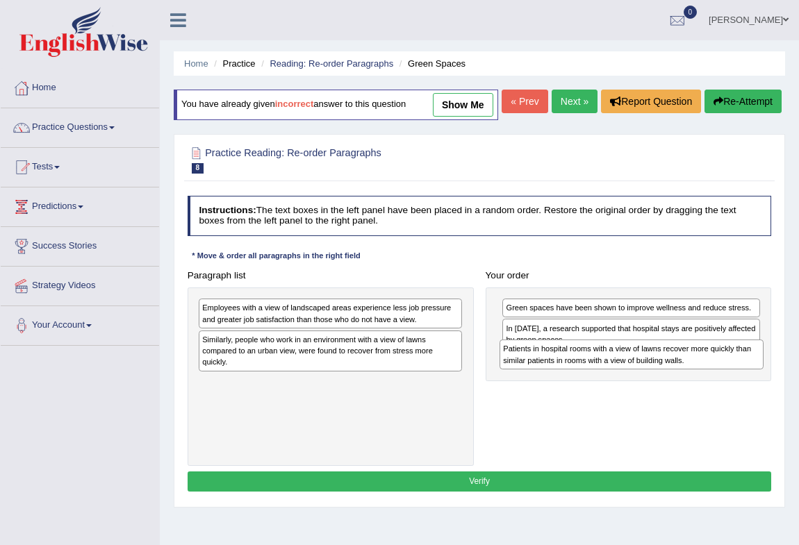
drag, startPoint x: 226, startPoint y: 414, endPoint x: 583, endPoint y: 394, distance: 357.5
click at [583, 369] on div "Patients in hospital rooms with a view of lawns recover more quickly than simil…" at bounding box center [631, 355] width 264 height 30
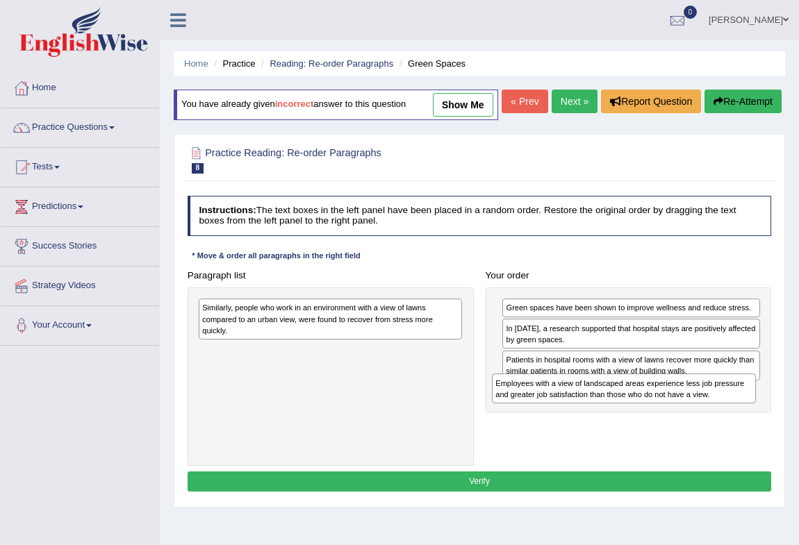
drag, startPoint x: 337, startPoint y: 346, endPoint x: 693, endPoint y: 443, distance: 368.6
click at [693, 443] on div "Paragraph list Employees with a view of landscaped areas experience less job pr…" at bounding box center [479, 365] width 596 height 201
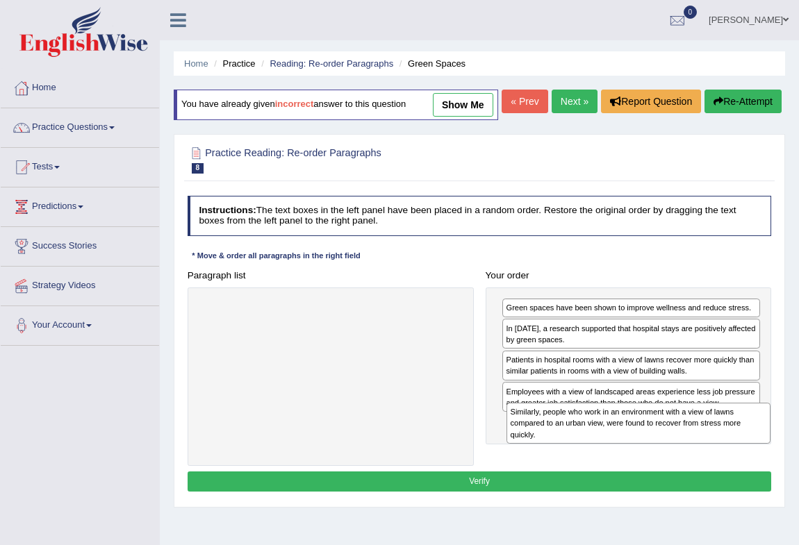
drag, startPoint x: 350, startPoint y: 349, endPoint x: 715, endPoint y: 477, distance: 387.2
click at [715, 466] on div "Paragraph list Similarly, people who work in an environment with a view of lawn…" at bounding box center [479, 365] width 596 height 201
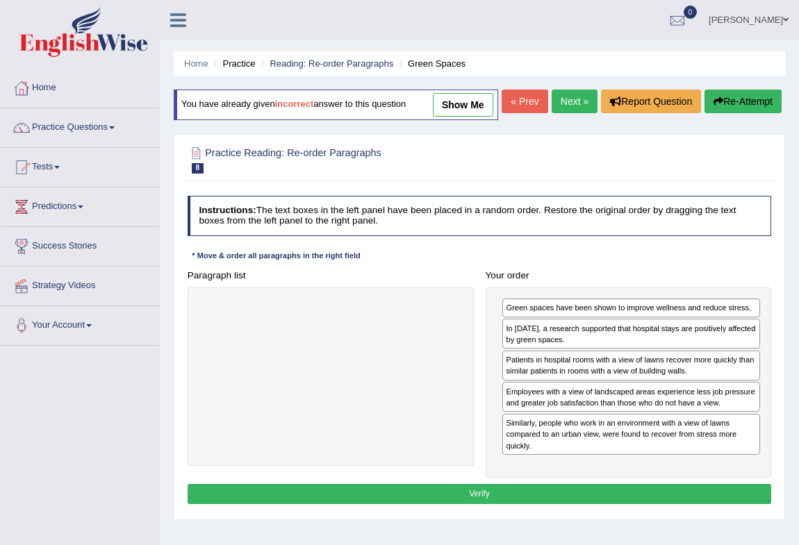
click at [574, 504] on button "Verify" at bounding box center [479, 494] width 584 height 20
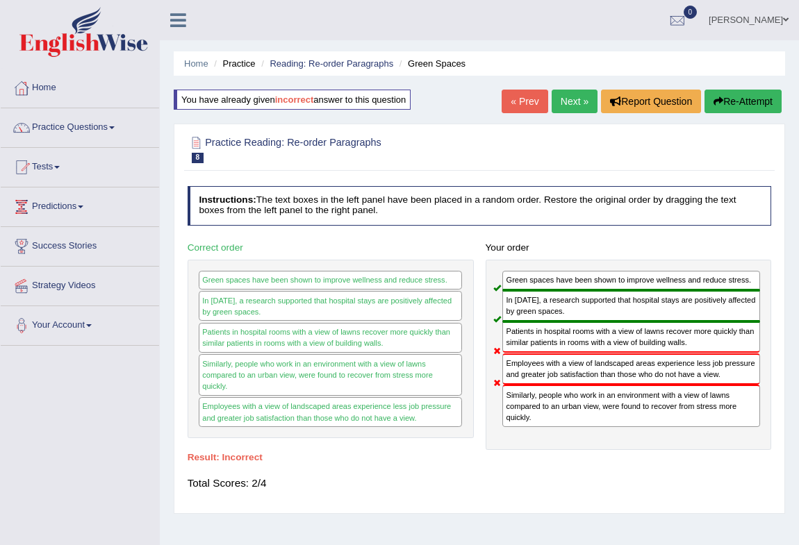
click at [767, 96] on button "Re-Attempt" at bounding box center [742, 102] width 77 height 24
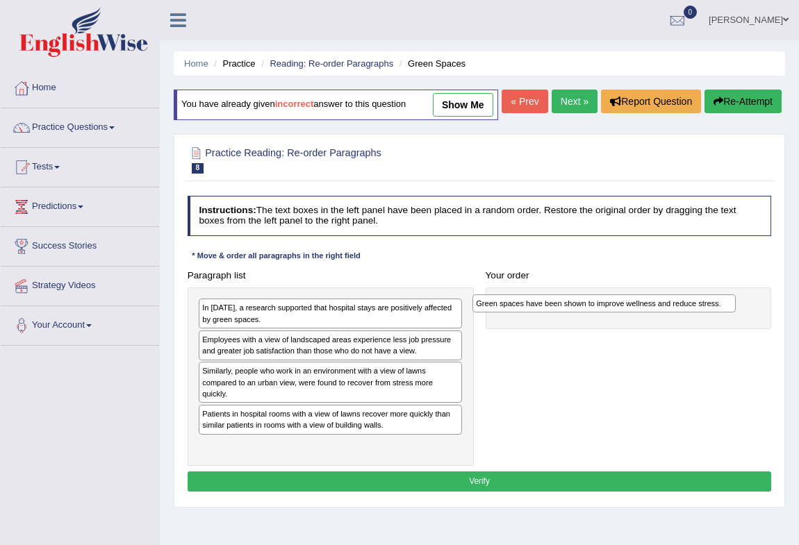
drag, startPoint x: 292, startPoint y: 444, endPoint x: 617, endPoint y: 340, distance: 341.5
click at [617, 340] on div "Paragraph list In [DATE], a research supported that hospital stays are positive…" at bounding box center [479, 365] width 596 height 201
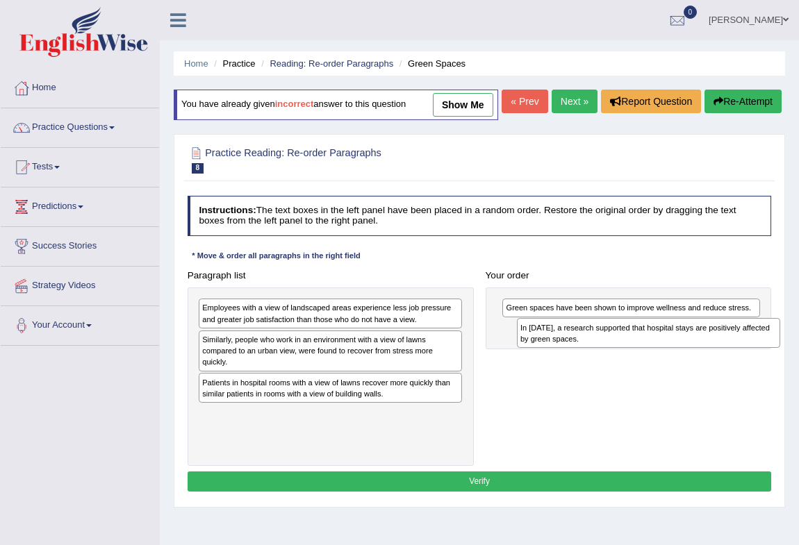
drag, startPoint x: 265, startPoint y: 340, endPoint x: 642, endPoint y: 369, distance: 378.2
click at [642, 348] on div "In [DATE], a research supported that hospital stays are positively affected by …" at bounding box center [649, 333] width 264 height 30
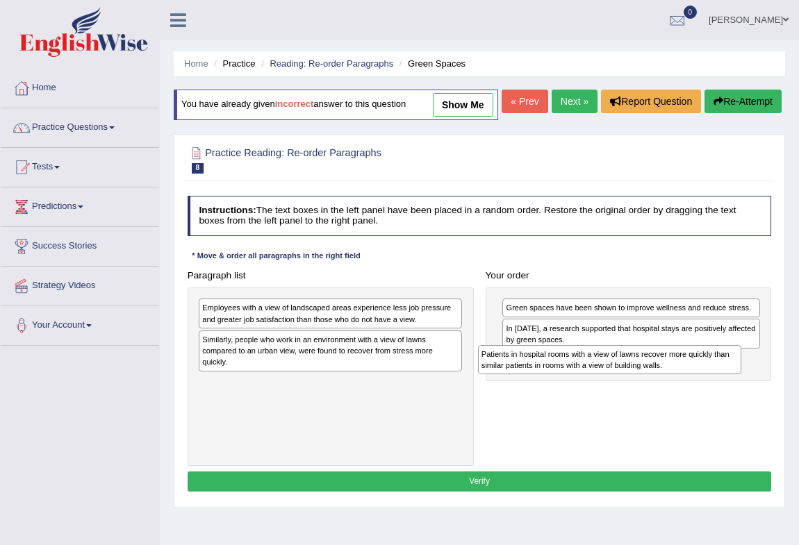
drag, startPoint x: 317, startPoint y: 414, endPoint x: 649, endPoint y: 400, distance: 331.5
click at [649, 375] on div "Patients in hospital rooms with a view of lawns recover more quickly than simil…" at bounding box center [610, 360] width 264 height 30
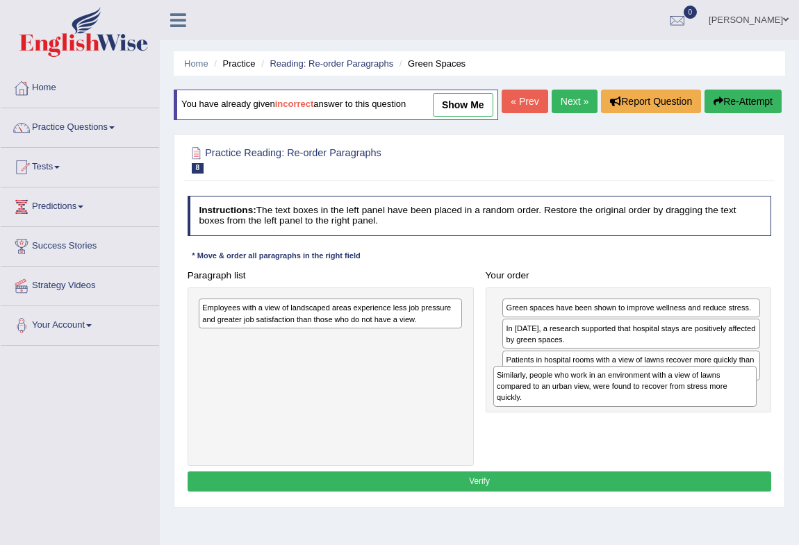
drag, startPoint x: 340, startPoint y: 378, endPoint x: 689, endPoint y: 432, distance: 353.3
click at [689, 407] on div "Similarly, people who work in an environment with a view of lawns compared to a…" at bounding box center [625, 386] width 264 height 41
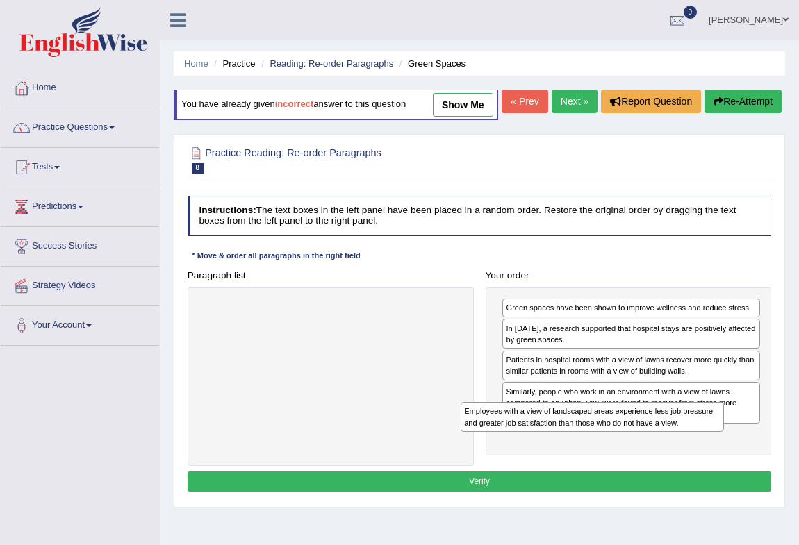
drag, startPoint x: 333, startPoint y: 345, endPoint x: 666, endPoint y: 492, distance: 364.4
click at [661, 466] on div "Paragraph list Employees with a view of landscaped areas experience less job pr…" at bounding box center [479, 365] width 596 height 201
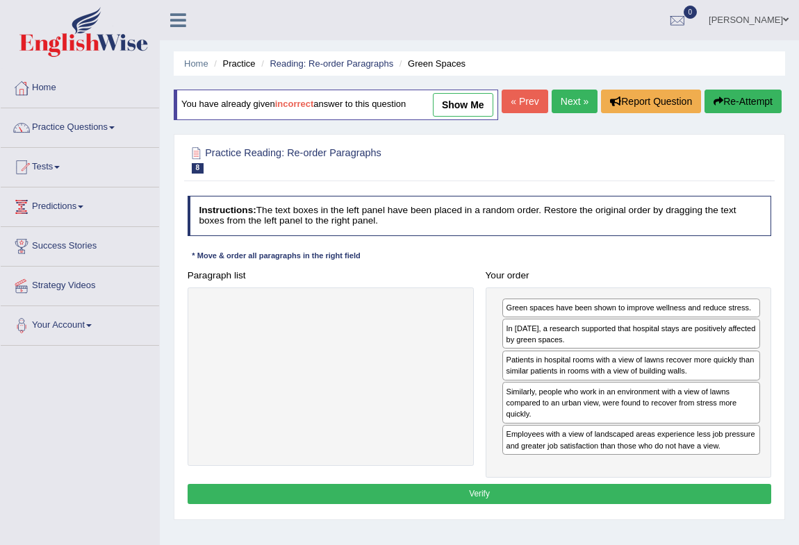
drag, startPoint x: 666, startPoint y: 492, endPoint x: 694, endPoint y: 503, distance: 30.3
click at [694, 478] on div "Paragraph list Correct order Green spaces have been shown to improve wellness a…" at bounding box center [479, 371] width 596 height 213
click at [495, 504] on button "Verify" at bounding box center [479, 494] width 584 height 20
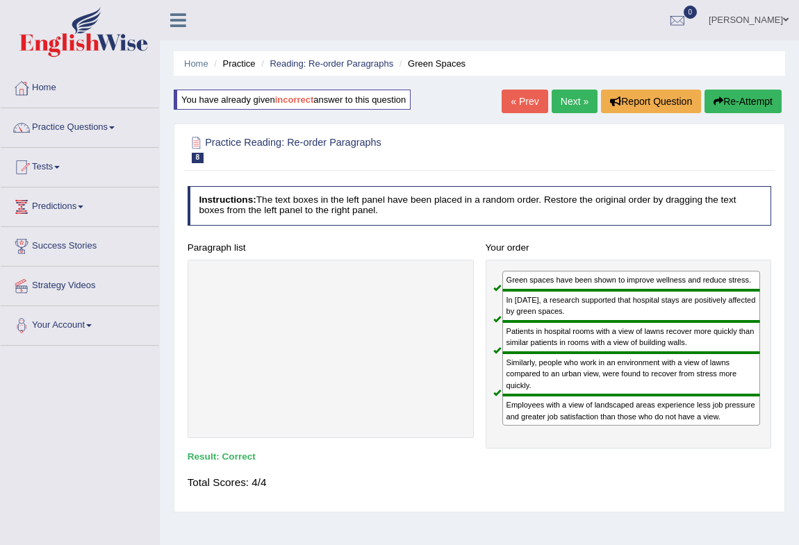
click at [567, 103] on link "Next »" at bounding box center [574, 102] width 46 height 24
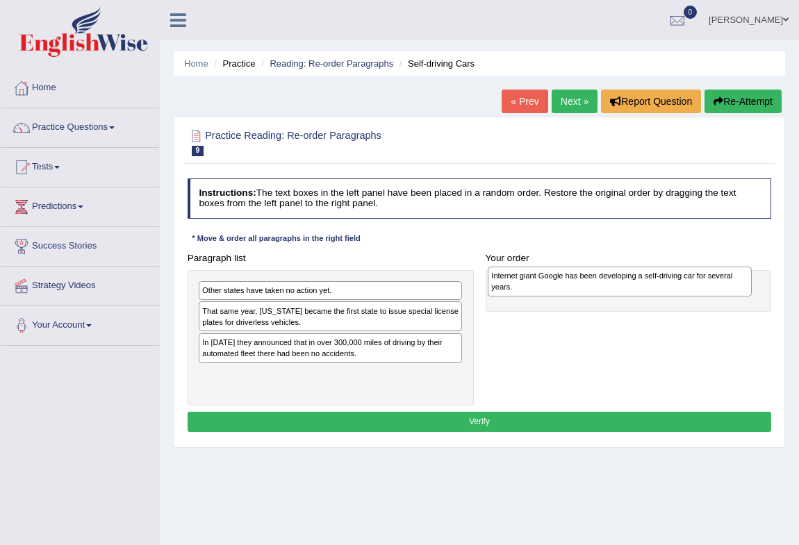
drag, startPoint x: 353, startPoint y: 353, endPoint x: 697, endPoint y: 290, distance: 350.2
click at [697, 290] on div "Internet giant Google has been developing a self-driving car for several years." at bounding box center [619, 282] width 264 height 30
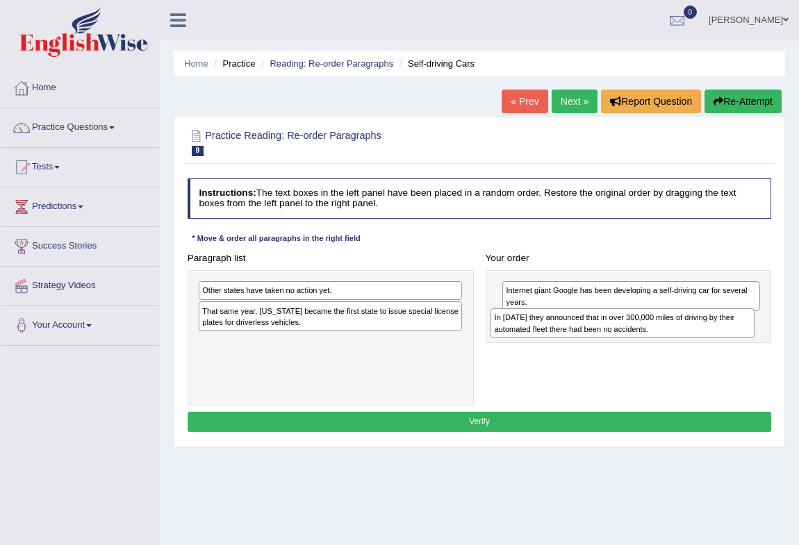
drag, startPoint x: 327, startPoint y: 347, endPoint x: 677, endPoint y: 333, distance: 350.2
click at [675, 333] on div "In 2012 they announced that in over 300,000 miles of driving by their automated…" at bounding box center [622, 323] width 264 height 30
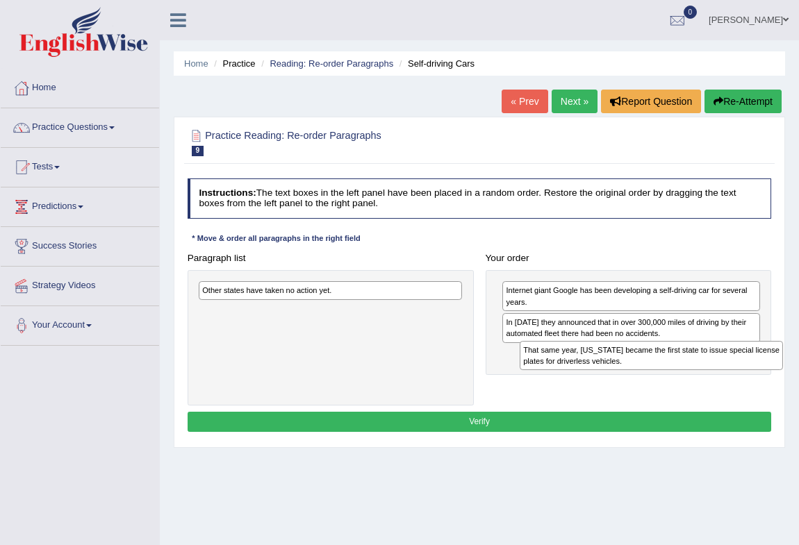
drag, startPoint x: 271, startPoint y: 321, endPoint x: 649, endPoint y: 376, distance: 382.4
click at [649, 376] on div "Paragraph list Other states have taken no action yet. That same year, Nevada be…" at bounding box center [479, 327] width 596 height 158
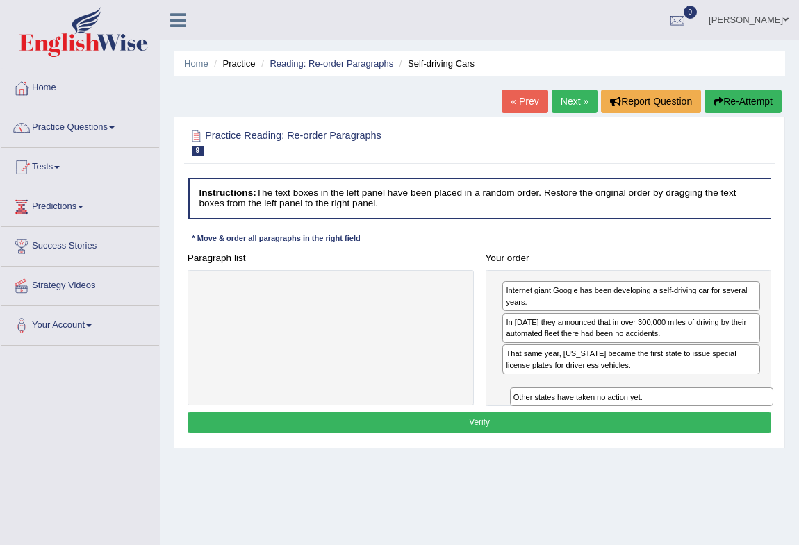
drag, startPoint x: 333, startPoint y: 291, endPoint x: 701, endPoint y: 422, distance: 391.4
click at [701, 422] on div "Instructions: The text boxes in the left panel have been placed in a random ord…" at bounding box center [479, 307] width 590 height 269
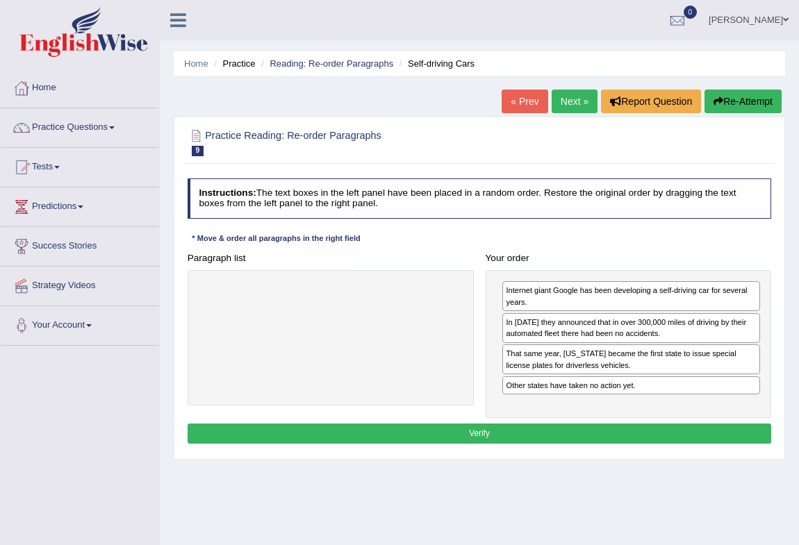
click at [487, 431] on button "Verify" at bounding box center [479, 434] width 584 height 20
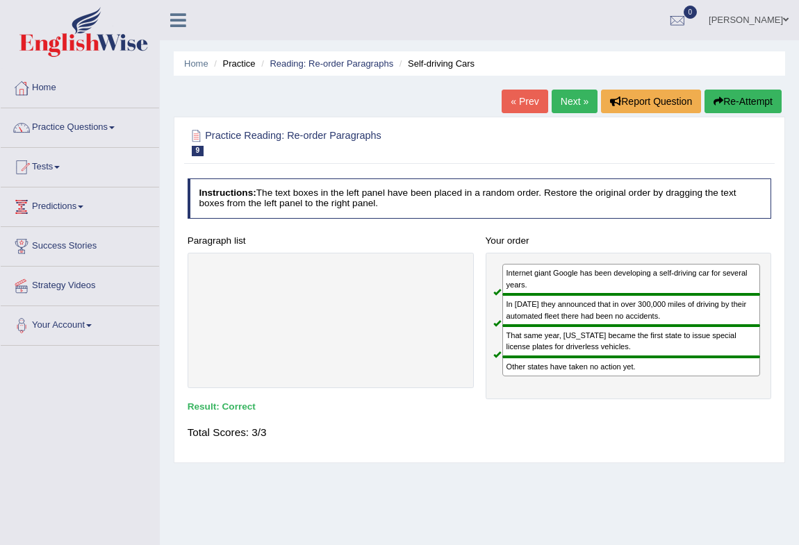
click at [583, 103] on link "Next »" at bounding box center [574, 102] width 46 height 24
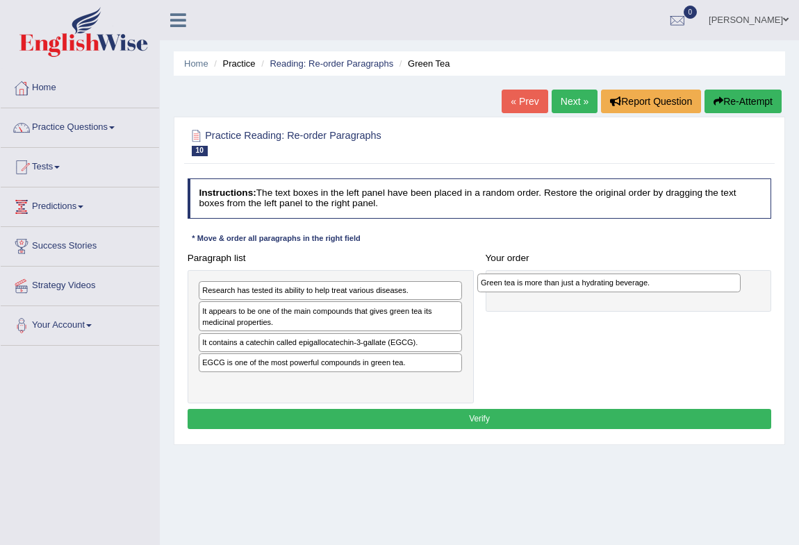
drag, startPoint x: 290, startPoint y: 385, endPoint x: 621, endPoint y: 290, distance: 344.6
click at [621, 290] on div "Green tea is more than just a hydrating beverage." at bounding box center [609, 283] width 264 height 19
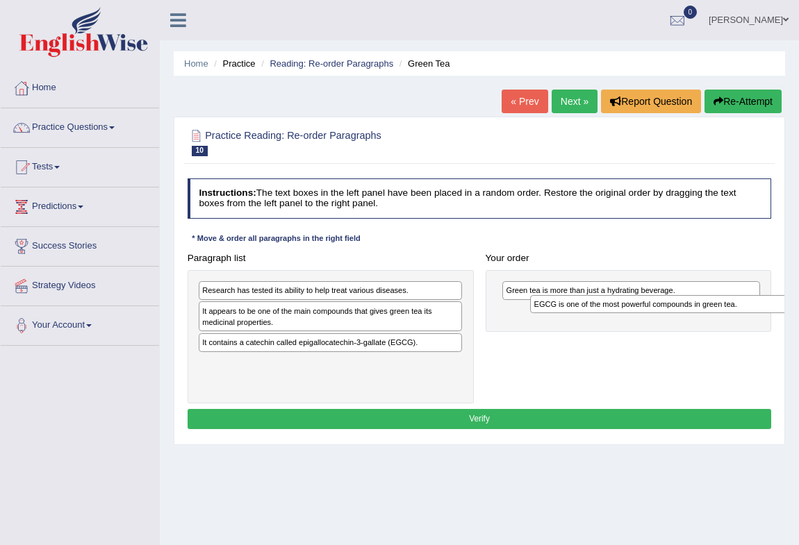
drag, startPoint x: 303, startPoint y: 368, endPoint x: 696, endPoint y: 318, distance: 396.2
click at [696, 318] on div "Paragraph list Research has tested its ability to help treat various diseases. …" at bounding box center [479, 326] width 596 height 156
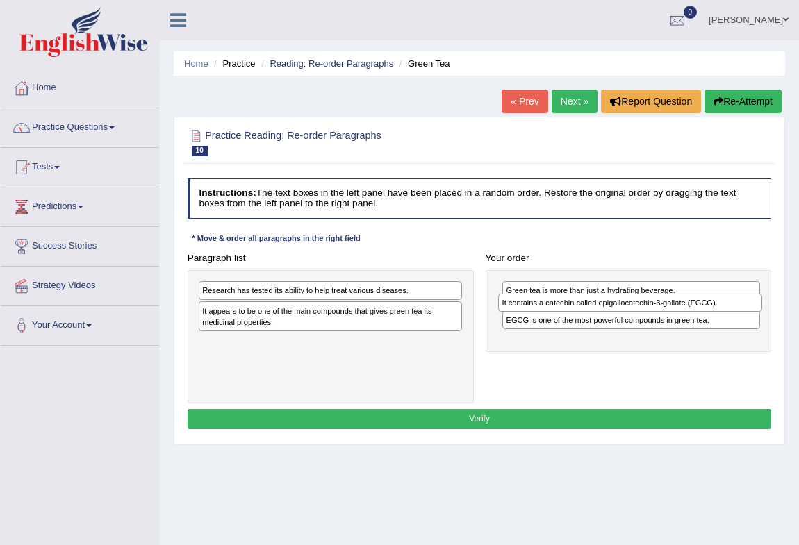
drag, startPoint x: 304, startPoint y: 346, endPoint x: 660, endPoint y: 315, distance: 356.9
click at [660, 315] on div "Paragraph list Research has tested its ability to help treat various diseases. …" at bounding box center [479, 326] width 596 height 156
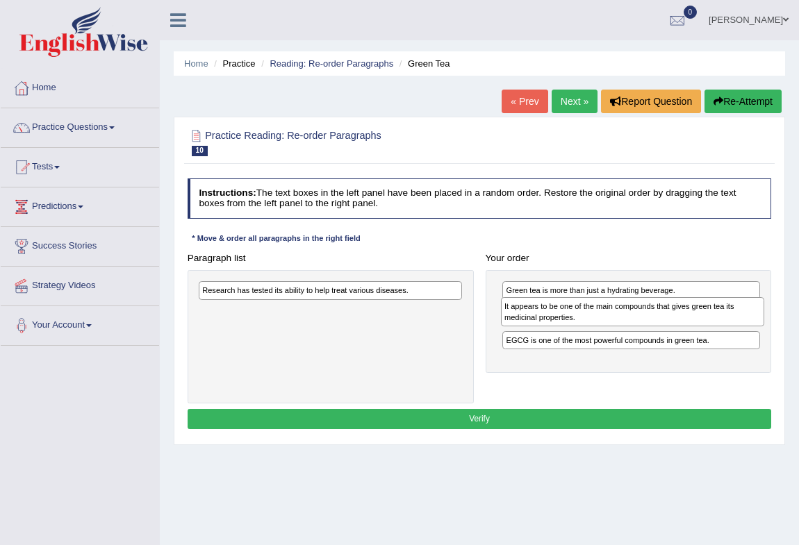
drag, startPoint x: 295, startPoint y: 320, endPoint x: 653, endPoint y: 324, distance: 358.3
click at [653, 324] on div "It appears to be one of the main compounds that gives green tea its medicinal p…" at bounding box center [633, 312] width 264 height 30
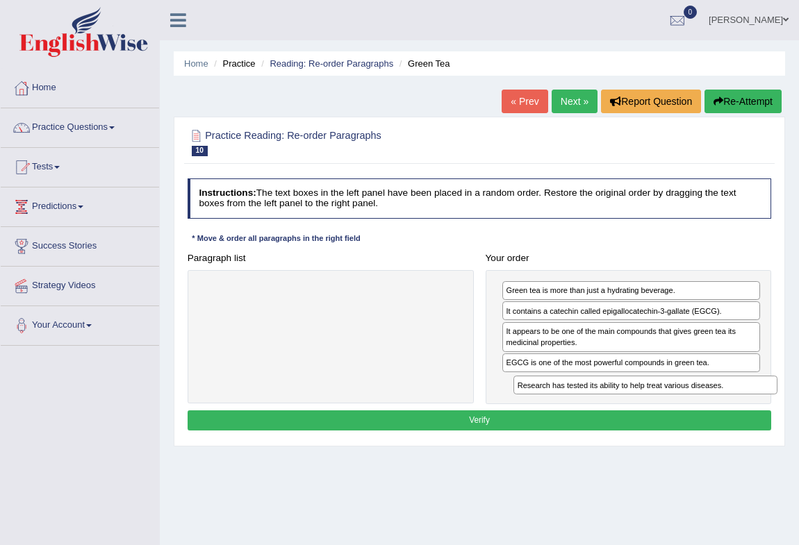
drag, startPoint x: 385, startPoint y: 288, endPoint x: 758, endPoint y: 406, distance: 391.6
click at [758, 406] on div "Instructions: The text boxes in the left panel have been placed in a random ord…" at bounding box center [479, 306] width 590 height 267
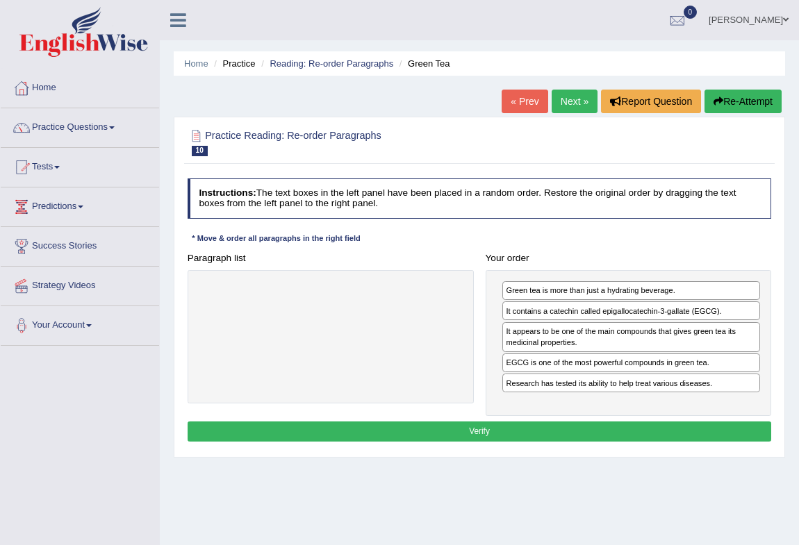
click at [502, 430] on button "Verify" at bounding box center [479, 431] width 584 height 20
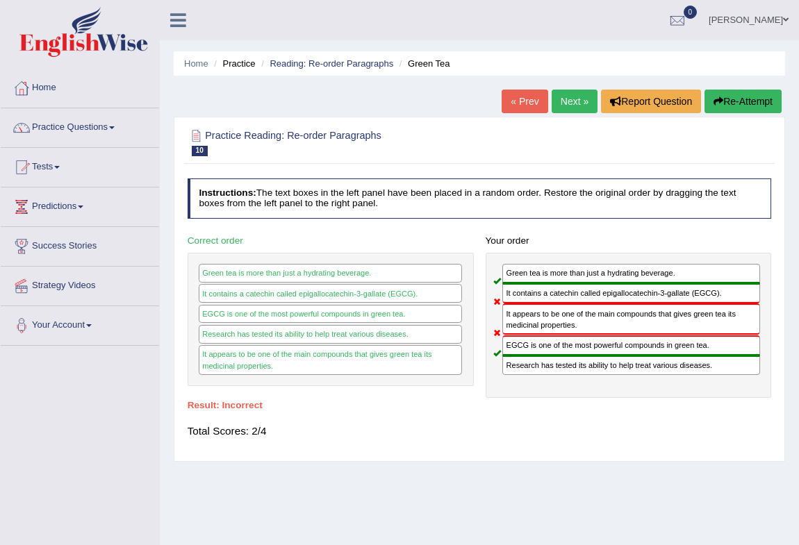
click at [737, 103] on button "Re-Attempt" at bounding box center [742, 102] width 77 height 24
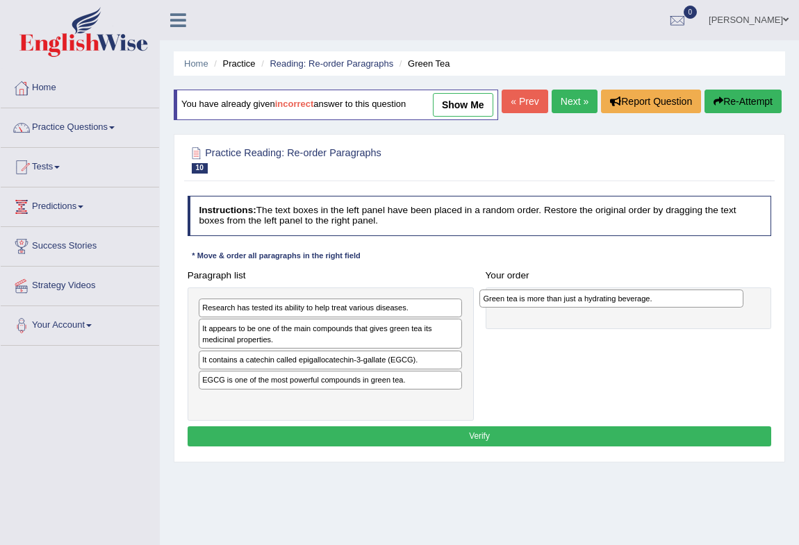
drag, startPoint x: 276, startPoint y: 430, endPoint x: 610, endPoint y: 333, distance: 347.2
click at [610, 308] on div "Green tea is more than just a hydrating beverage." at bounding box center [611, 299] width 264 height 19
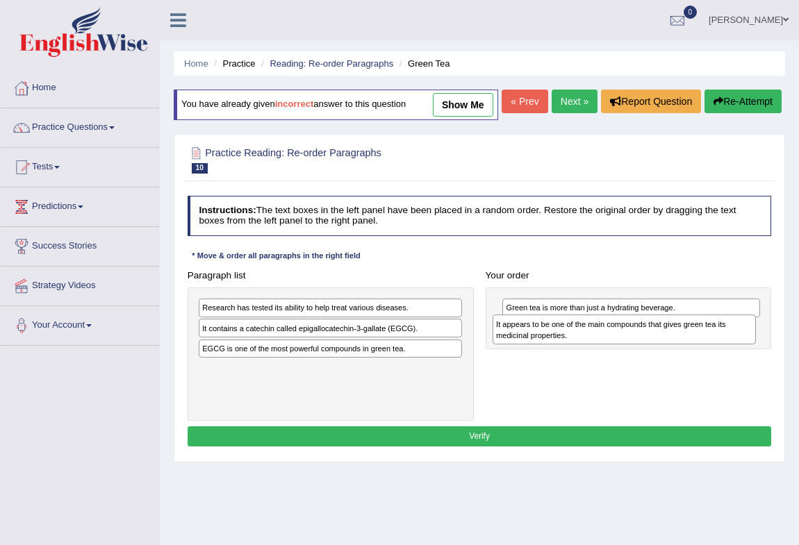
drag, startPoint x: 278, startPoint y: 360, endPoint x: 627, endPoint y: 365, distance: 348.6
click at [627, 344] on div "It appears to be one of the main compounds that gives green tea its medicinal p…" at bounding box center [624, 330] width 264 height 30
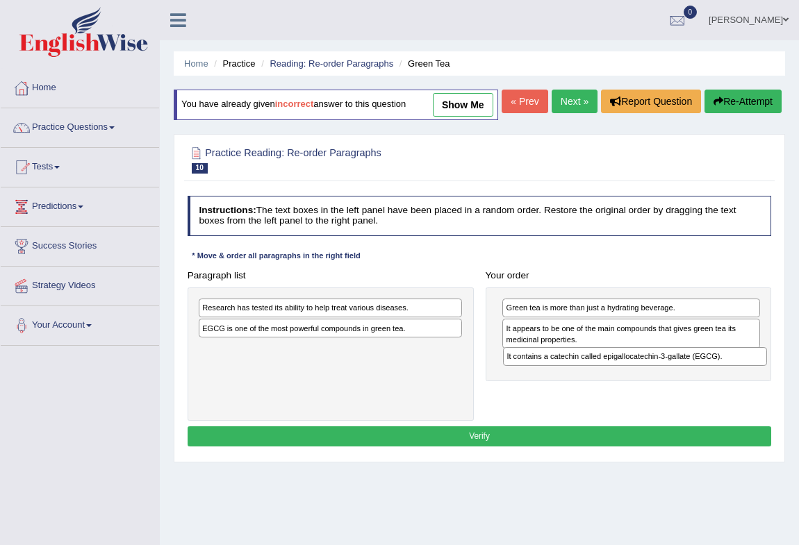
drag, startPoint x: 335, startPoint y: 356, endPoint x: 696, endPoint y: 399, distance: 363.6
click at [696, 399] on div "Paragraph list Research has tested its ability to help treat various diseases. …" at bounding box center [479, 343] width 596 height 156
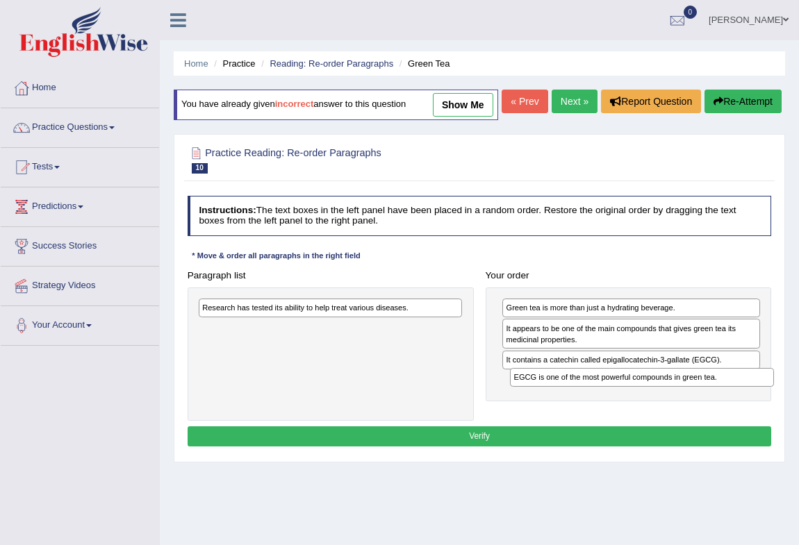
drag, startPoint x: 340, startPoint y: 358, endPoint x: 709, endPoint y: 425, distance: 375.5
click at [709, 421] on div "Paragraph list Research has tested its ability to help treat various diseases. …" at bounding box center [479, 343] width 596 height 156
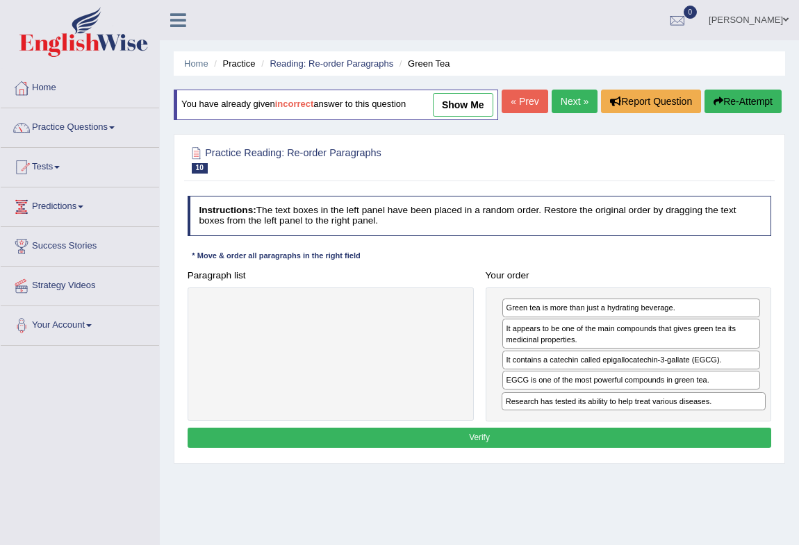
drag, startPoint x: 312, startPoint y: 333, endPoint x: 672, endPoint y: 449, distance: 377.9
click at [672, 449] on div "Instructions: The text boxes in the left panel have been placed in a random ord…" at bounding box center [479, 323] width 590 height 267
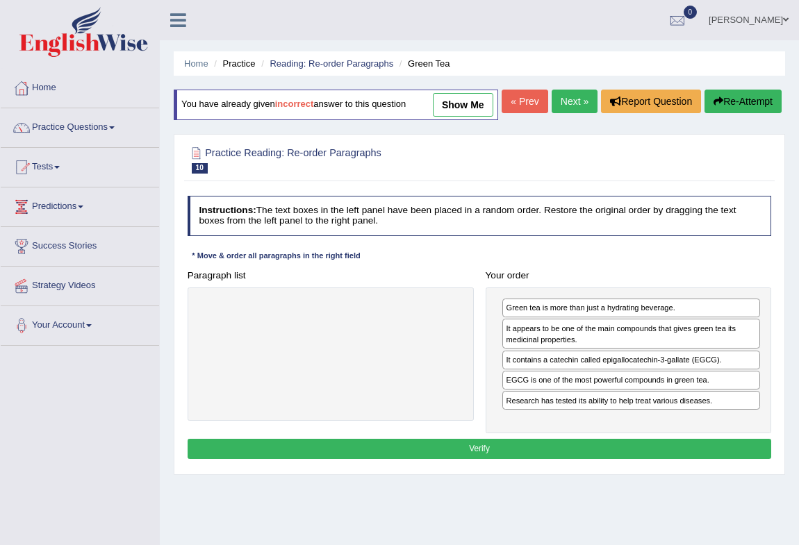
click at [455, 459] on button "Verify" at bounding box center [479, 449] width 584 height 20
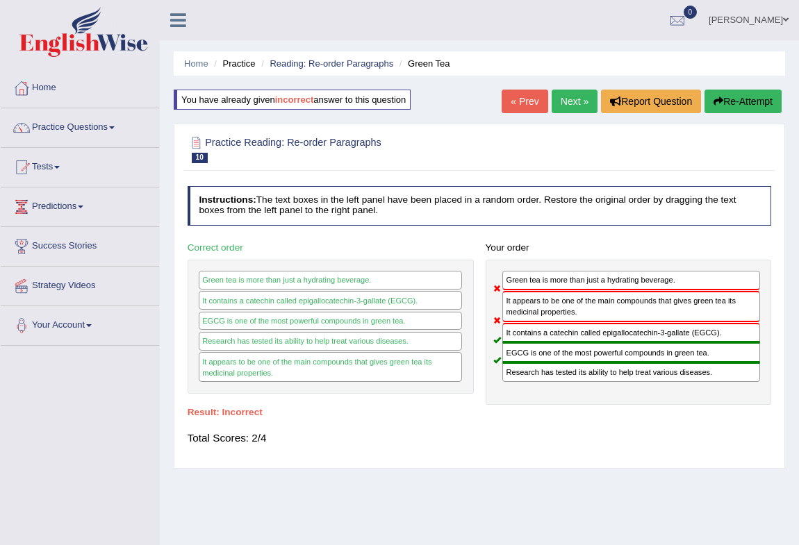
click at [713, 97] on icon "button" at bounding box center [718, 102] width 10 height 10
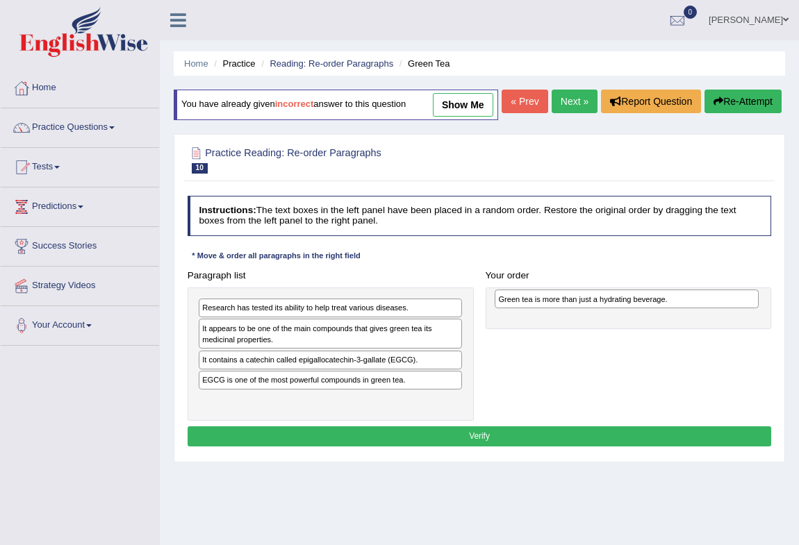
drag, startPoint x: 276, startPoint y: 428, endPoint x: 627, endPoint y: 332, distance: 364.4
click at [627, 308] on div "Green tea is more than just a hydrating beverage." at bounding box center [626, 299] width 264 height 19
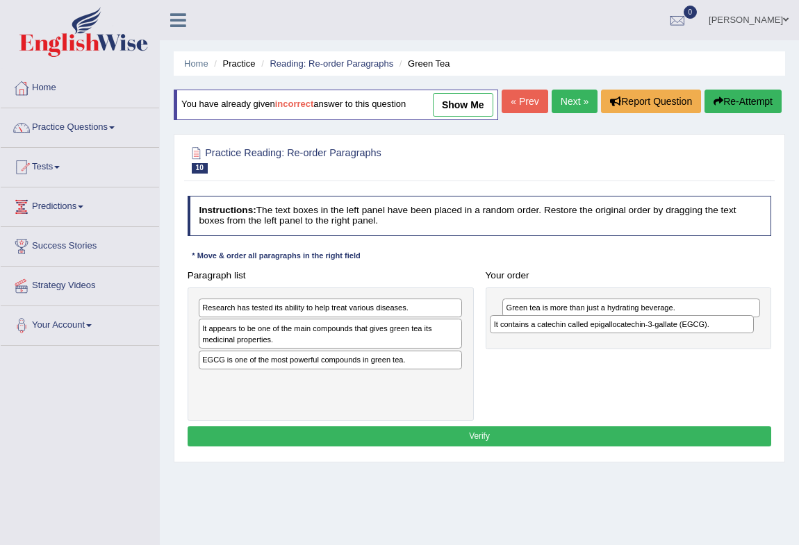
drag, startPoint x: 309, startPoint y: 388, endPoint x: 655, endPoint y: 362, distance: 346.8
click at [655, 362] on div "Paragraph list Research has tested its ability to help treat various diseases. …" at bounding box center [479, 343] width 596 height 156
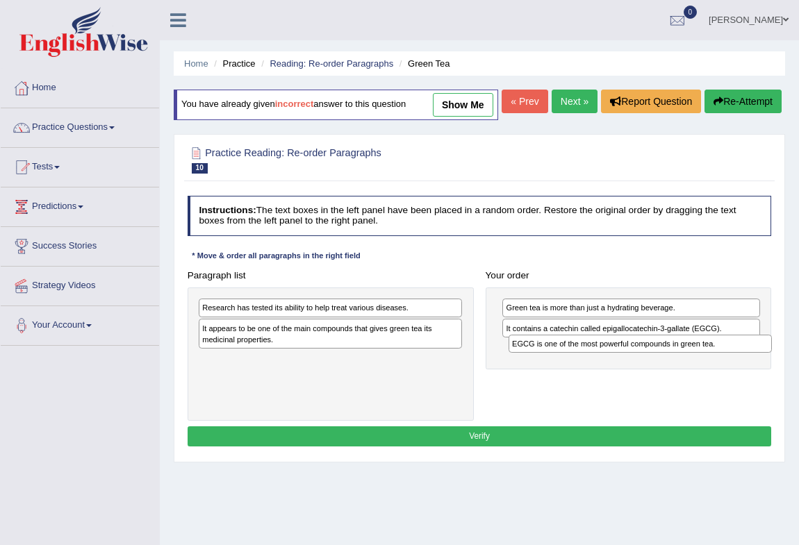
drag, startPoint x: 315, startPoint y: 392, endPoint x: 683, endPoint y: 388, distance: 367.3
click at [683, 388] on div "Paragraph list Research has tested its ability to help treat various diseases. …" at bounding box center [479, 343] width 596 height 156
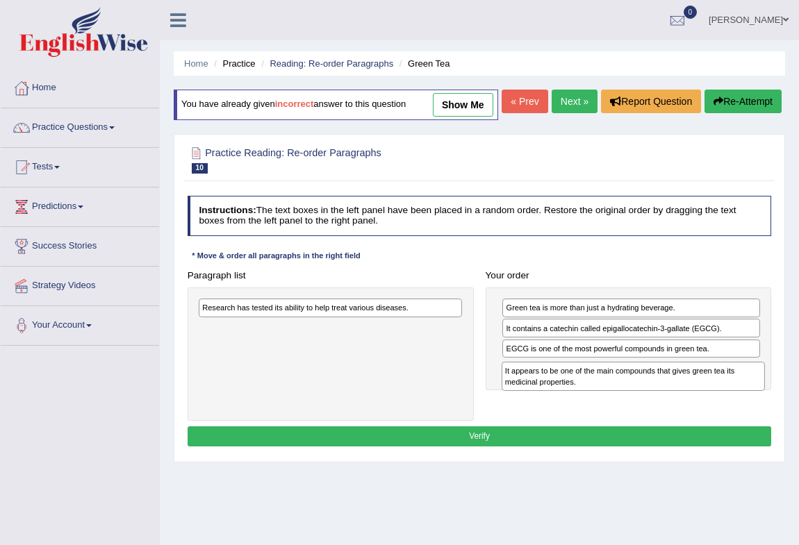
drag, startPoint x: 331, startPoint y: 357, endPoint x: 692, endPoint y: 412, distance: 365.3
click at [692, 392] on div "It appears to be one of the main compounds that gives green tea its medicinal p…" at bounding box center [633, 377] width 264 height 30
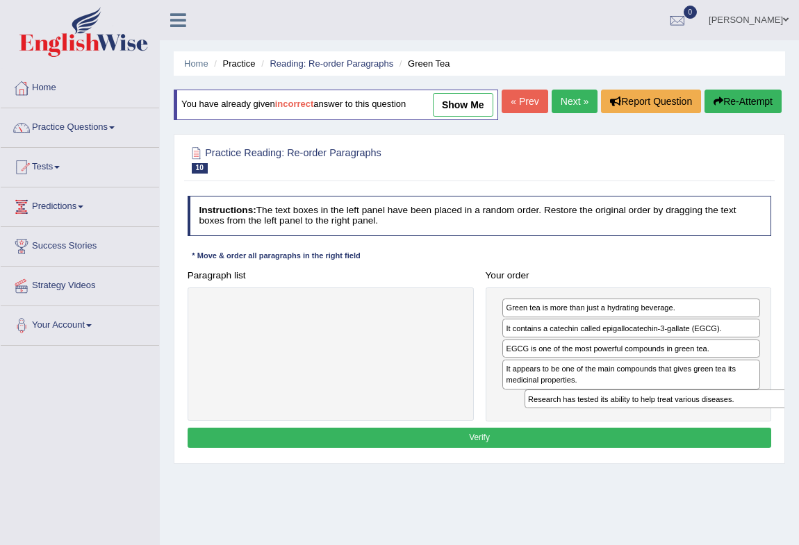
drag, startPoint x: 353, startPoint y: 338, endPoint x: 736, endPoint y: 451, distance: 399.0
click at [736, 451] on div "Instructions: The text boxes in the left panel have been placed in a random ord…" at bounding box center [479, 323] width 590 height 267
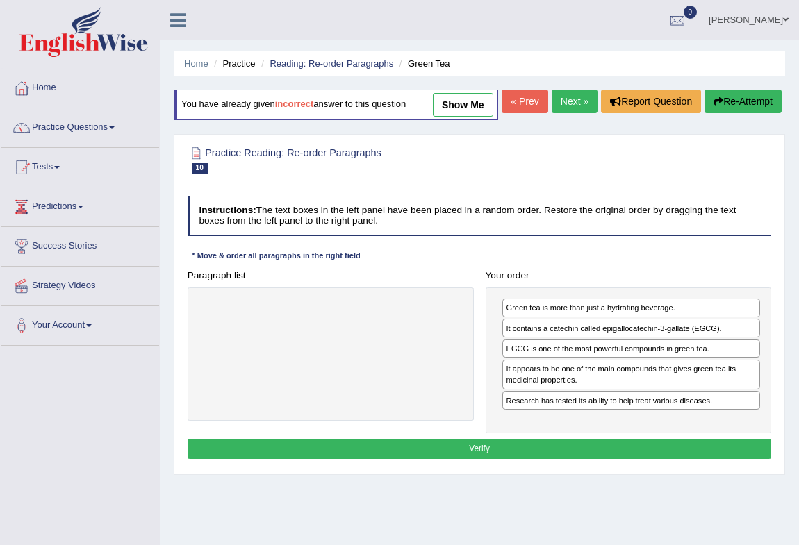
click at [553, 459] on button "Verify" at bounding box center [479, 449] width 584 height 20
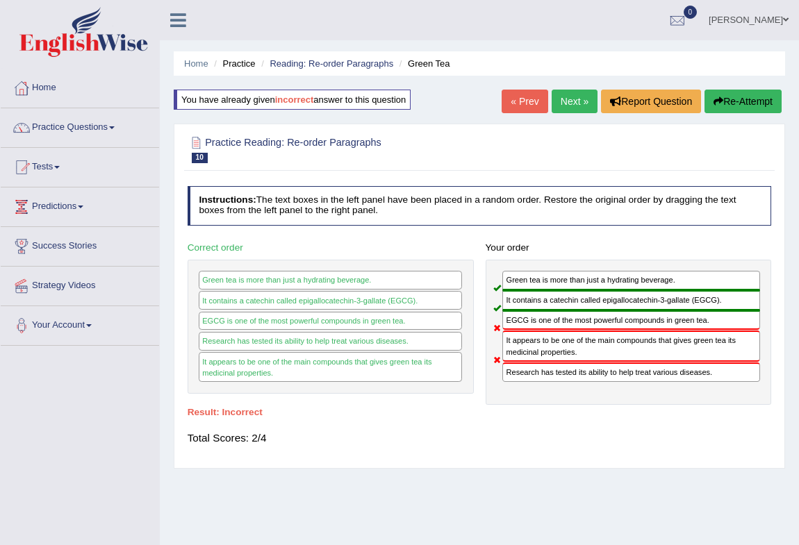
click at [751, 99] on button "Re-Attempt" at bounding box center [742, 102] width 77 height 24
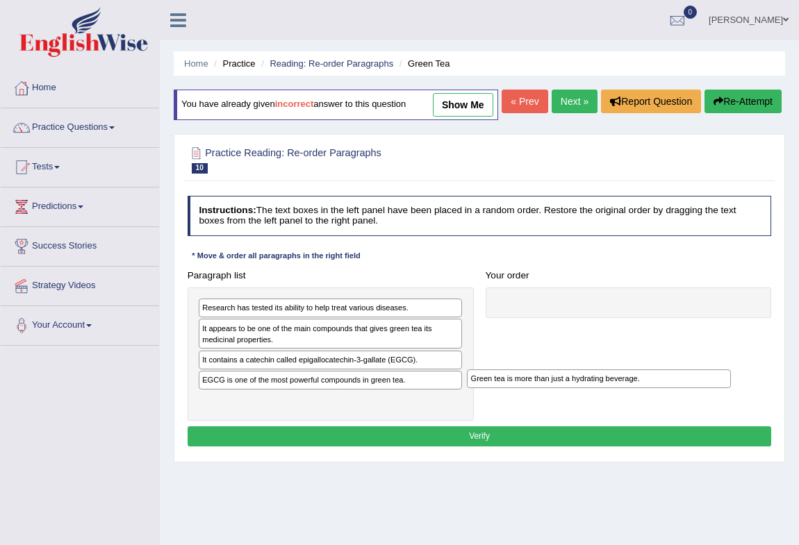
drag, startPoint x: 292, startPoint y: 429, endPoint x: 662, endPoint y: 382, distance: 373.1
click at [661, 383] on div "Paragraph list Research has tested its ability to help treat various diseases. …" at bounding box center [479, 343] width 596 height 156
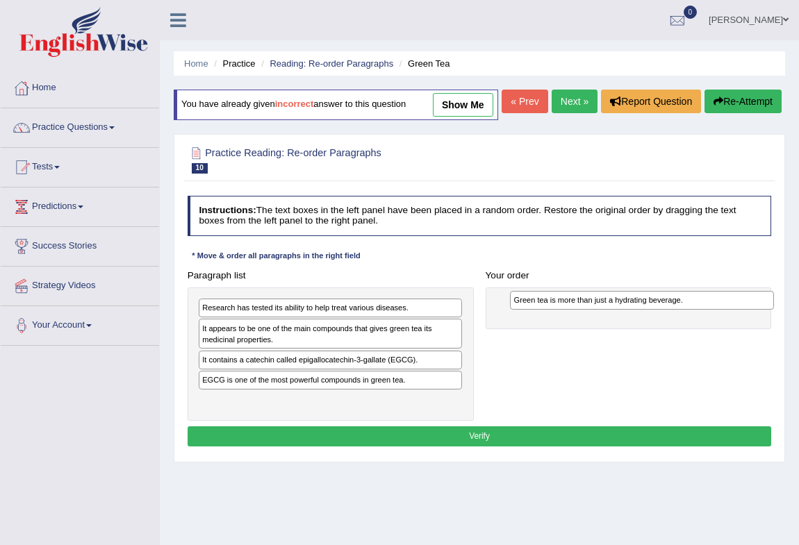
drag, startPoint x: 290, startPoint y: 433, endPoint x: 659, endPoint y: 338, distance: 381.5
click at [659, 338] on div "Paragraph list Research has tested its ability to help treat various diseases. …" at bounding box center [479, 343] width 596 height 156
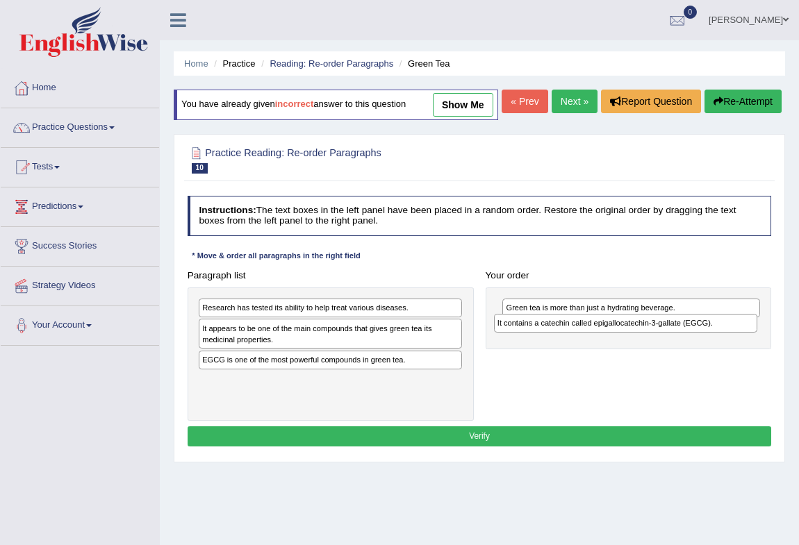
drag, startPoint x: 306, startPoint y: 389, endPoint x: 655, endPoint y: 361, distance: 351.1
click at [655, 361] on div "Paragraph list Research has tested its ability to help treat various diseases. …" at bounding box center [479, 343] width 596 height 156
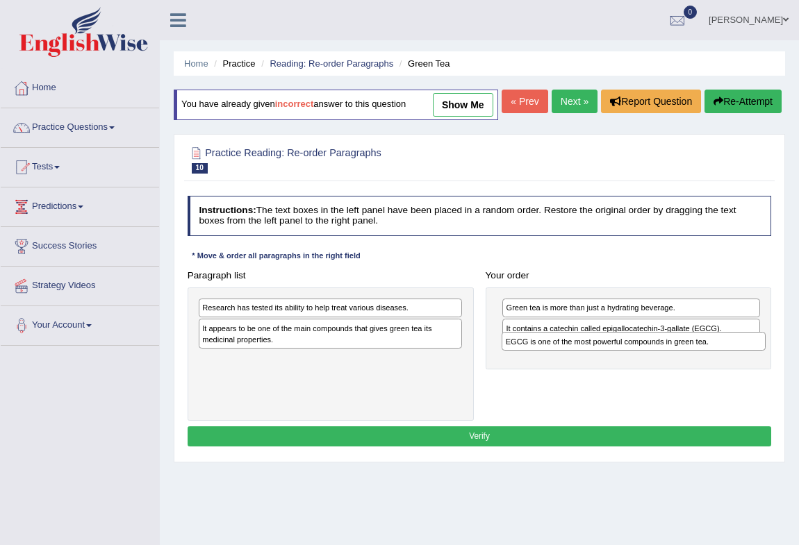
drag, startPoint x: 298, startPoint y: 392, endPoint x: 658, endPoint y: 386, distance: 359.7
click at [658, 386] on div "Paragraph list Research has tested its ability to help treat various diseases. …" at bounding box center [479, 343] width 596 height 156
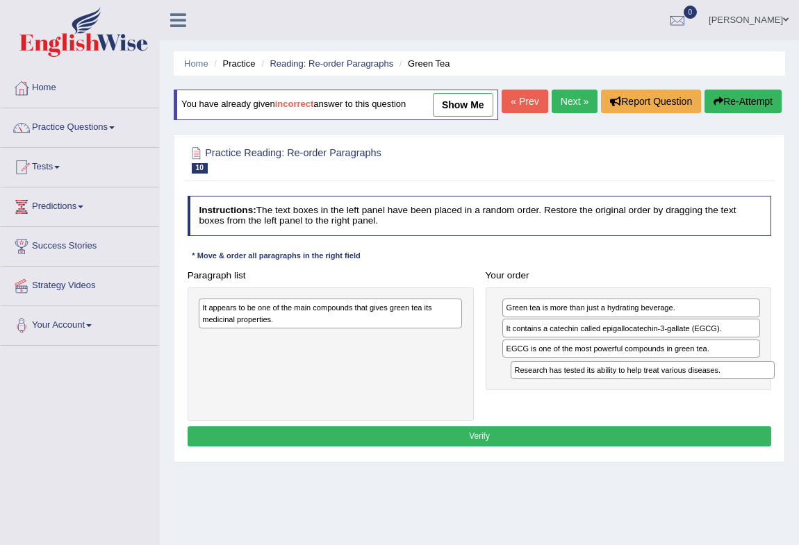
drag, startPoint x: 357, startPoint y: 335, endPoint x: 727, endPoint y: 415, distance: 378.5
click at [727, 415] on div "Paragraph list Research has tested its ability to help treat various diseases. …" at bounding box center [479, 343] width 596 height 156
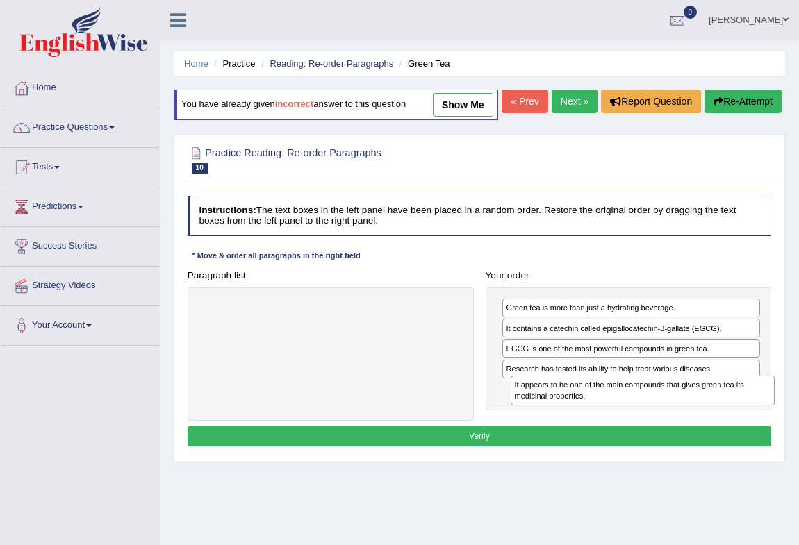
drag, startPoint x: 398, startPoint y: 340, endPoint x: 768, endPoint y: 437, distance: 382.5
click at [768, 421] on div "Paragraph list It appears to be one of the main compounds that gives green tea …" at bounding box center [479, 343] width 596 height 156
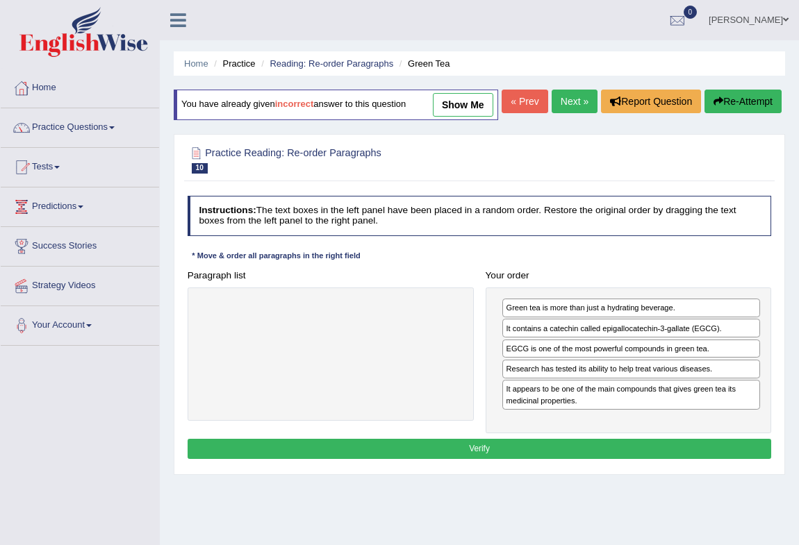
click at [481, 459] on button "Verify" at bounding box center [479, 449] width 584 height 20
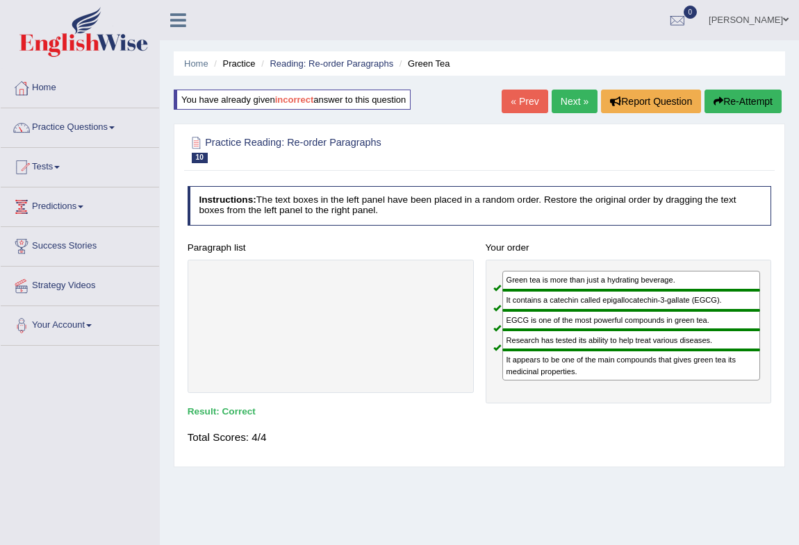
click at [571, 96] on link "Next »" at bounding box center [574, 102] width 46 height 24
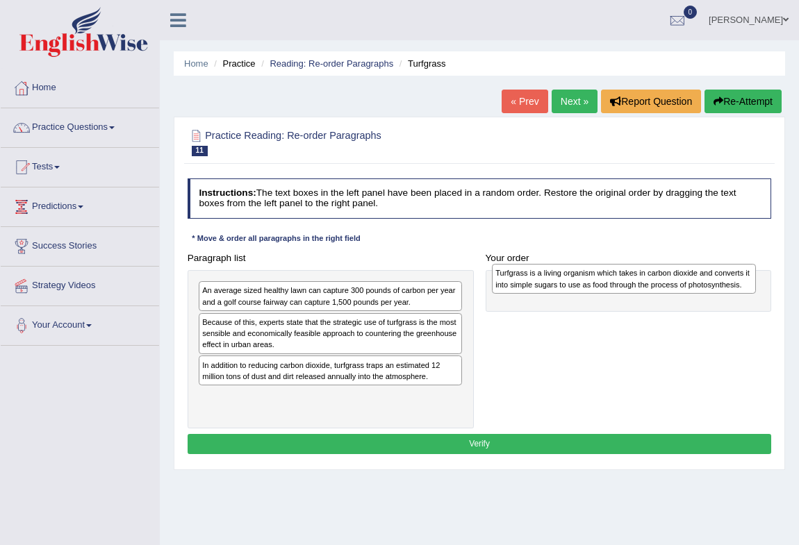
drag, startPoint x: 262, startPoint y: 406, endPoint x: 610, endPoint y: 286, distance: 367.2
click at [610, 286] on div "Turfgrass is a living organism which takes in carbon dioxide and converts it in…" at bounding box center [624, 279] width 264 height 30
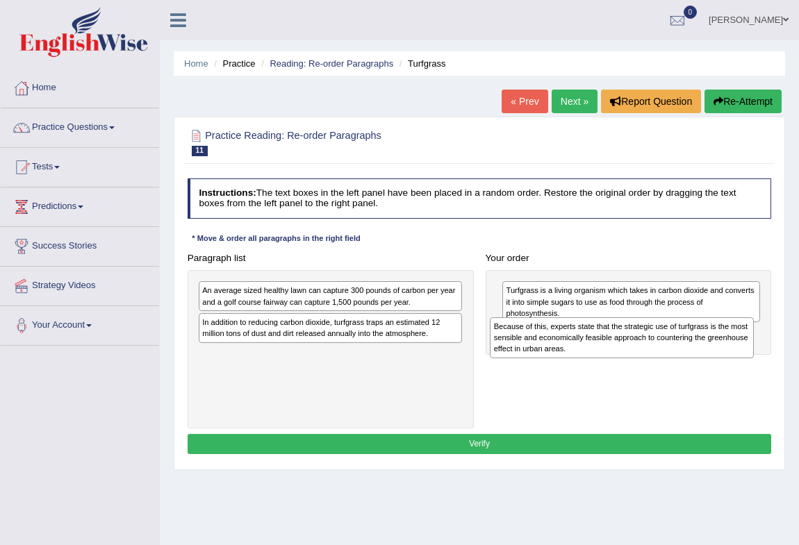
drag, startPoint x: 271, startPoint y: 333, endPoint x: 617, endPoint y: 349, distance: 346.9
click at [617, 349] on div "Because of this, experts state that the strategic use of turfgrass is the most …" at bounding box center [622, 337] width 264 height 41
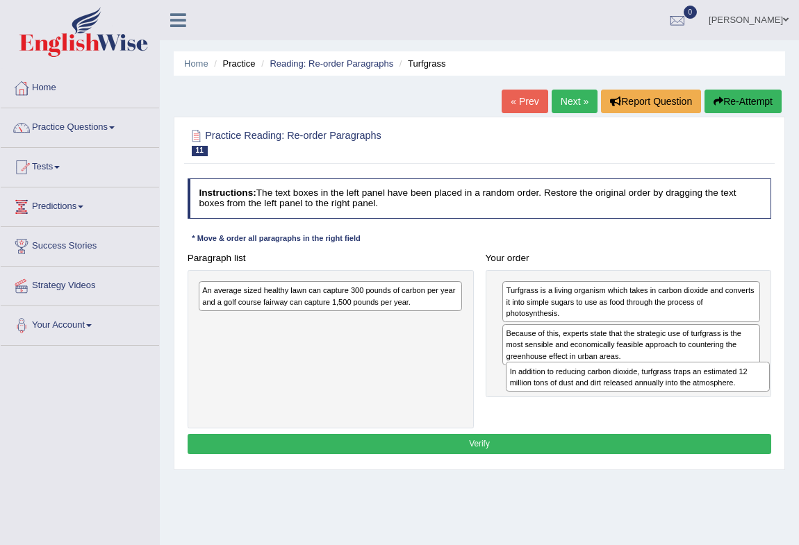
drag, startPoint x: 327, startPoint y: 333, endPoint x: 692, endPoint y: 402, distance: 371.1
click at [692, 402] on div "Paragraph list An average sized healthy lawn can capture 300 pounds of carbon p…" at bounding box center [479, 338] width 596 height 181
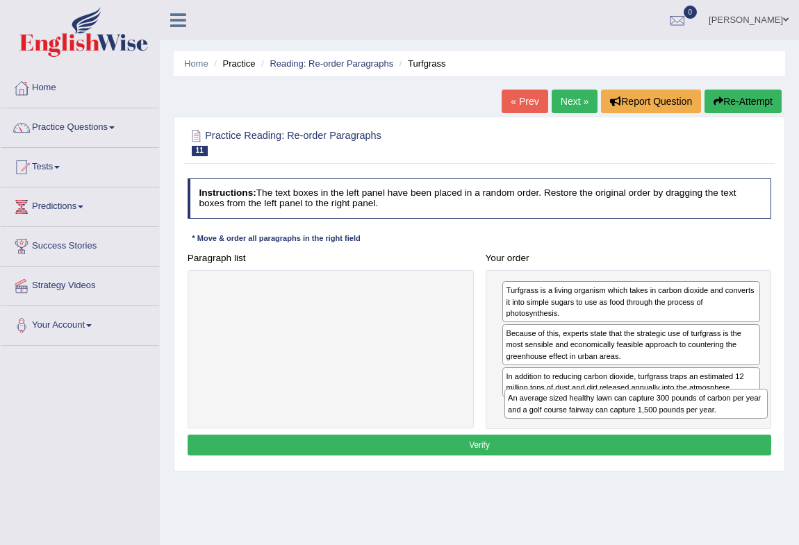
drag, startPoint x: 340, startPoint y: 298, endPoint x: 701, endPoint y: 431, distance: 385.6
click at [701, 431] on div "Instructions: The text boxes in the left panel have been placed in a random ord…" at bounding box center [479, 319] width 590 height 292
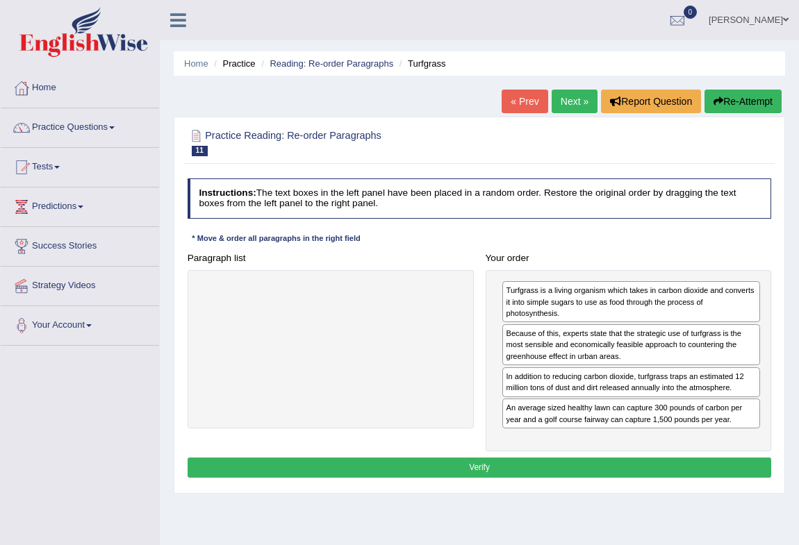
click at [533, 459] on button "Verify" at bounding box center [479, 468] width 584 height 20
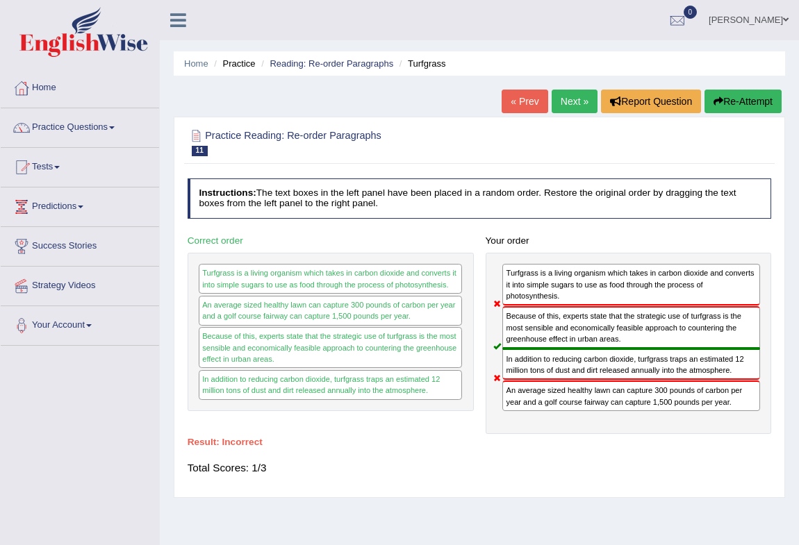
click at [749, 99] on button "Re-Attempt" at bounding box center [742, 102] width 77 height 24
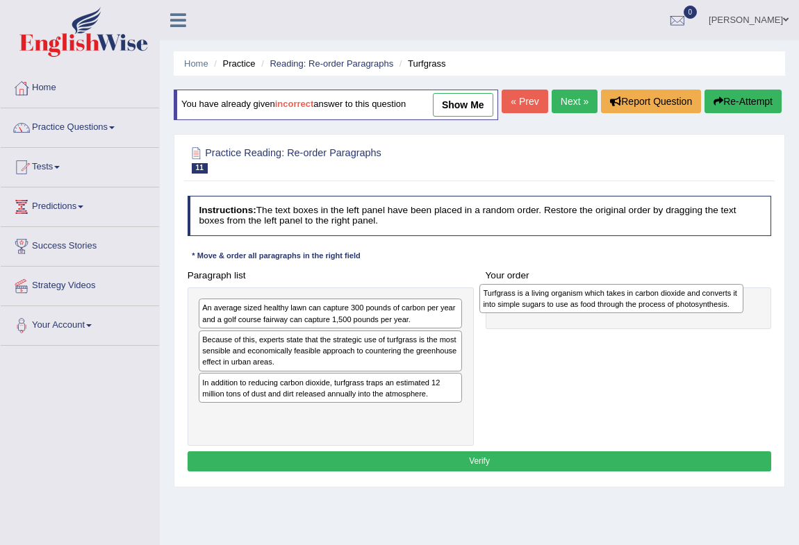
drag, startPoint x: 236, startPoint y: 448, endPoint x: 569, endPoint y: 331, distance: 353.4
click at [569, 314] on div "Turfgrass is a living organism which takes in carbon dioxide and converts it in…" at bounding box center [611, 299] width 264 height 30
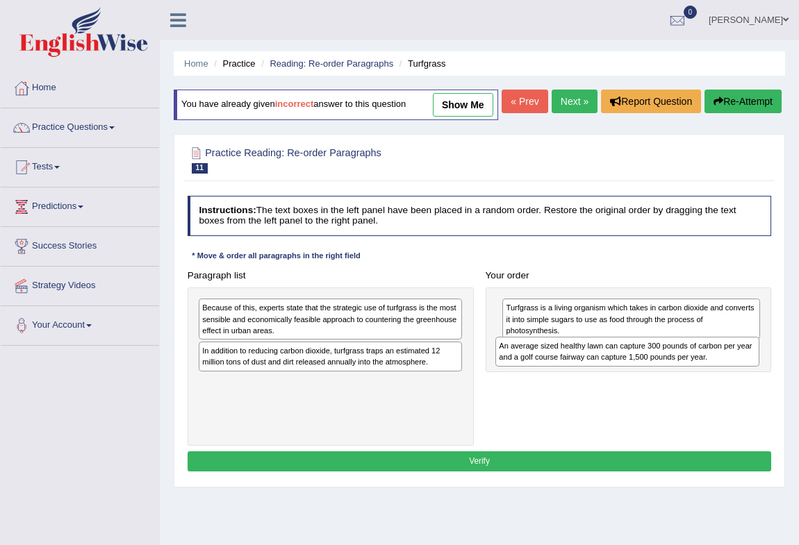
drag, startPoint x: 251, startPoint y: 340, endPoint x: 603, endPoint y: 391, distance: 355.7
click at [603, 367] on div "An average sized healthy lawn can capture 300 pounds of carbon per year and a g…" at bounding box center [627, 352] width 264 height 30
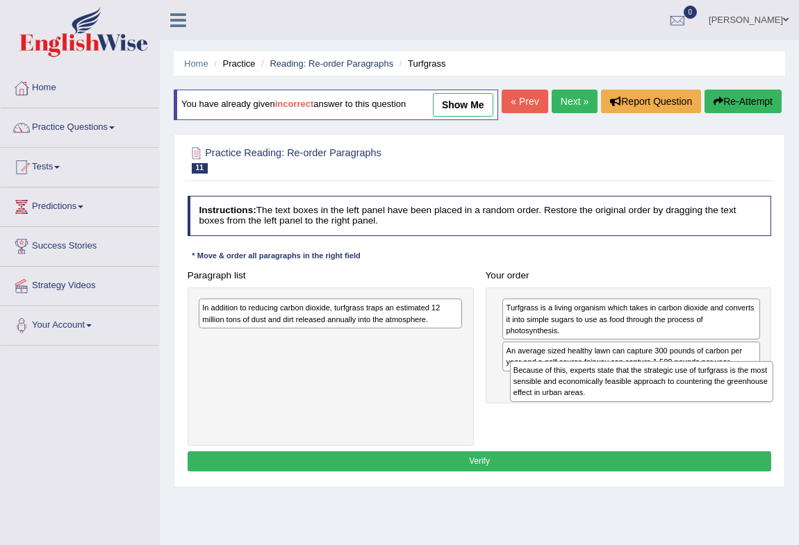
drag, startPoint x: 256, startPoint y: 340, endPoint x: 624, endPoint y: 419, distance: 377.1
click at [624, 402] on div "Because of this, experts state that the strategic use of turfgrass is the most …" at bounding box center [642, 381] width 264 height 41
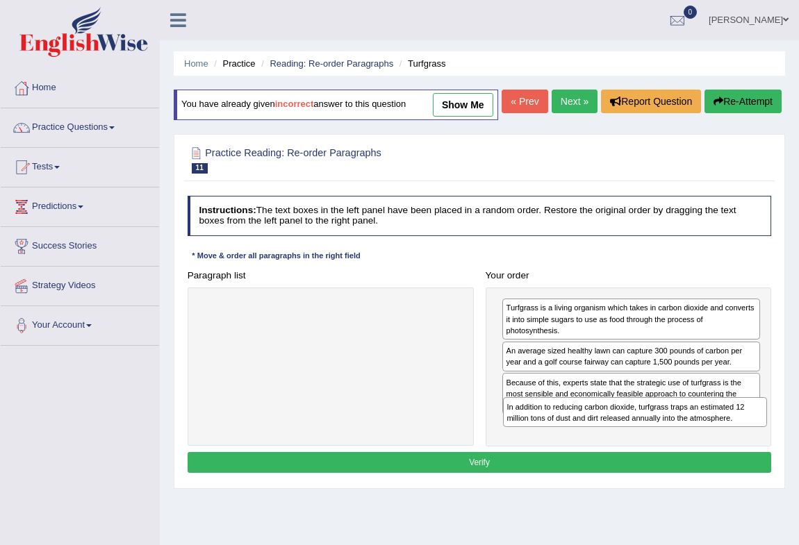
drag, startPoint x: 293, startPoint y: 340, endPoint x: 650, endPoint y: 464, distance: 377.9
click at [650, 446] on div "Paragraph list In addition to reducing carbon dioxide, turfgrass traps an estim…" at bounding box center [479, 355] width 596 height 181
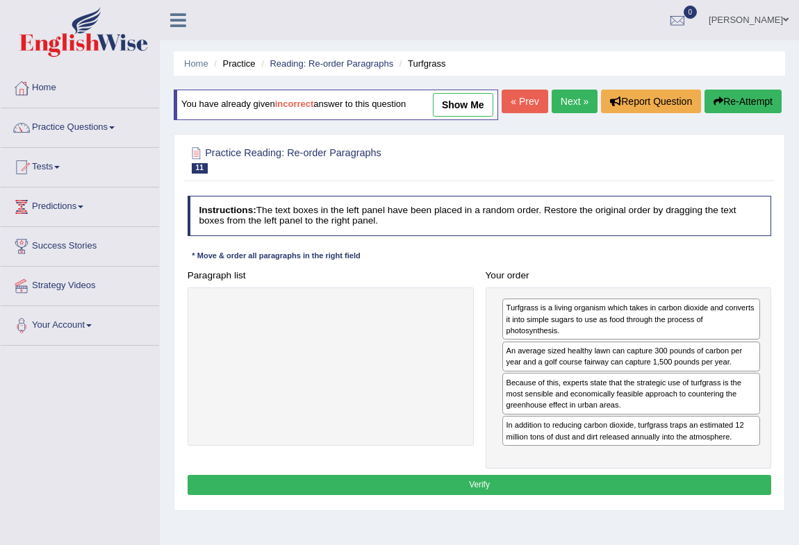
click at [472, 495] on button "Verify" at bounding box center [479, 485] width 584 height 20
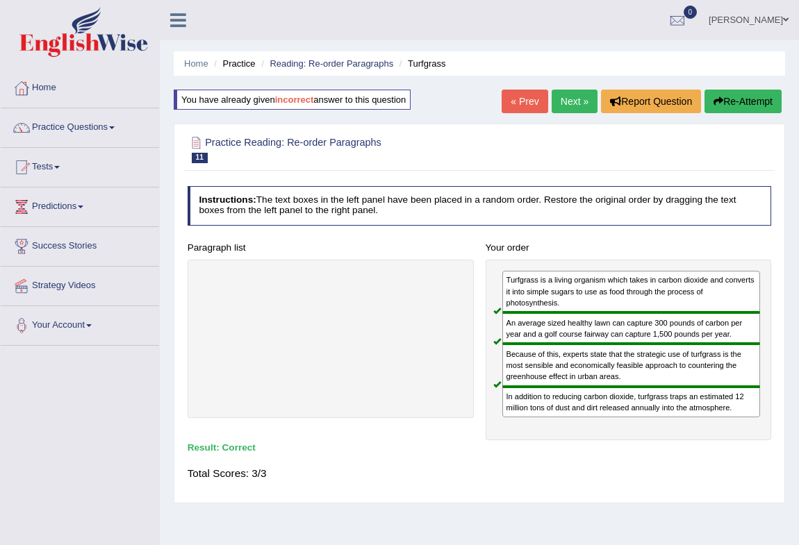
click at [571, 92] on link "Next »" at bounding box center [574, 102] width 46 height 24
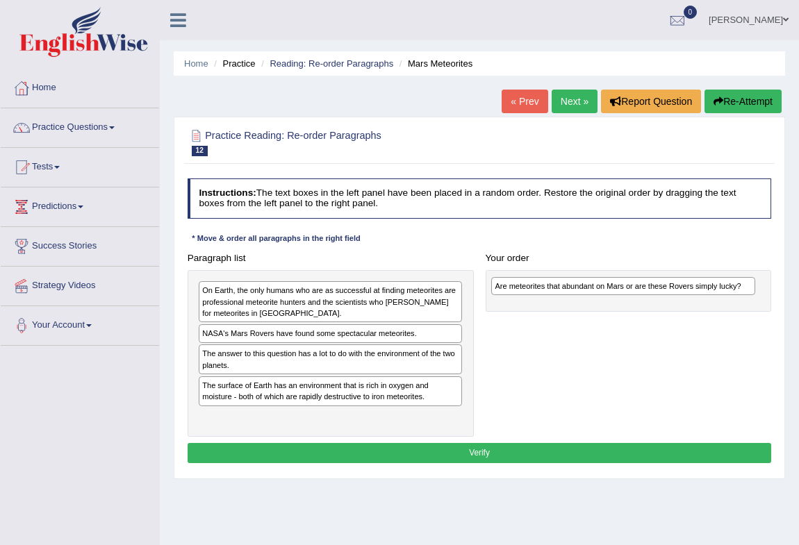
drag, startPoint x: 249, startPoint y: 292, endPoint x: 596, endPoint y: 292, distance: 347.2
click at [596, 292] on div "Are meteorites that abundant on Mars or are these Rovers simply lucky?" at bounding box center [623, 286] width 264 height 19
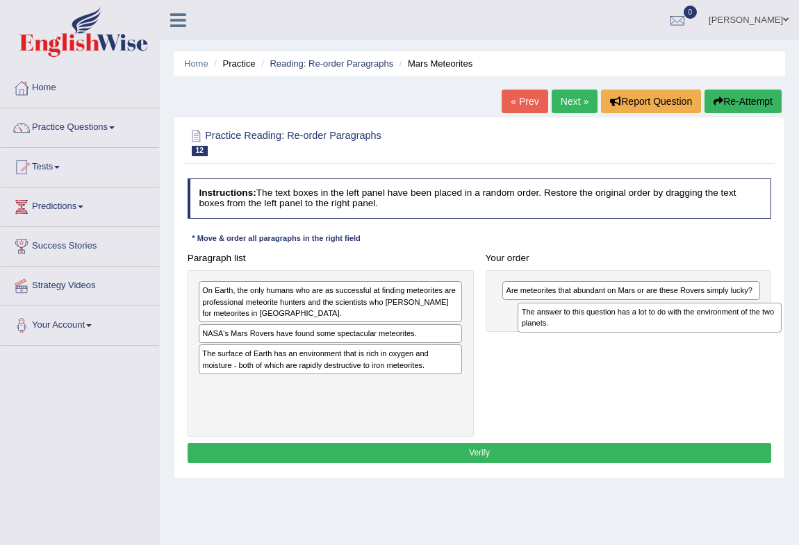
drag, startPoint x: 298, startPoint y: 363, endPoint x: 676, endPoint y: 331, distance: 379.2
click at [676, 331] on div "The answer to this question has a lot to do with the environment of the two pla…" at bounding box center [649, 318] width 264 height 30
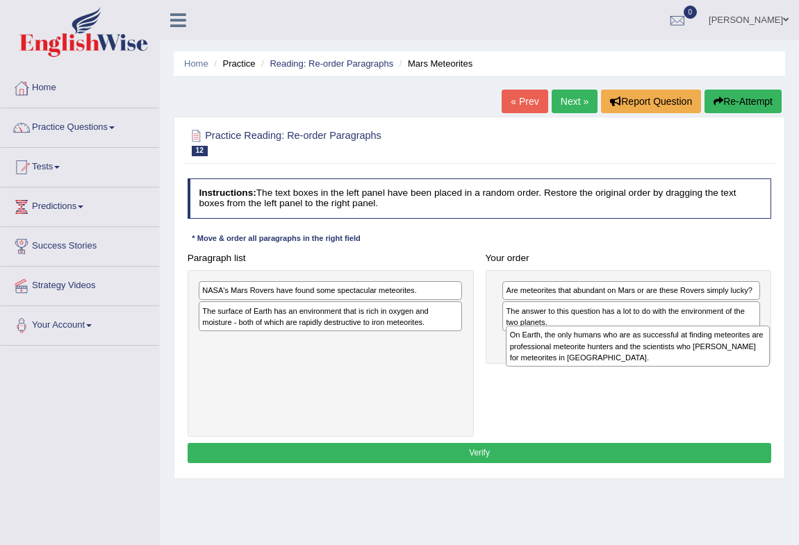
drag, startPoint x: 299, startPoint y: 305, endPoint x: 663, endPoint y: 363, distance: 369.2
click at [663, 363] on div "On Earth, the only humans who are as successful at finding meteorites are profe…" at bounding box center [638, 346] width 264 height 41
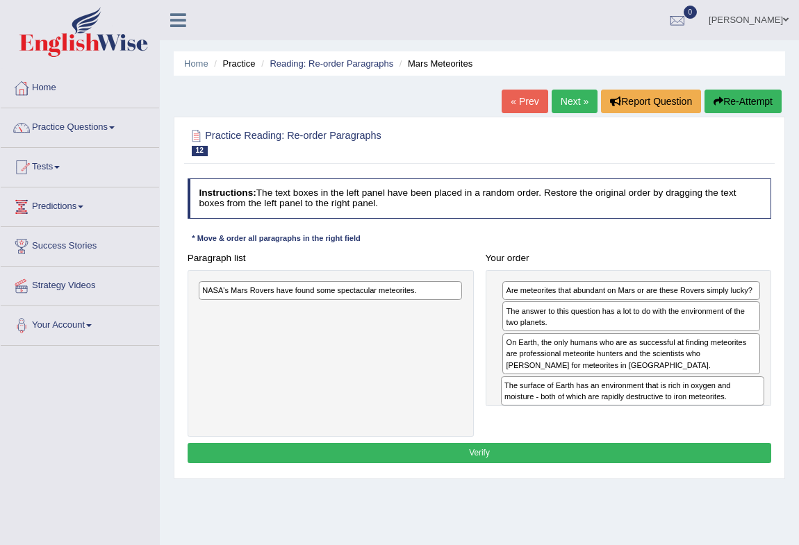
drag, startPoint x: 315, startPoint y: 319, endPoint x: 673, endPoint y: 416, distance: 371.3
click at [673, 416] on div "Paragraph list NASA's Mars Rovers have found some spectacular meteorites. The s…" at bounding box center [479, 343] width 596 height 190
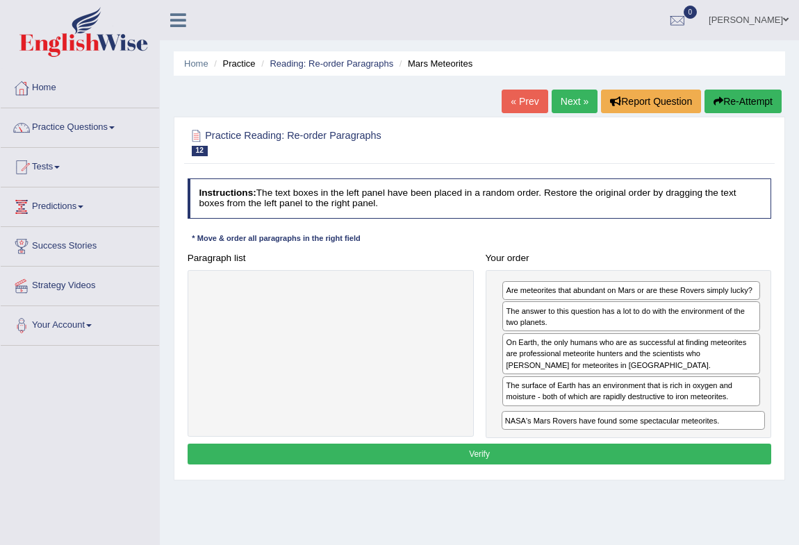
drag, startPoint x: 335, startPoint y: 291, endPoint x: 694, endPoint y: 449, distance: 392.4
click at [694, 449] on div "Instructions: The text boxes in the left panel have been placed in a random ord…" at bounding box center [479, 323] width 590 height 301
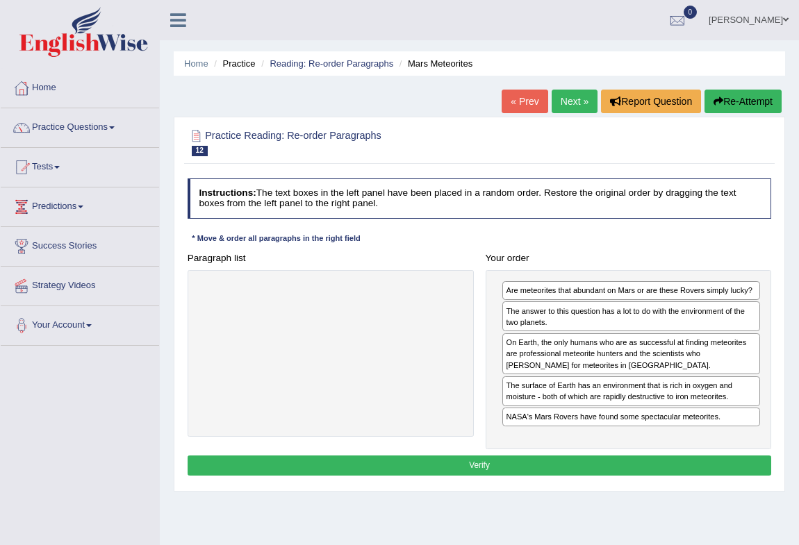
click at [501, 467] on button "Verify" at bounding box center [479, 466] width 584 height 20
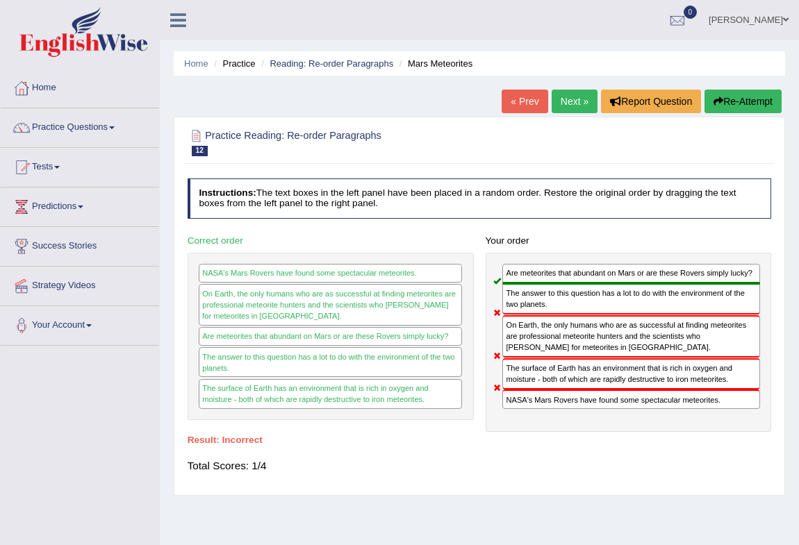
click at [737, 101] on button "Re-Attempt" at bounding box center [742, 102] width 77 height 24
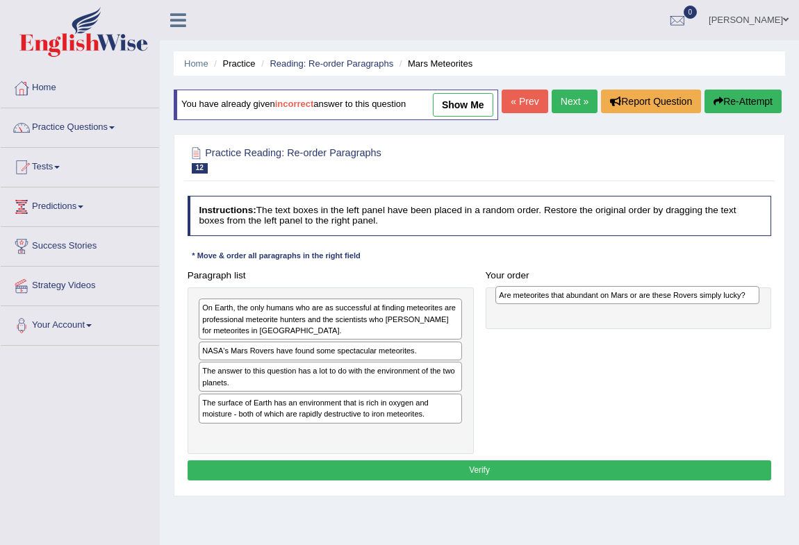
drag, startPoint x: 335, startPoint y: 337, endPoint x: 687, endPoint y: 328, distance: 352.9
click at [687, 305] on div "Are meteorites that abundant on Mars or are these Rovers simply lucky?" at bounding box center [627, 295] width 264 height 19
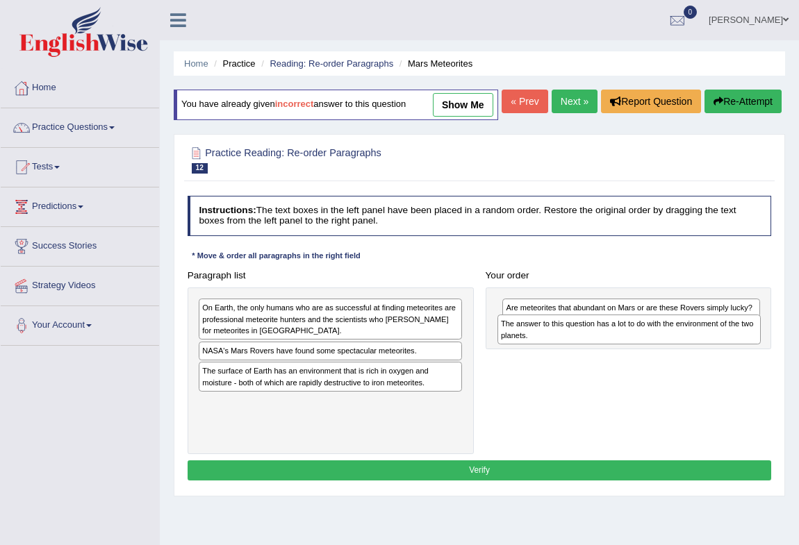
drag, startPoint x: 298, startPoint y: 406, endPoint x: 652, endPoint y: 367, distance: 356.2
click at [652, 344] on div "The answer to this question has a lot to do with the environment of the two pla…" at bounding box center [629, 330] width 264 height 30
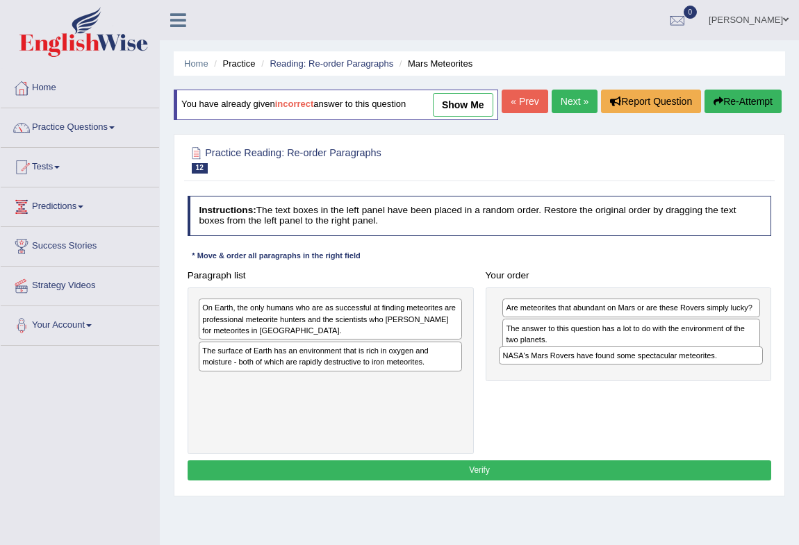
drag, startPoint x: 313, startPoint y: 380, endPoint x: 669, endPoint y: 399, distance: 356.7
click at [669, 399] on div "Paragraph list On Earth, the only humans who are as successful at finding meteo…" at bounding box center [479, 360] width 596 height 190
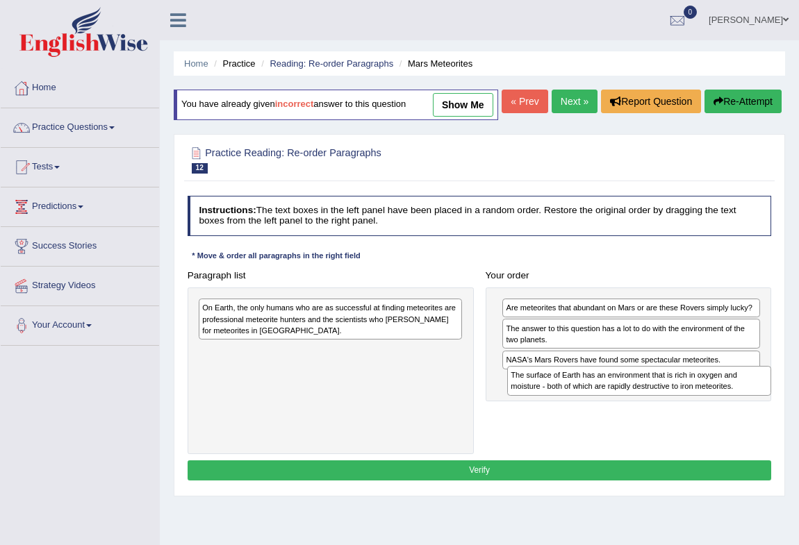
drag, startPoint x: 274, startPoint y: 384, endPoint x: 640, endPoint y: 426, distance: 368.4
click at [640, 426] on div "Paragraph list On Earth, the only humans who are as successful at finding meteo…" at bounding box center [479, 360] width 596 height 190
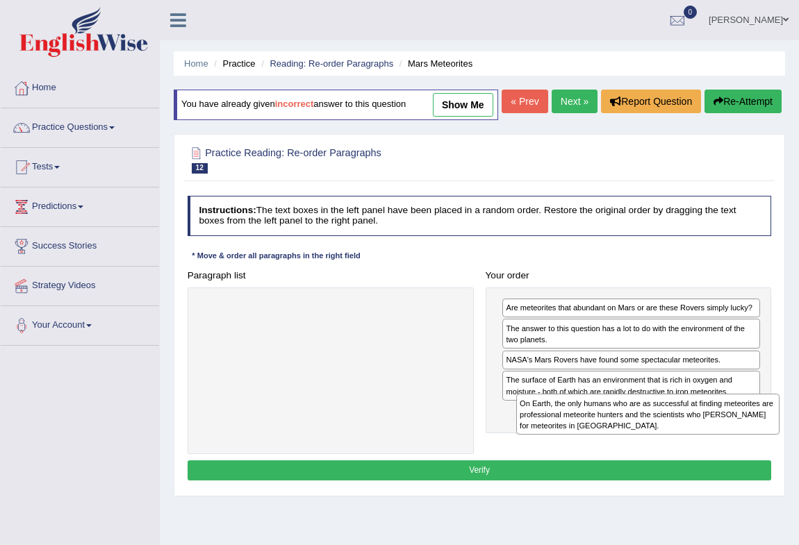
drag, startPoint x: 304, startPoint y: 349, endPoint x: 680, endPoint y: 467, distance: 394.4
click at [680, 455] on div "Paragraph list On Earth, the only humans who are as successful at finding meteo…" at bounding box center [479, 360] width 596 height 190
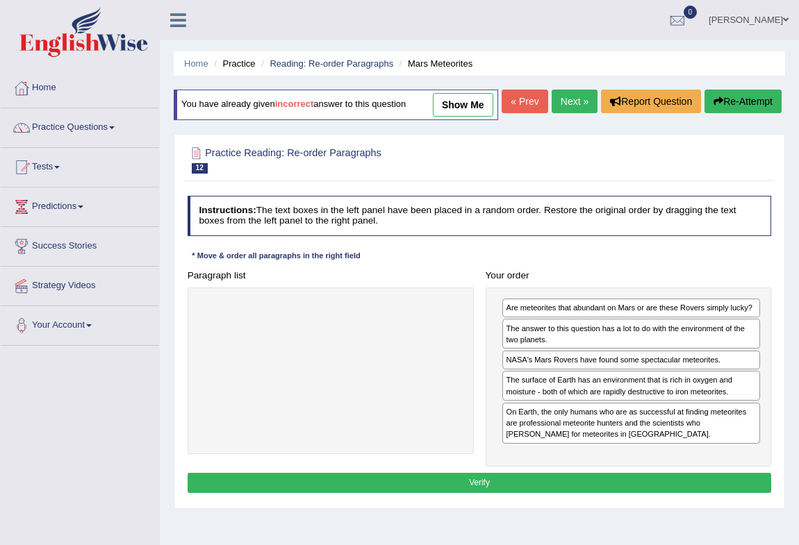
click at [560, 493] on button "Verify" at bounding box center [479, 483] width 584 height 20
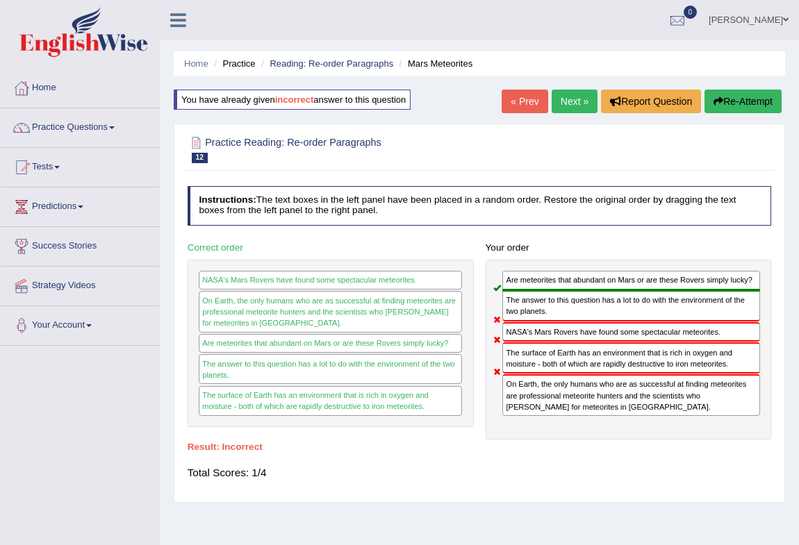
click at [735, 94] on button "Re-Attempt" at bounding box center [742, 102] width 77 height 24
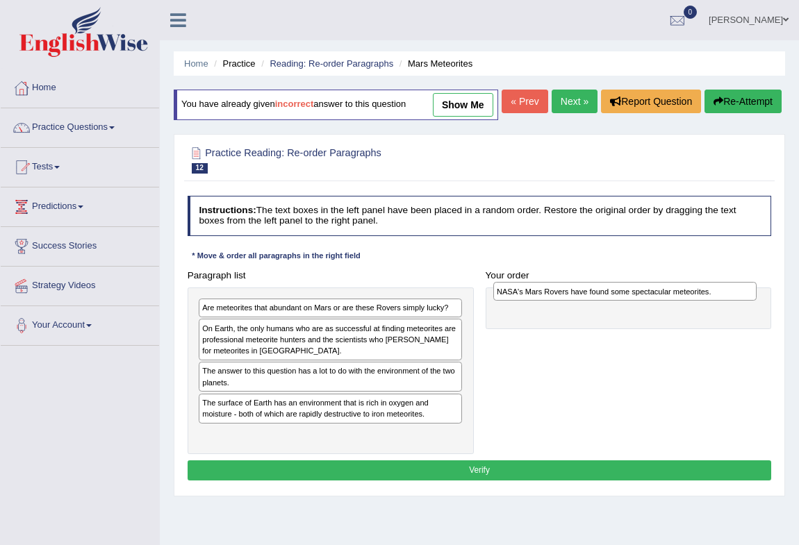
drag, startPoint x: 251, startPoint y: 401, endPoint x: 601, endPoint y: 324, distance: 357.5
click at [601, 301] on div "NASA's Mars Rovers have found some spectacular meteorites." at bounding box center [625, 291] width 264 height 19
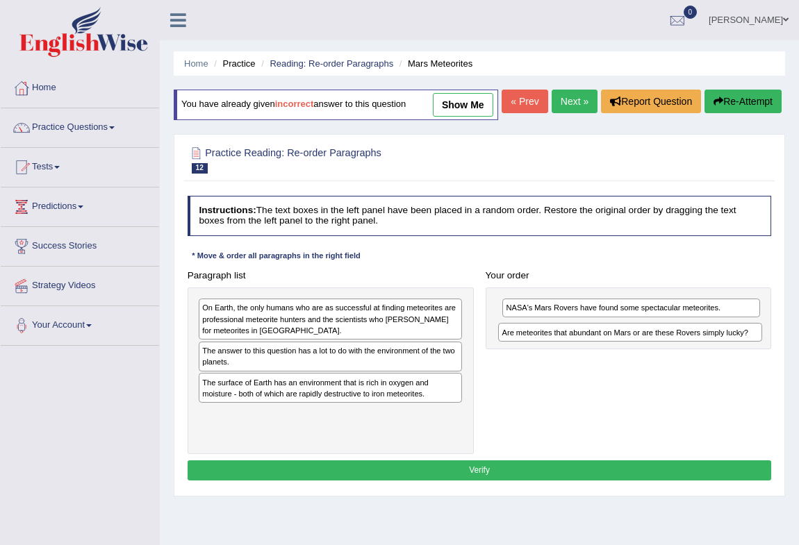
drag, startPoint x: 281, startPoint y: 335, endPoint x: 636, endPoint y: 369, distance: 357.2
click at [636, 369] on div "Paragraph list Are meteorites that abundant on Mars or are these Rovers simply …" at bounding box center [479, 360] width 596 height 190
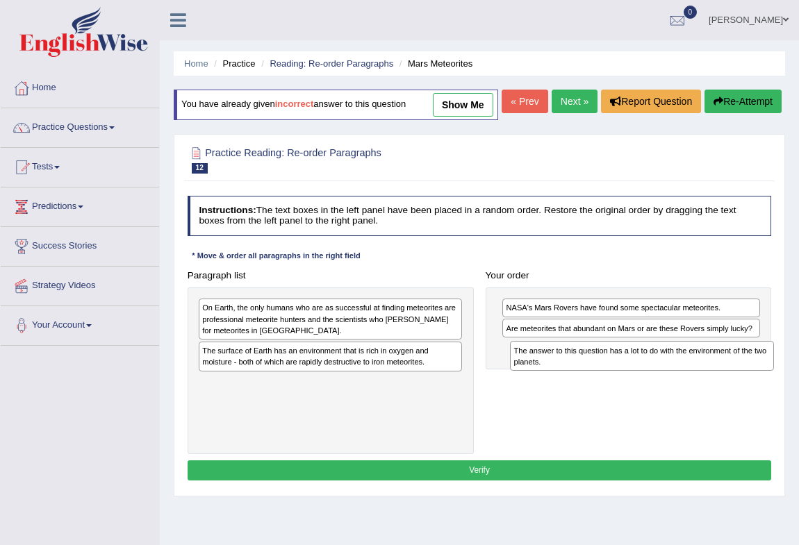
drag, startPoint x: 248, startPoint y: 386, endPoint x: 617, endPoint y: 399, distance: 369.6
click at [617, 399] on div "Paragraph list On Earth, the only humans who are as successful at finding meteo…" at bounding box center [479, 360] width 596 height 190
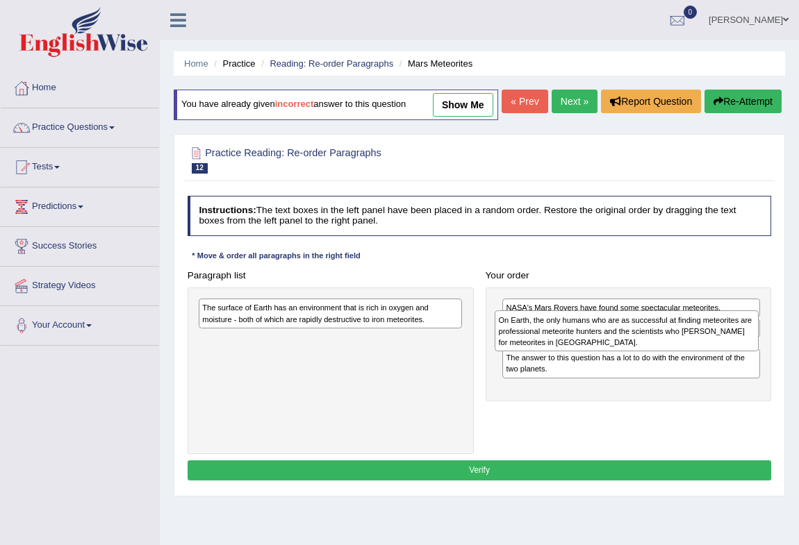
drag, startPoint x: 371, startPoint y: 344, endPoint x: 722, endPoint y: 365, distance: 351.9
click at [722, 351] on div "On Earth, the only humans who are as successful at finding meteorites are profe…" at bounding box center [626, 330] width 264 height 41
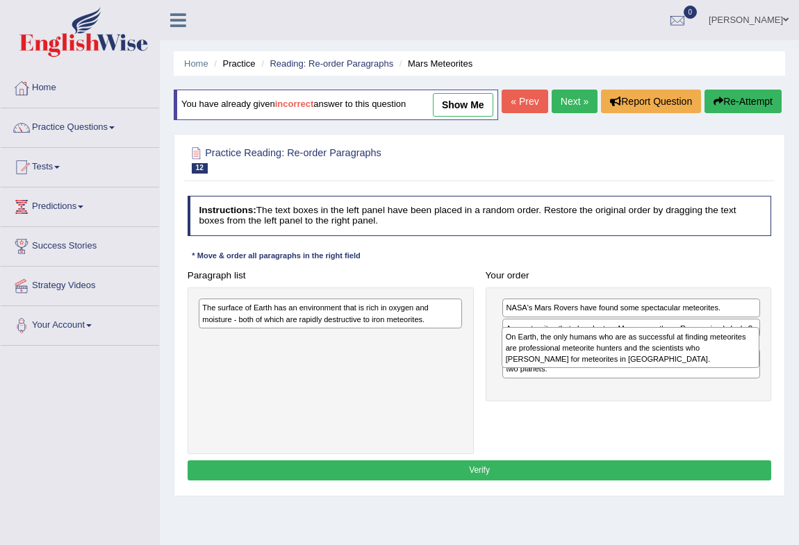
click at [584, 368] on div "On Earth, the only humans who are as successful at finding meteorites are profe…" at bounding box center [630, 347] width 258 height 41
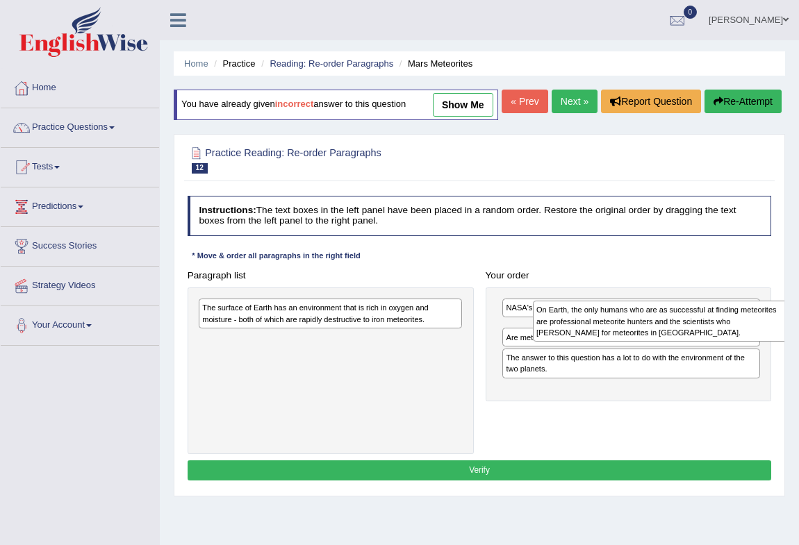
drag, startPoint x: 571, startPoint y: 387, endPoint x: 610, endPoint y: 355, distance: 50.9
click at [610, 342] on div "On Earth, the only humans who are as successful at finding meteorites are profe…" at bounding box center [662, 321] width 258 height 41
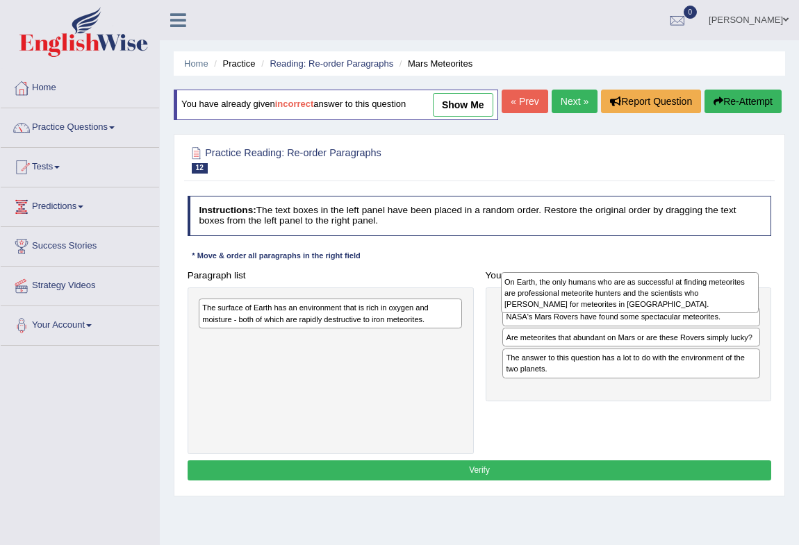
drag, startPoint x: 605, startPoint y: 365, endPoint x: 607, endPoint y: 319, distance: 45.2
click at [607, 313] on div "On Earth, the only humans who are as successful at finding meteorites are profe…" at bounding box center [630, 292] width 258 height 41
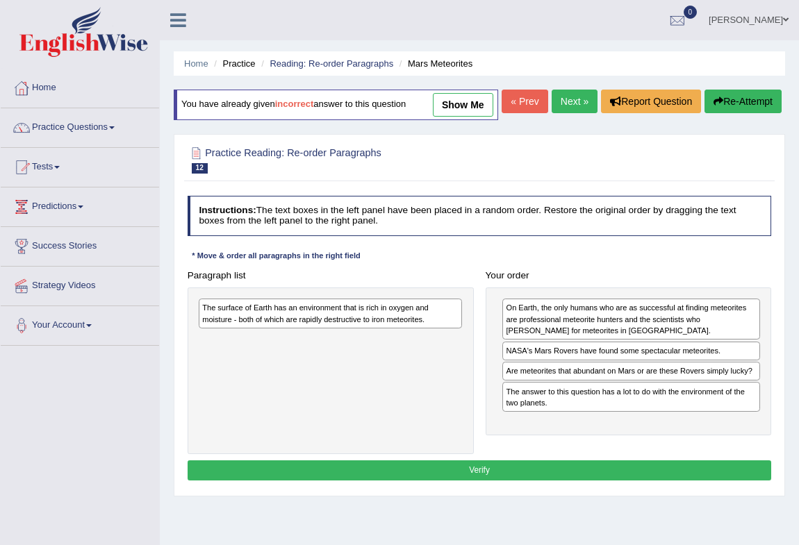
click at [335, 328] on div "The surface of Earth has an environment that is rich in oxygen and moisture - b…" at bounding box center [330, 314] width 263 height 30
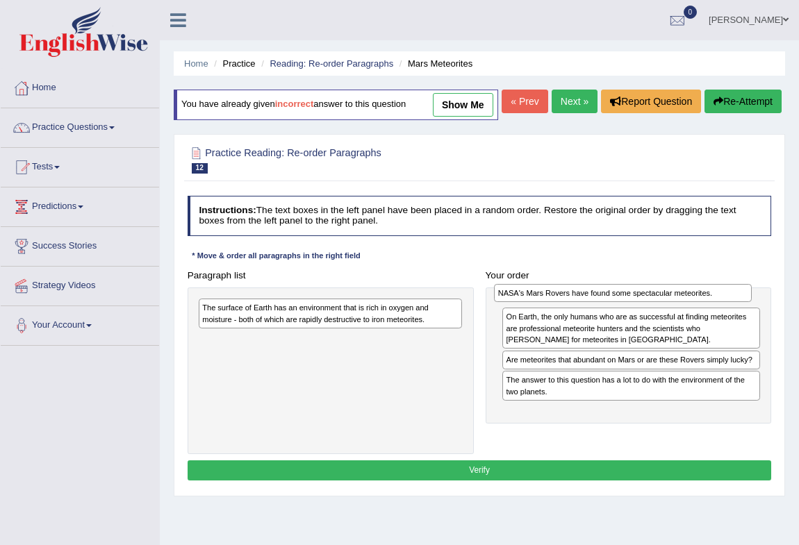
drag, startPoint x: 558, startPoint y: 380, endPoint x: 554, endPoint y: 326, distance: 54.3
click at [554, 303] on div "NASA's Mars Rovers have found some spectacular meteorites." at bounding box center [623, 293] width 258 height 19
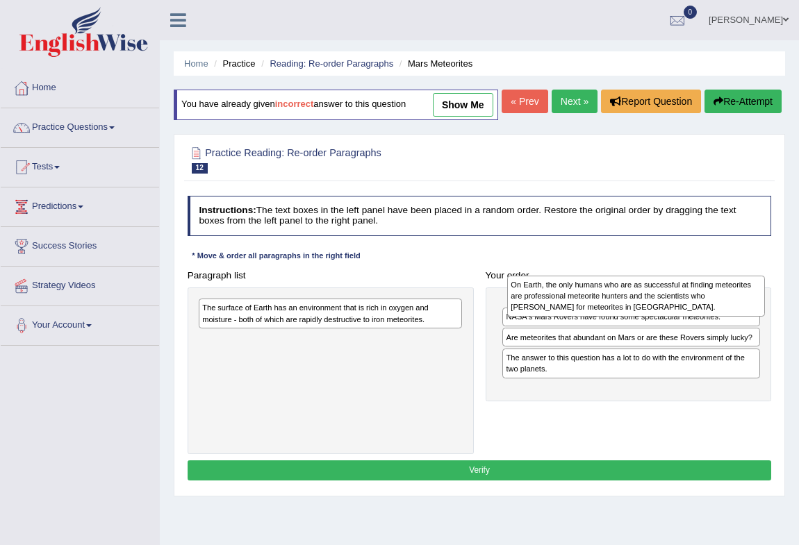
drag, startPoint x: 565, startPoint y: 368, endPoint x: 575, endPoint y: 326, distance: 42.8
click at [575, 317] on div "On Earth, the only humans who are as successful at finding meteorites are profe…" at bounding box center [636, 296] width 258 height 41
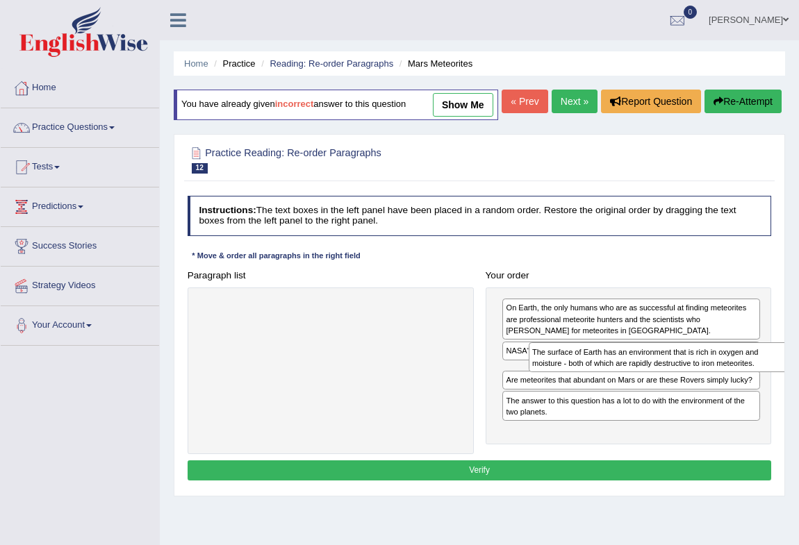
drag, startPoint x: 338, startPoint y: 341, endPoint x: 729, endPoint y: 399, distance: 395.2
click at [729, 372] on div "The surface of Earth has an environment that is rich in oxygen and moisture - b…" at bounding box center [660, 357] width 264 height 30
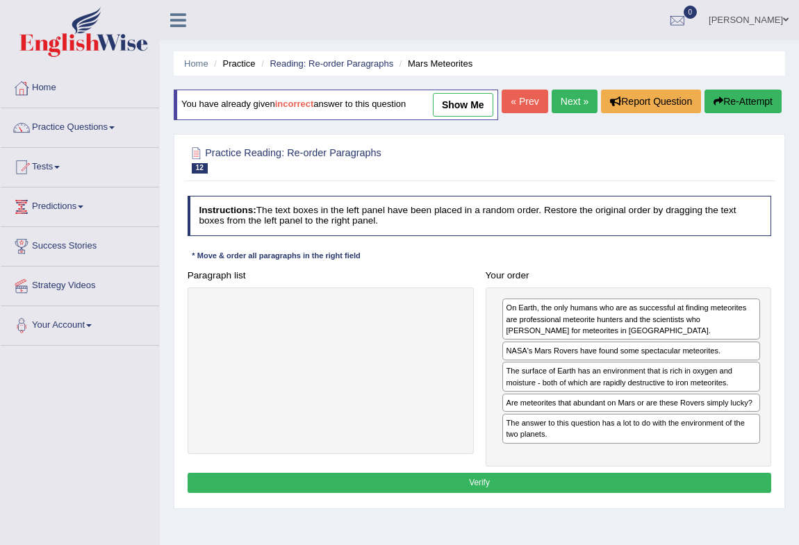
click at [525, 493] on button "Verify" at bounding box center [479, 483] width 584 height 20
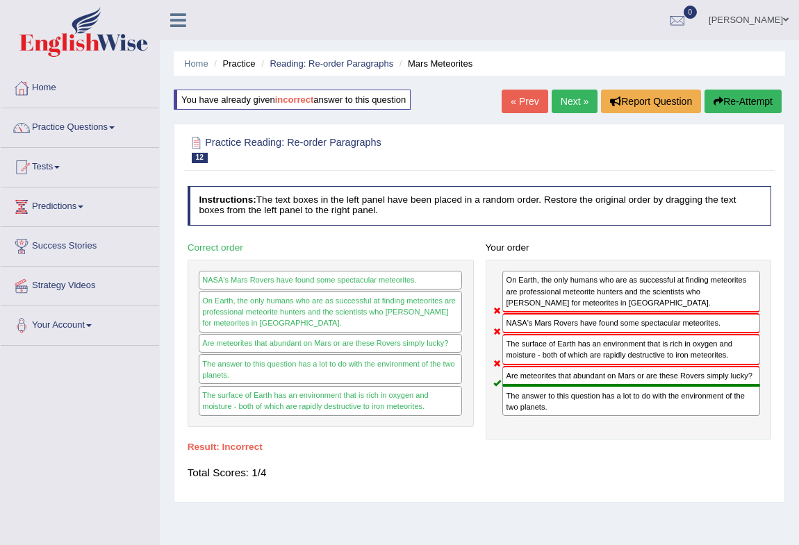
click at [742, 101] on button "Re-Attempt" at bounding box center [742, 102] width 77 height 24
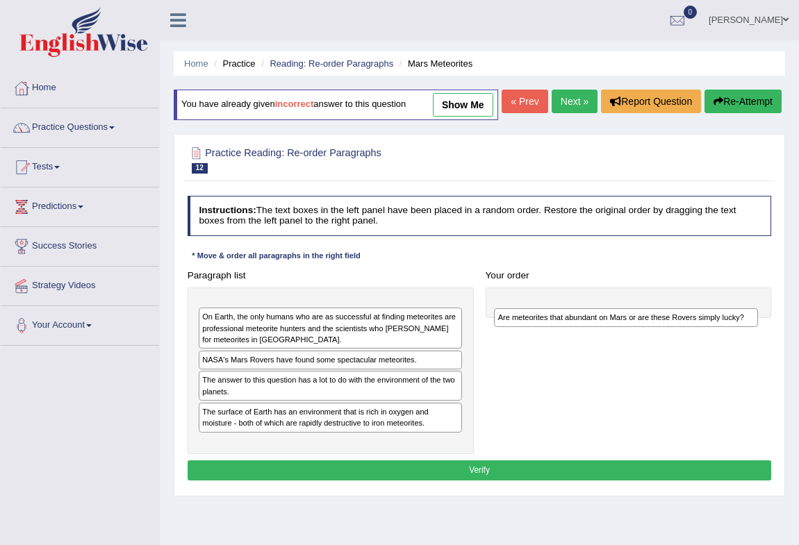
drag, startPoint x: 0, startPoint y: 0, endPoint x: 640, endPoint y: 350, distance: 729.6
click at [640, 327] on div "Are meteorites that abundant on Mars or are these Rovers simply lucky?" at bounding box center [626, 317] width 264 height 19
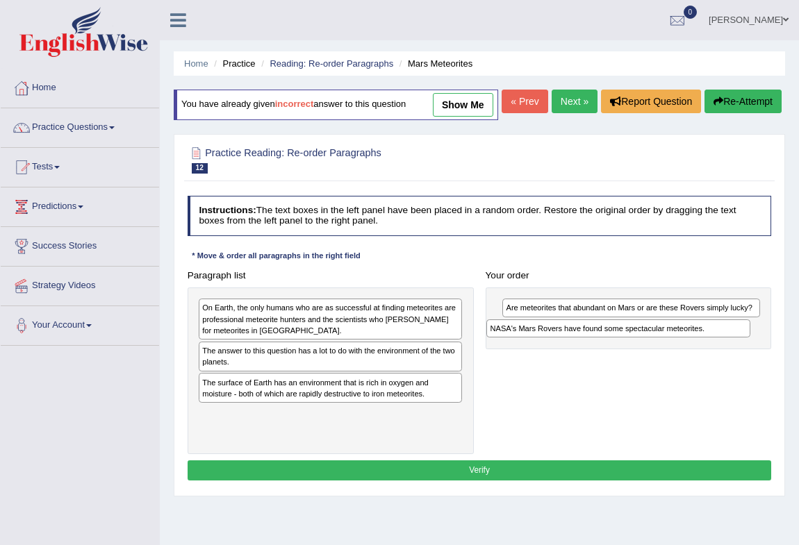
drag, startPoint x: 309, startPoint y: 382, endPoint x: 654, endPoint y: 367, distance: 345.4
click at [655, 367] on div "Paragraph list On Earth, the only humans who are as successful at finding meteo…" at bounding box center [479, 360] width 596 height 190
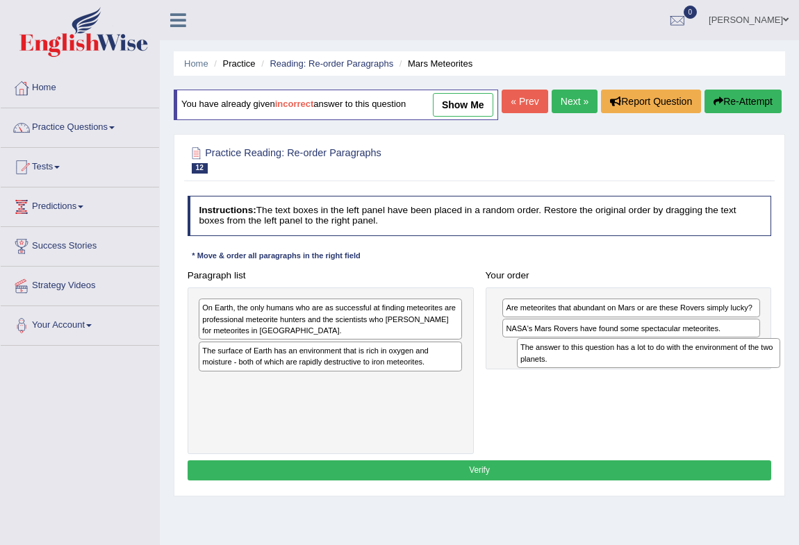
drag, startPoint x: 349, startPoint y: 382, endPoint x: 726, endPoint y: 391, distance: 377.9
click at [726, 368] on div "The answer to this question has a lot to do with the environment of the two pla…" at bounding box center [649, 353] width 264 height 30
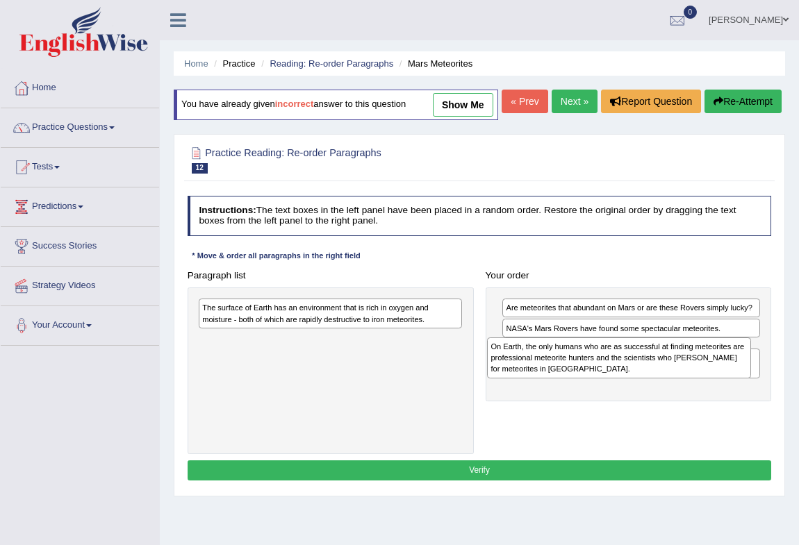
drag, startPoint x: 375, startPoint y: 335, endPoint x: 737, endPoint y: 402, distance: 367.9
click at [737, 378] on div "On Earth, the only humans who are as successful at finding meteorites are profe…" at bounding box center [619, 357] width 264 height 41
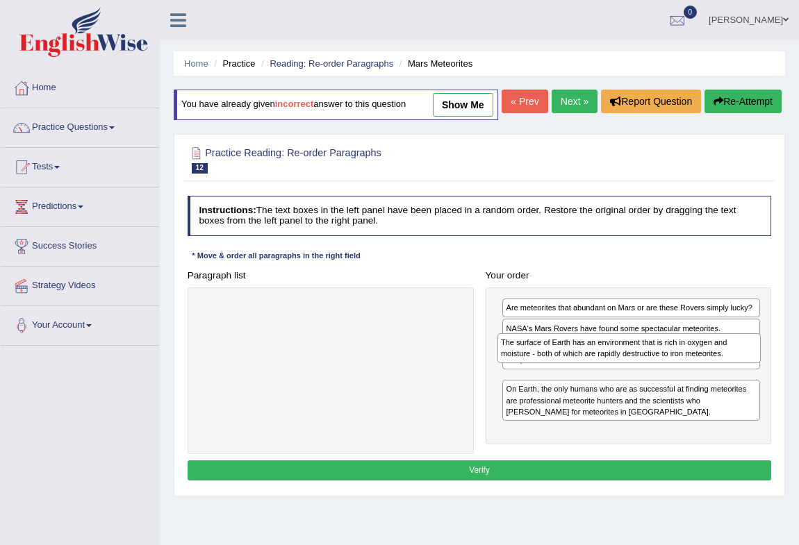
drag, startPoint x: 392, startPoint y: 340, endPoint x: 746, endPoint y: 386, distance: 357.9
click at [746, 363] on div "The surface of Earth has an environment that is rich in oxygen and moisture - b…" at bounding box center [629, 348] width 264 height 30
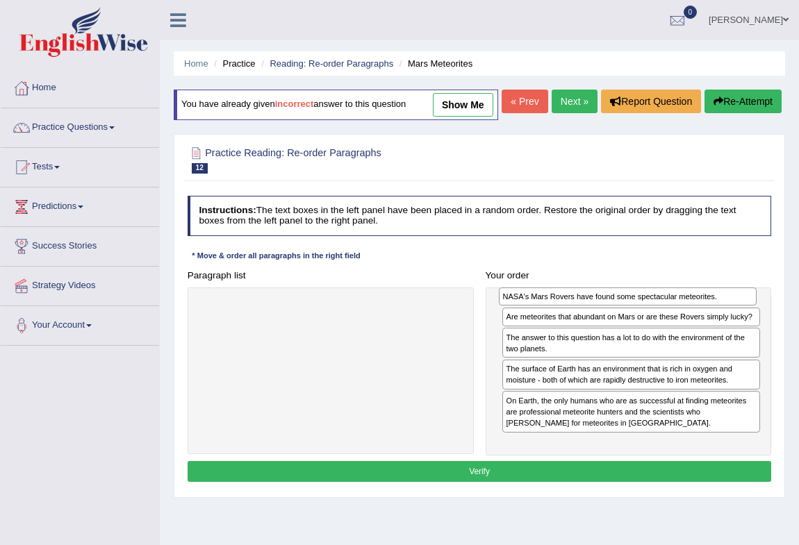
drag, startPoint x: 569, startPoint y: 356, endPoint x: 569, endPoint y: 328, distance: 27.8
click at [569, 306] on div "NASA's Mars Rovers have found some spectacular meteorites." at bounding box center [628, 296] width 258 height 19
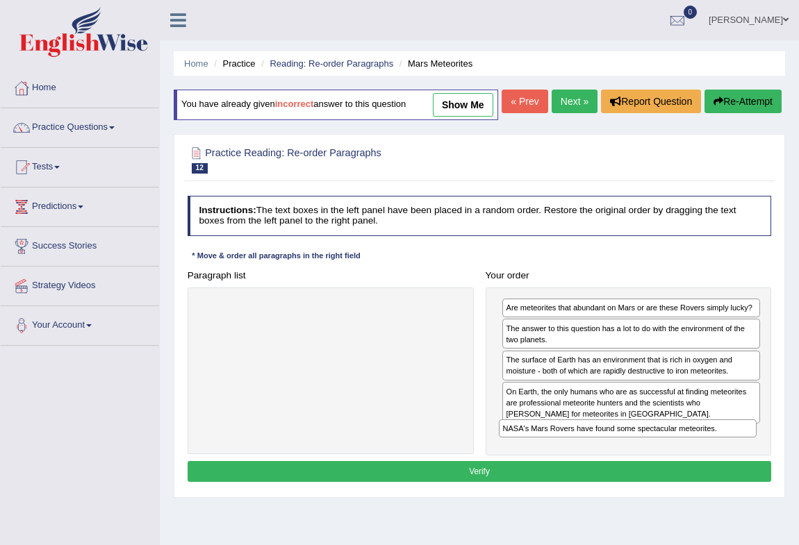
drag, startPoint x: 608, startPoint y: 333, endPoint x: 608, endPoint y: 481, distance: 147.9
click at [608, 456] on div "NASA's Mars Rovers have found some spectacular meteorites. Are meteorites that …" at bounding box center [628, 371] width 286 height 168
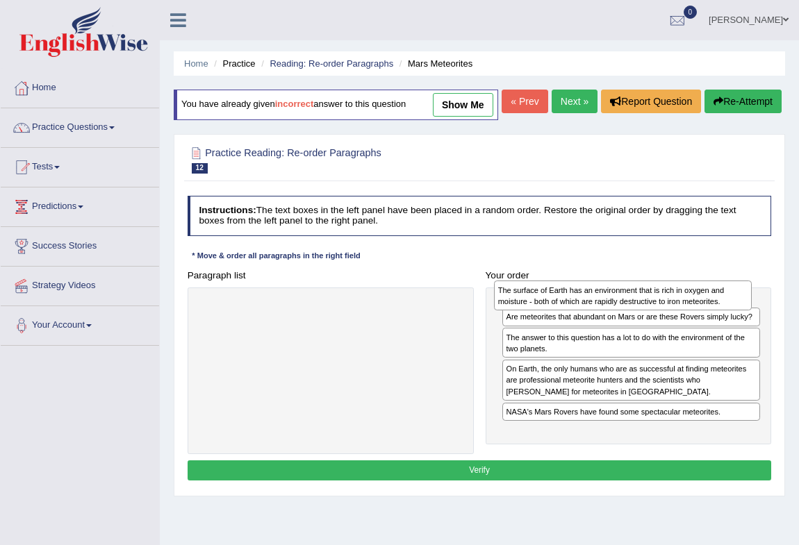
drag, startPoint x: 628, startPoint y: 396, endPoint x: 622, endPoint y: 329, distance: 66.9
click at [622, 310] on div "The surface of Earth has an environment that is rich in oxygen and moisture - b…" at bounding box center [623, 296] width 258 height 30
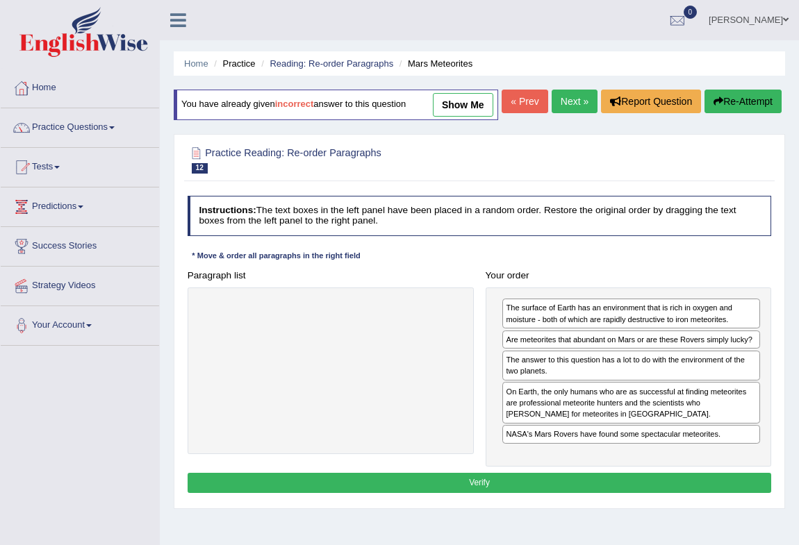
click at [524, 493] on button "Verify" at bounding box center [479, 483] width 584 height 20
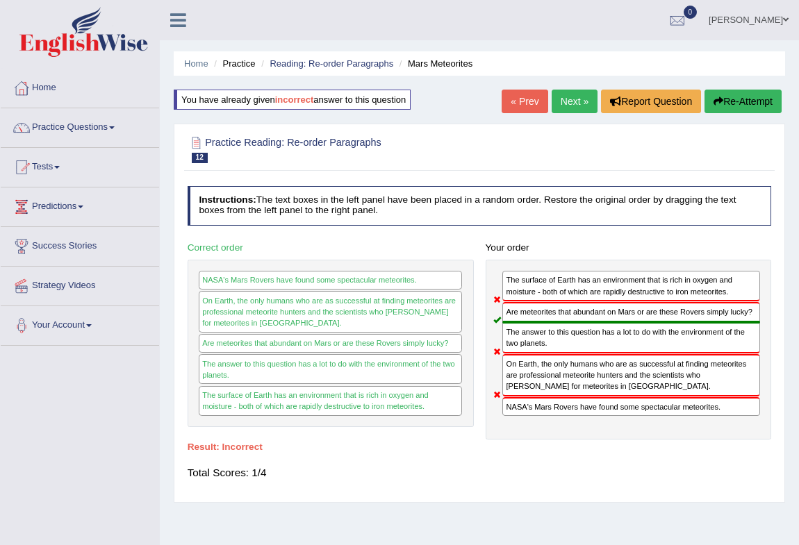
click at [718, 101] on icon "button" at bounding box center [718, 102] width 10 height 10
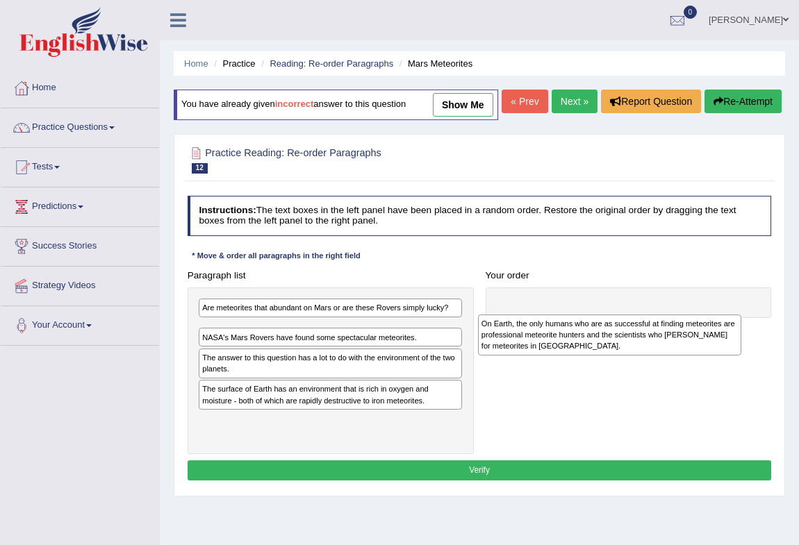
drag, startPoint x: 384, startPoint y: 368, endPoint x: 666, endPoint y: 373, distance: 282.0
click at [715, 356] on div "On Earth, the only humans who are as successful at finding meteorites are profe…" at bounding box center [610, 335] width 264 height 41
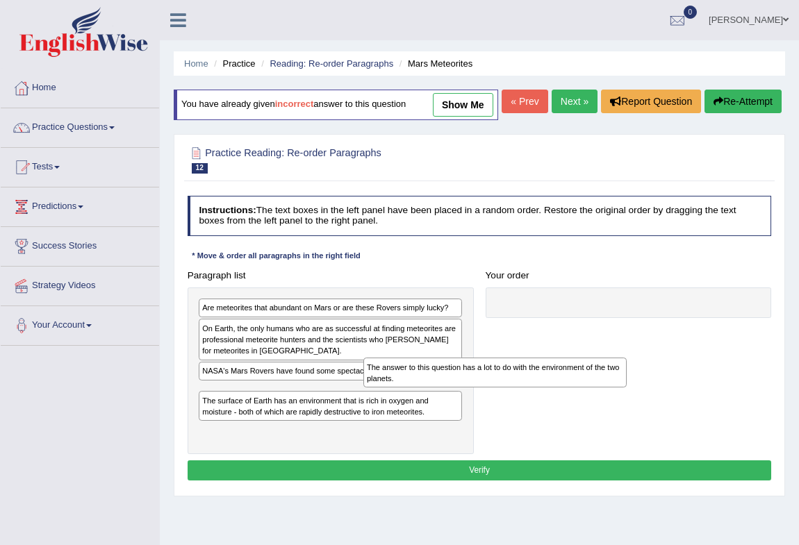
drag, startPoint x: 401, startPoint y: 411, endPoint x: 717, endPoint y: 384, distance: 317.1
click at [627, 387] on div "The answer to this question has a lot to do with the environment of the two pla…" at bounding box center [495, 373] width 264 height 30
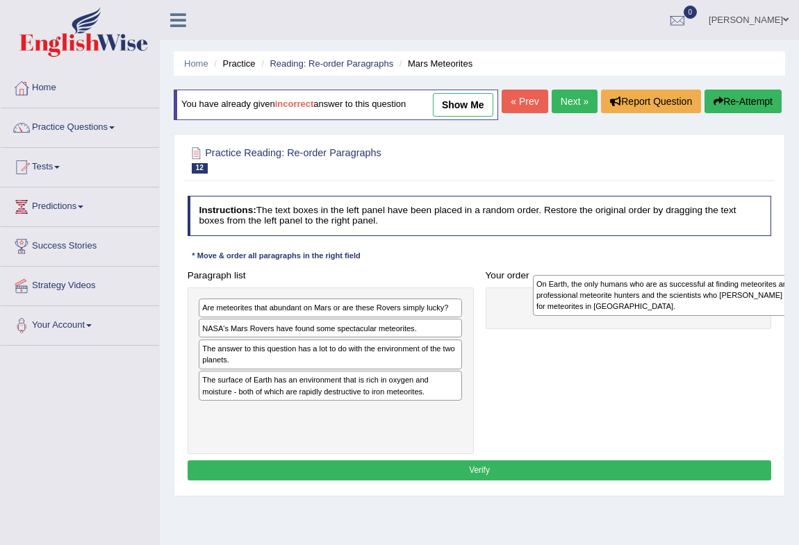
drag, startPoint x: 411, startPoint y: 374, endPoint x: 807, endPoint y: 331, distance: 398.1
click at [798, 331] on html "Toggle navigation Home Practice Questions Speaking Practice Read Aloud Repeat S…" at bounding box center [399, 272] width 799 height 545
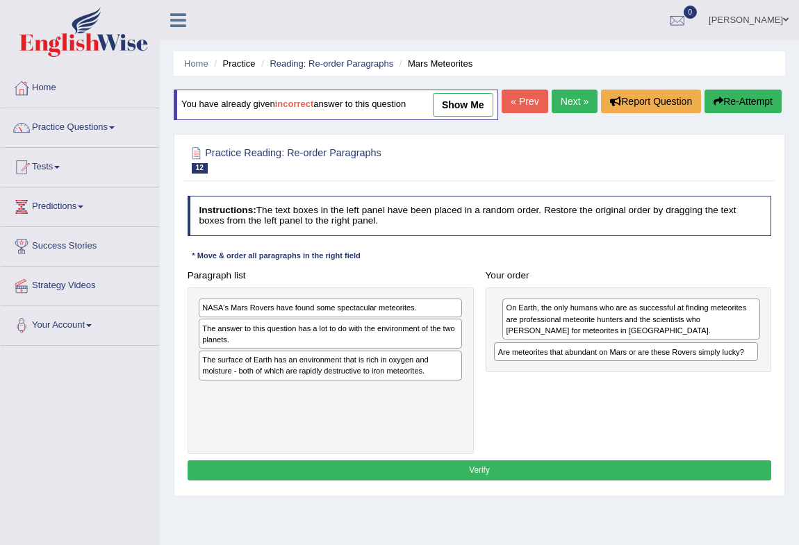
drag, startPoint x: 437, startPoint y: 333, endPoint x: 788, endPoint y: 390, distance: 355.4
click at [788, 390] on div "Home Practice Reading: Re-order Paragraphs Mars Meteorites You have already giv…" at bounding box center [479, 347] width 639 height 694
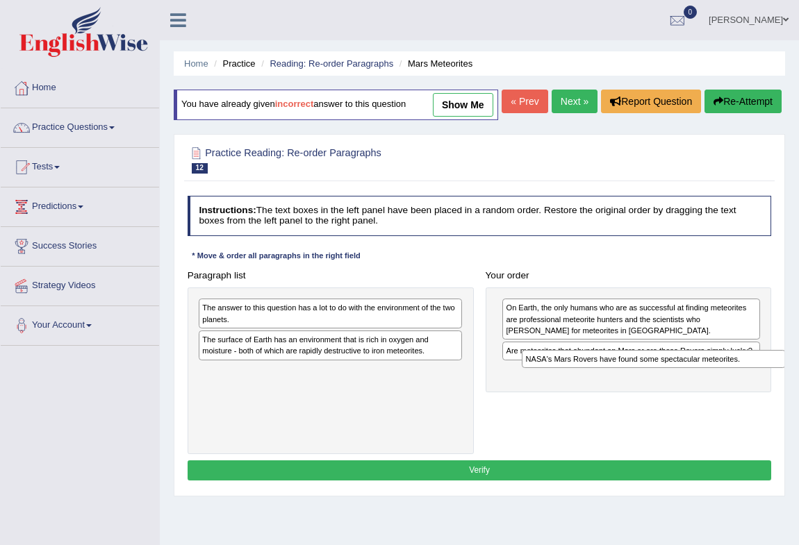
drag, startPoint x: 387, startPoint y: 337, endPoint x: 807, endPoint y: 422, distance: 427.9
click at [798, 422] on html "Toggle navigation Home Practice Questions Speaking Practice Read Aloud Repeat S…" at bounding box center [399, 272] width 799 height 545
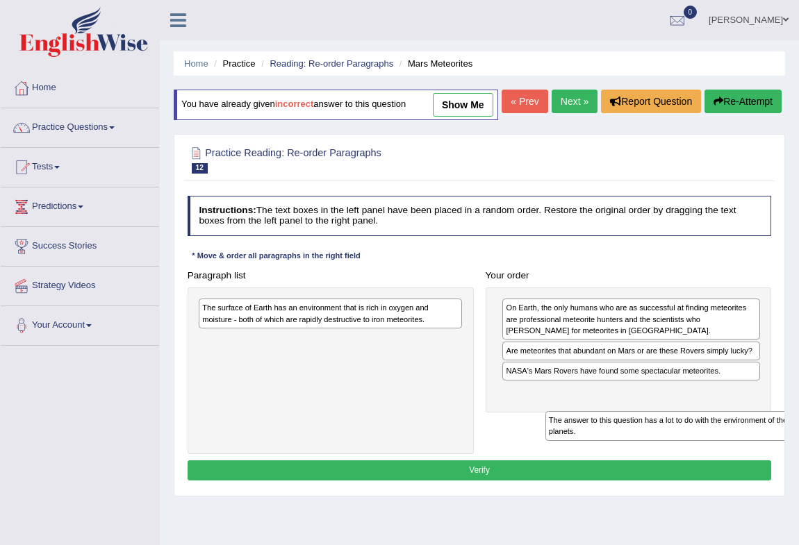
drag, startPoint x: 392, startPoint y: 338, endPoint x: 803, endPoint y: 474, distance: 433.0
click at [798, 476] on html "Toggle navigation Home Practice Questions Speaking Practice Read Aloud Repeat S…" at bounding box center [399, 272] width 799 height 545
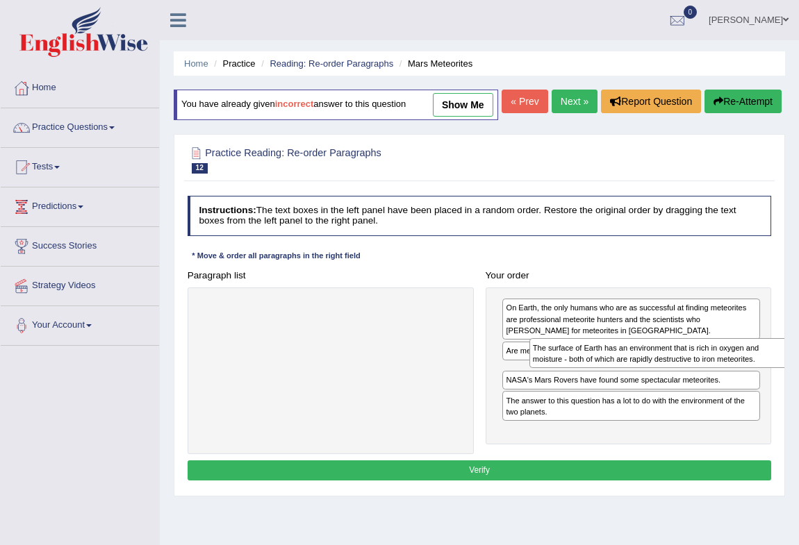
drag, startPoint x: 372, startPoint y: 346, endPoint x: 798, endPoint y: 387, distance: 427.6
click at [794, 389] on div "Home Practice Reading: Re-order Paragraphs Mars Meteorites You have already giv…" at bounding box center [479, 347] width 639 height 694
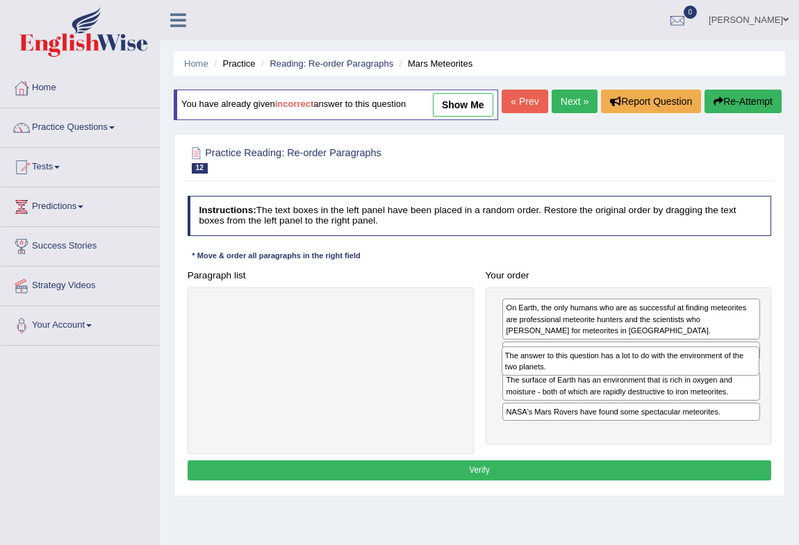
drag, startPoint x: 596, startPoint y: 460, endPoint x: 599, endPoint y: 407, distance: 52.8
click at [599, 407] on div "On Earth, the only humans who are as successful at finding meteorites are profe…" at bounding box center [628, 365] width 286 height 157
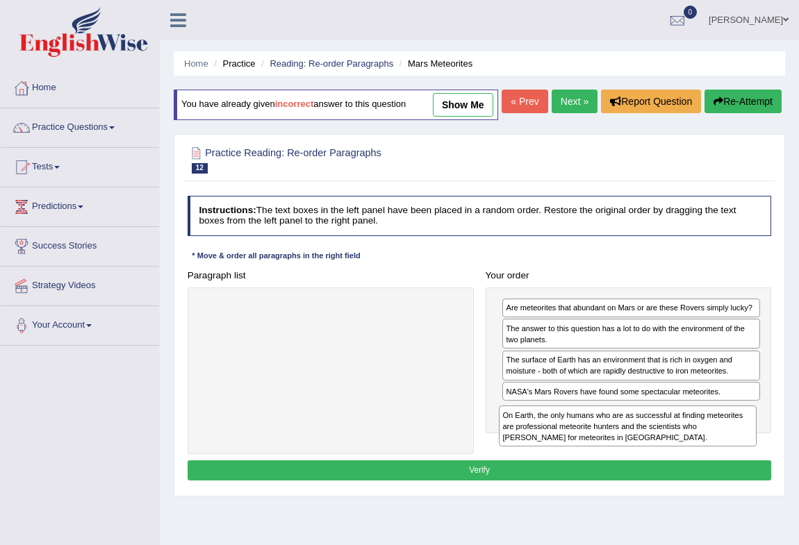
drag, startPoint x: 606, startPoint y: 342, endPoint x: 608, endPoint y: 474, distance: 131.9
click at [607, 455] on div "Paragraph list Correct order NASA's Mars Rovers have found some spectacular met…" at bounding box center [479, 360] width 596 height 190
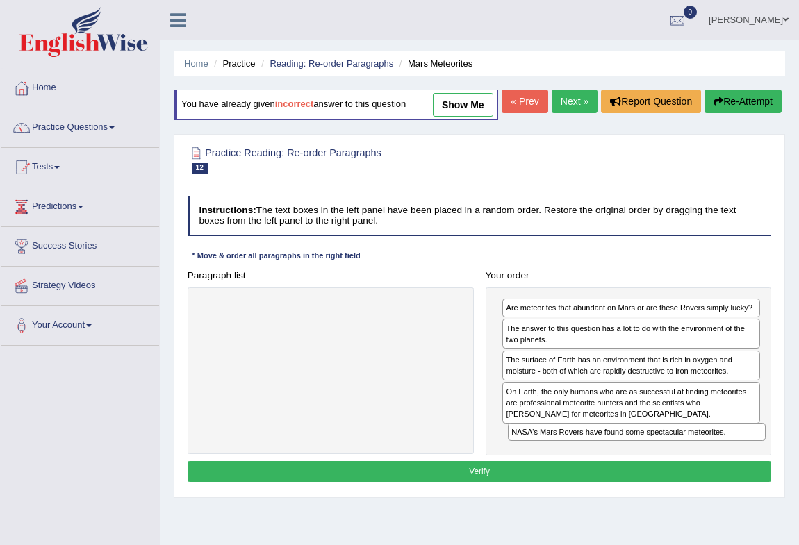
drag, startPoint x: 566, startPoint y: 416, endPoint x: 572, endPoint y: 481, distance: 64.9
click at [574, 482] on div "Instructions: The text boxes in the left panel have been placed in a random ord…" at bounding box center [479, 340] width 590 height 301
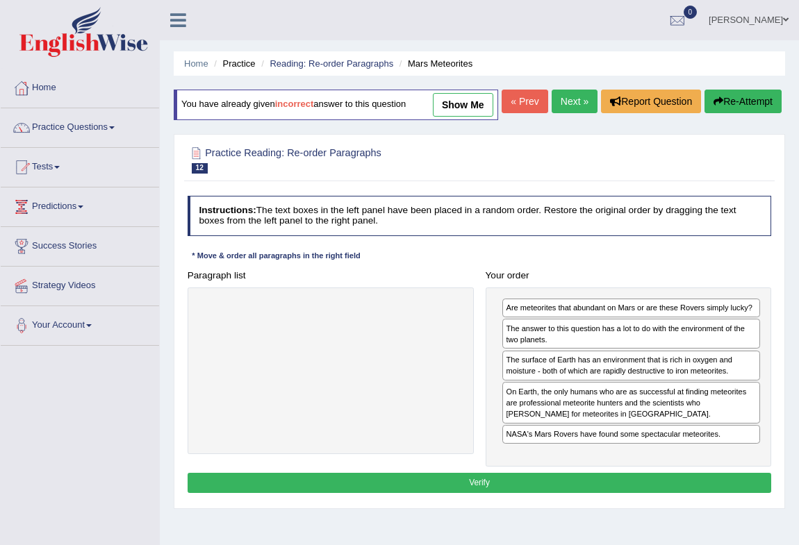
click at [572, 493] on button "Verify" at bounding box center [479, 483] width 584 height 20
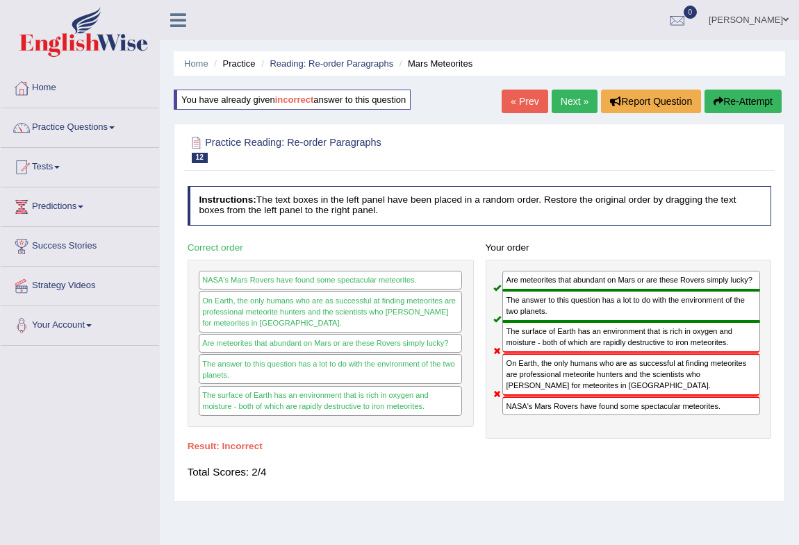
click at [736, 104] on button "Re-Attempt" at bounding box center [742, 102] width 77 height 24
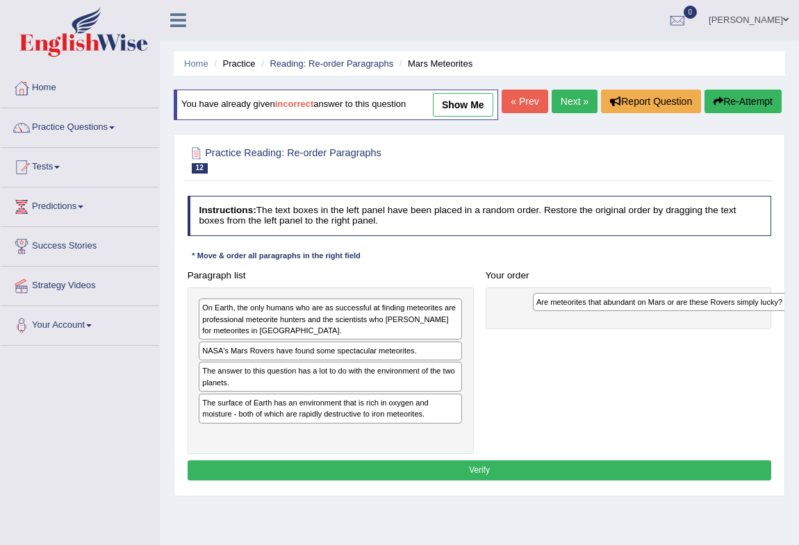
drag, startPoint x: 340, startPoint y: 333, endPoint x: 735, endPoint y: 333, distance: 395.1
click at [735, 312] on div "Are meteorites that abundant on Mars or are these Rovers simply lucky?" at bounding box center [665, 302] width 264 height 19
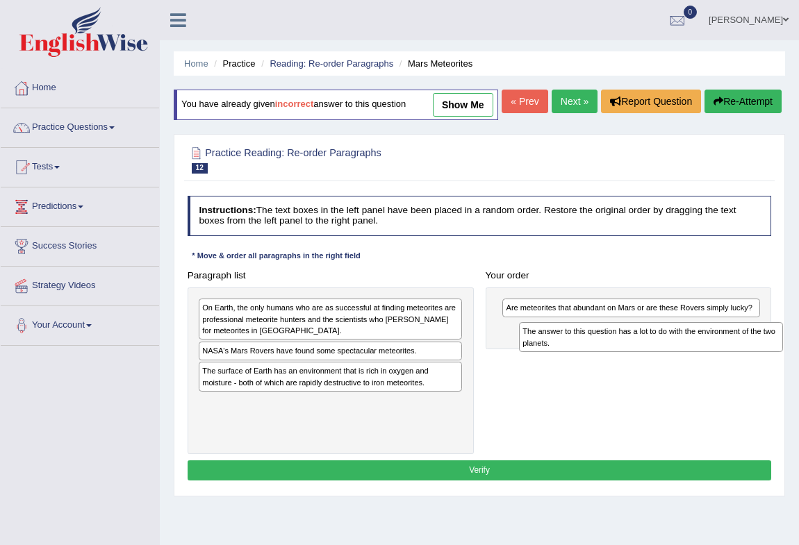
drag, startPoint x: 335, startPoint y: 409, endPoint x: 715, endPoint y: 380, distance: 380.9
click at [715, 380] on div "Paragraph list On Earth, the only humans who are as successful at finding meteo…" at bounding box center [479, 360] width 596 height 190
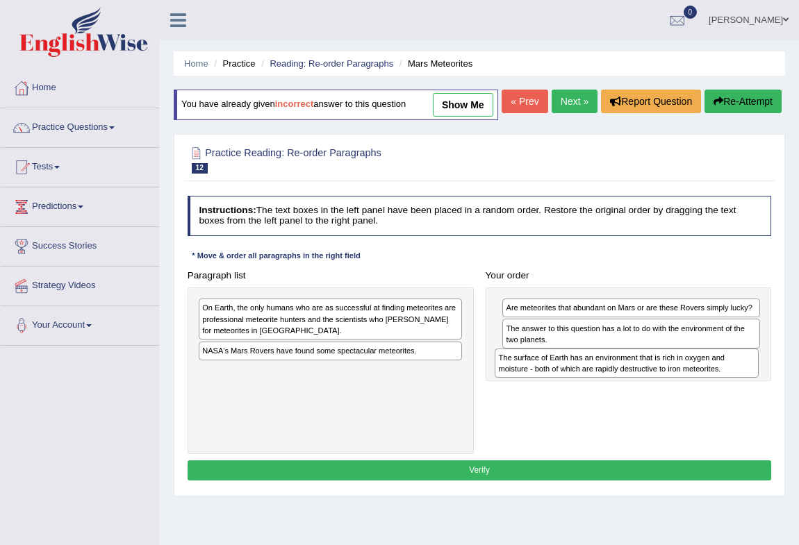
drag, startPoint x: 335, startPoint y: 406, endPoint x: 687, endPoint y: 407, distance: 351.4
click at [687, 407] on div "Paragraph list On Earth, the only humans who are as successful at finding meteo…" at bounding box center [479, 360] width 596 height 190
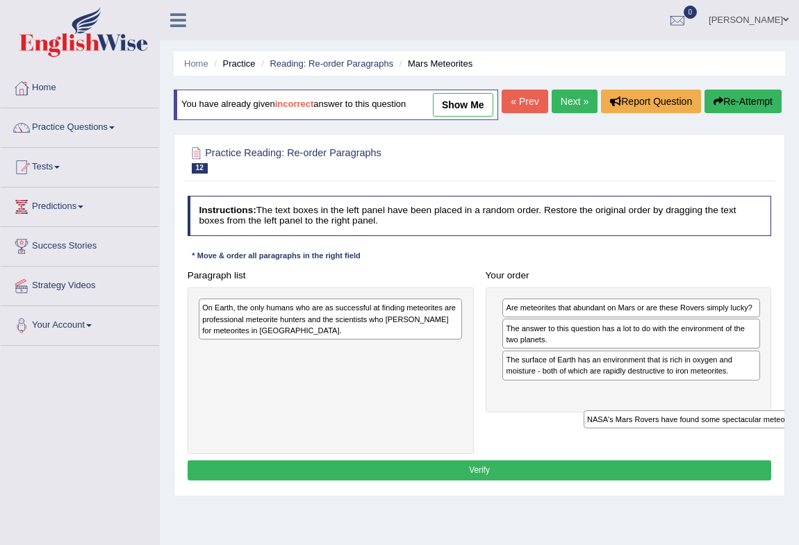
drag, startPoint x: 299, startPoint y: 378, endPoint x: 747, endPoint y: 457, distance: 455.5
click at [747, 455] on div "Paragraph list On Earth, the only humans who are as successful at finding meteo…" at bounding box center [479, 360] width 596 height 190
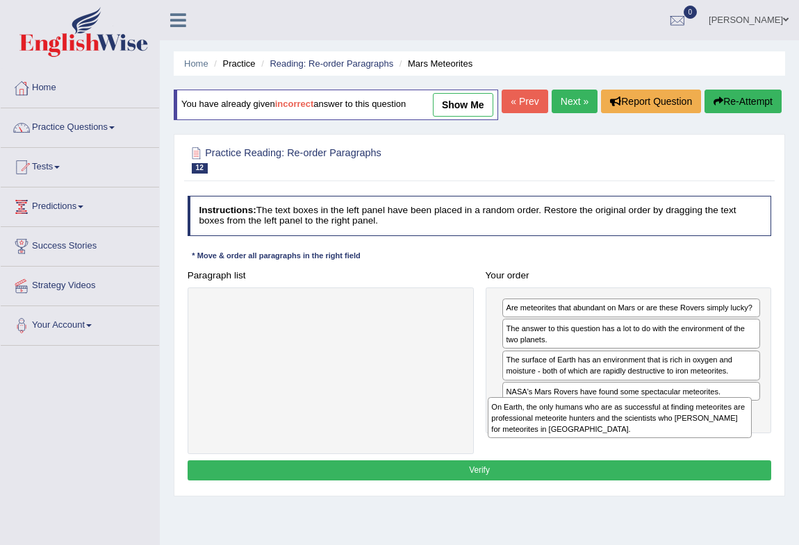
drag, startPoint x: 360, startPoint y: 349, endPoint x: 703, endPoint y: 471, distance: 364.1
click at [703, 455] on div "Paragraph list On Earth, the only humans who are as successful at finding meteo…" at bounding box center [479, 360] width 596 height 190
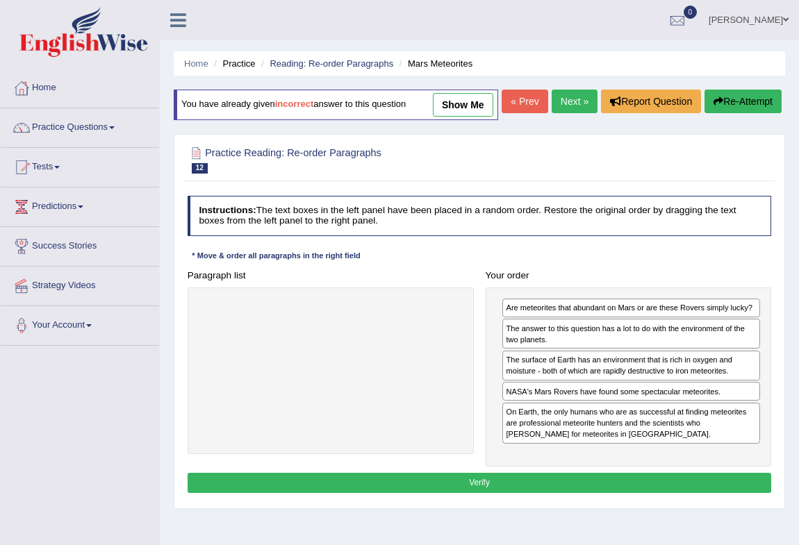
click at [551, 493] on button "Verify" at bounding box center [479, 483] width 584 height 20
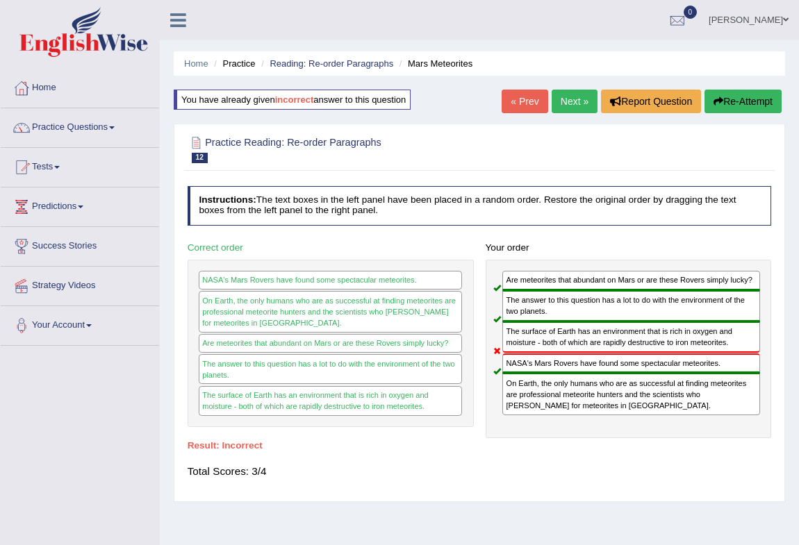
click at [735, 90] on button "Re-Attempt" at bounding box center [742, 102] width 77 height 24
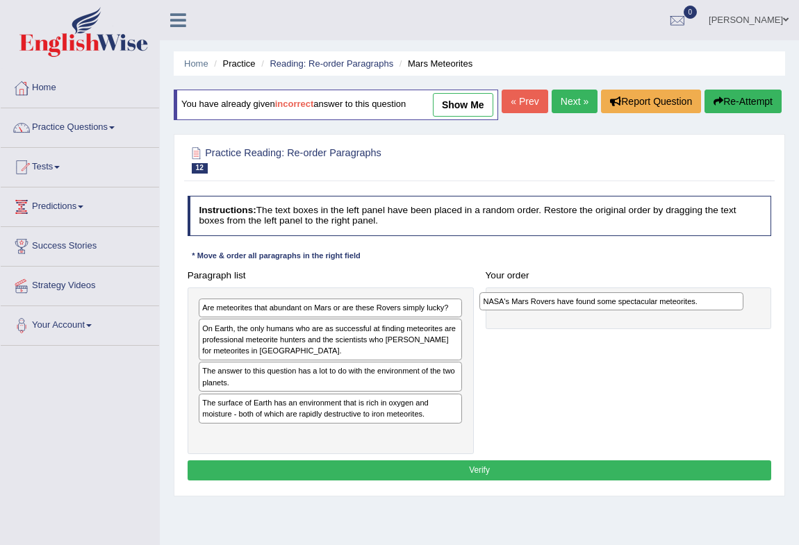
drag, startPoint x: 243, startPoint y: 394, endPoint x: 576, endPoint y: 330, distance: 339.5
click at [576, 311] on div "NASA's Mars Rovers have found some spectacular meteorites." at bounding box center [611, 301] width 264 height 19
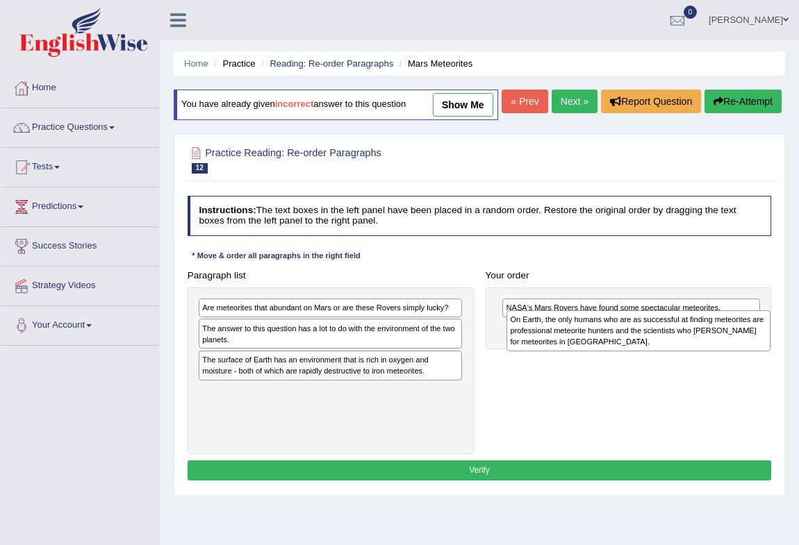
drag, startPoint x: 301, startPoint y: 368, endPoint x: 667, endPoint y: 367, distance: 365.2
click at [667, 351] on div "On Earth, the only humans who are as successful at finding meteorites are profe…" at bounding box center [638, 330] width 264 height 41
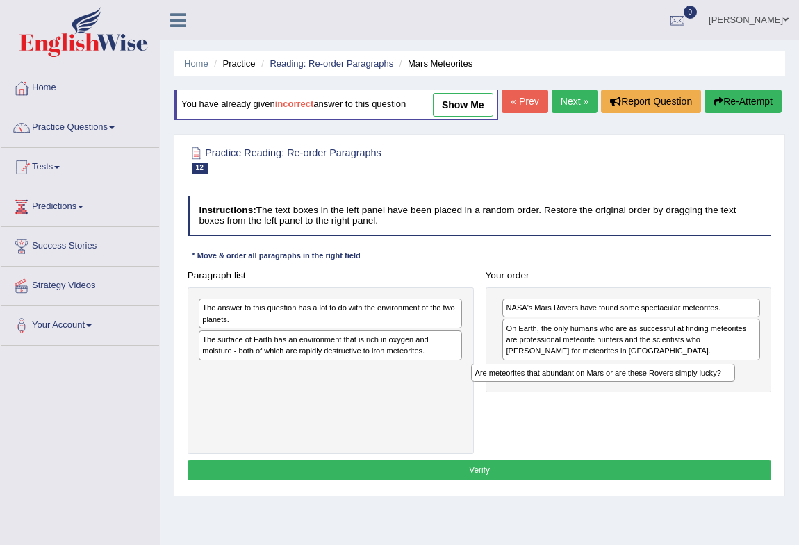
drag, startPoint x: 376, startPoint y: 337, endPoint x: 709, endPoint y: 421, distance: 343.1
click at [709, 421] on div "Paragraph list Are meteorites that abundant on Mars or are these Rovers simply …" at bounding box center [479, 360] width 596 height 190
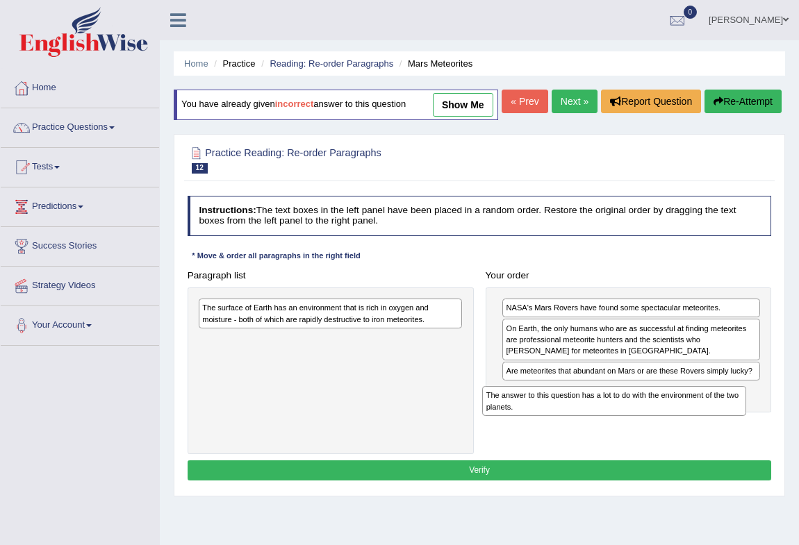
drag, startPoint x: 295, startPoint y: 340, endPoint x: 633, endPoint y: 449, distance: 354.6
click at [633, 449] on div "Paragraph list The answer to this question has a lot to do with the environment…" at bounding box center [479, 360] width 596 height 190
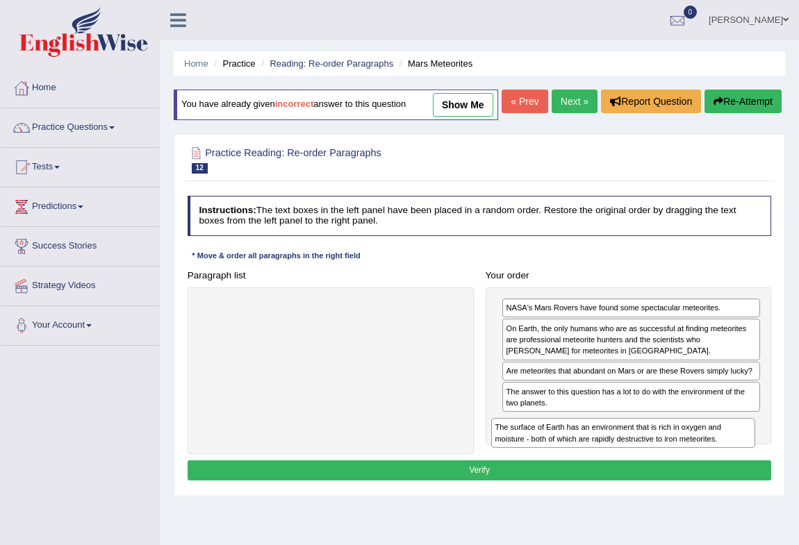
drag, startPoint x: 354, startPoint y: 370, endPoint x: 671, endPoint y: 481, distance: 336.2
click at [671, 483] on div "Instructions: The text boxes in the left panel have been placed in a random ord…" at bounding box center [479, 340] width 590 height 300
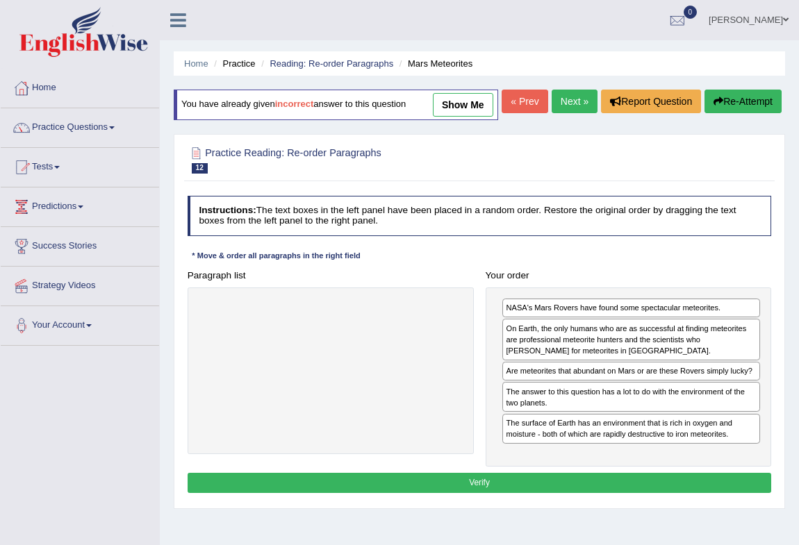
click at [493, 493] on button "Verify" at bounding box center [479, 483] width 584 height 20
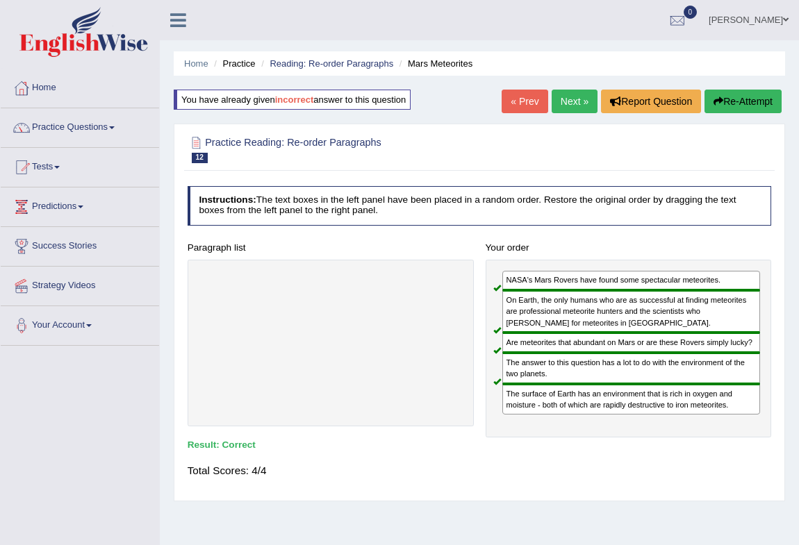
click at [580, 98] on link "Next »" at bounding box center [574, 102] width 46 height 24
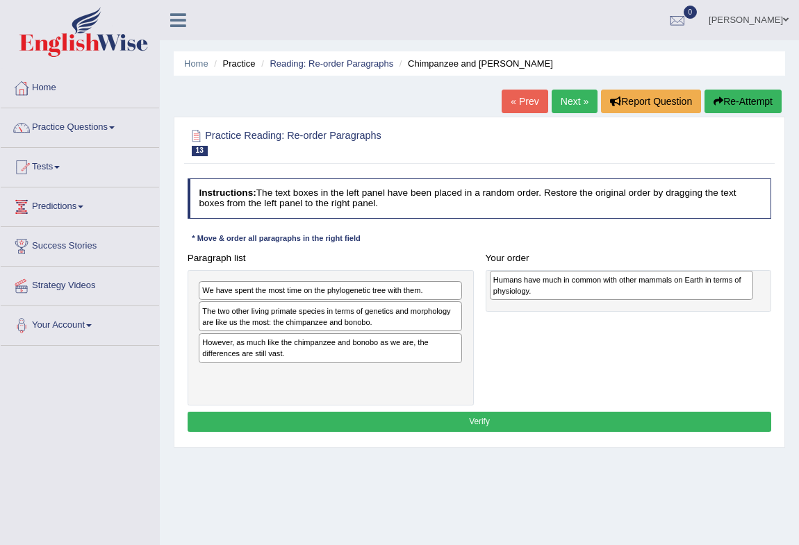
drag, startPoint x: 274, startPoint y: 348, endPoint x: 619, endPoint y: 290, distance: 350.0
click at [619, 290] on div "Humans have much in common with other mammals on Earth in terms of physiology." at bounding box center [622, 286] width 264 height 30
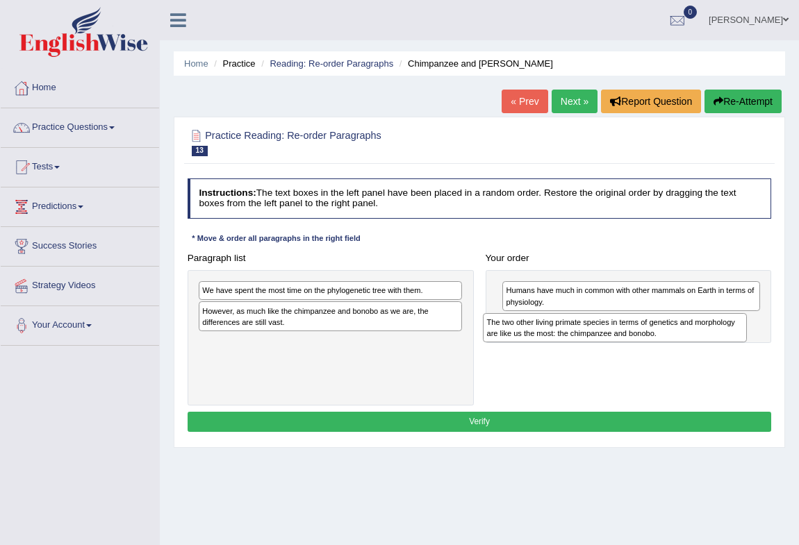
drag, startPoint x: 305, startPoint y: 320, endPoint x: 642, endPoint y: 343, distance: 338.2
click at [642, 343] on div "Paragraph list We have spent the most time on the phylogenetic tree with them. …" at bounding box center [479, 327] width 596 height 158
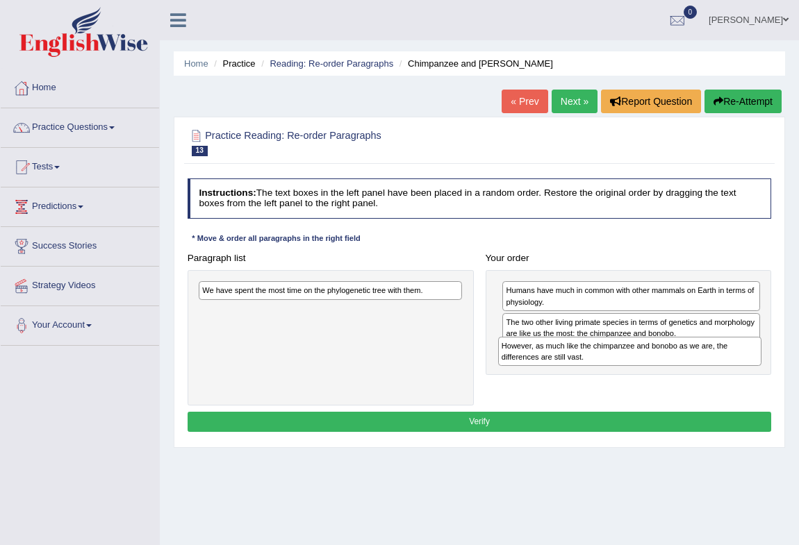
drag, startPoint x: 285, startPoint y: 324, endPoint x: 640, endPoint y: 374, distance: 358.4
click at [640, 374] on div "Paragraph list We have spent the most time on the phylogenetic tree with them. …" at bounding box center [479, 327] width 596 height 158
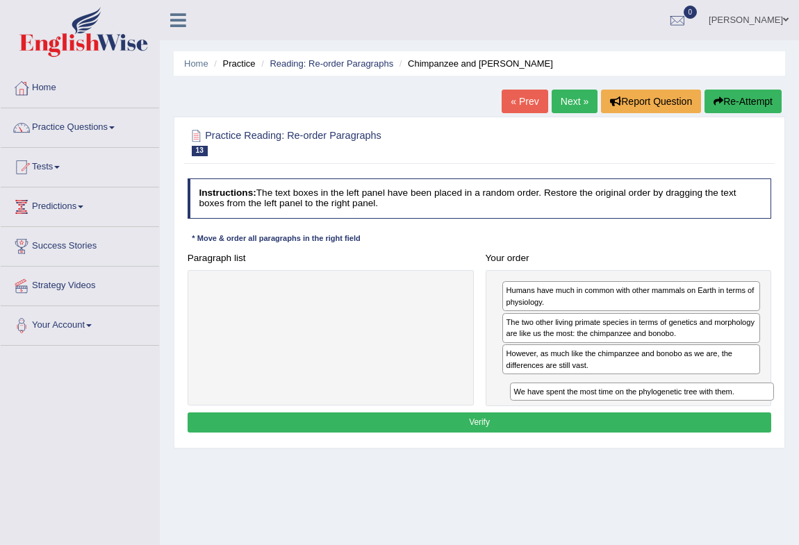
drag, startPoint x: 291, startPoint y: 292, endPoint x: 660, endPoint y: 417, distance: 390.0
click at [660, 417] on div "Instructions: The text boxes in the left panel have been placed in a random ord…" at bounding box center [479, 307] width 590 height 269
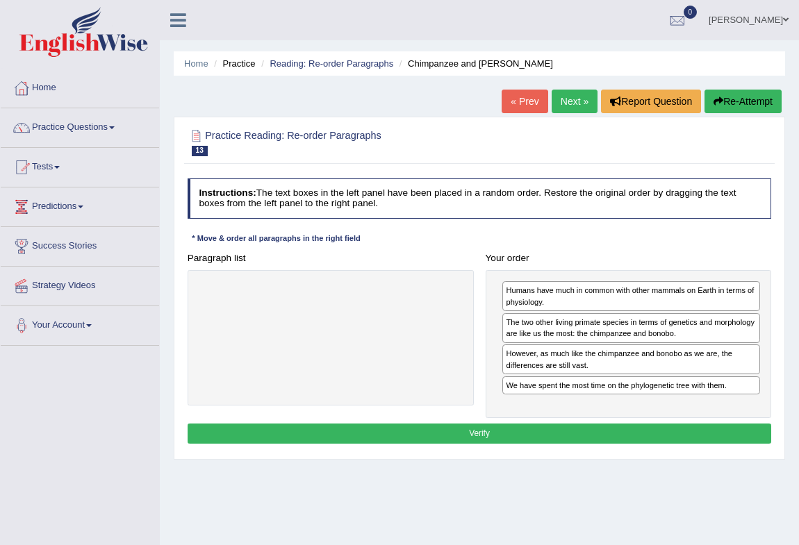
click at [476, 426] on button "Verify" at bounding box center [479, 434] width 584 height 20
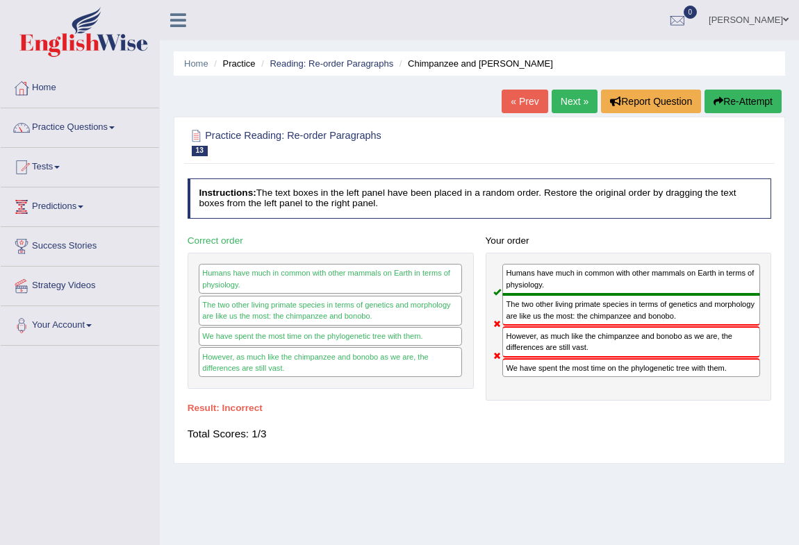
click at [733, 108] on button "Re-Attempt" at bounding box center [742, 102] width 77 height 24
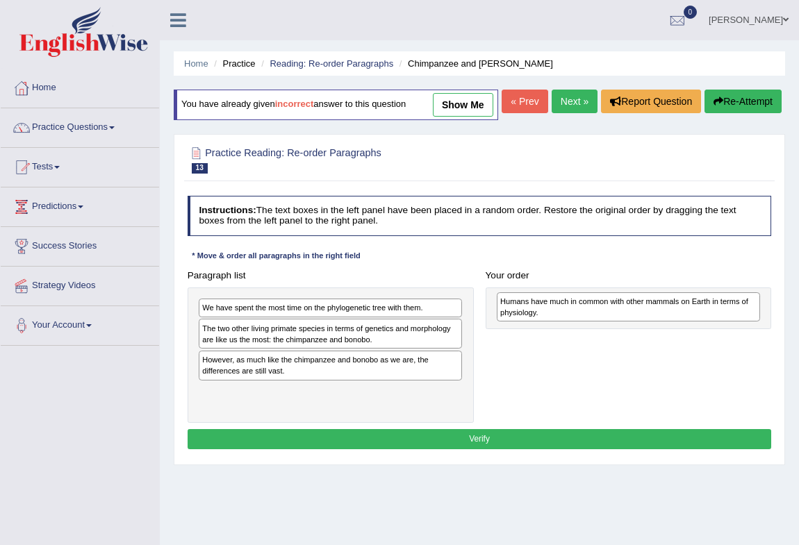
drag, startPoint x: 243, startPoint y: 393, endPoint x: 587, endPoint y: 335, distance: 348.6
click at [595, 322] on div "Humans have much in common with other mammals on Earth in terms of physiology." at bounding box center [628, 307] width 264 height 30
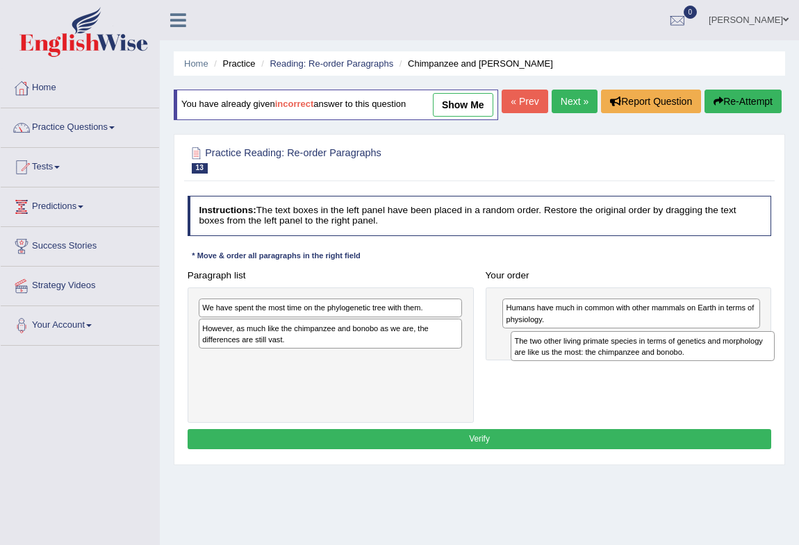
drag, startPoint x: 305, startPoint y: 362, endPoint x: 675, endPoint y: 387, distance: 370.9
click at [675, 361] on div "The two other living primate species in terms of genetics and morphology are li…" at bounding box center [642, 346] width 264 height 30
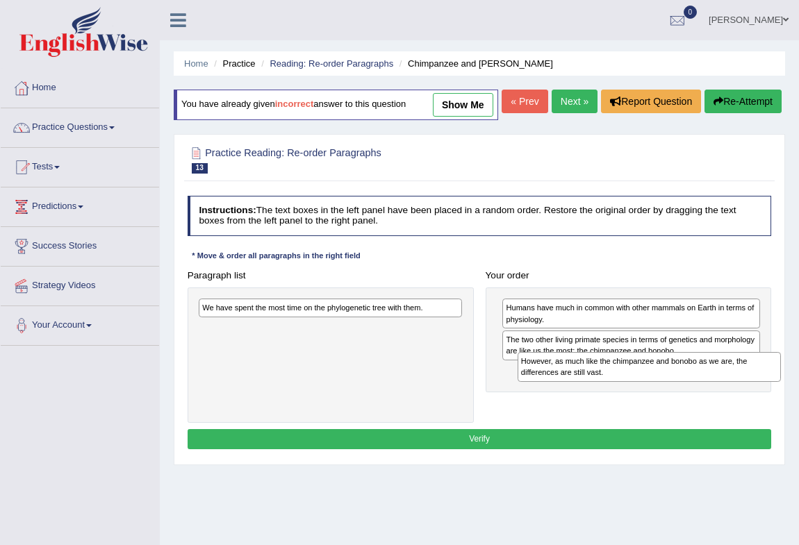
drag, startPoint x: 348, startPoint y: 360, endPoint x: 726, endPoint y: 409, distance: 380.9
click at [726, 409] on div "Paragraph list We have spent the most time on the phylogenetic tree with them. …" at bounding box center [479, 344] width 596 height 158
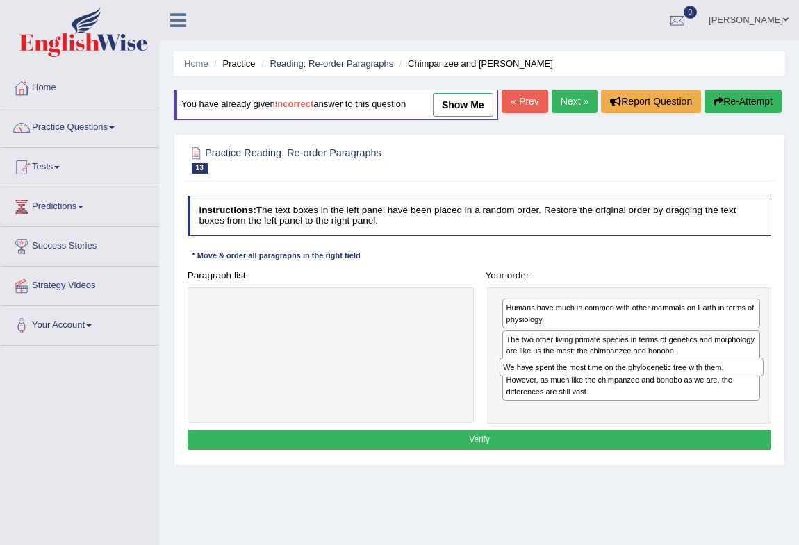
drag, startPoint x: 386, startPoint y: 335, endPoint x: 744, endPoint y: 410, distance: 365.4
click at [743, 410] on div "Paragraph list We have spent the most time on the phylogenetic tree with them. …" at bounding box center [479, 344] width 596 height 159
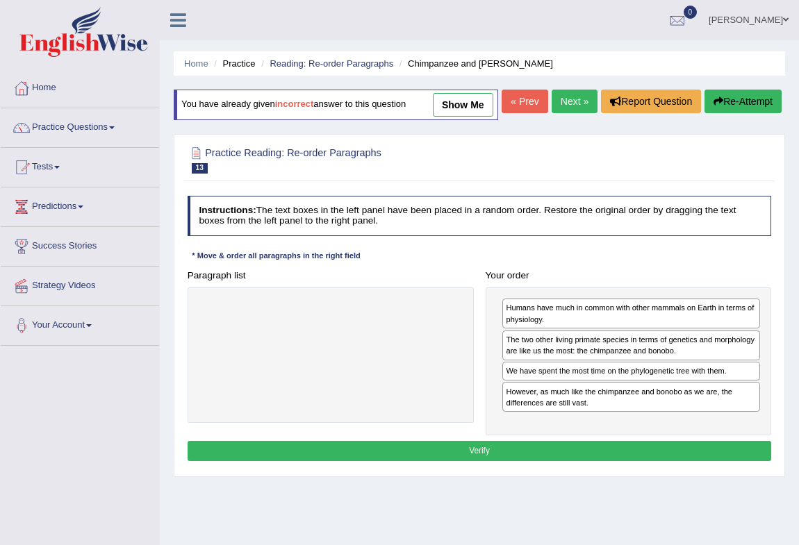
click at [458, 471] on div "Instructions: The text boxes in the left panel have been placed in a random ord…" at bounding box center [479, 330] width 590 height 281
click at [465, 461] on button "Verify" at bounding box center [479, 451] width 584 height 20
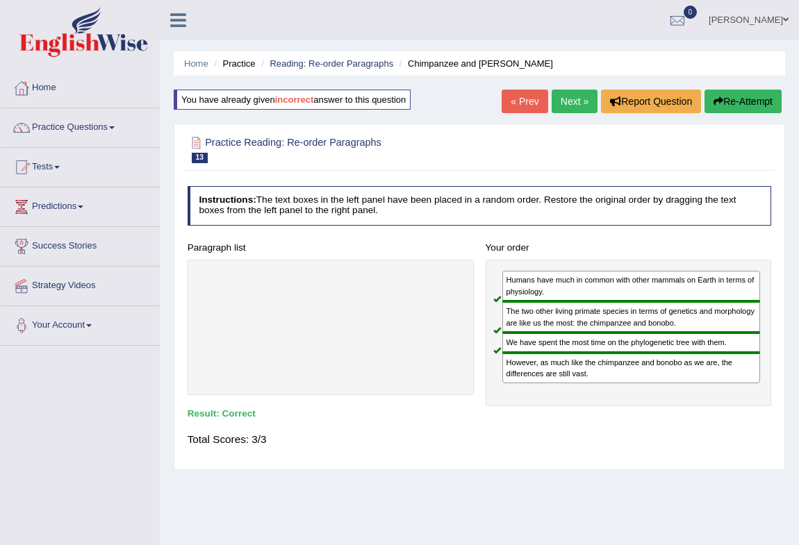
click at [571, 104] on link "Next »" at bounding box center [574, 102] width 46 height 24
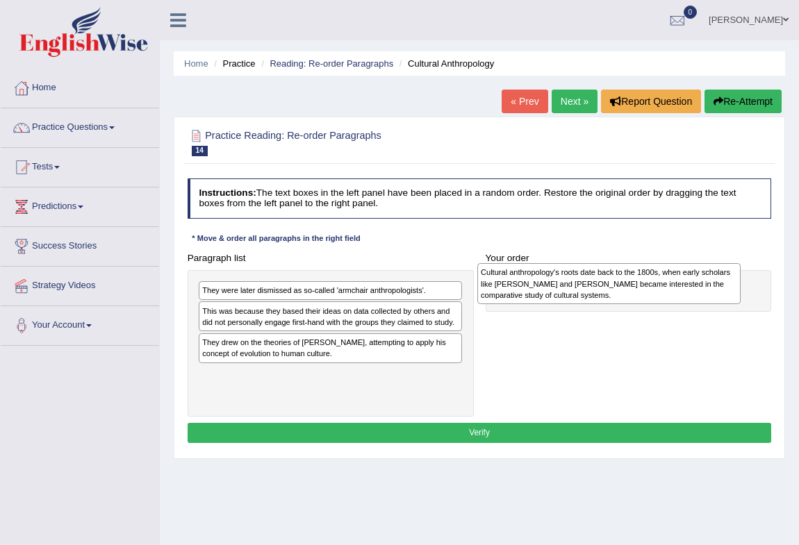
drag, startPoint x: 339, startPoint y: 327, endPoint x: 669, endPoint y: 292, distance: 332.4
click at [669, 292] on div "Cultural anthropology's roots date back to the 1800s, when early scholars like …" at bounding box center [609, 283] width 264 height 41
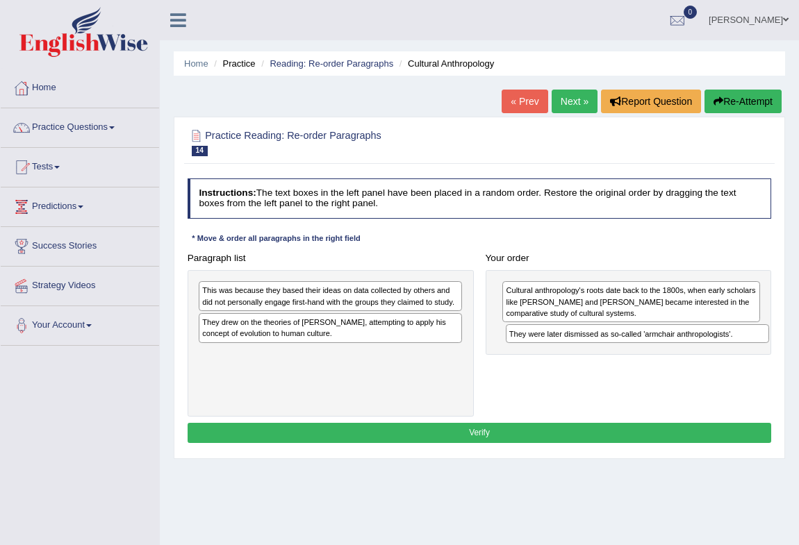
drag, startPoint x: 275, startPoint y: 292, endPoint x: 639, endPoint y: 349, distance: 368.3
click at [639, 349] on div "Paragraph list They were later dismissed as so-called 'armchair anthropologists…" at bounding box center [479, 332] width 596 height 169
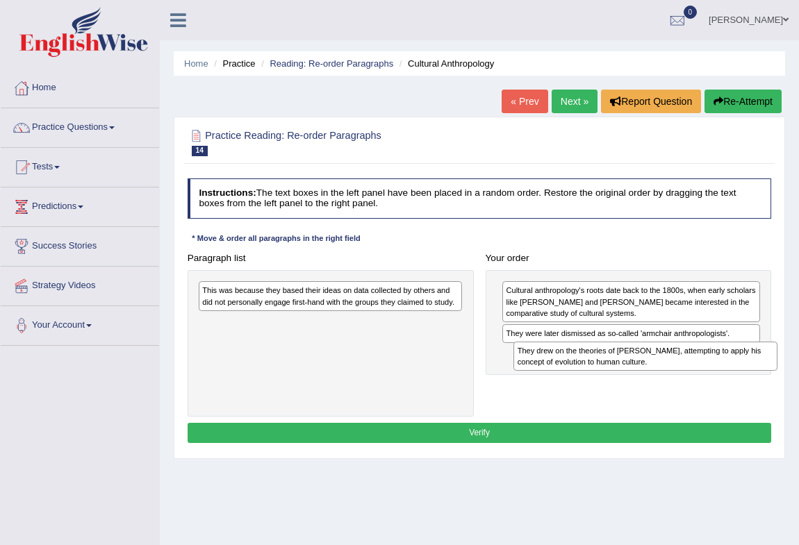
drag, startPoint x: 294, startPoint y: 329, endPoint x: 667, endPoint y: 374, distance: 376.3
click at [667, 374] on div "Paragraph list This was because they based their ideas on data collected by oth…" at bounding box center [479, 332] width 596 height 169
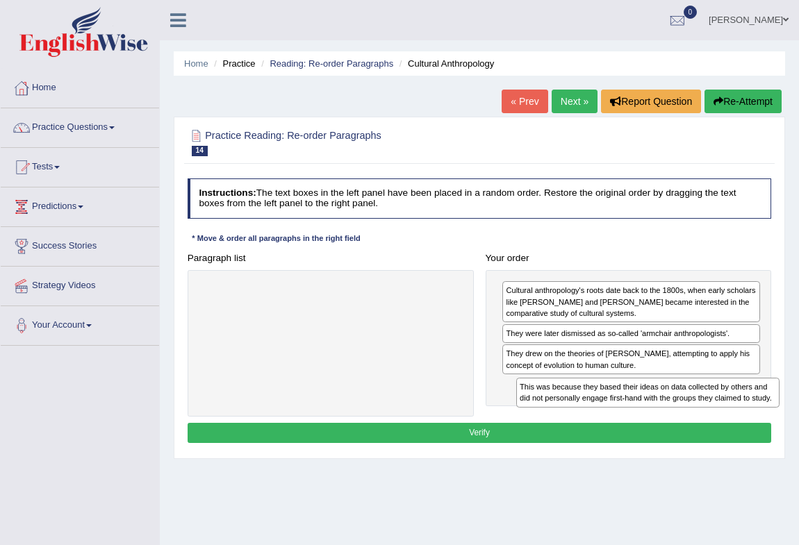
drag, startPoint x: 360, startPoint y: 299, endPoint x: 734, endPoint y: 417, distance: 392.7
click at [734, 417] on div "Instructions: The text boxes in the left panel have been placed in a random ord…" at bounding box center [479, 313] width 590 height 280
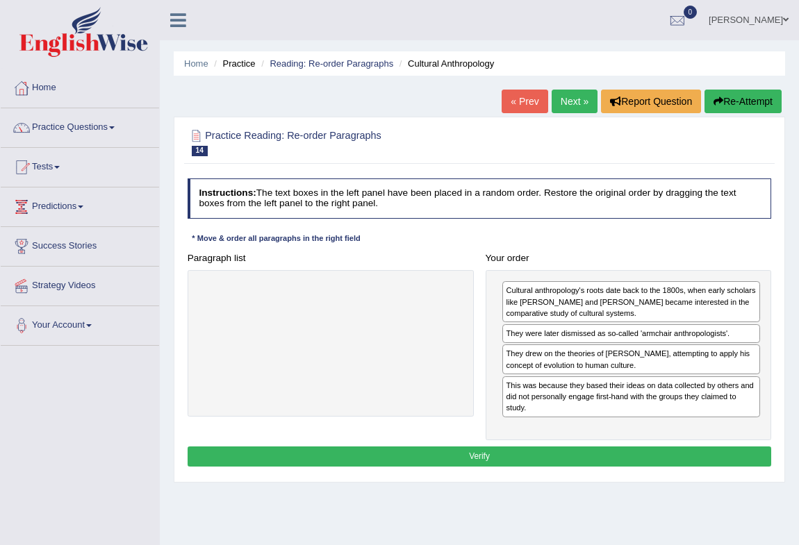
click at [440, 453] on button "Verify" at bounding box center [479, 456] width 584 height 20
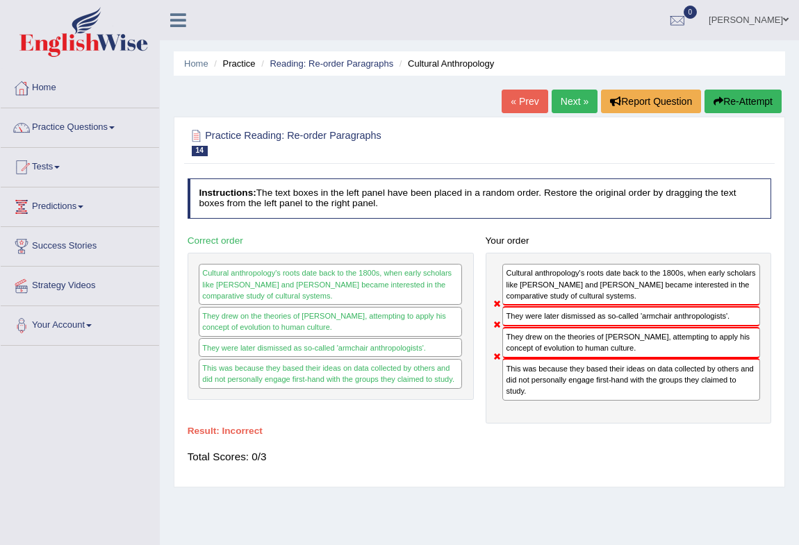
click at [722, 94] on button "Re-Attempt" at bounding box center [742, 102] width 77 height 24
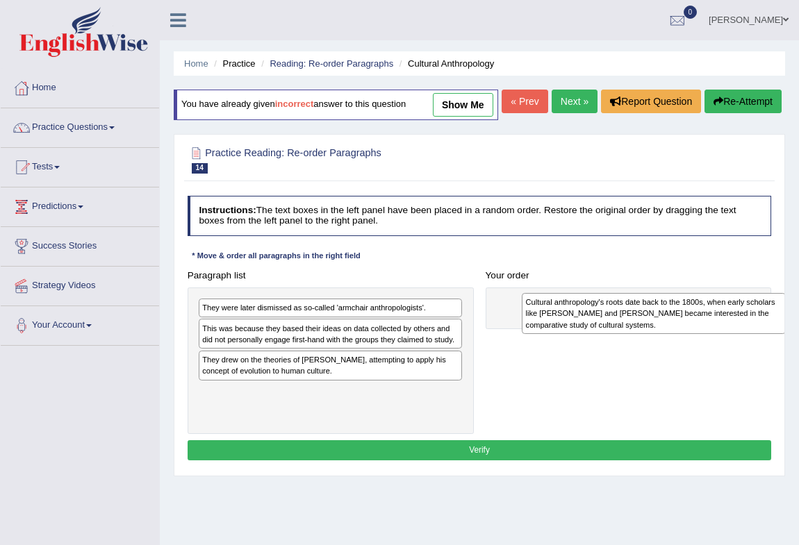
drag, startPoint x: 319, startPoint y: 369, endPoint x: 702, endPoint y: 349, distance: 383.9
click at [702, 334] on div "Cultural anthropology's roots date back to the 1800s, when early scholars like …" at bounding box center [653, 313] width 264 height 41
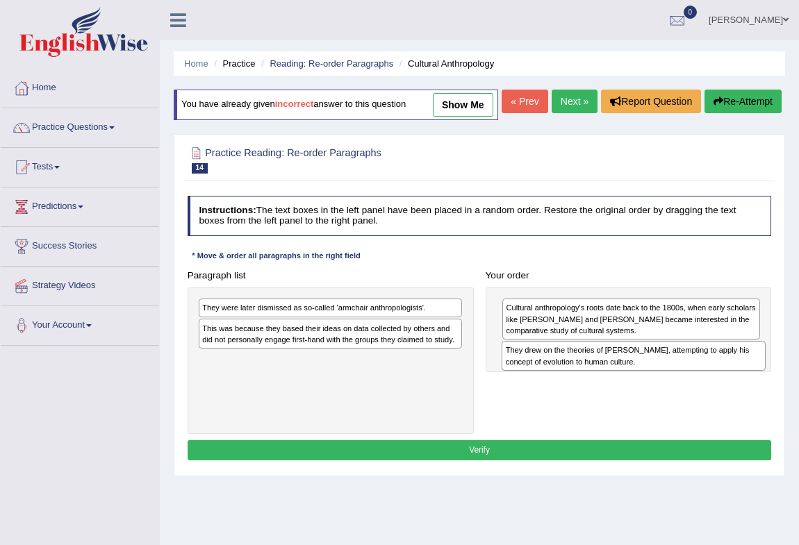
drag, startPoint x: 273, startPoint y: 390, endPoint x: 633, endPoint y: 394, distance: 359.7
click at [633, 371] on div "They drew on the theories of [PERSON_NAME], attempting to apply his concept of …" at bounding box center [633, 356] width 264 height 30
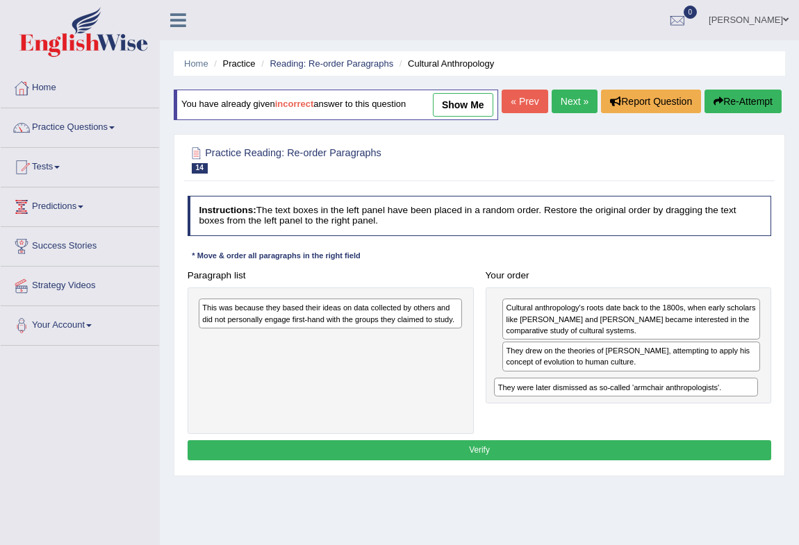
drag, startPoint x: 297, startPoint y: 338, endPoint x: 647, endPoint y: 437, distance: 364.5
click at [647, 434] on div "Paragraph list They were later dismissed as so-called 'armchair anthropologists…" at bounding box center [479, 349] width 596 height 169
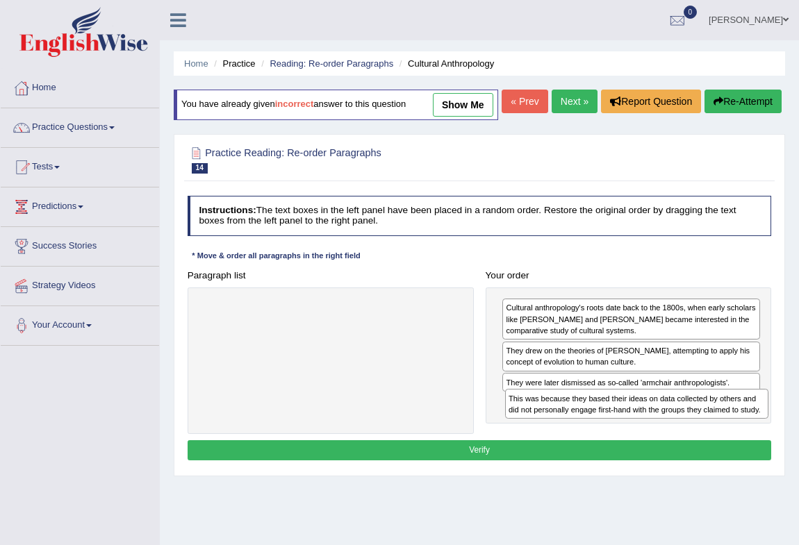
drag, startPoint x: 308, startPoint y: 341, endPoint x: 671, endPoint y: 453, distance: 380.2
click at [671, 434] on div "Paragraph list This was because they based their ideas on data collected by oth…" at bounding box center [479, 349] width 596 height 169
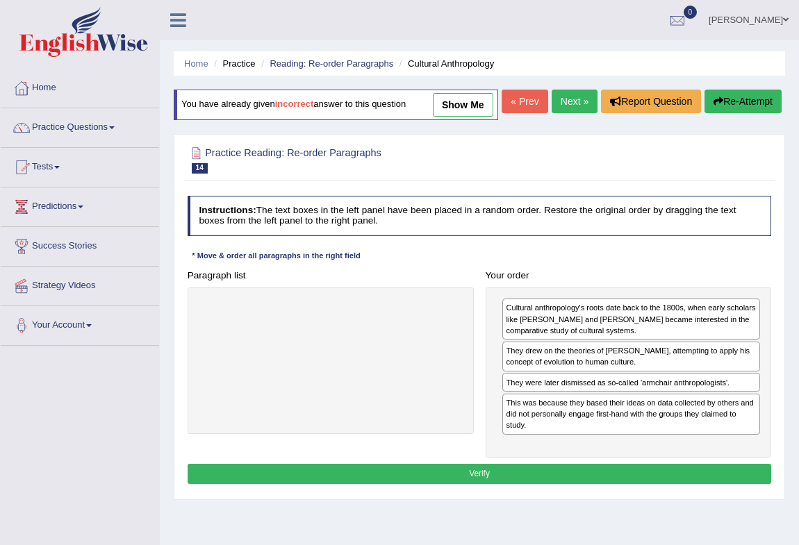
click at [471, 484] on button "Verify" at bounding box center [479, 474] width 584 height 20
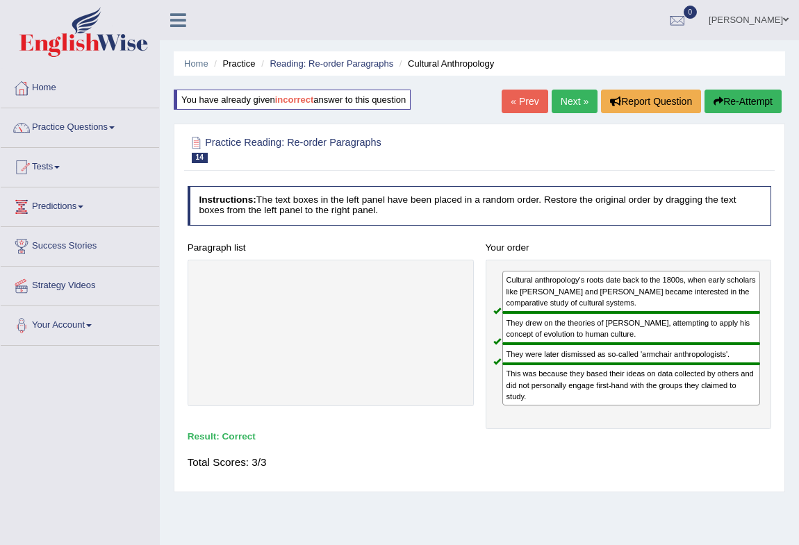
click at [754, 24] on link "[PERSON_NAME]" at bounding box center [748, 18] width 101 height 36
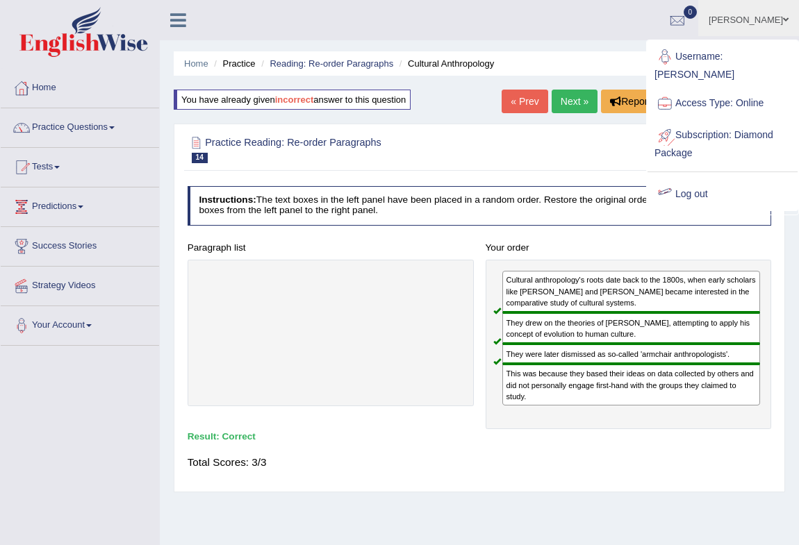
click at [706, 183] on link "Log out" at bounding box center [722, 194] width 150 height 32
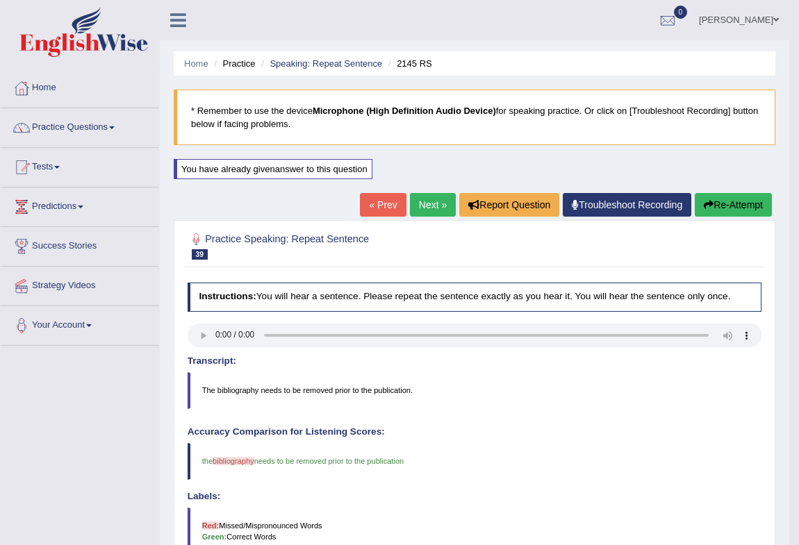
click at [742, 15] on link "[PERSON_NAME]" at bounding box center [738, 18] width 101 height 36
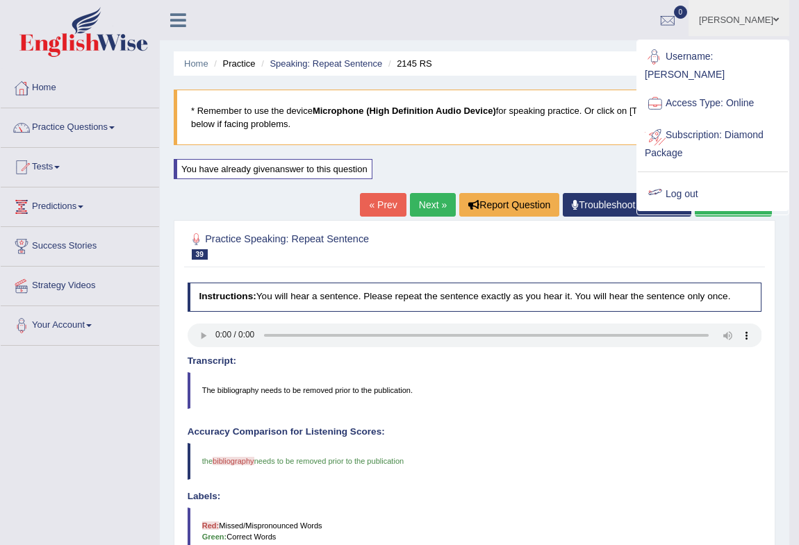
click at [679, 183] on link "Log out" at bounding box center [712, 194] width 150 height 32
